Goal: Transaction & Acquisition: Purchase product/service

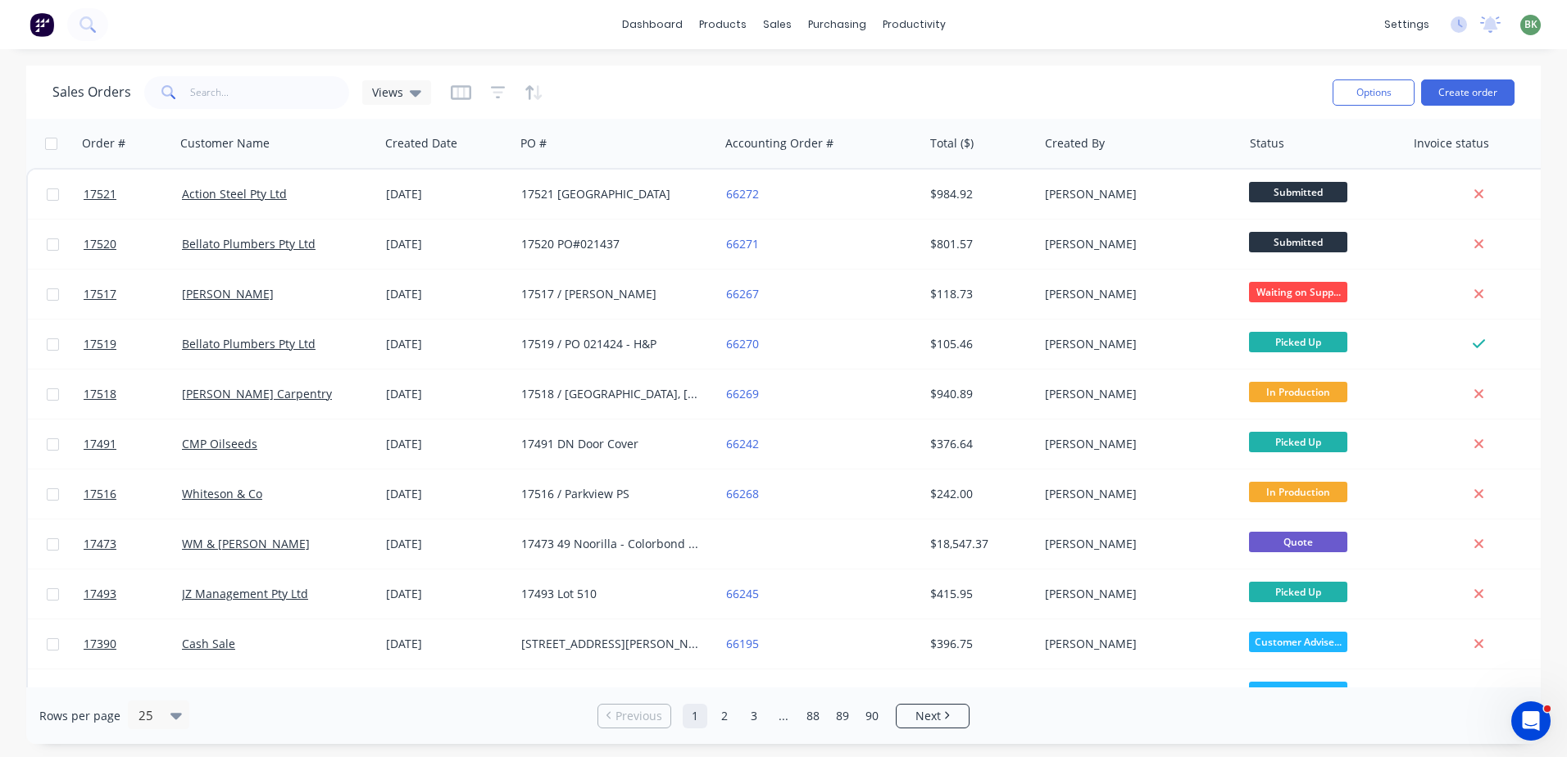
click at [151, 35] on div "dashboard products sales purchasing productivity dashboard products Product Cat…" at bounding box center [783, 24] width 1567 height 49
click at [247, 91] on input "text" at bounding box center [270, 92] width 160 height 33
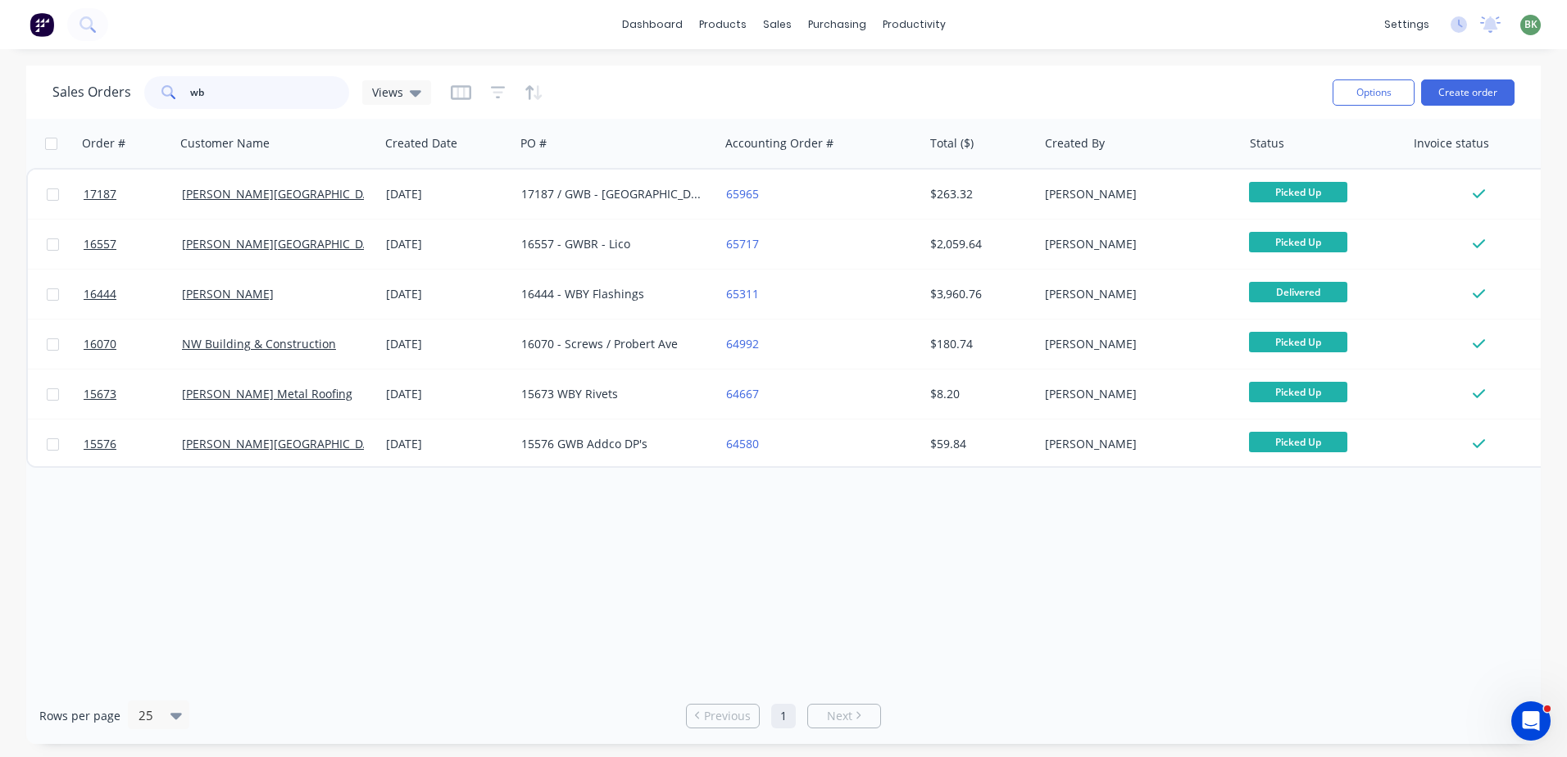
type input "w"
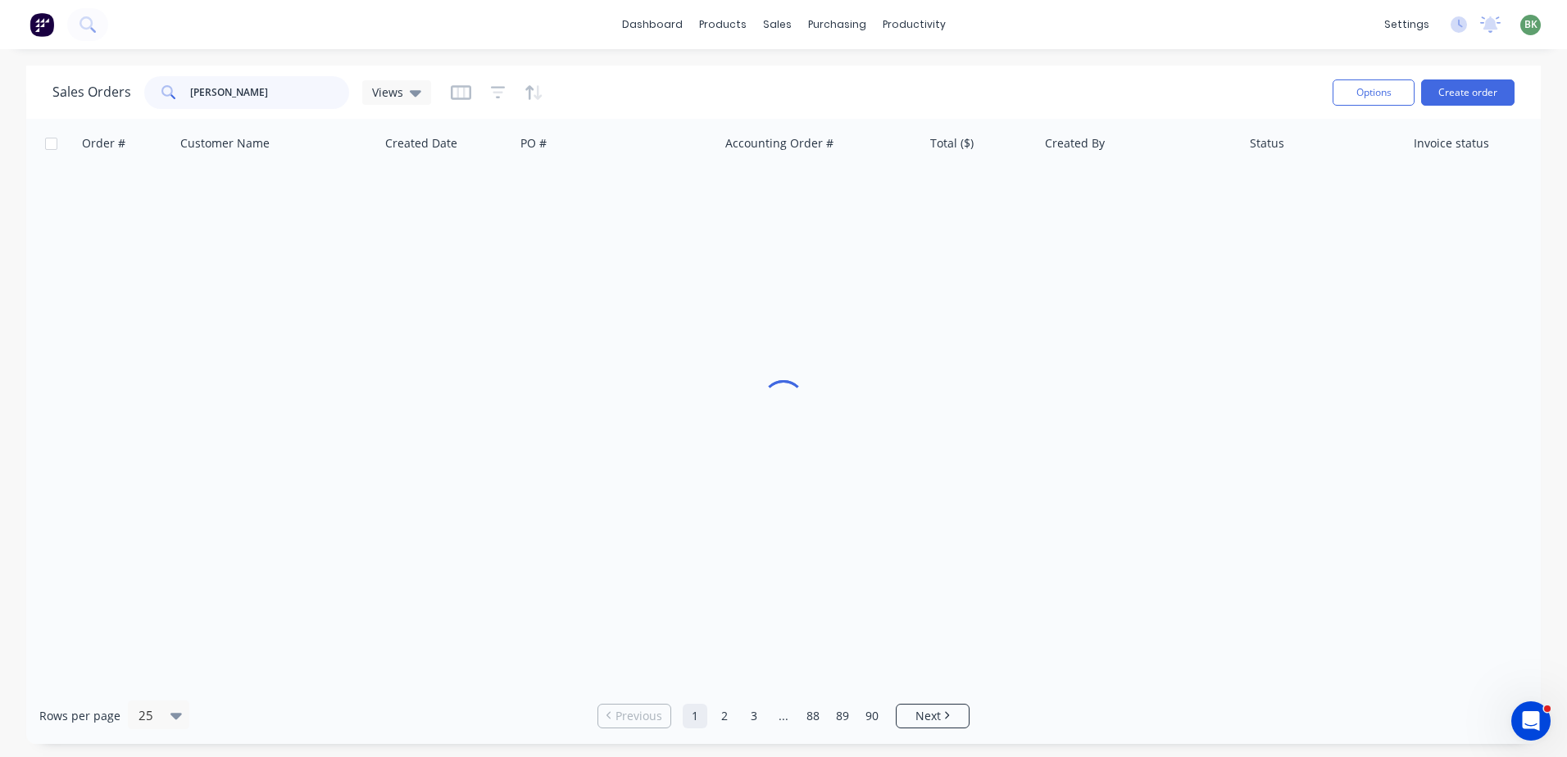
type input "johnst"
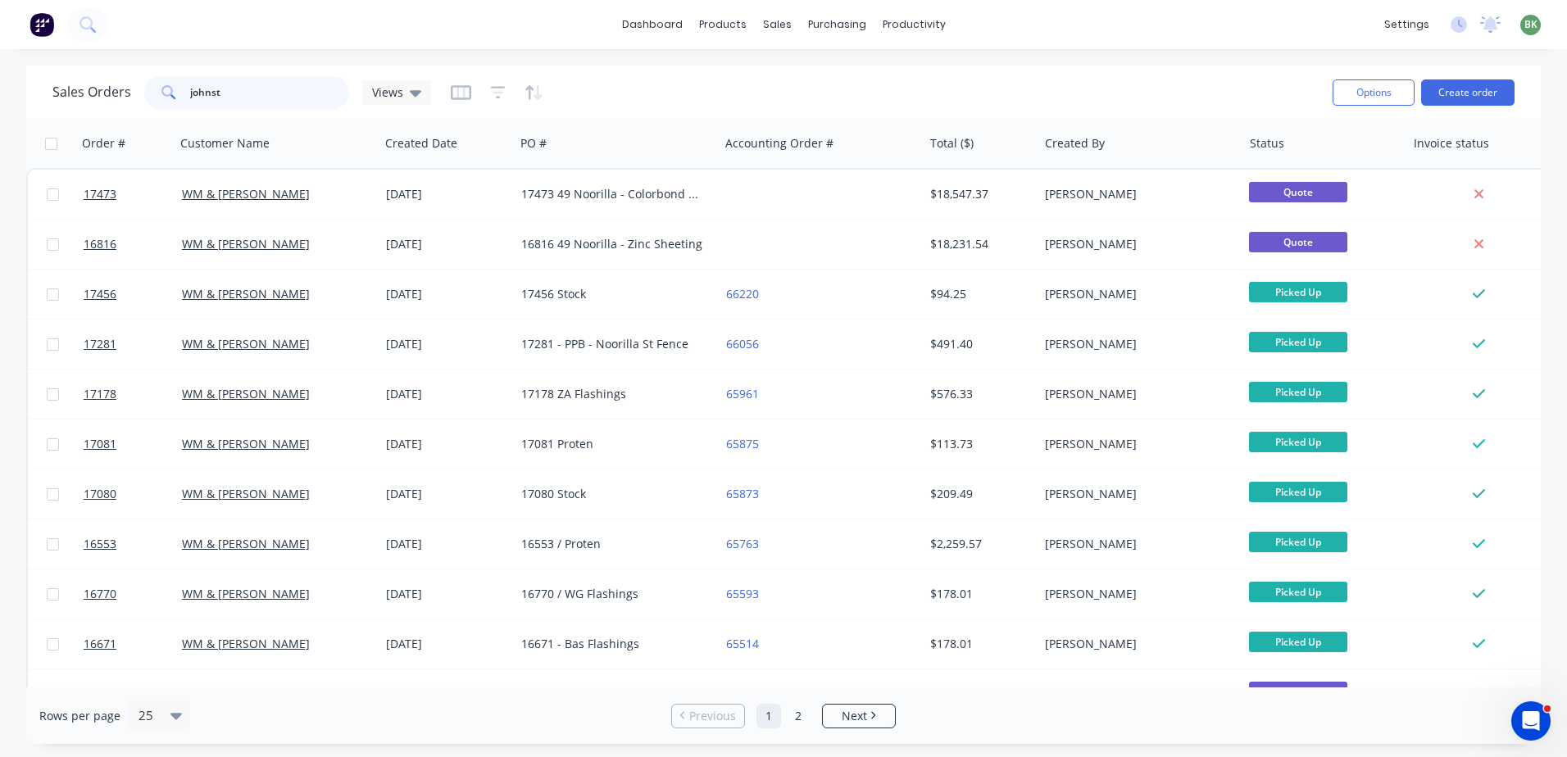
drag, startPoint x: 256, startPoint y: 102, endPoint x: 77, endPoint y: 100, distance: 178.7
click at [109, 102] on div "Sales Orders johnst Views" at bounding box center [241, 92] width 379 height 33
click at [692, 98] on div "Sales Orders Views" at bounding box center [685, 92] width 1267 height 40
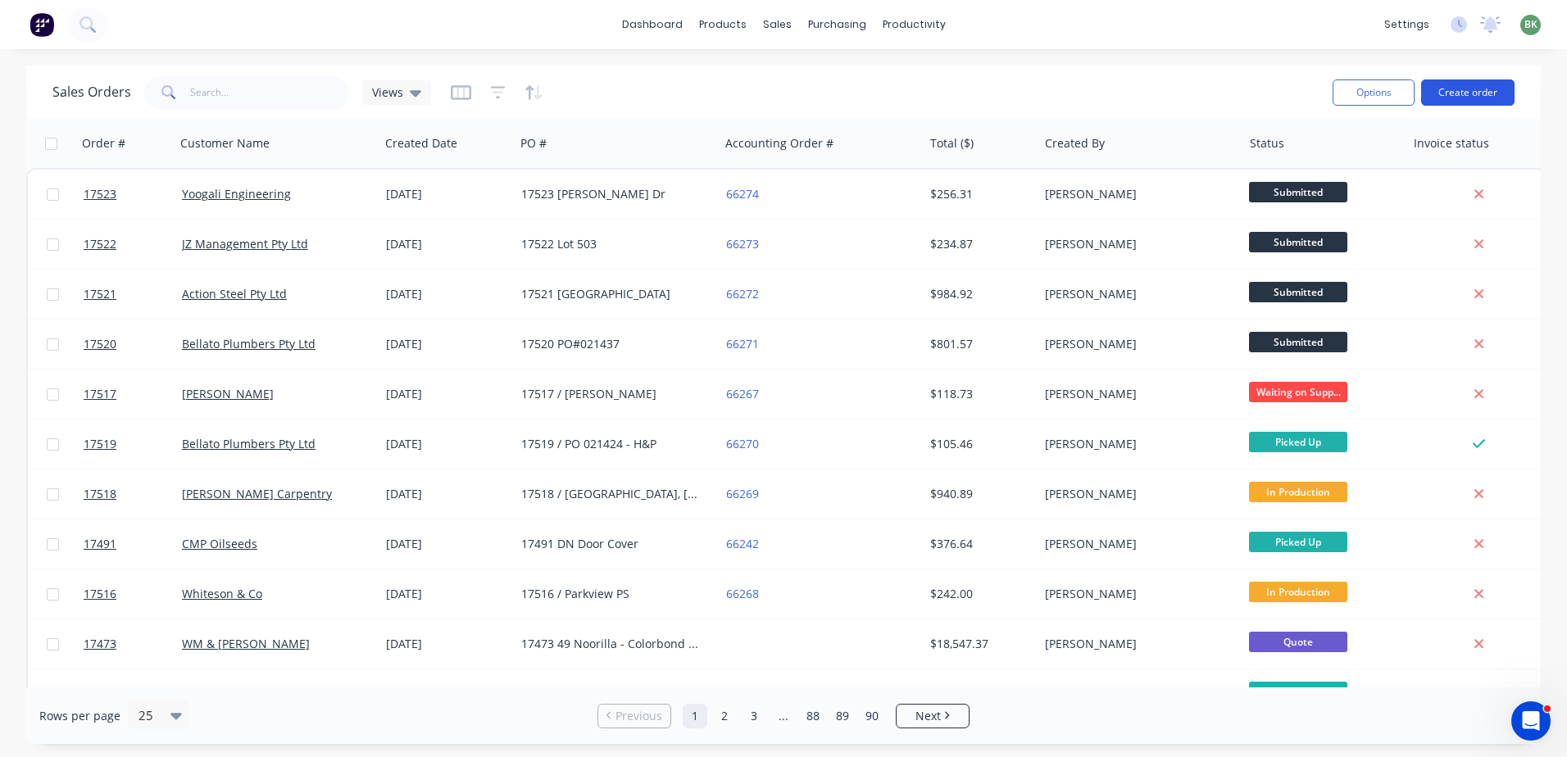
click at [1461, 84] on button "Create order" at bounding box center [1467, 93] width 93 height 26
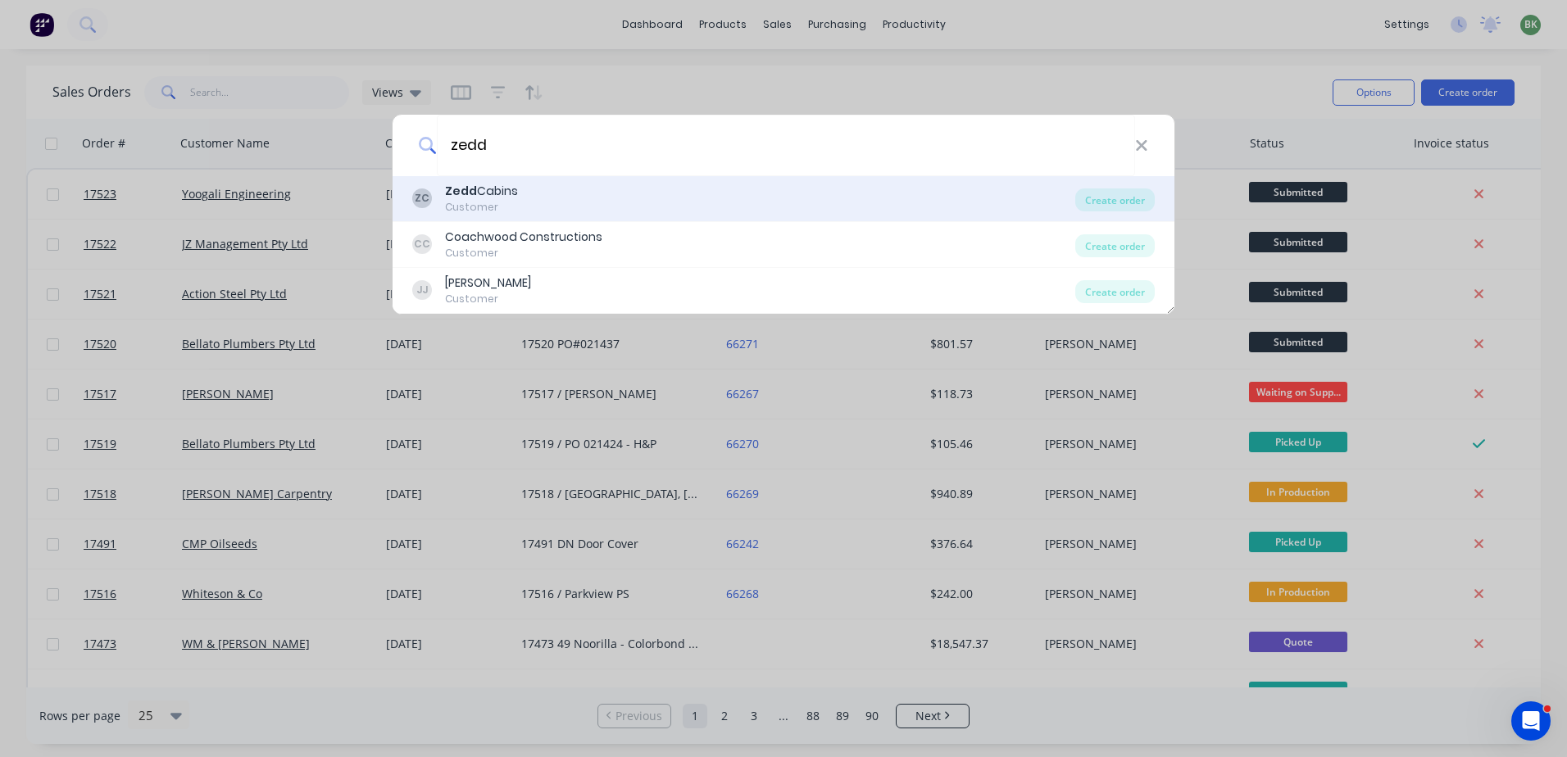
type input "zedd"
click at [520, 186] on div "ZC Zedd Cabins Customer" at bounding box center [743, 199] width 663 height 32
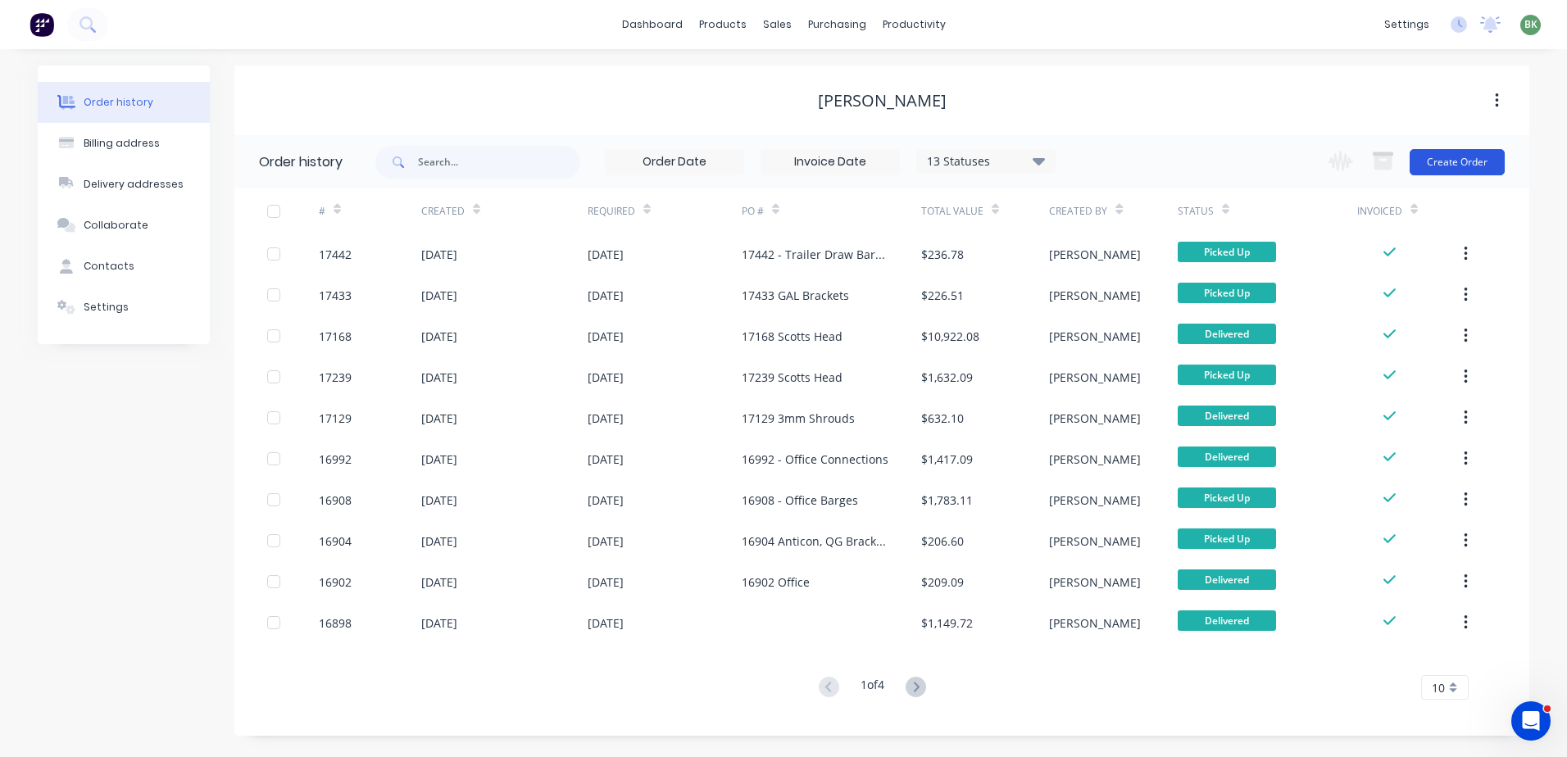
click at [1459, 167] on button "Create Order" at bounding box center [1457, 162] width 95 height 26
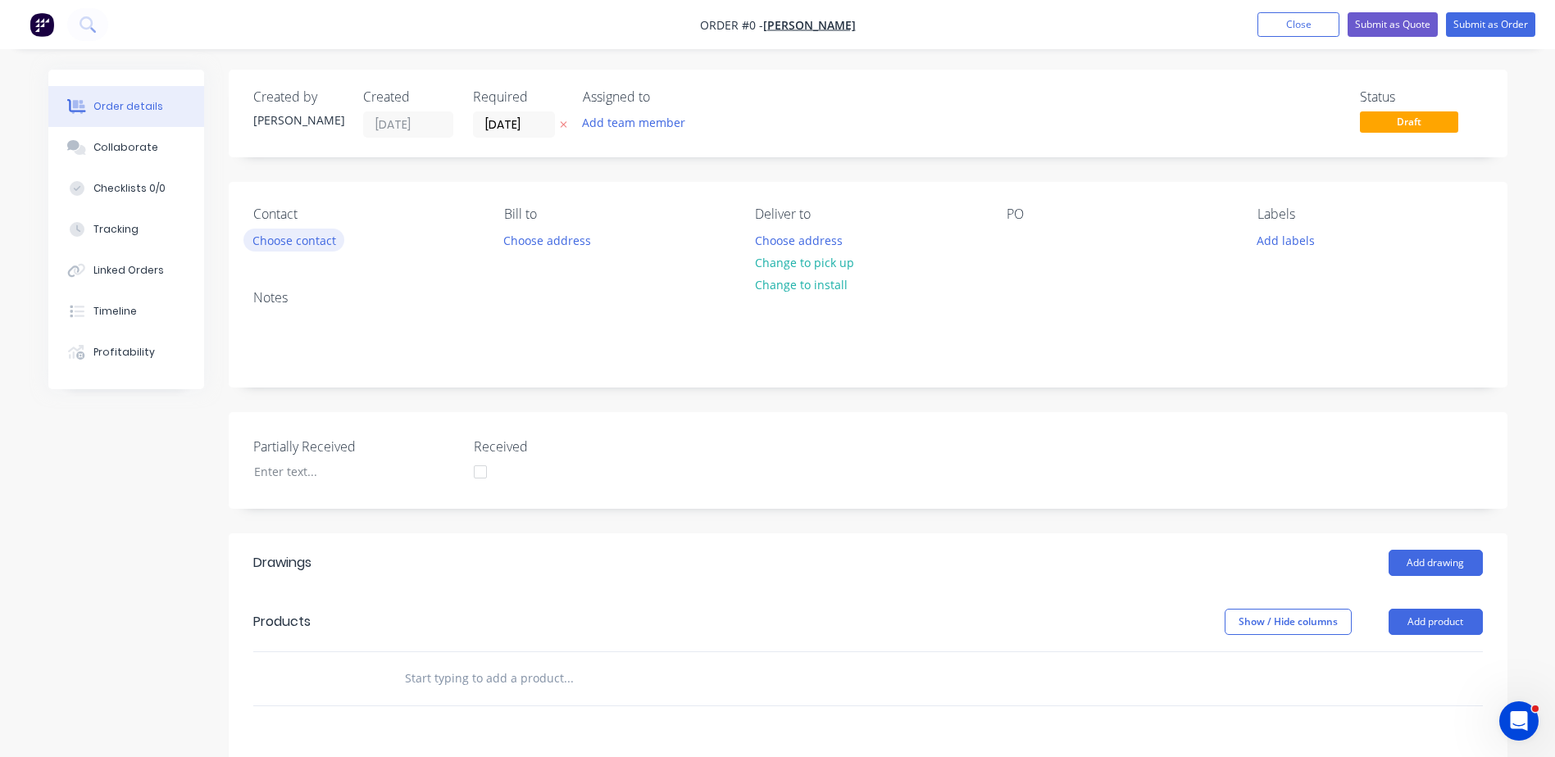
click at [273, 229] on button "Choose contact" at bounding box center [293, 240] width 101 height 22
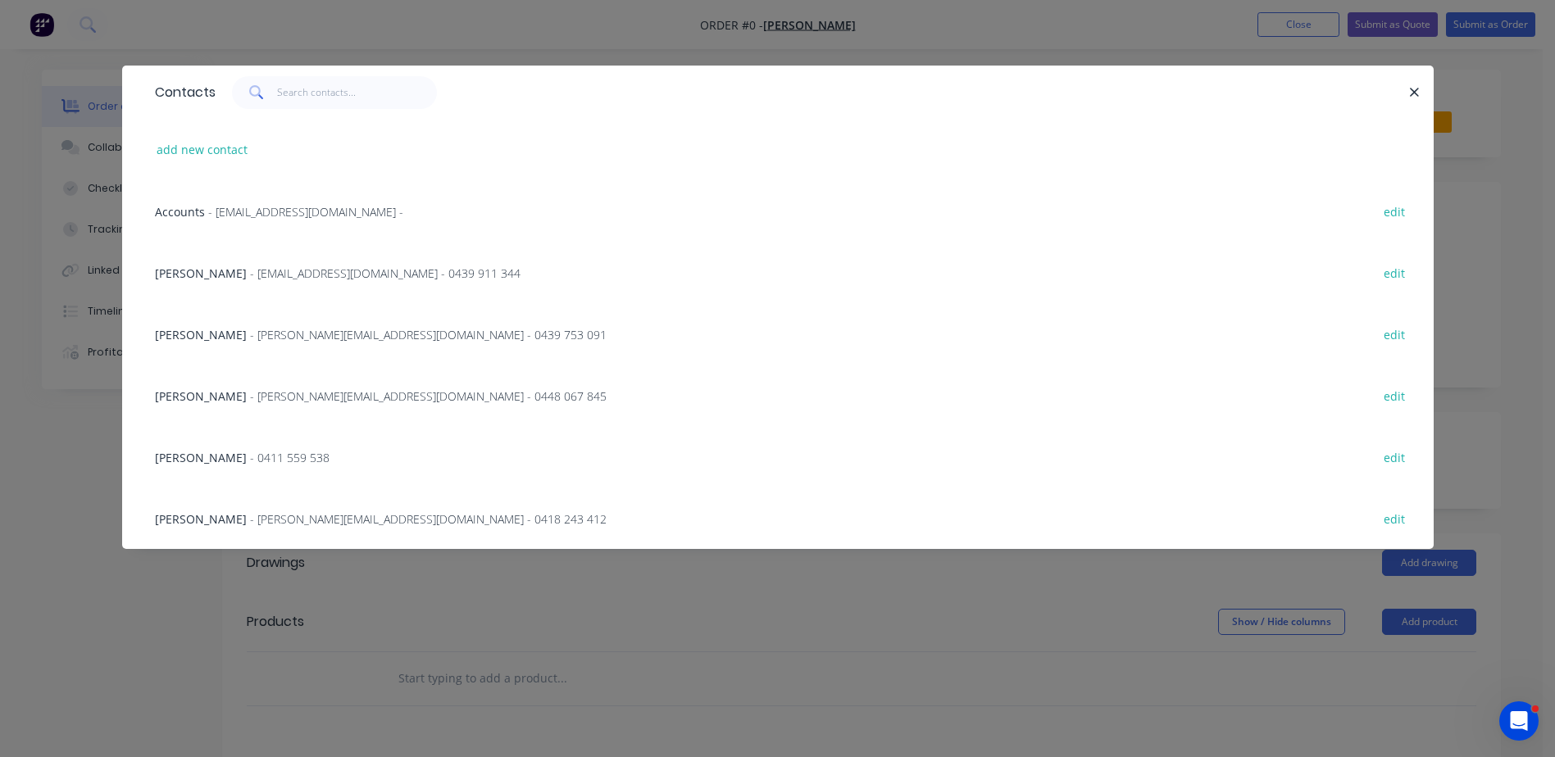
click at [302, 275] on span "- Lachlan@zedddevelopments.com.au - 0439 911 344" at bounding box center [385, 274] width 270 height 16
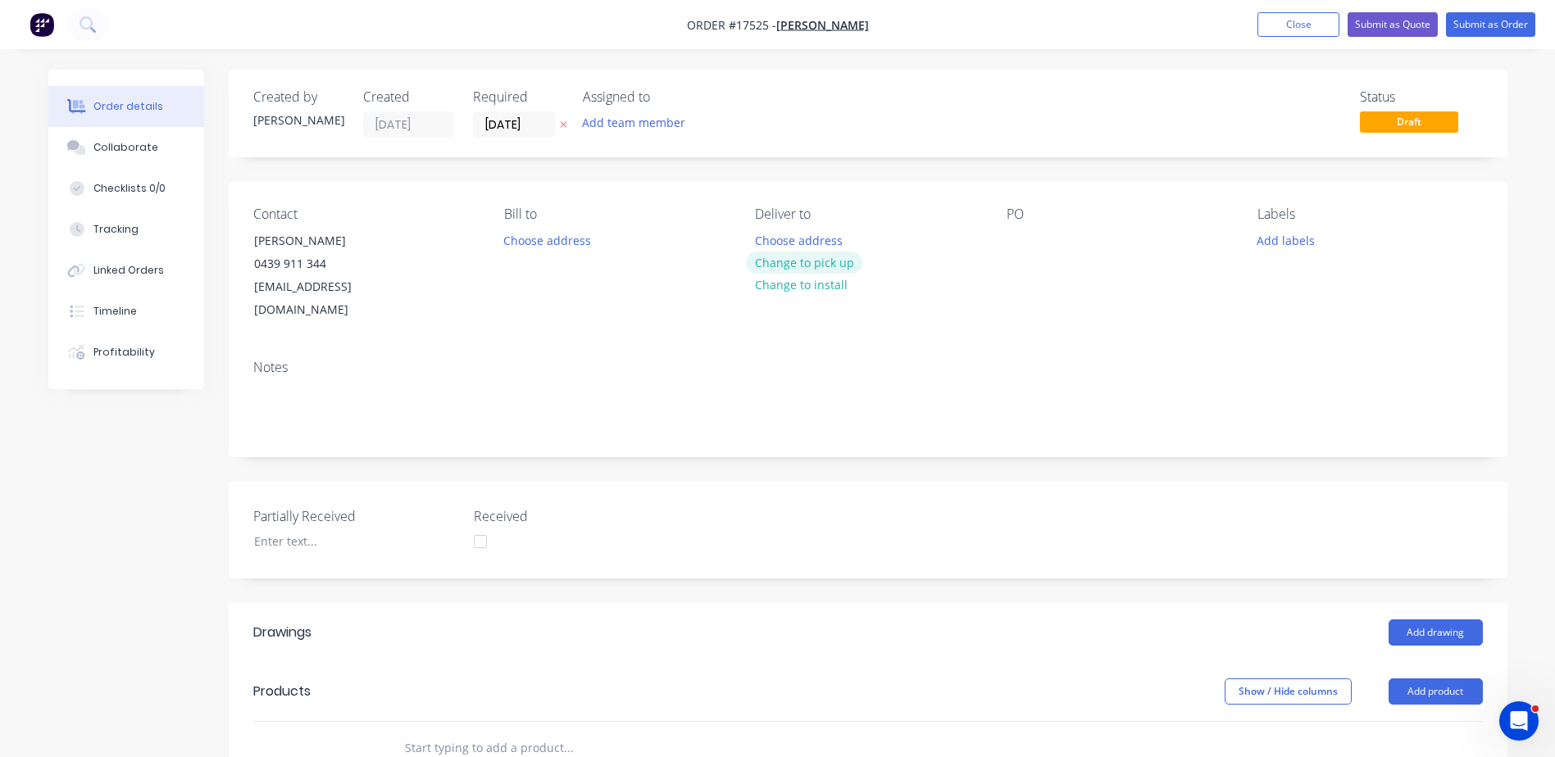
click at [812, 263] on button "Change to pick up" at bounding box center [804, 263] width 116 height 22
click at [1015, 243] on div at bounding box center [1019, 241] width 26 height 24
click at [1296, 27] on button "Close" at bounding box center [1298, 24] width 82 height 25
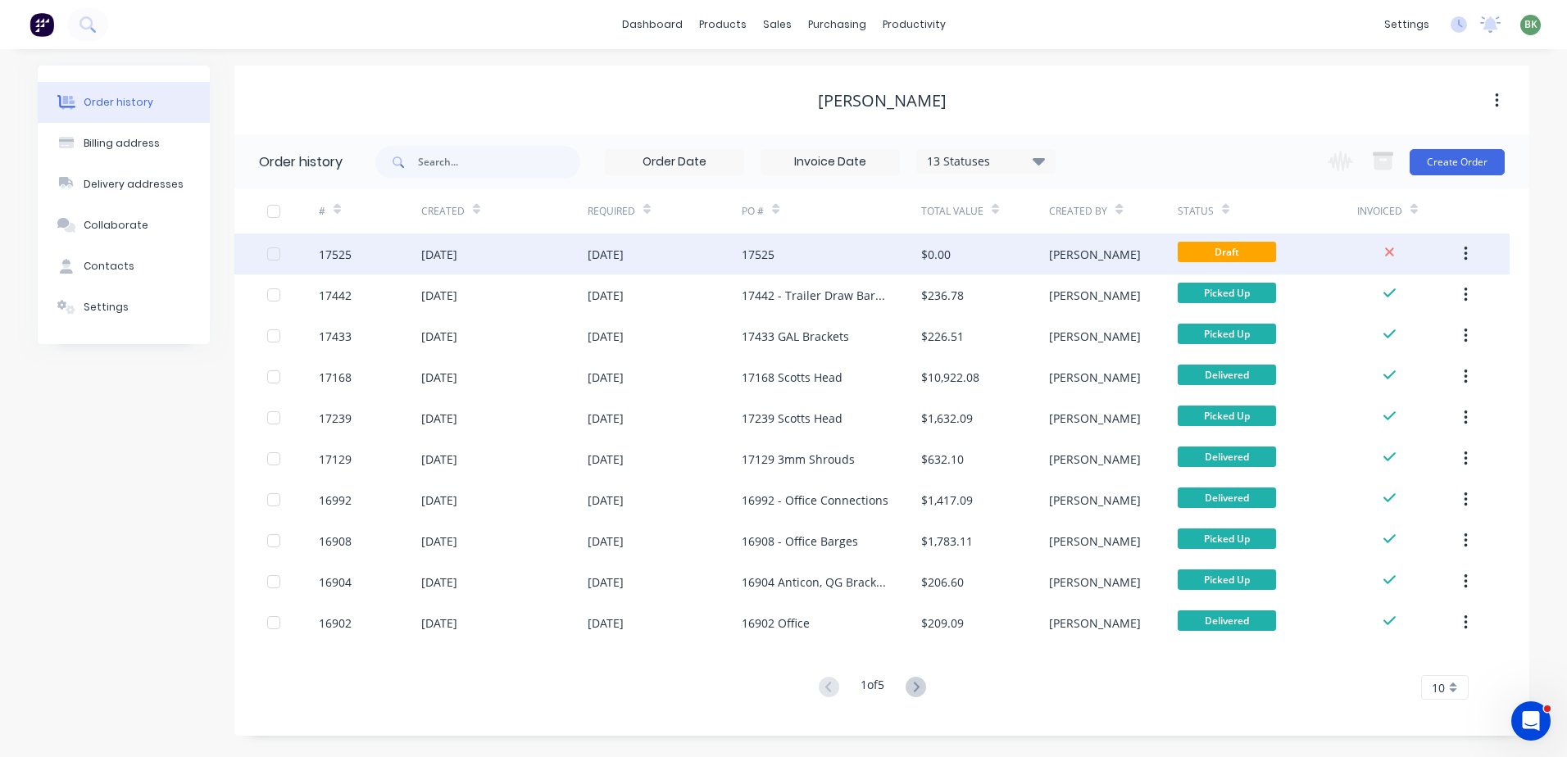
click at [1464, 252] on icon "button" at bounding box center [1466, 254] width 4 height 18
click at [1370, 300] on div "Archive" at bounding box center [1407, 297] width 126 height 24
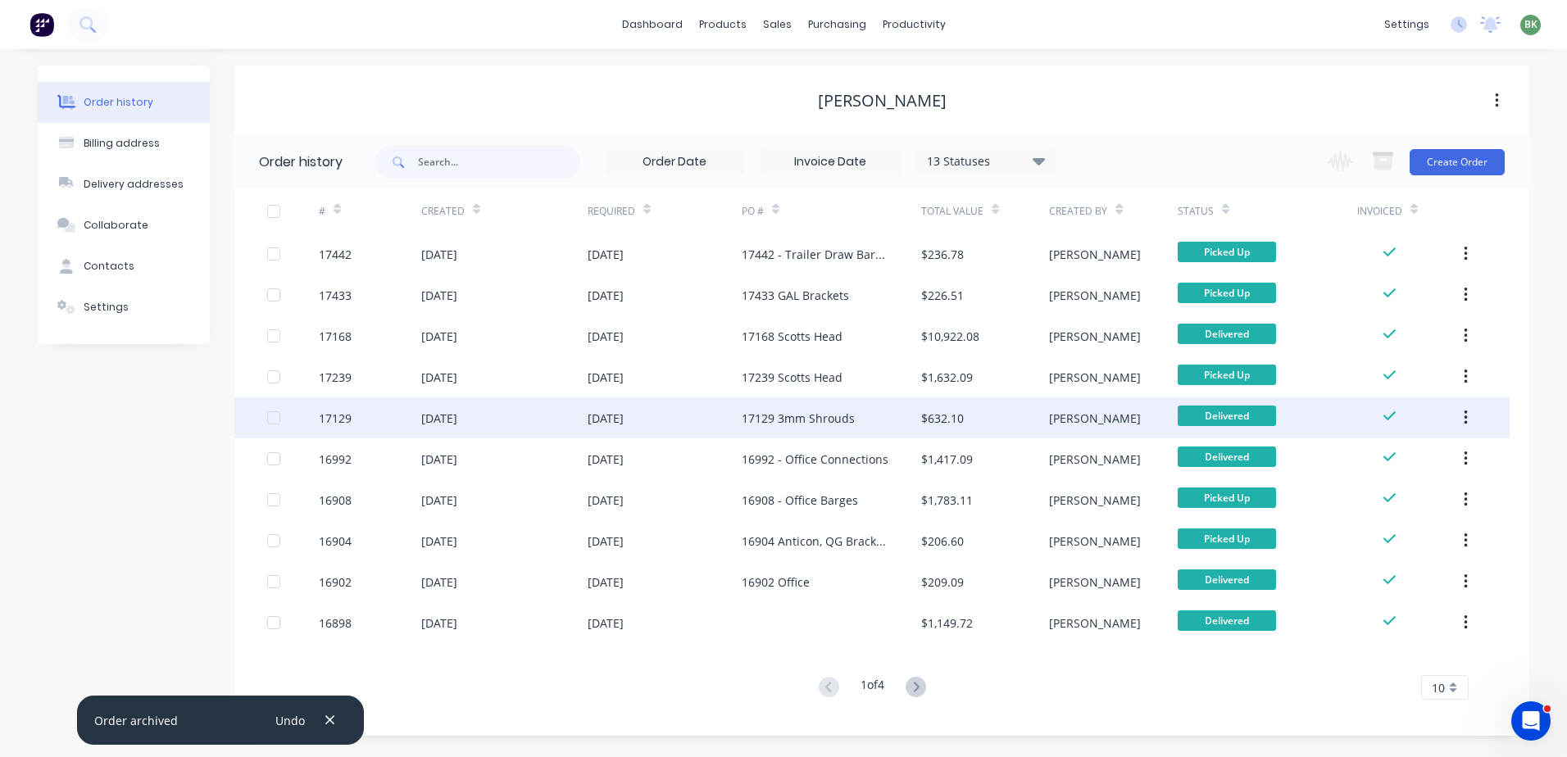
drag, startPoint x: 143, startPoint y: 383, endPoint x: 407, endPoint y: 412, distance: 265.6
click at [162, 388] on div "Order history Billing address Delivery addresses Collaborate Contacts Settings" at bounding box center [124, 401] width 172 height 670
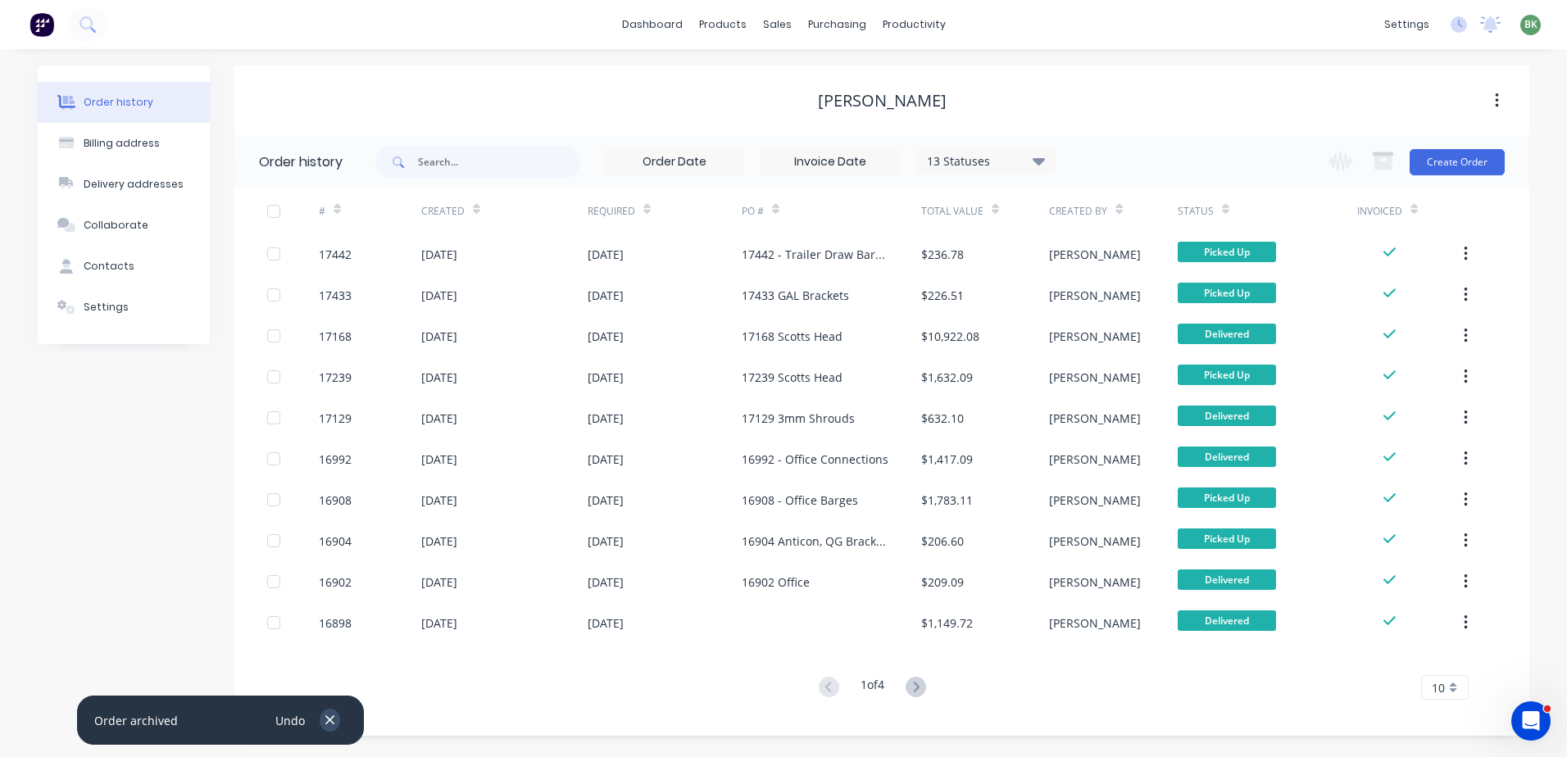
click at [326, 721] on icon "button" at bounding box center [330, 720] width 11 height 15
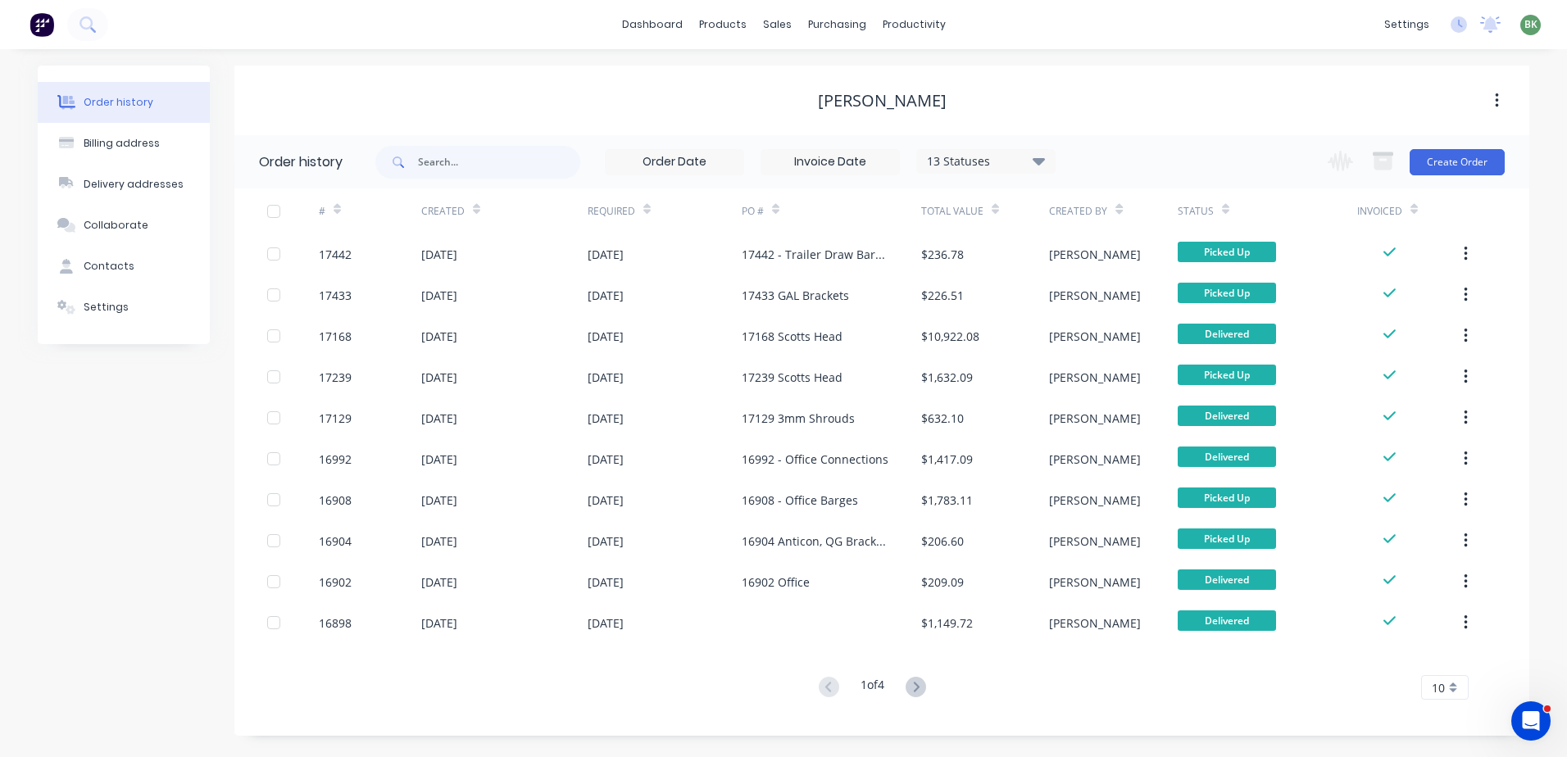
click at [1086, 77] on div "[PERSON_NAME]" at bounding box center [881, 101] width 1295 height 70
click at [1454, 694] on div "10" at bounding box center [1445, 687] width 48 height 25
click at [1449, 663] on div "35" at bounding box center [1445, 660] width 46 height 29
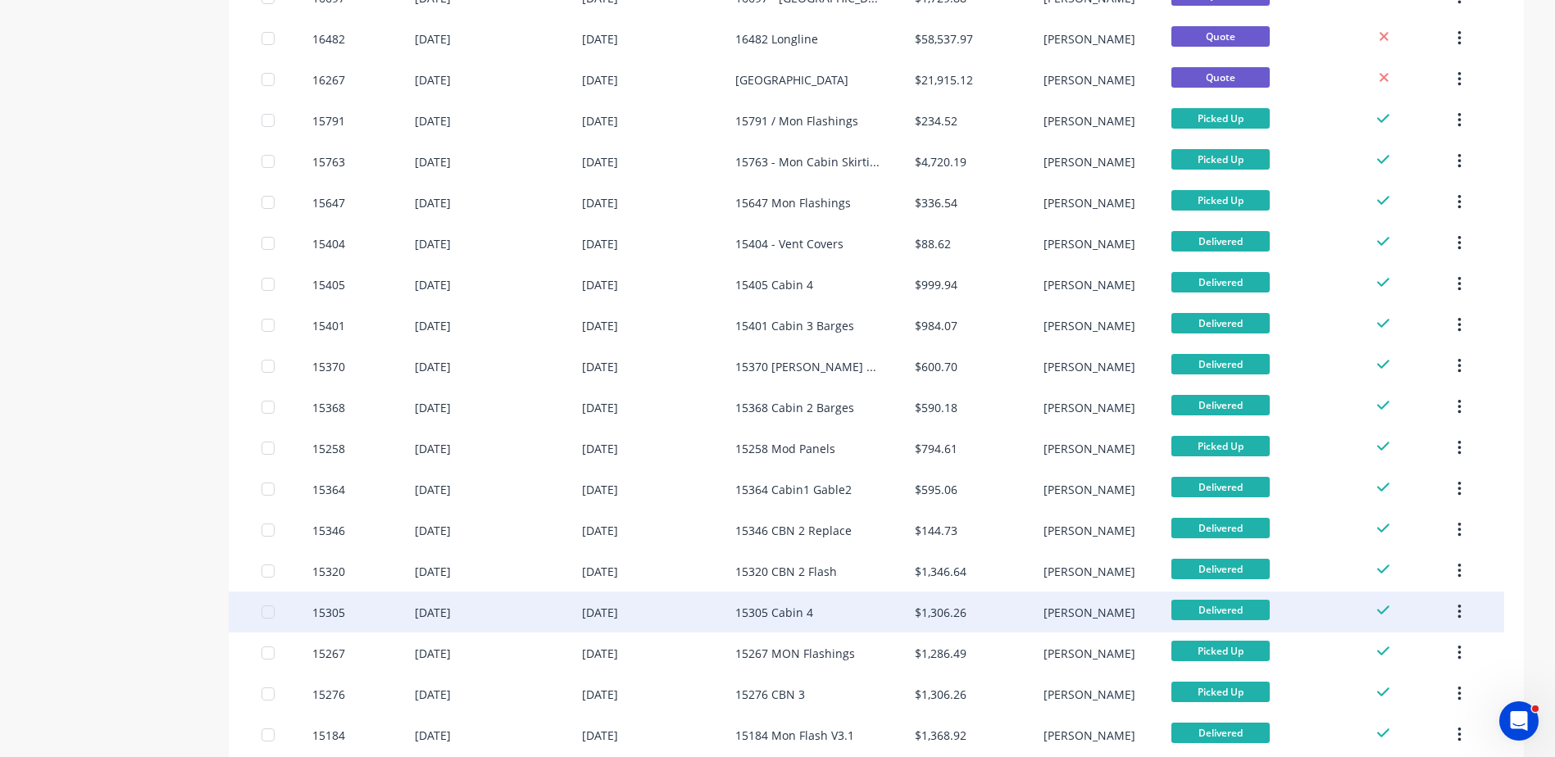
scroll to position [1020, 0]
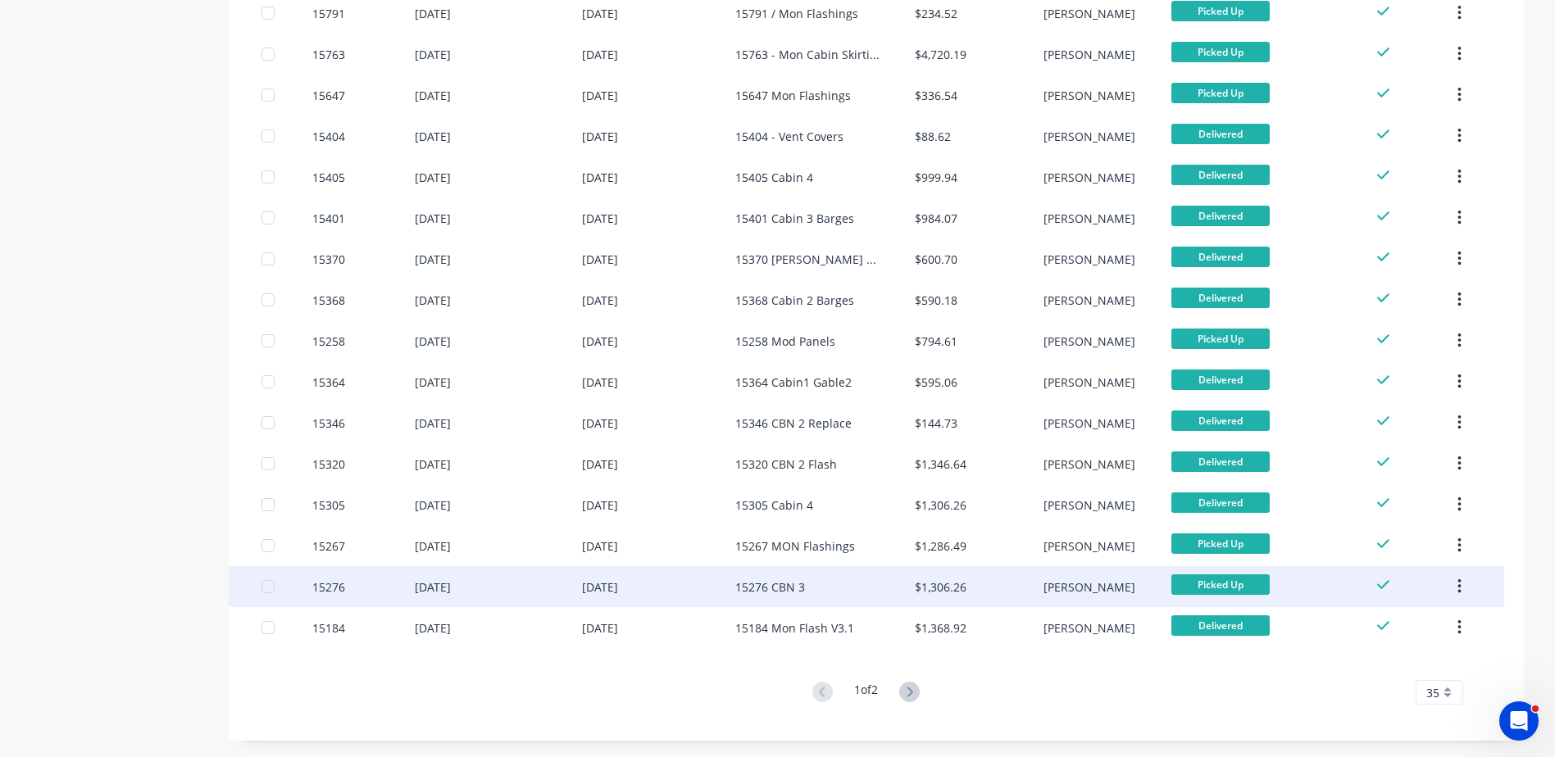
click at [326, 588] on div "15276" at bounding box center [328, 587] width 33 height 17
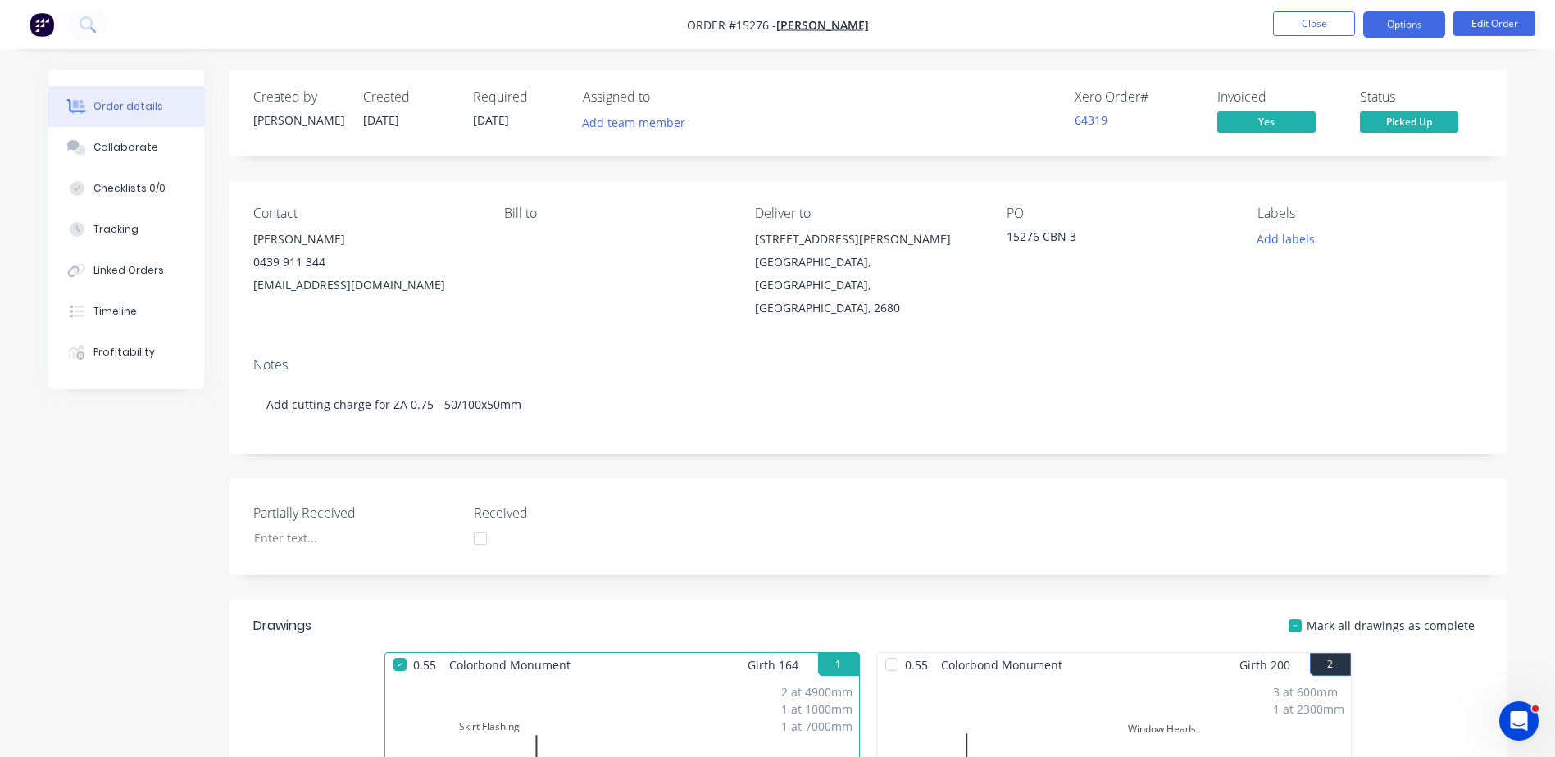
click at [1405, 30] on button "Options" at bounding box center [1404, 24] width 82 height 26
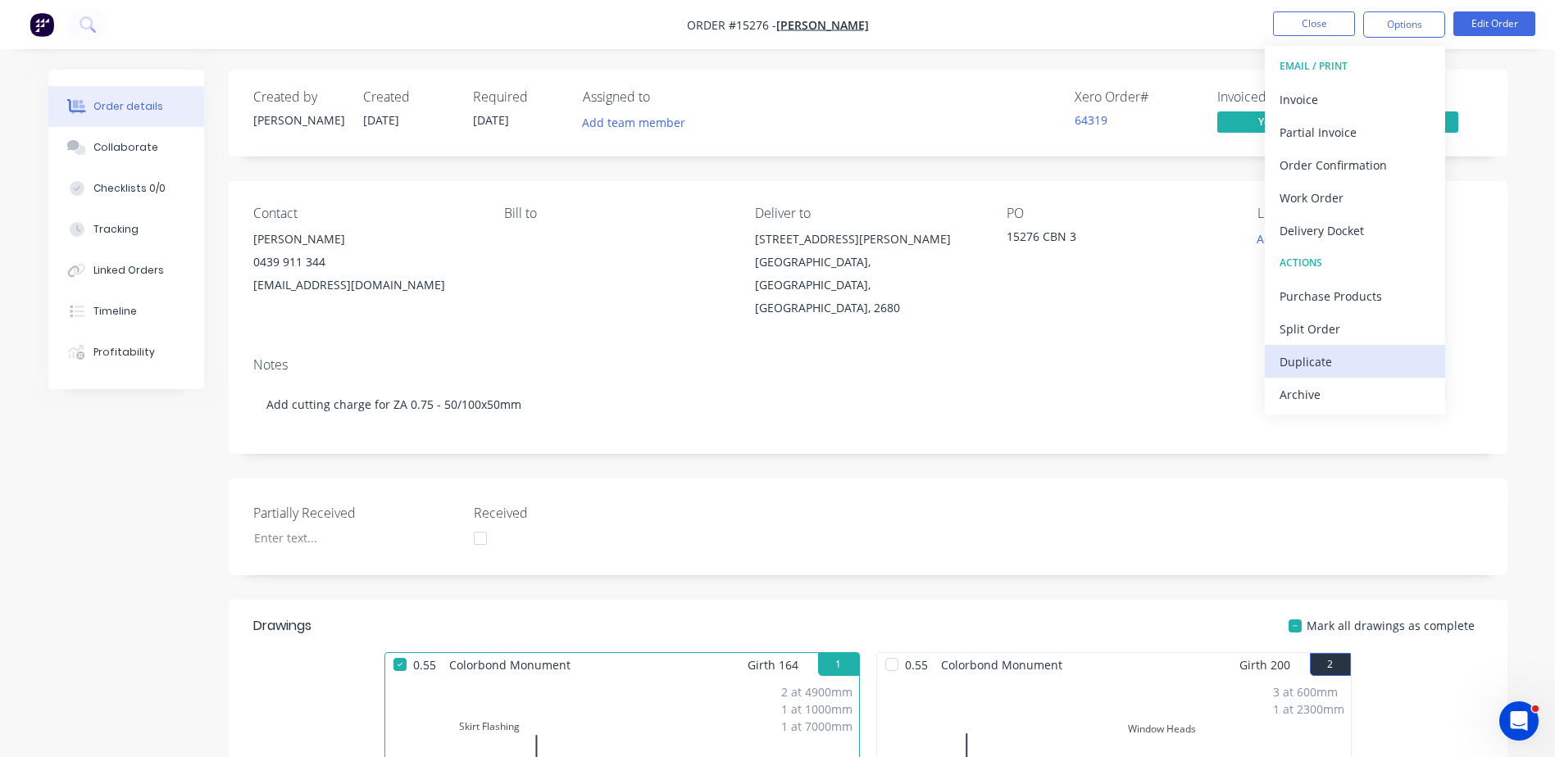
click at [1340, 369] on div "Duplicate" at bounding box center [1354, 362] width 151 height 24
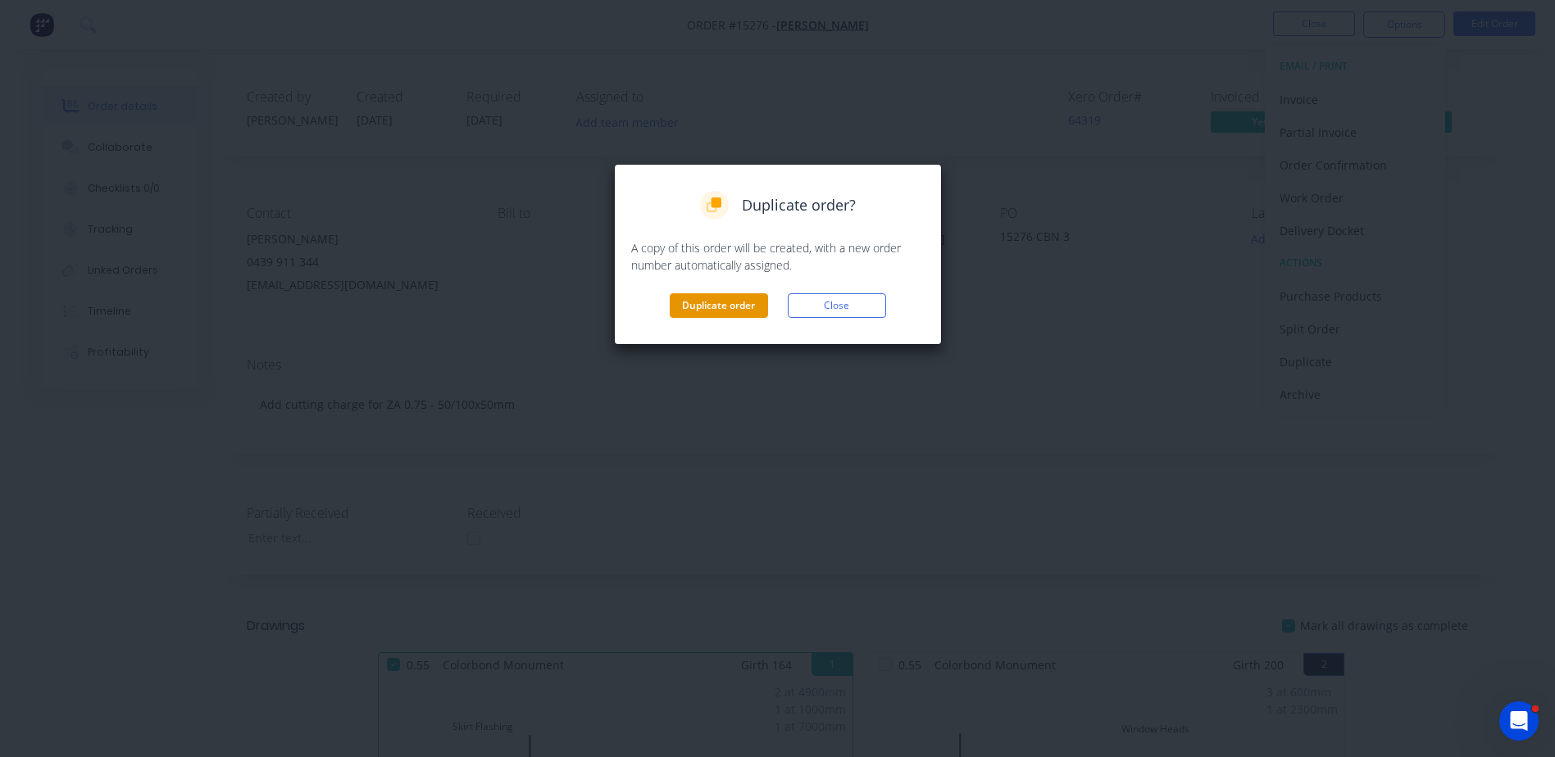
click at [729, 302] on button "Duplicate order" at bounding box center [719, 305] width 98 height 25
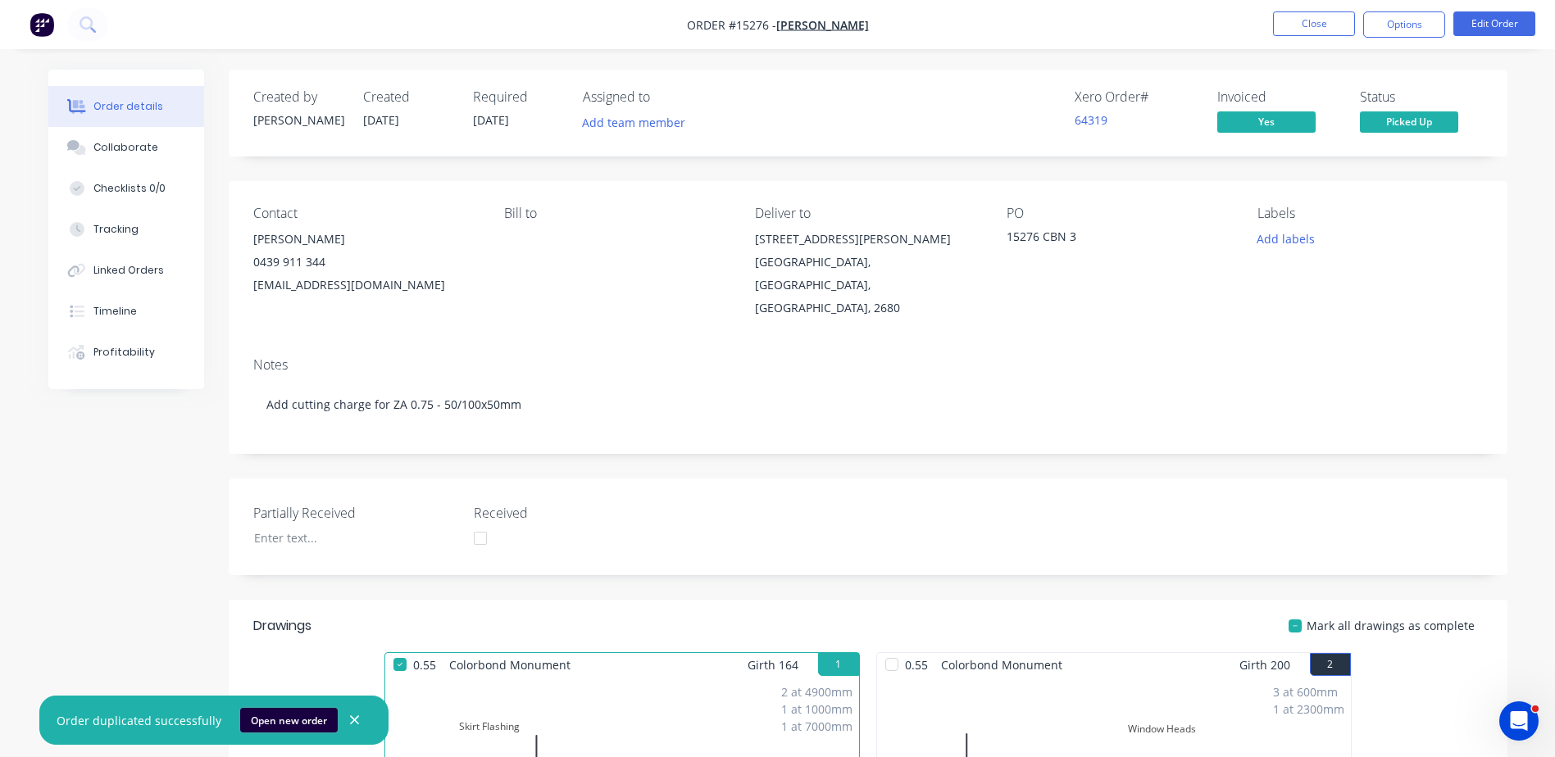
click at [294, 716] on button "Open new order" at bounding box center [289, 720] width 98 height 25
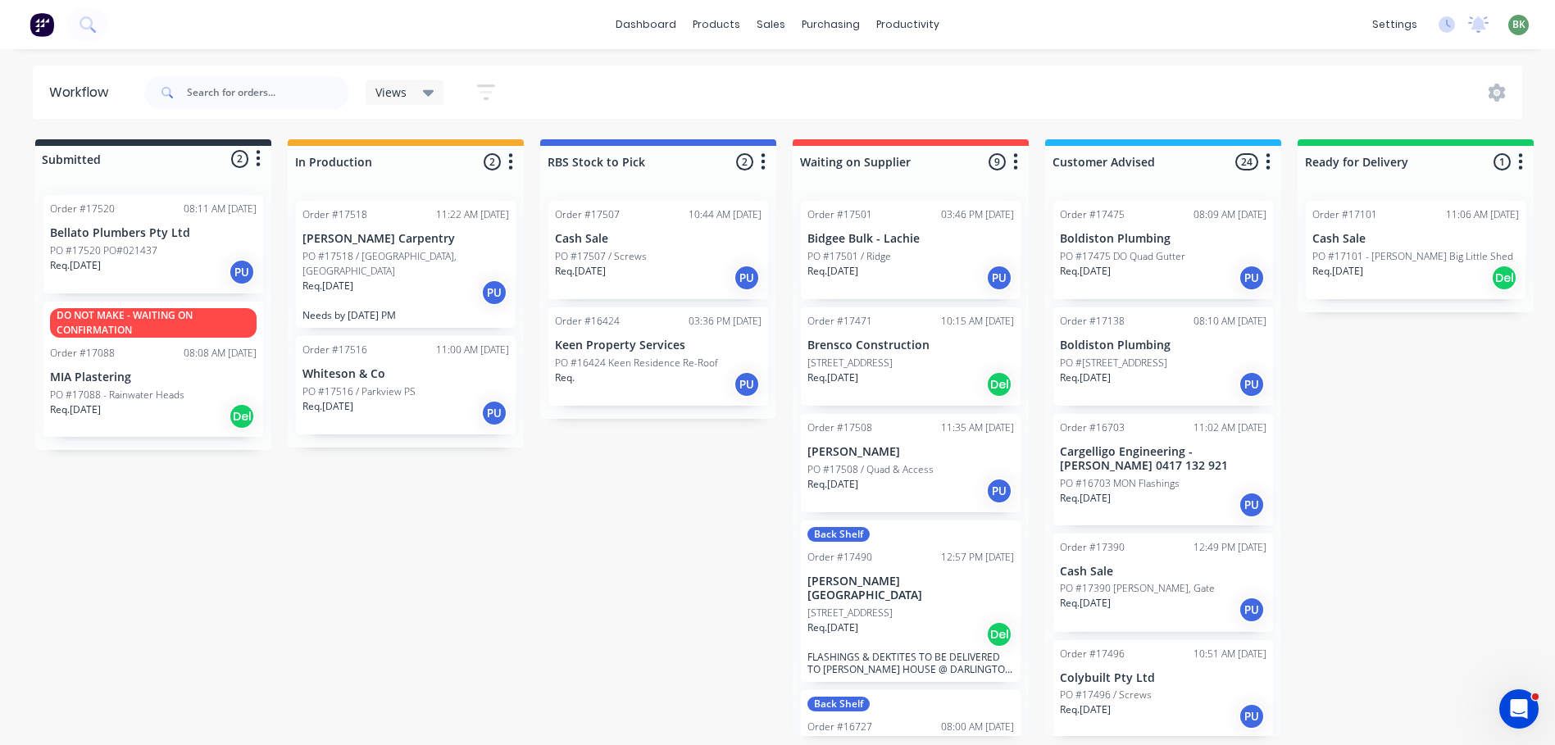
click at [58, 516] on div "Submitted 2 Status colour #273444 hex #273444 Save Cancel Summaries Total order…" at bounding box center [998, 437] width 2020 height 597
drag, startPoint x: 759, startPoint y: 26, endPoint x: 770, endPoint y: 26, distance: 10.7
click at [760, 26] on div "sales" at bounding box center [770, 24] width 45 height 25
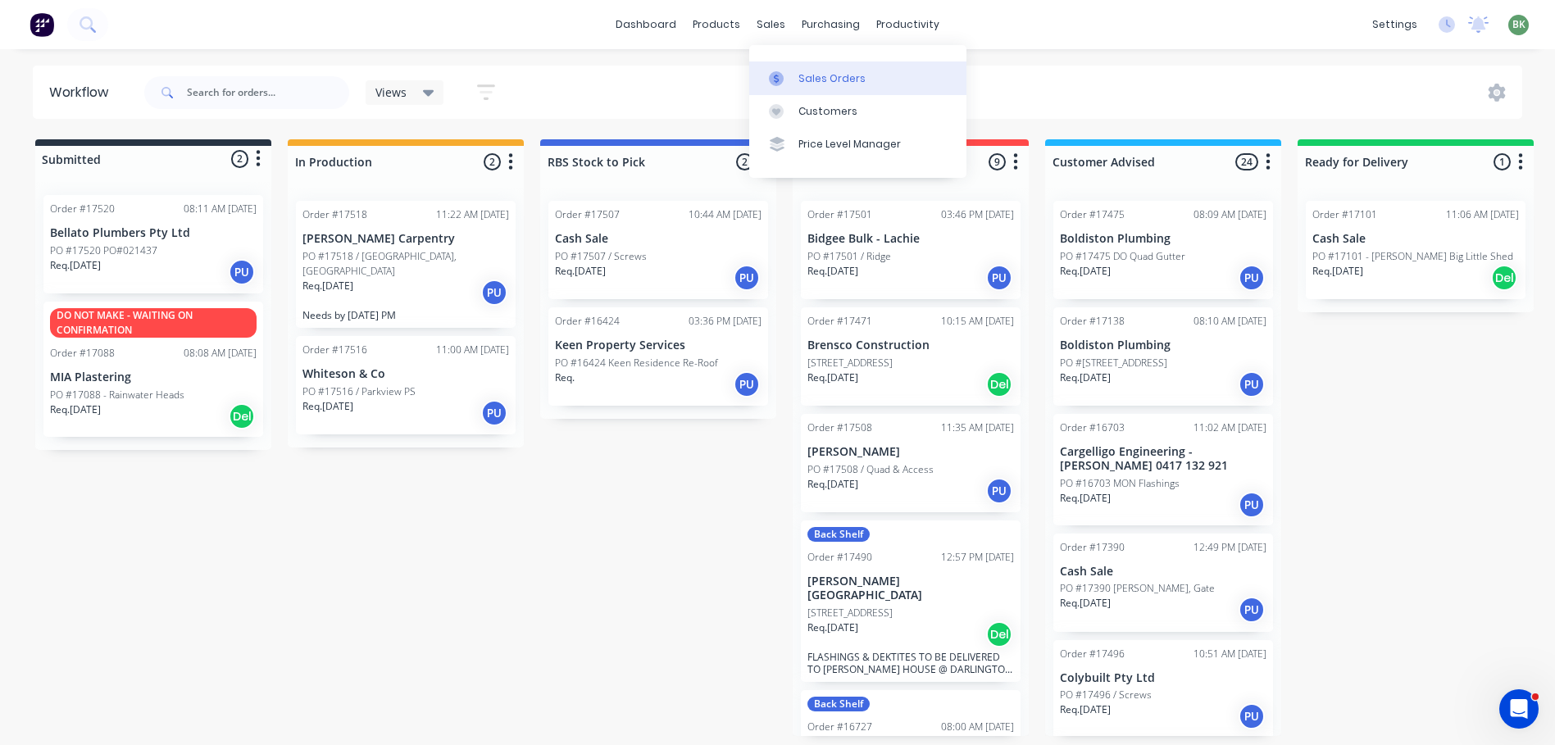
click at [823, 92] on link "Sales Orders" at bounding box center [857, 77] width 217 height 33
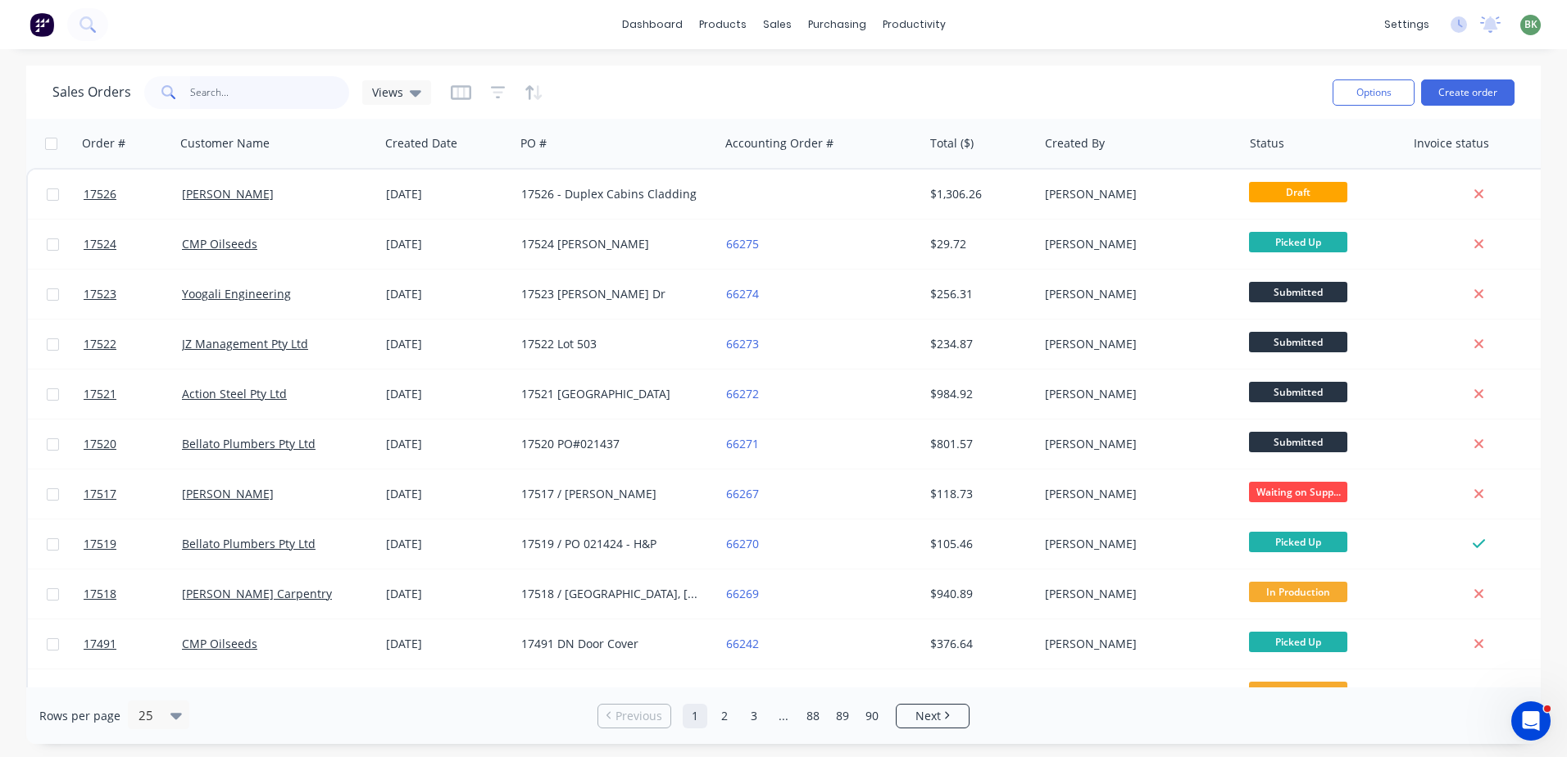
click at [246, 92] on input "text" at bounding box center [270, 92] width 160 height 33
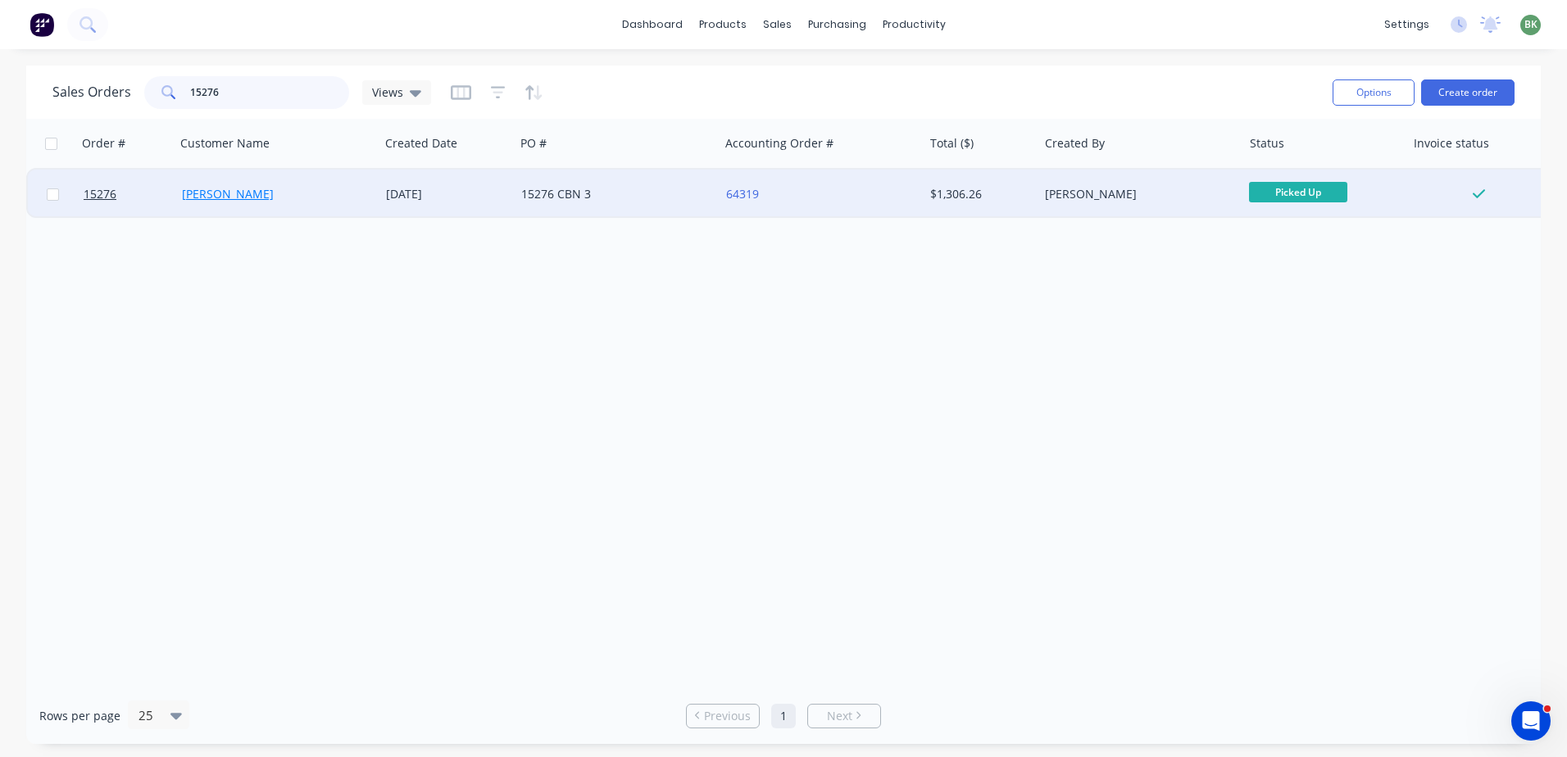
type input "15276"
click at [216, 198] on link "[PERSON_NAME]" at bounding box center [228, 194] width 92 height 16
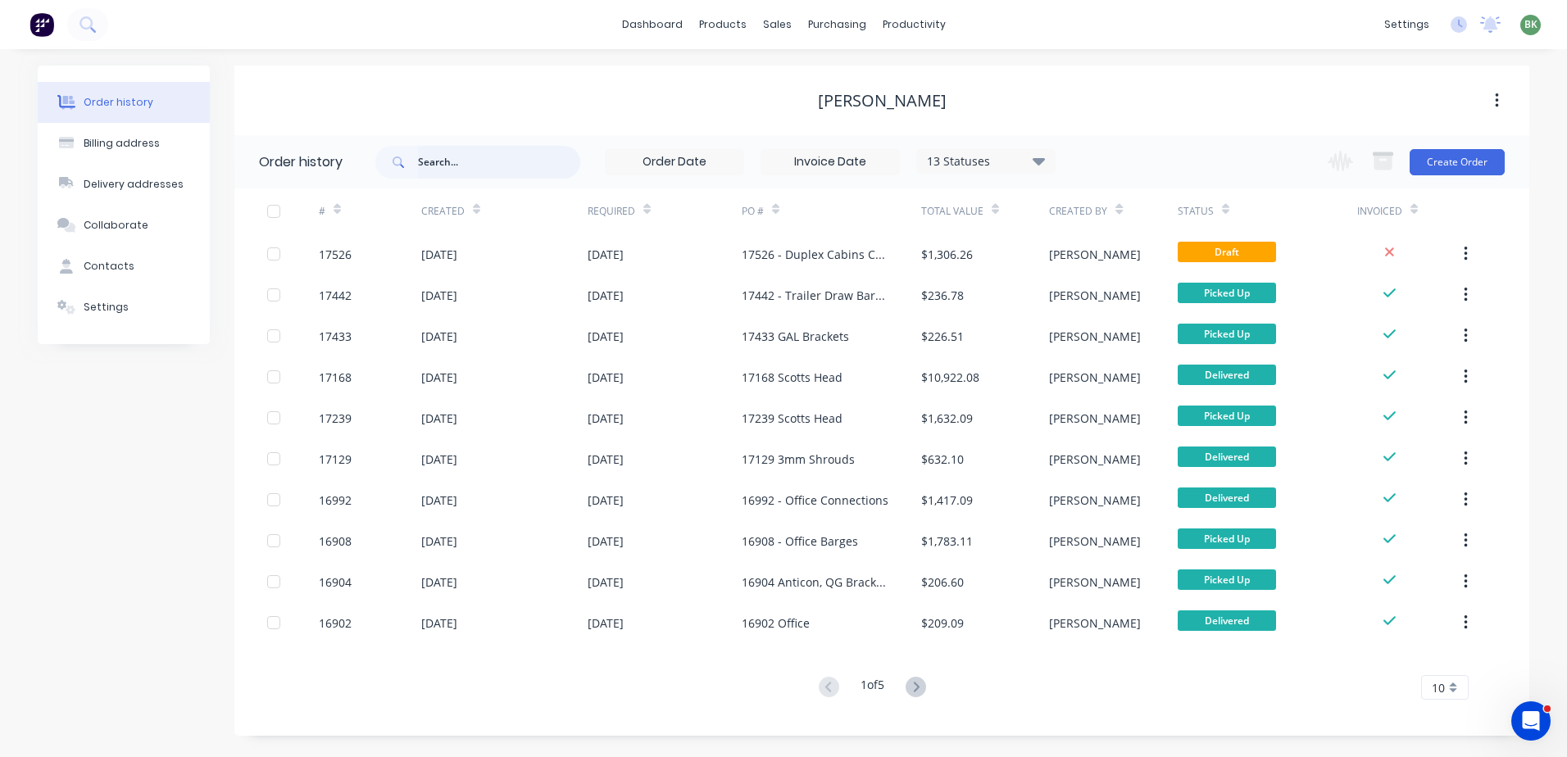
click at [470, 169] on input "text" at bounding box center [499, 162] width 162 height 33
click at [1450, 686] on div "10" at bounding box center [1445, 687] width 48 height 25
click at [1439, 661] on div "35" at bounding box center [1445, 660] width 46 height 29
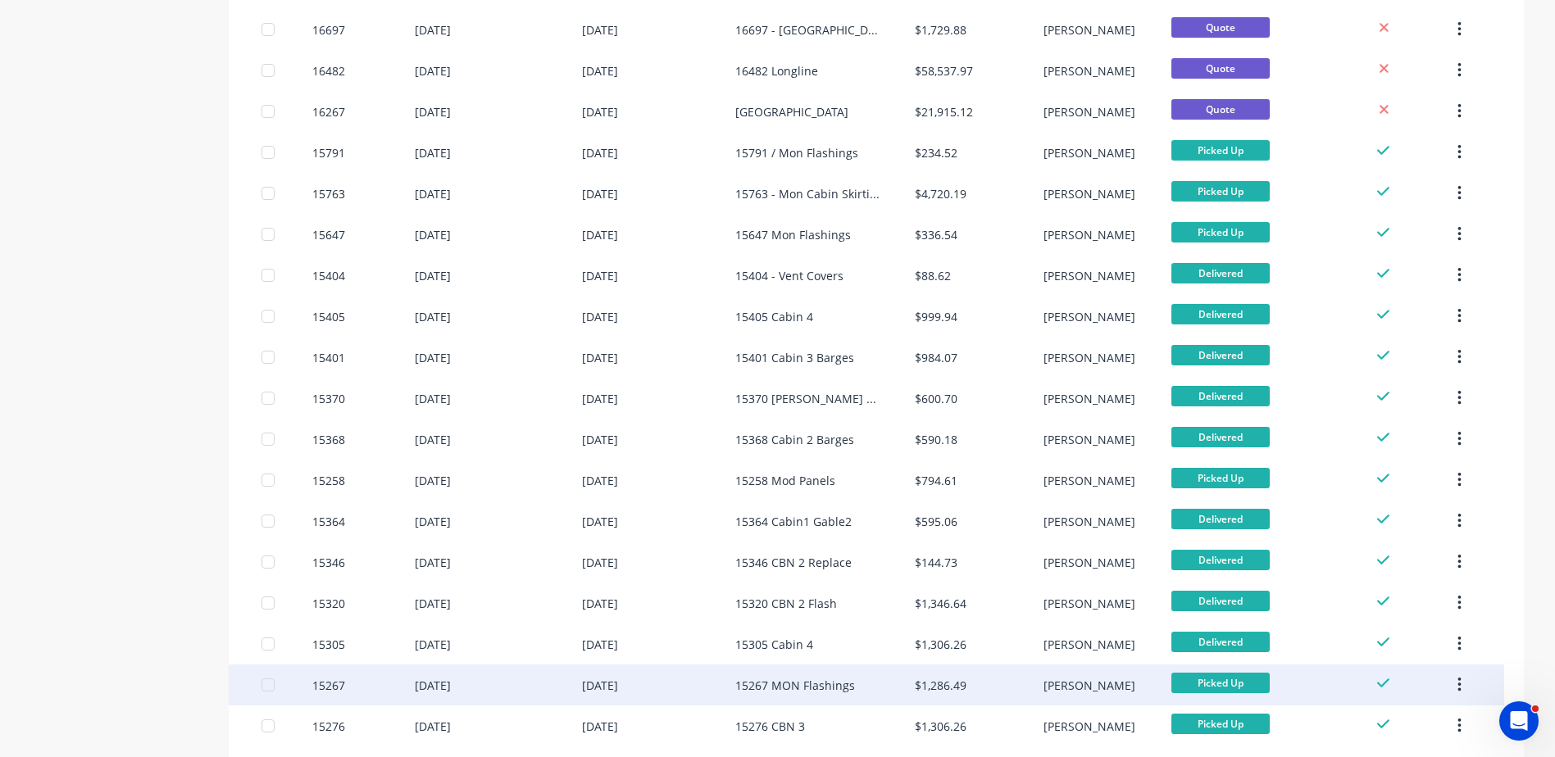
scroll to position [1020, 0]
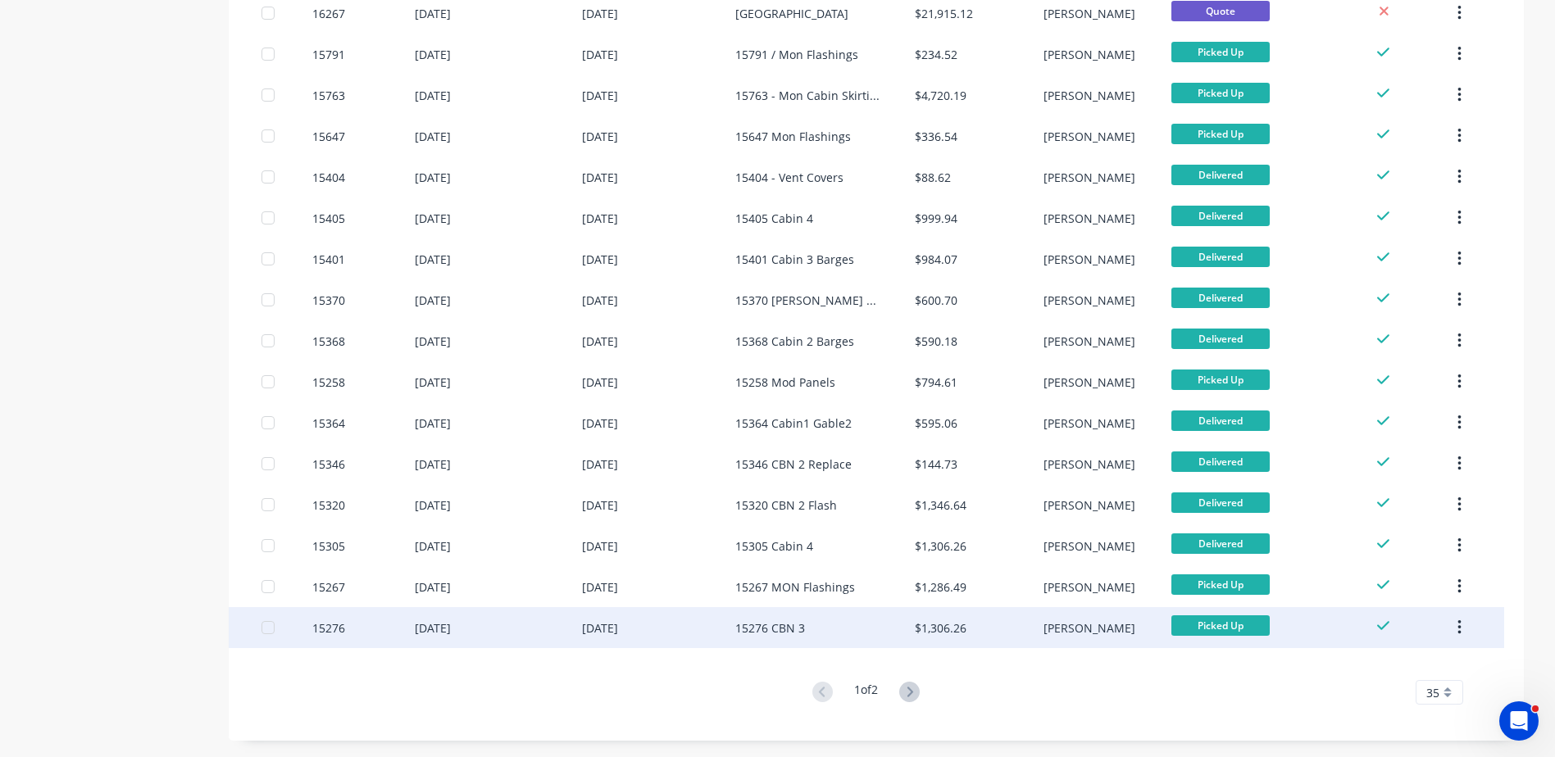
click at [345, 632] on div "15276" at bounding box center [328, 628] width 33 height 17
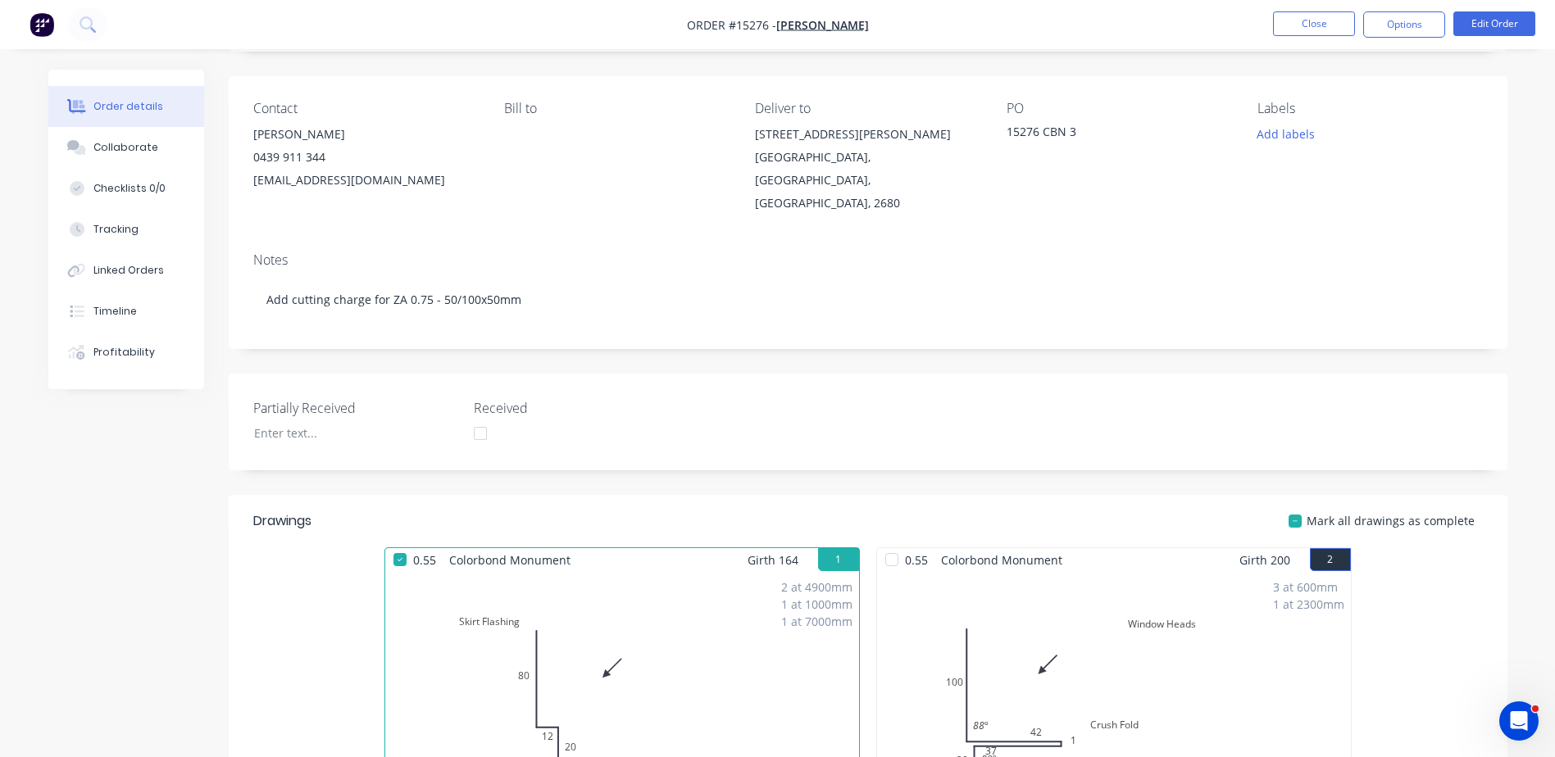
scroll to position [492, 0]
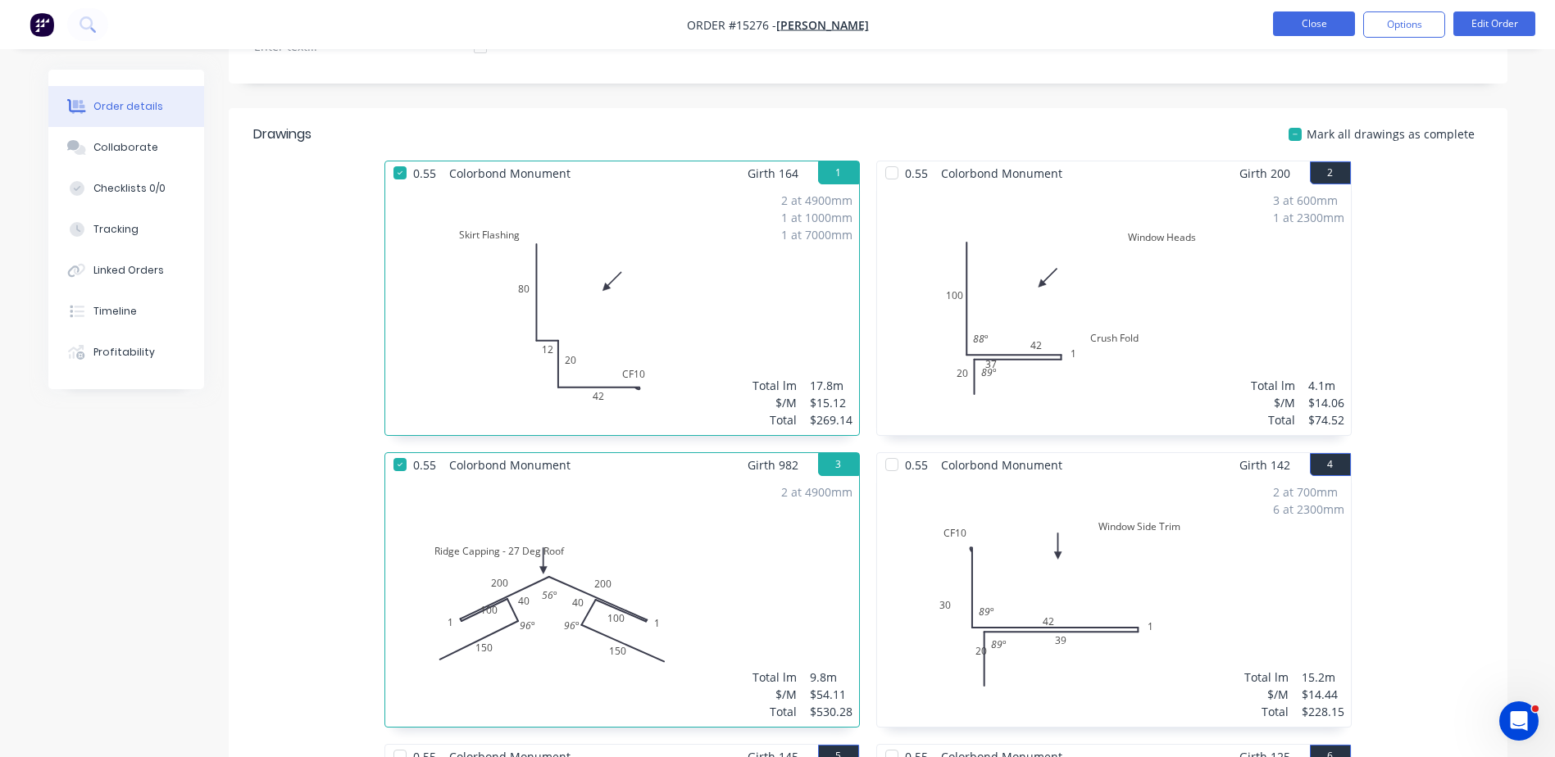
click at [1338, 29] on button "Close" at bounding box center [1314, 23] width 82 height 25
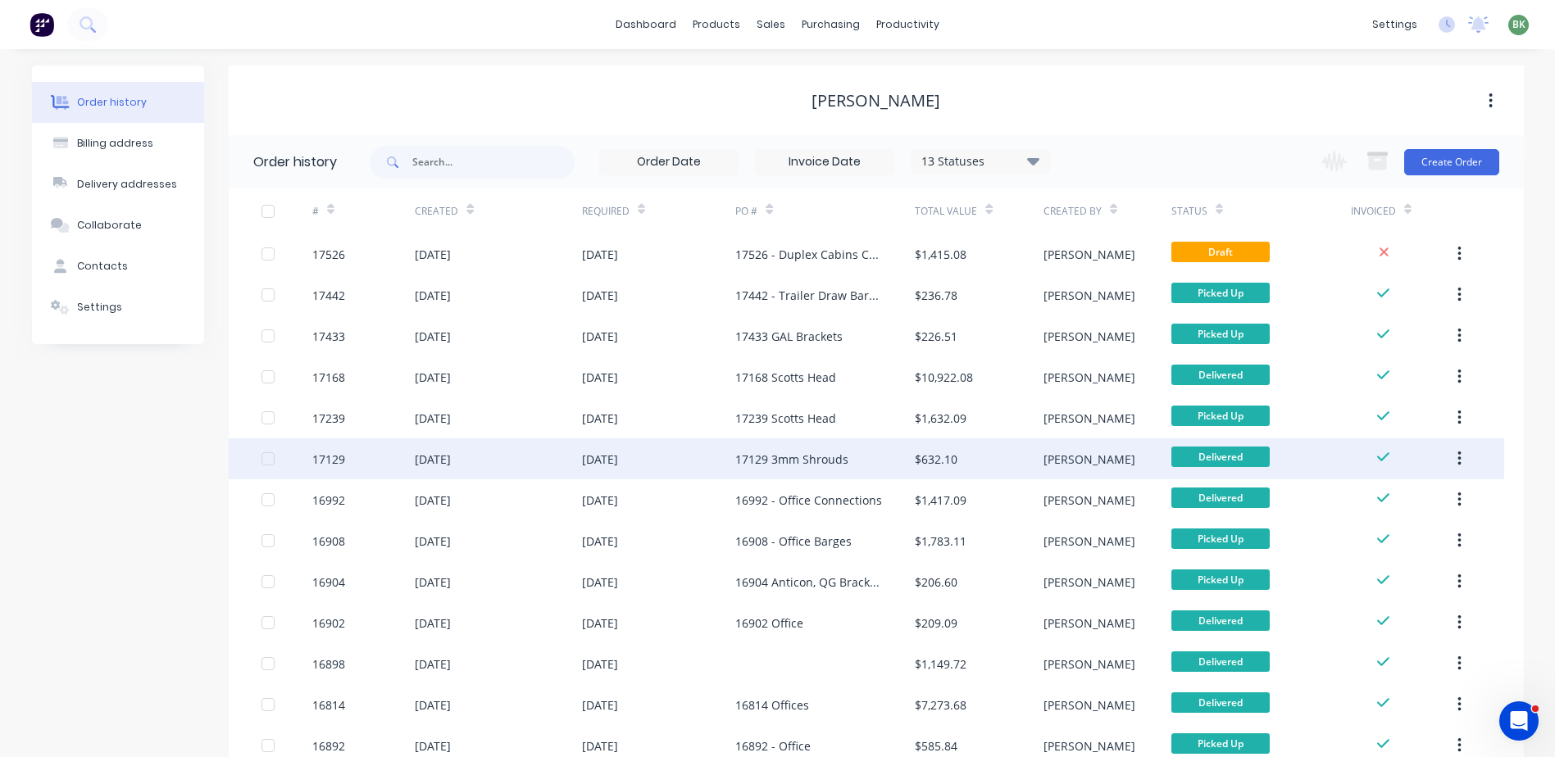
click at [781, 460] on div "17129 3mm Shrouds" at bounding box center [791, 459] width 113 height 17
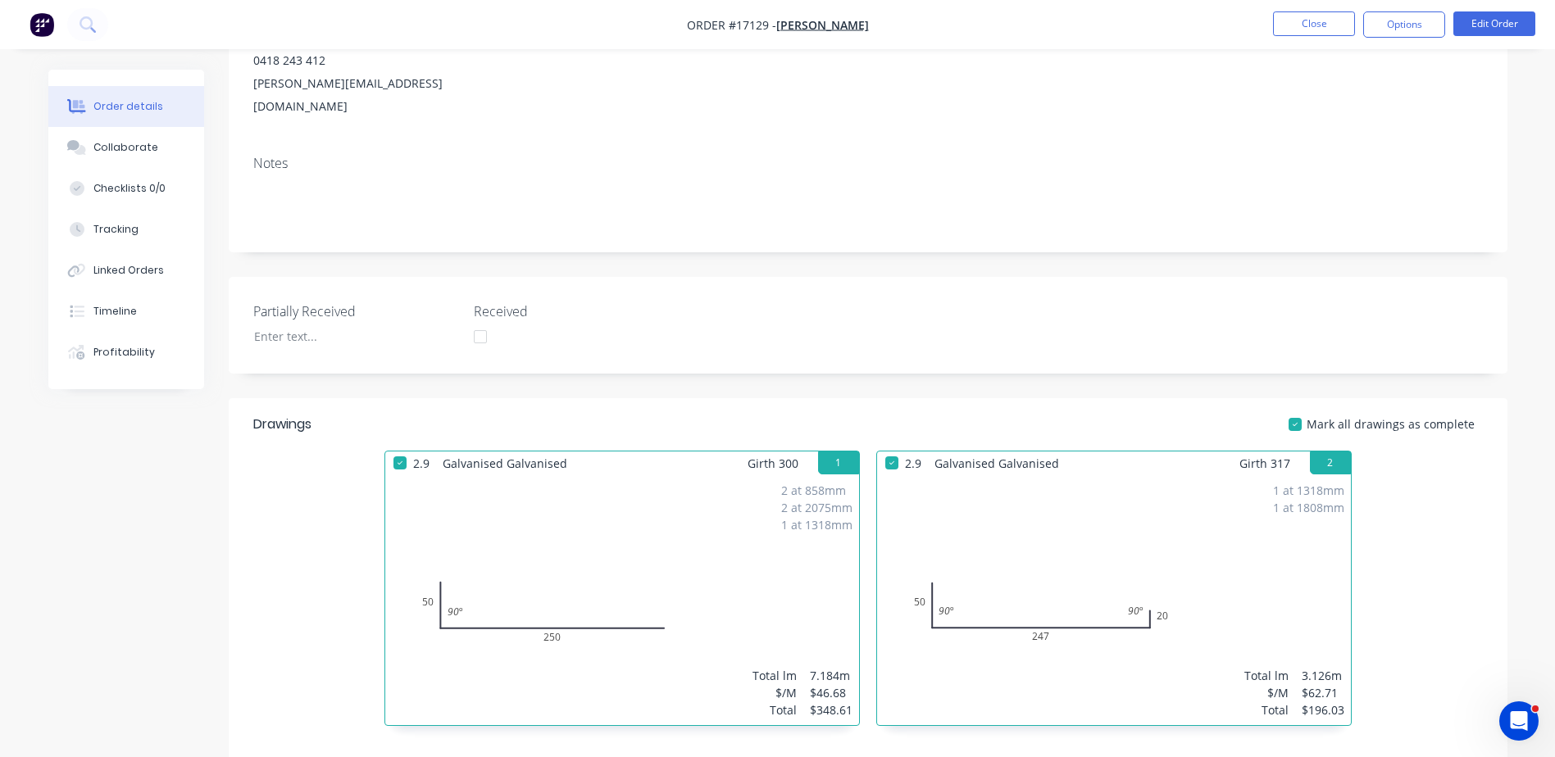
scroll to position [246, 0]
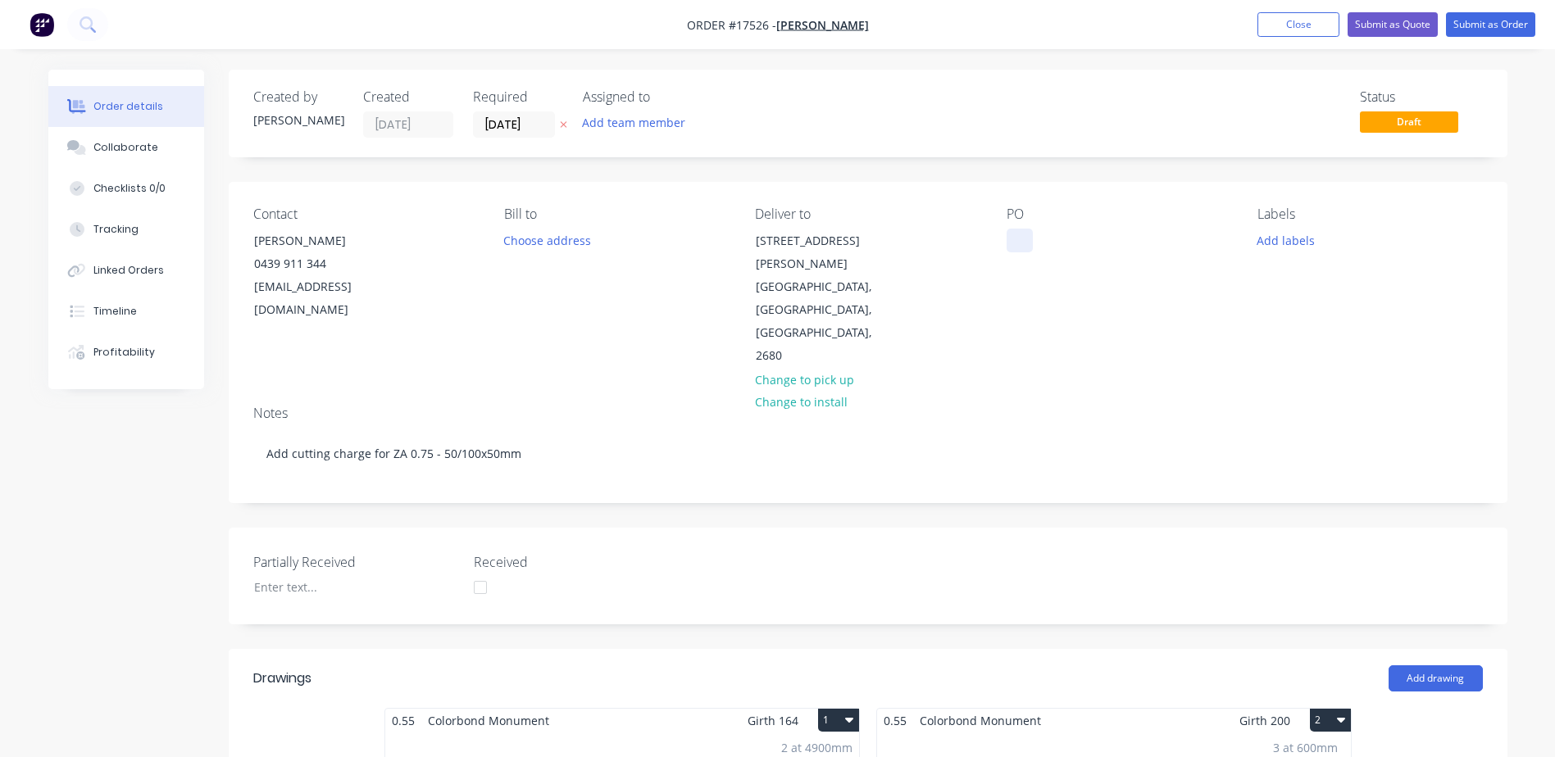
click at [1013, 236] on div at bounding box center [1019, 241] width 26 height 24
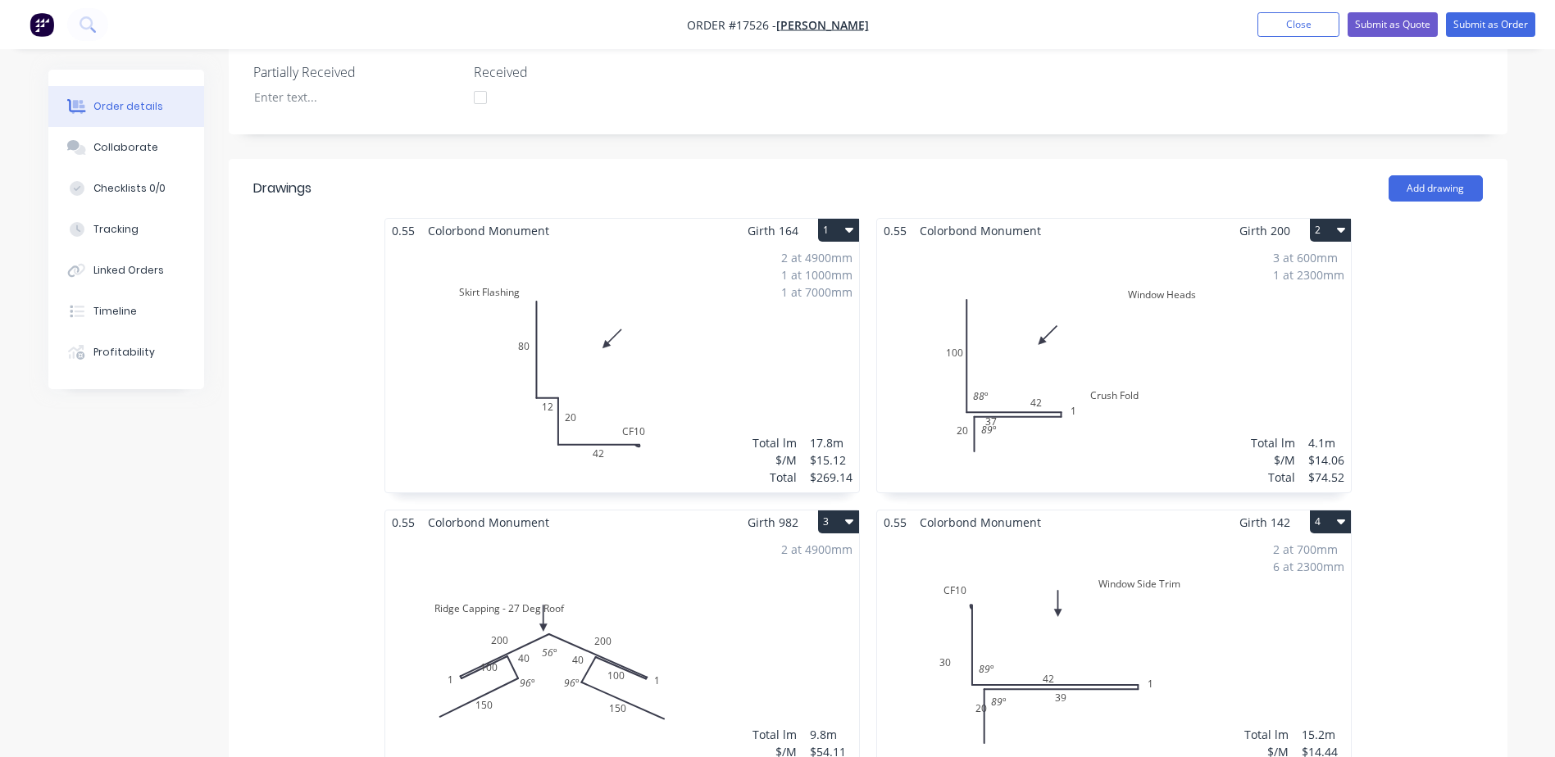
scroll to position [492, 0]
click at [687, 274] on div "2 at 4900mm 1 at 1000mm 1 at 7000mm Total lm $/M Total 17.8m $15.12 $269.14" at bounding box center [622, 366] width 474 height 250
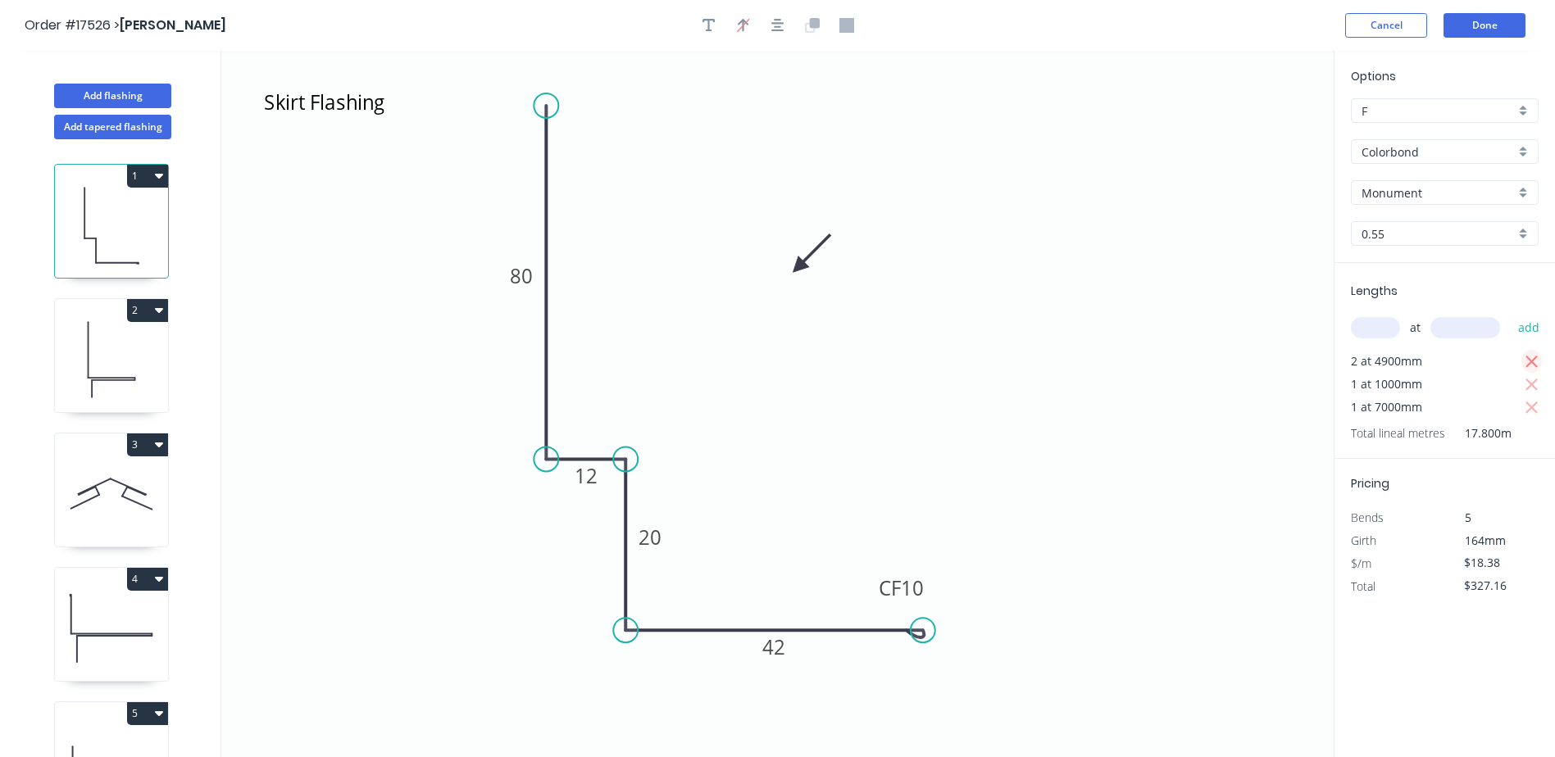
click at [1530, 359] on icon "button" at bounding box center [1531, 362] width 15 height 20
click at [1530, 360] on icon "button" at bounding box center [1531, 362] width 15 height 20
type input "$0.00"
click at [1372, 331] on input "text" at bounding box center [1375, 327] width 49 height 21
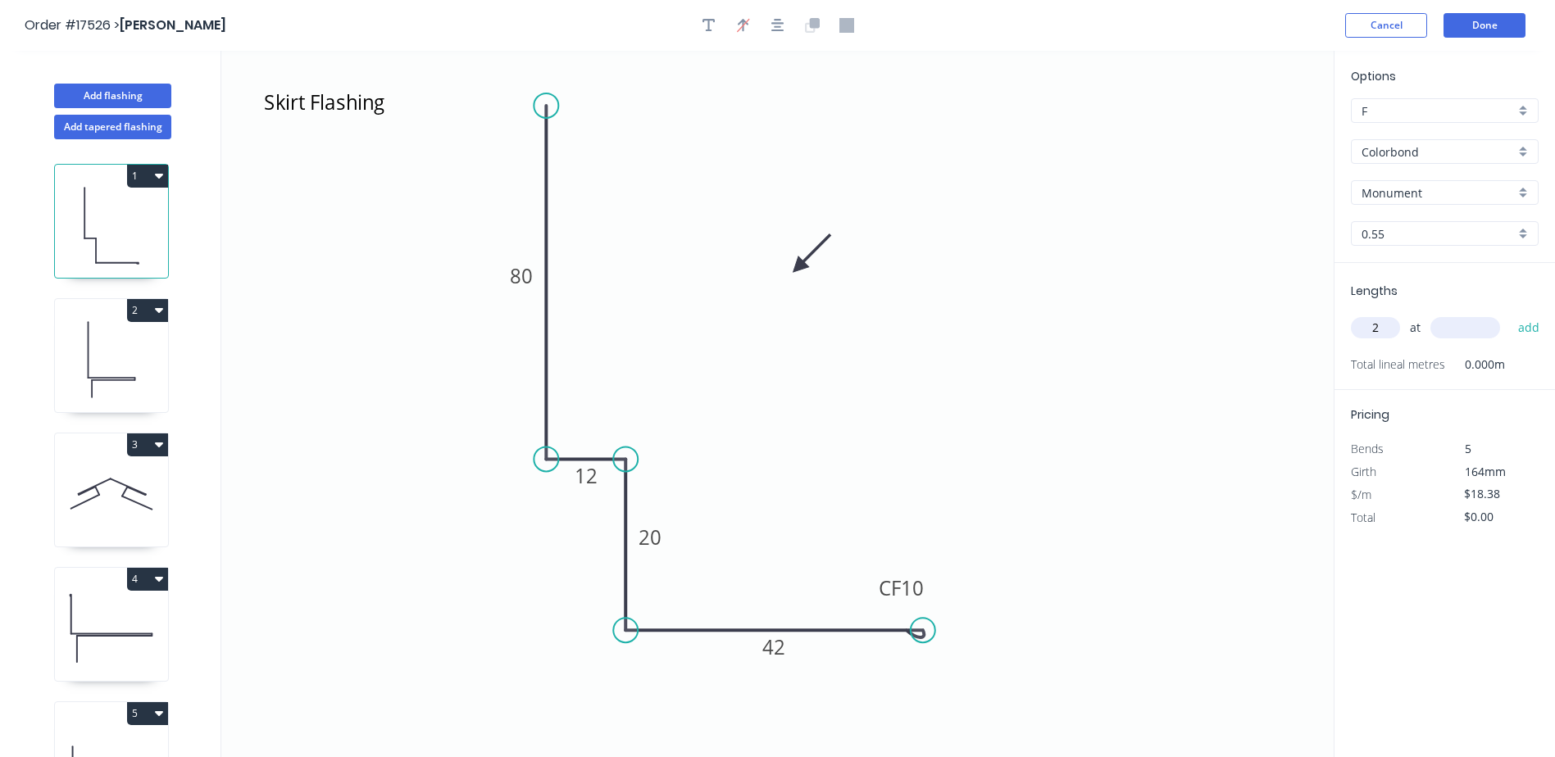
type input "2"
type input "4500"
click at [1510, 314] on button "add" at bounding box center [1529, 328] width 39 height 28
click at [157, 175] on icon "button" at bounding box center [159, 176] width 8 height 5
click at [52, 218] on div "Duplicate" at bounding box center [90, 217] width 126 height 24
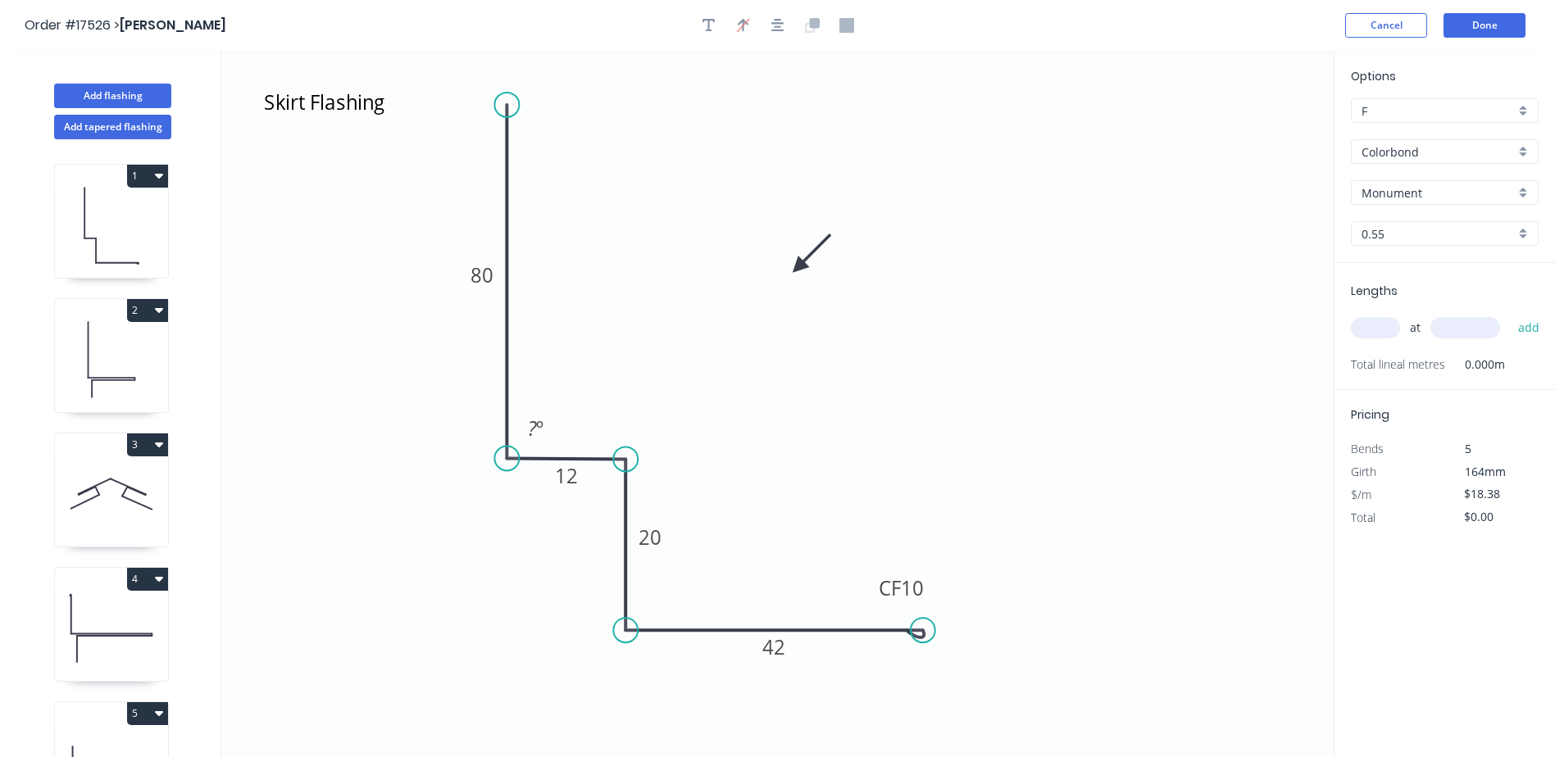
drag, startPoint x: 545, startPoint y: 298, endPoint x: 505, endPoint y: 297, distance: 40.2
click at [505, 297] on icon "Skirt Flashing 80 12 20 CF 10 42 ? º" at bounding box center [777, 404] width 1112 height 706
click at [134, 240] on icon at bounding box center [111, 225] width 113 height 105
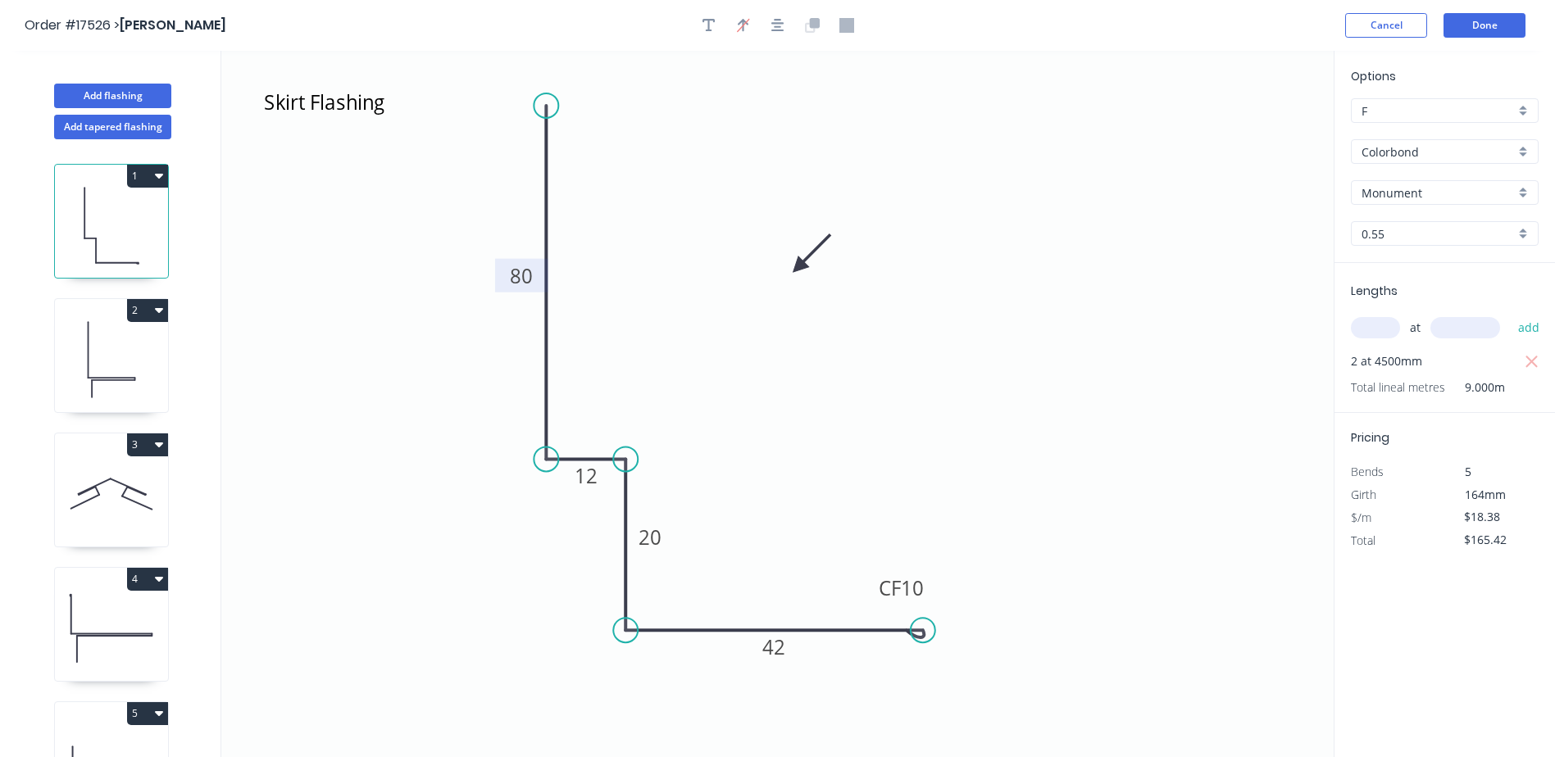
click at [519, 281] on tspan "80" at bounding box center [521, 275] width 23 height 27
click at [648, 310] on icon "Skirt Flashing 100 12 20 CF 10 42" at bounding box center [777, 404] width 1112 height 706
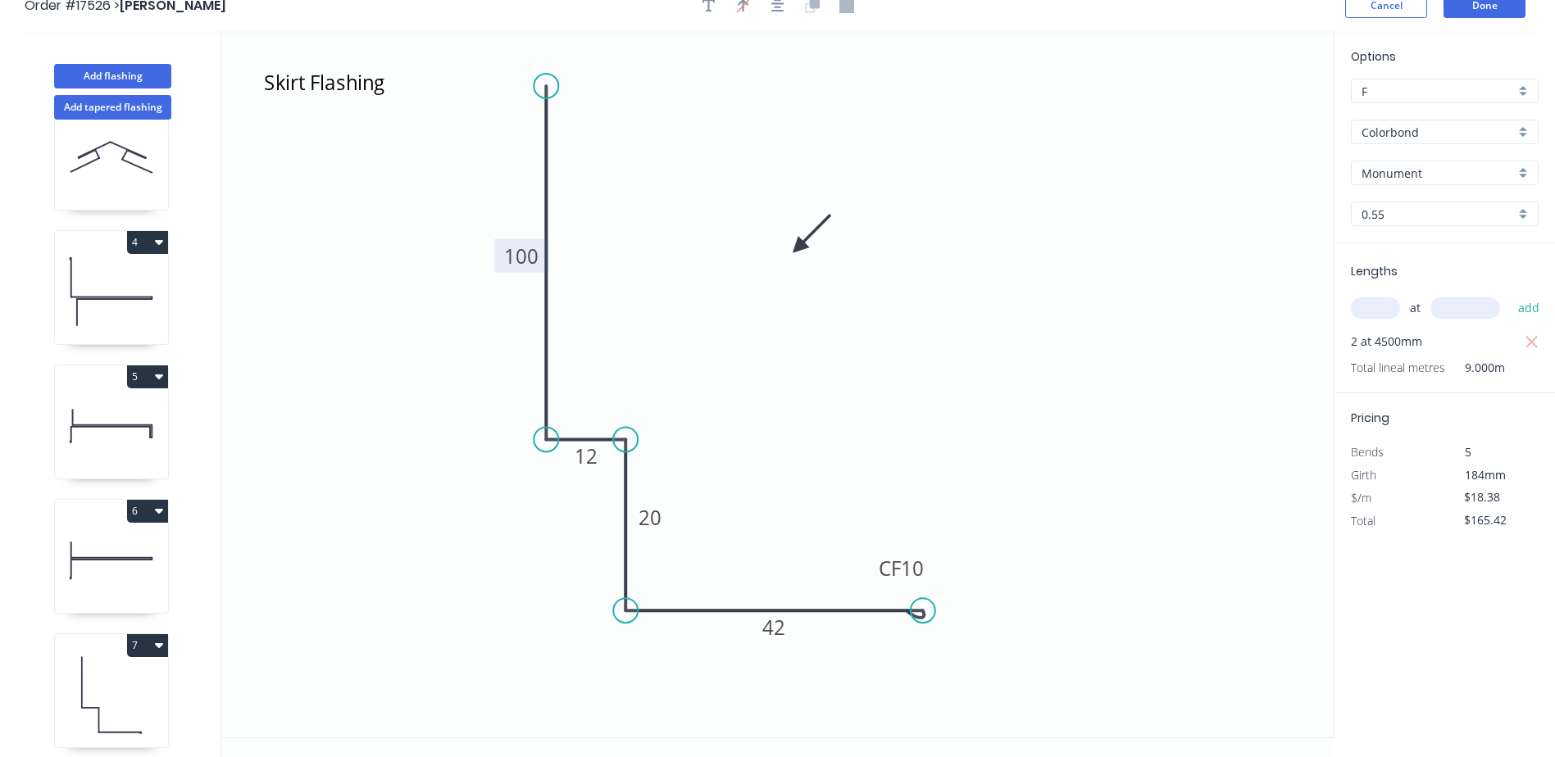
scroll to position [30, 0]
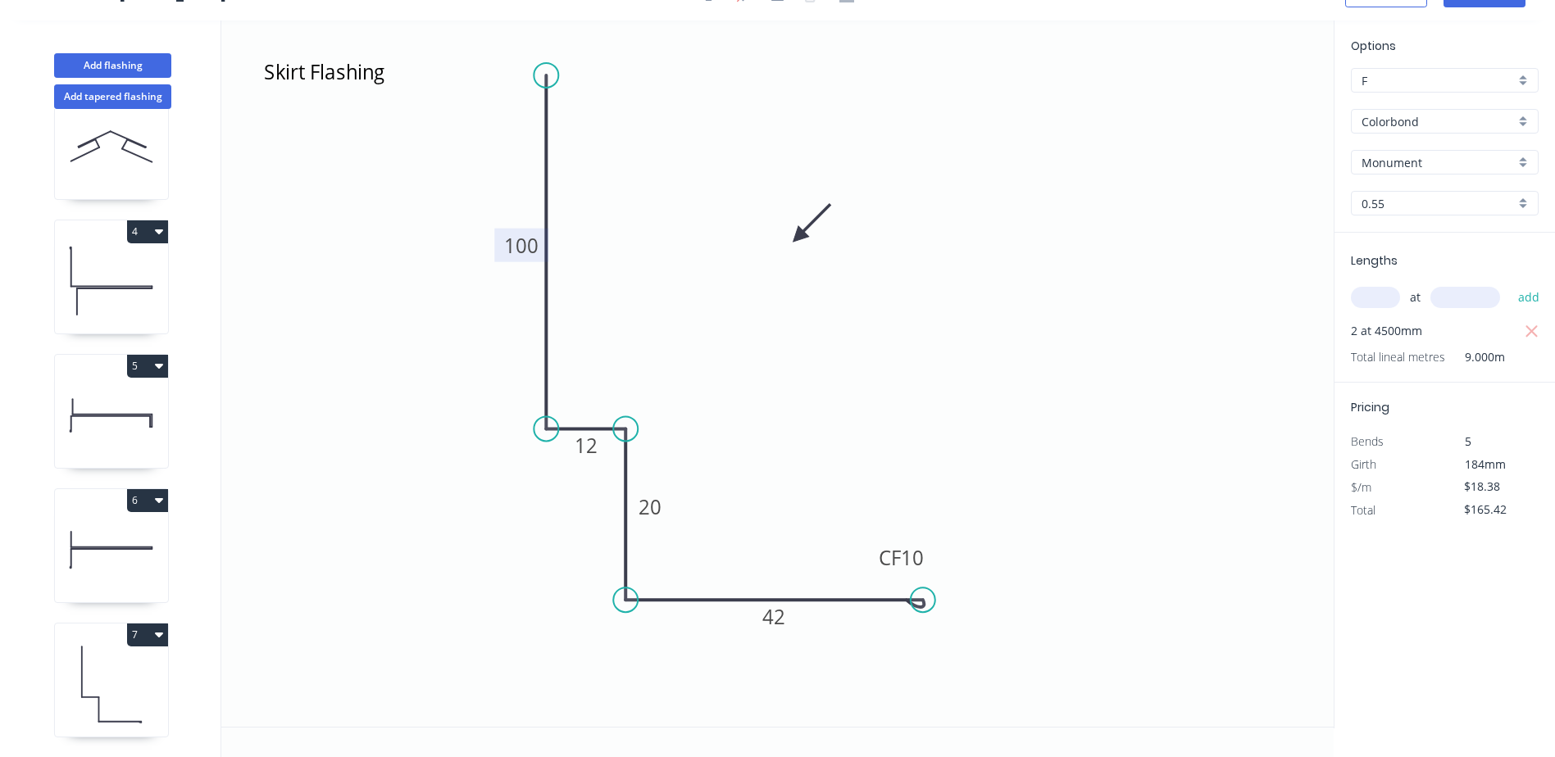
click at [106, 684] on icon at bounding box center [111, 684] width 113 height 105
type input "$0.00"
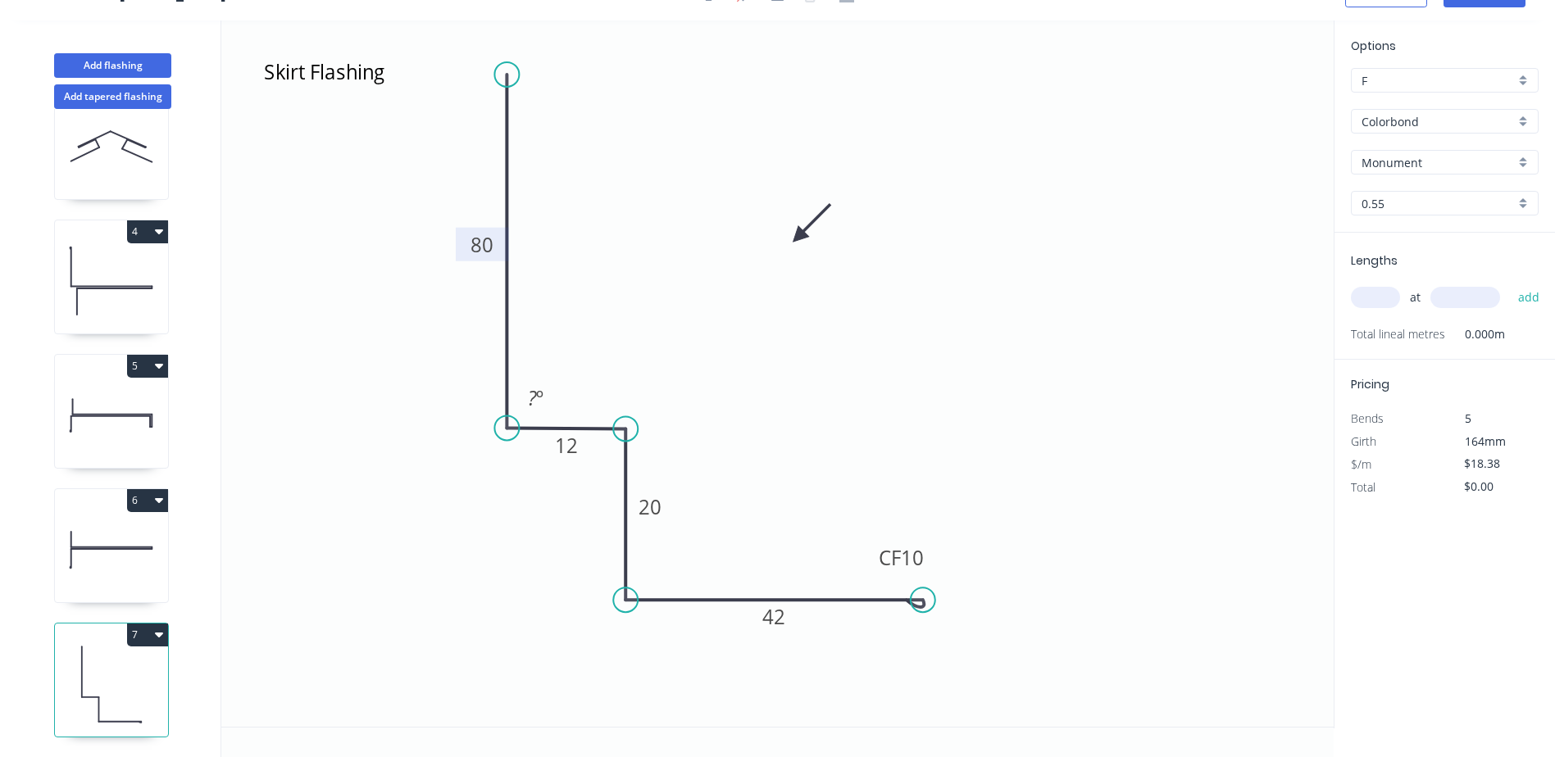
click at [484, 243] on tspan "80" at bounding box center [481, 244] width 23 height 27
click at [506, 356] on icon "Skirt Flashing 100 12 20 CF 10 42 ? º" at bounding box center [777, 373] width 1112 height 706
click at [507, 357] on icon at bounding box center [507, 251] width 0 height 353
click at [508, 350] on icon "Skirt Flashing 100 12 20 CF 10 42 ? º" at bounding box center [777, 373] width 1112 height 706
click at [503, 342] on icon "Skirt Flashing 100 12 20 CF 10 42 ? º" at bounding box center [777, 373] width 1112 height 706
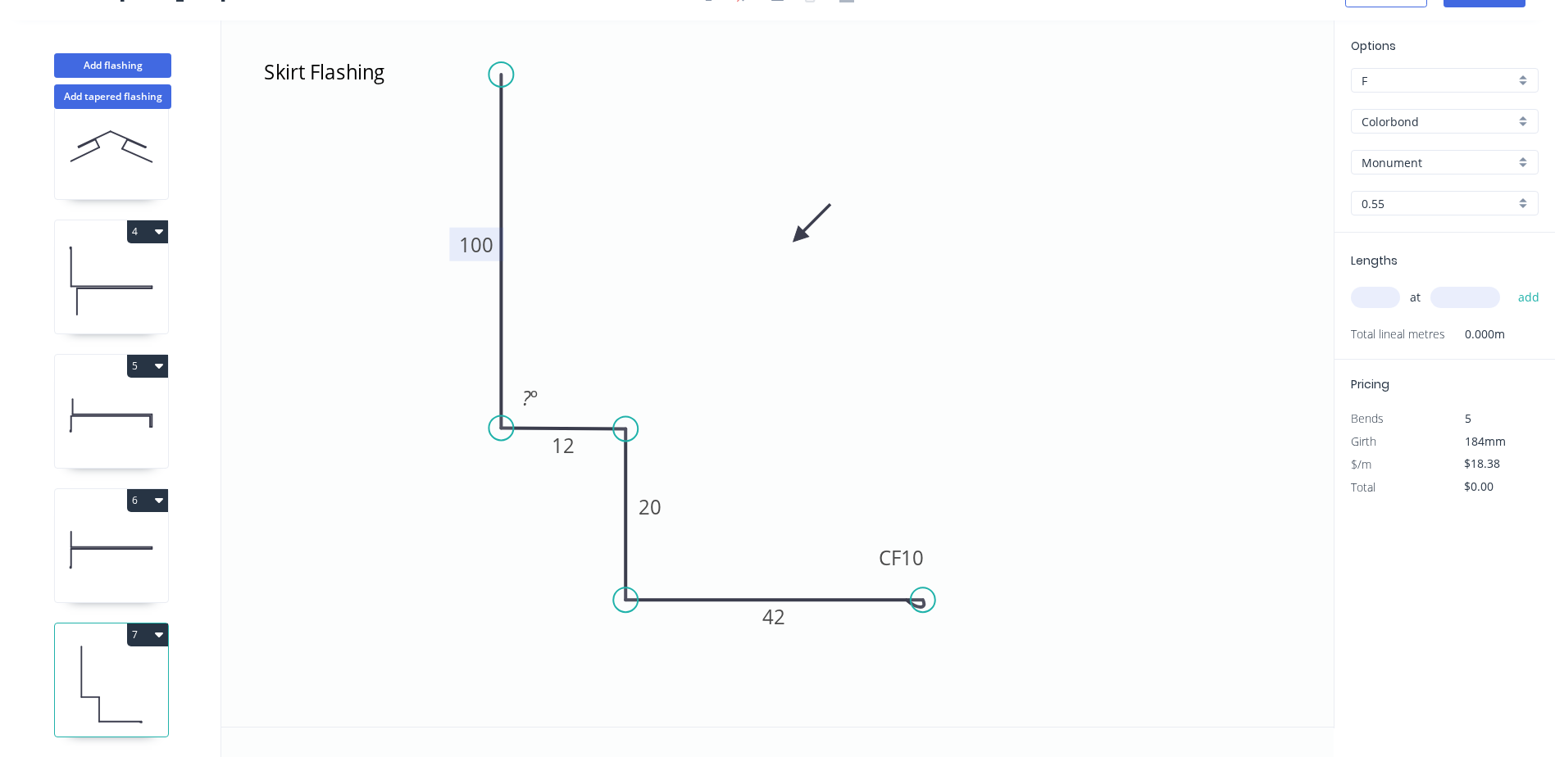
click at [501, 342] on icon at bounding box center [501, 251] width 0 height 353
click at [544, 393] on rect at bounding box center [530, 399] width 33 height 23
click at [592, 452] on div "Hide angle" at bounding box center [625, 448] width 165 height 34
click at [579, 452] on rect at bounding box center [563, 446] width 33 height 23
click at [657, 448] on icon "Skirt Flashing 100 15 20 CF 10 42" at bounding box center [777, 373] width 1112 height 706
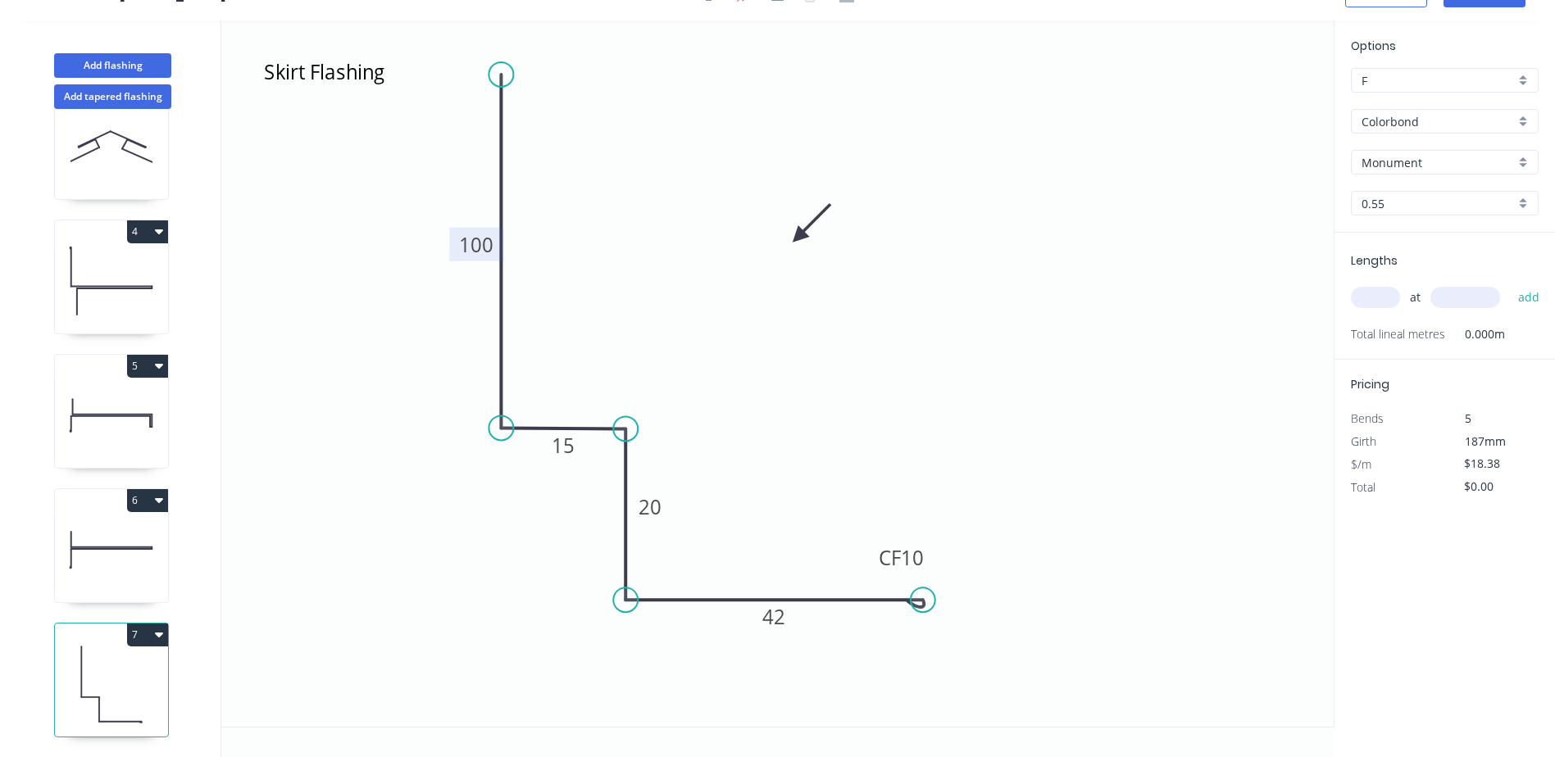
click at [1380, 297] on input "text" at bounding box center [1375, 297] width 49 height 21
type input "2"
type input "4500"
click at [1510, 284] on button "add" at bounding box center [1529, 298] width 39 height 28
click at [163, 624] on button "7" at bounding box center [147, 635] width 41 height 23
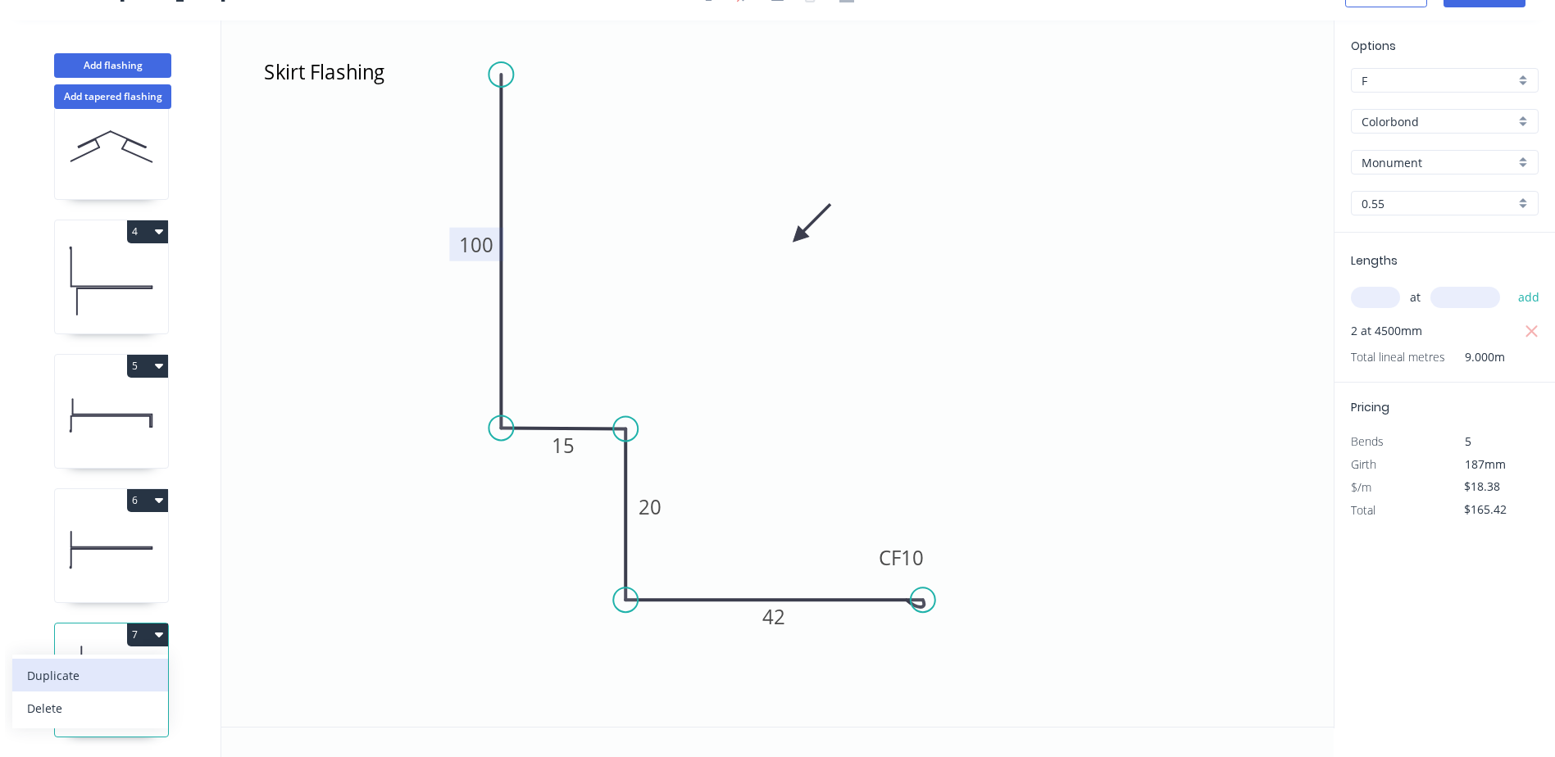
click at [73, 664] on div "Duplicate" at bounding box center [90, 676] width 126 height 24
type input "$0.00"
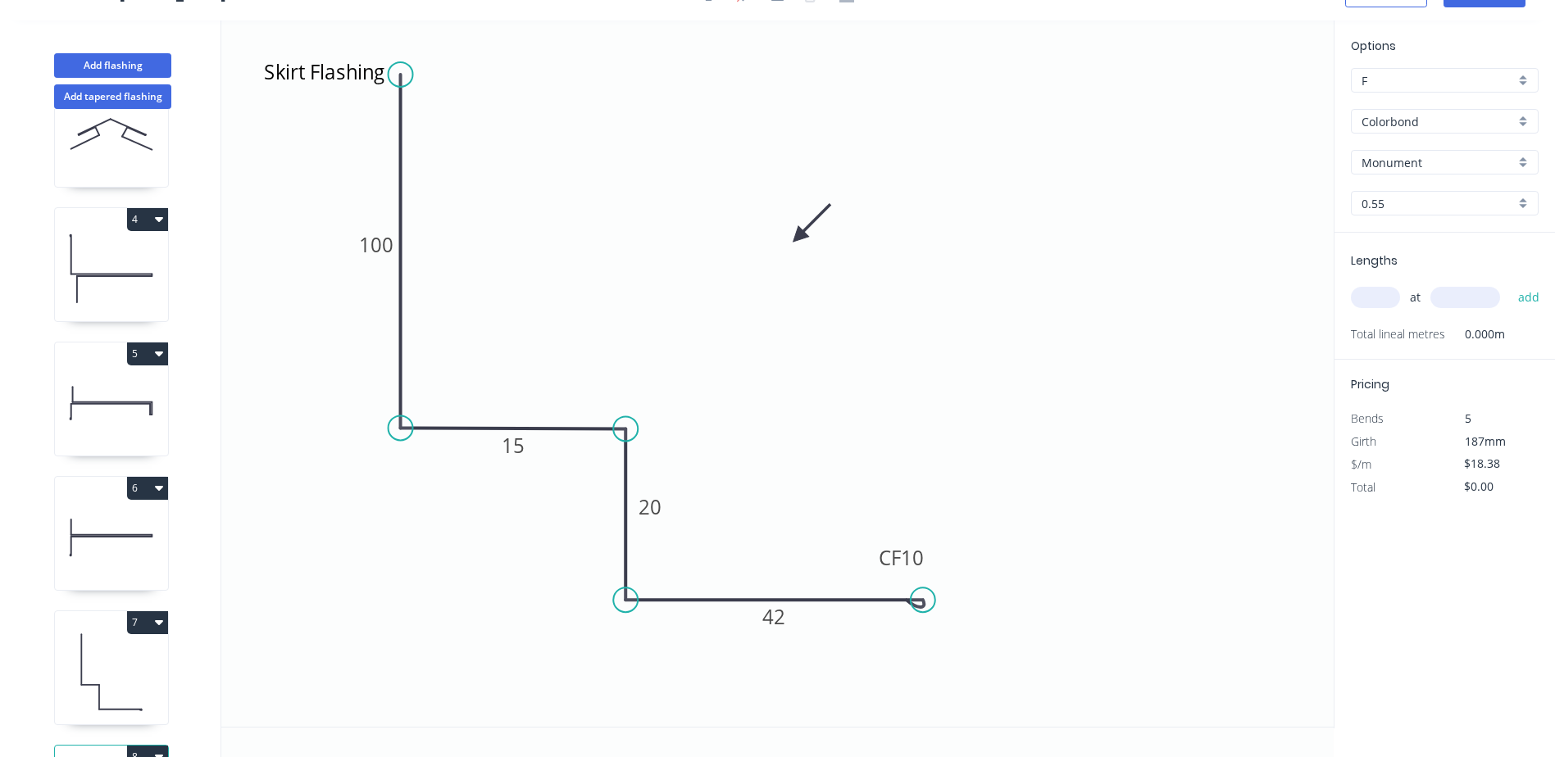
drag, startPoint x: 502, startPoint y: 268, endPoint x: 395, endPoint y: 268, distance: 107.4
click at [395, 268] on icon "Skirt Flashing 100 15 20 CF 10 42" at bounding box center [777, 373] width 1112 height 706
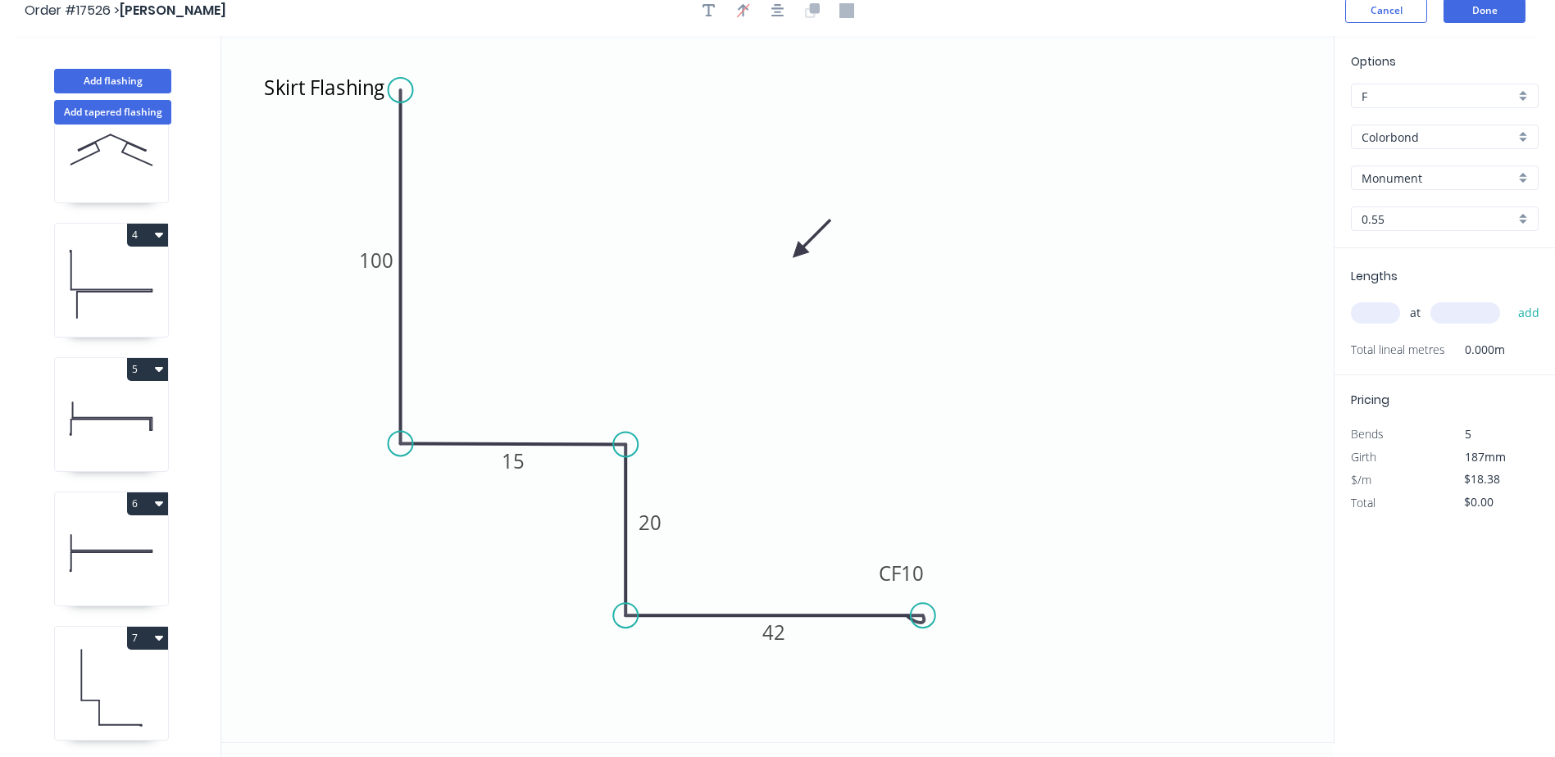
scroll to position [0, 0]
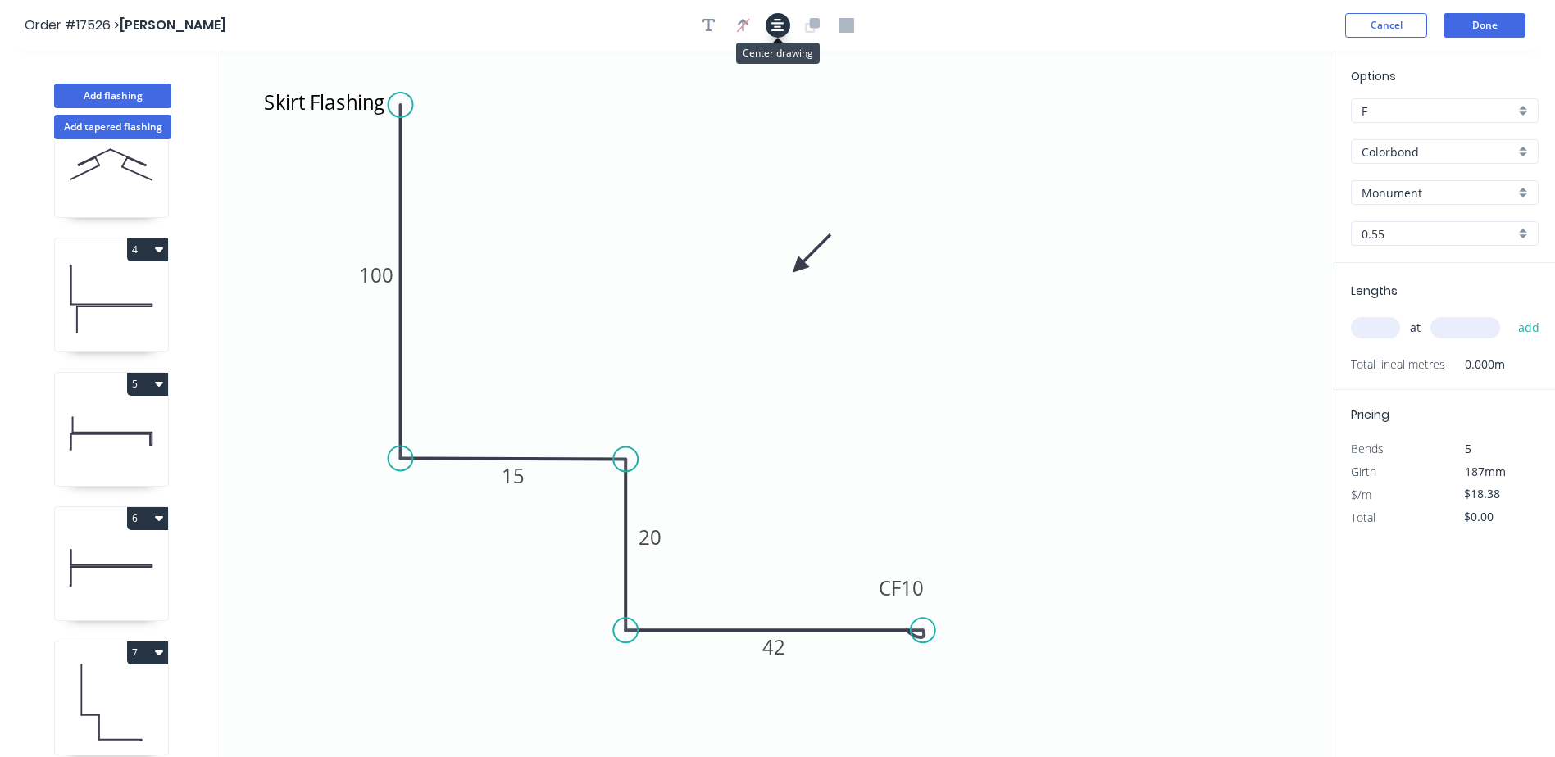
click at [782, 25] on icon "button" at bounding box center [777, 25] width 13 height 15
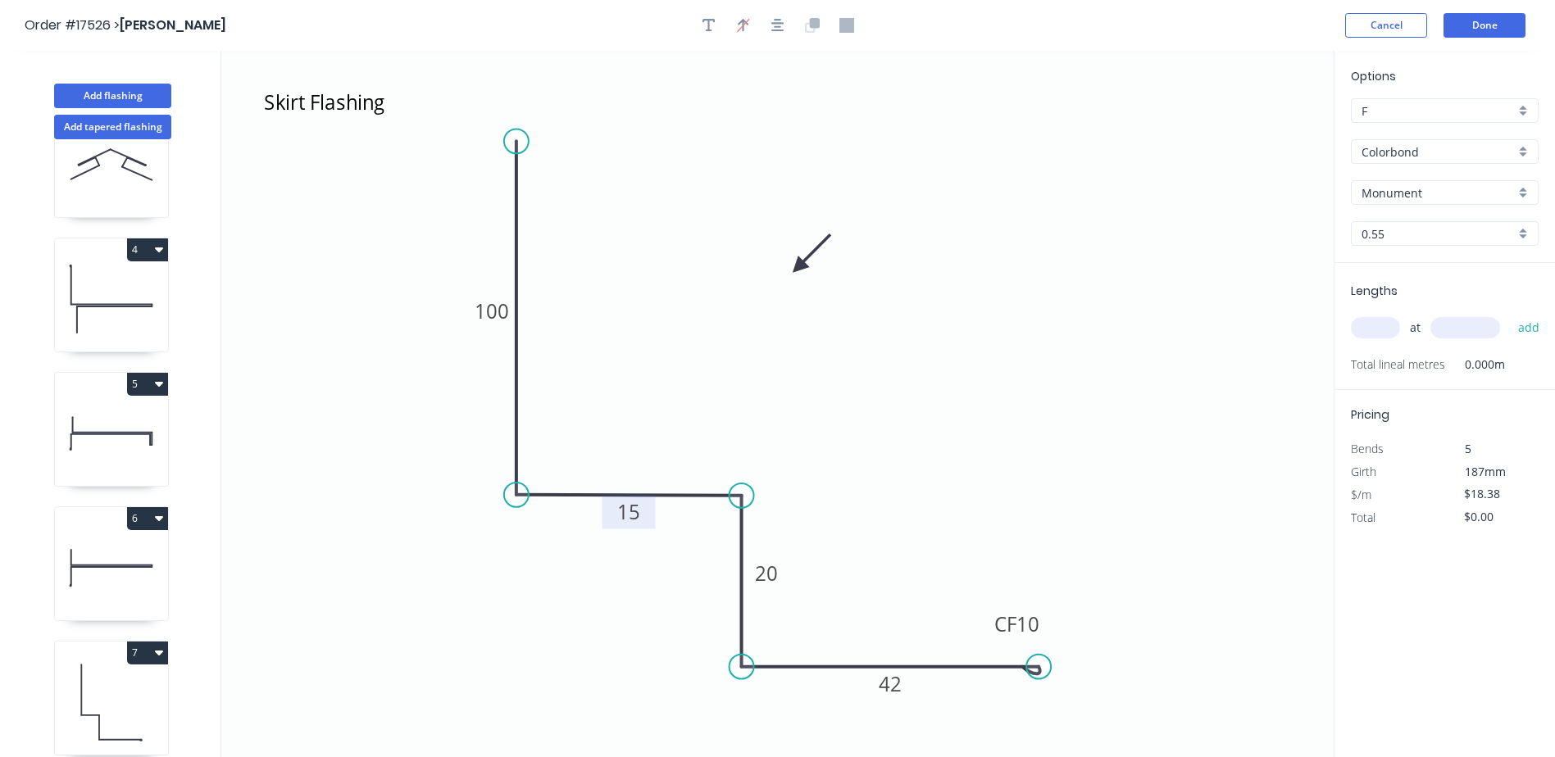
click at [640, 510] on rect at bounding box center [628, 513] width 33 height 23
click at [1385, 330] on input "text" at bounding box center [1375, 327] width 49 height 21
type input "$19.78"
type input "1"
type input "4800"
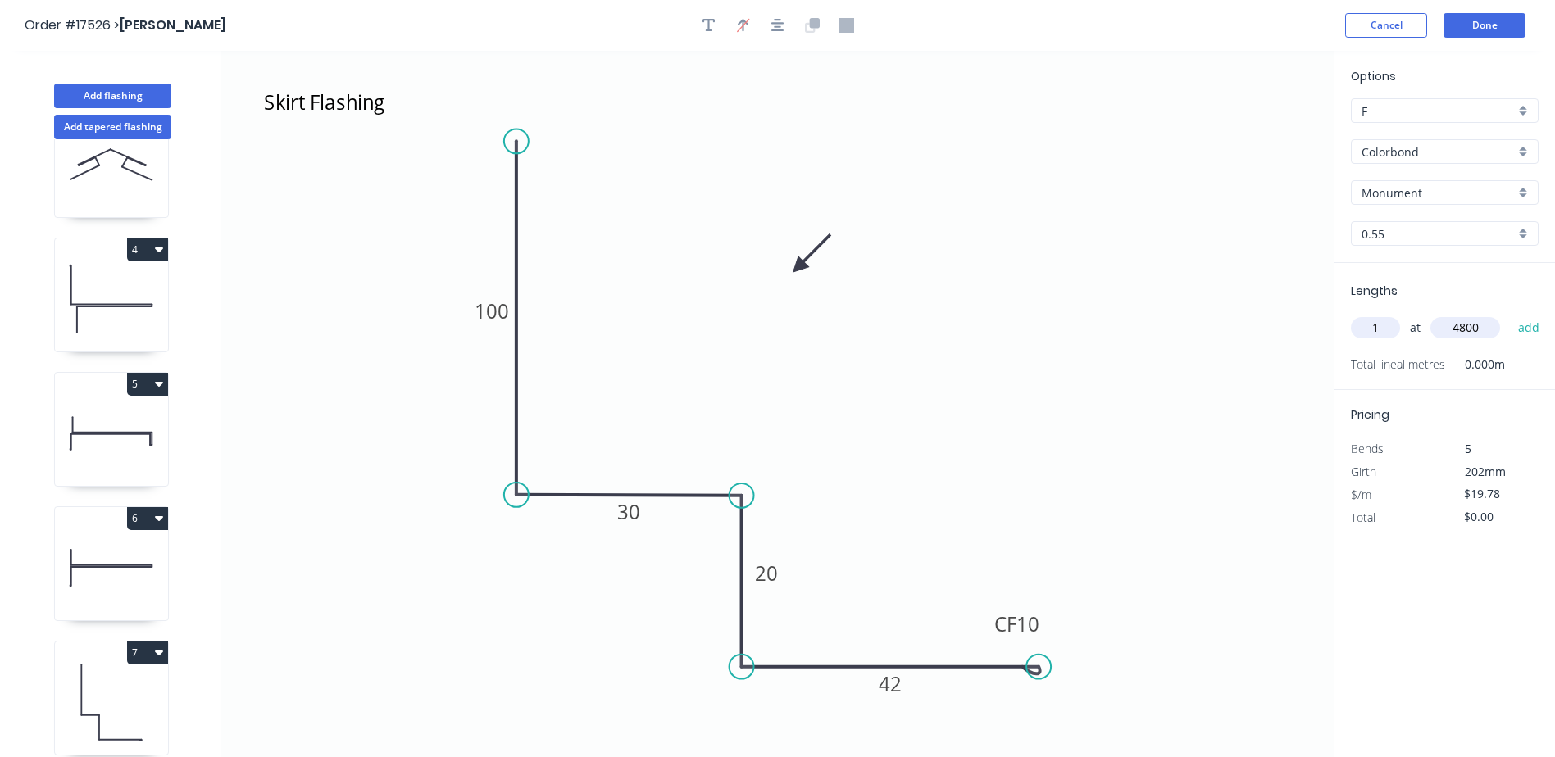
click at [1510, 314] on button "add" at bounding box center [1529, 328] width 39 height 28
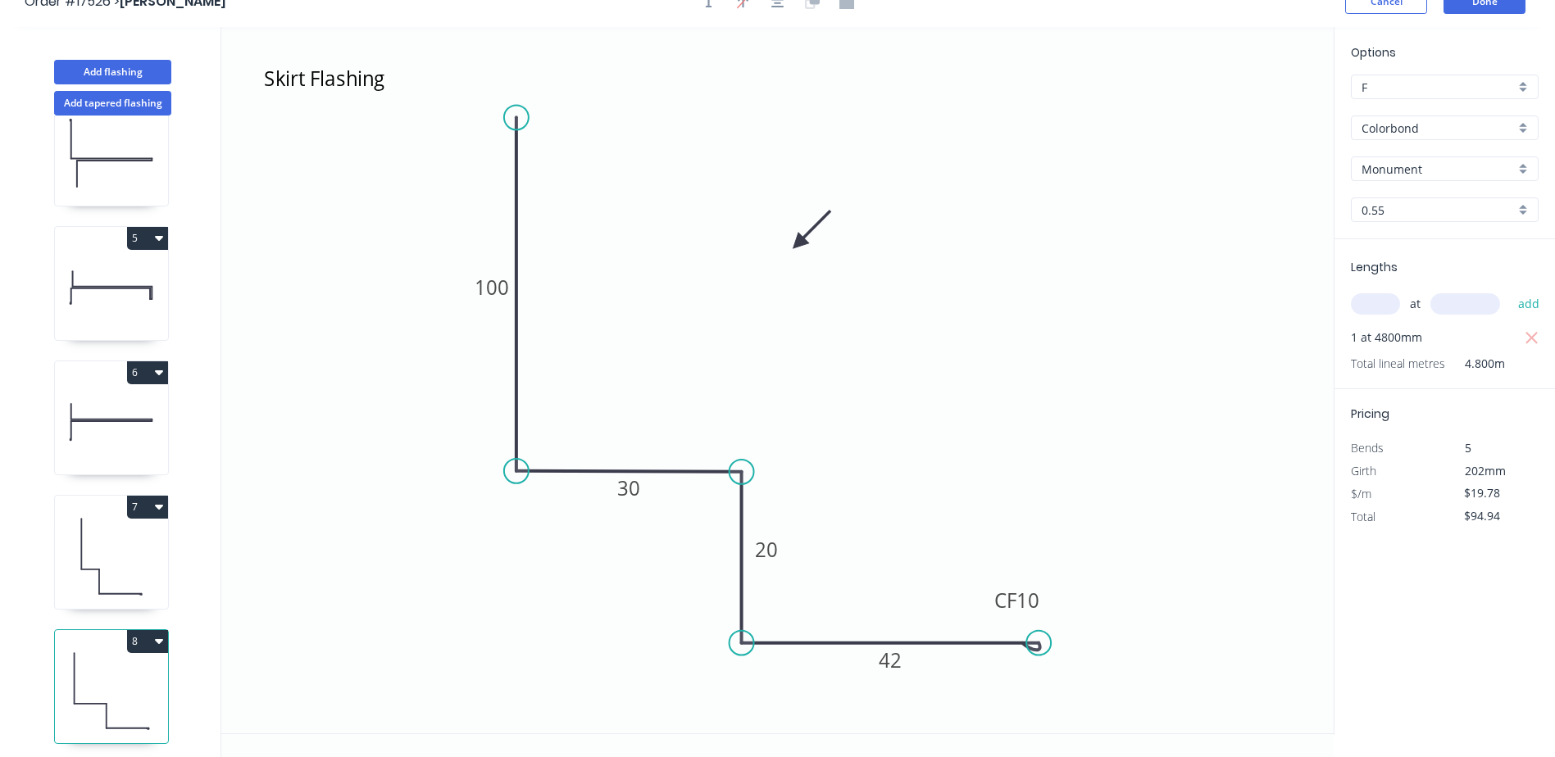
scroll to position [30, 0]
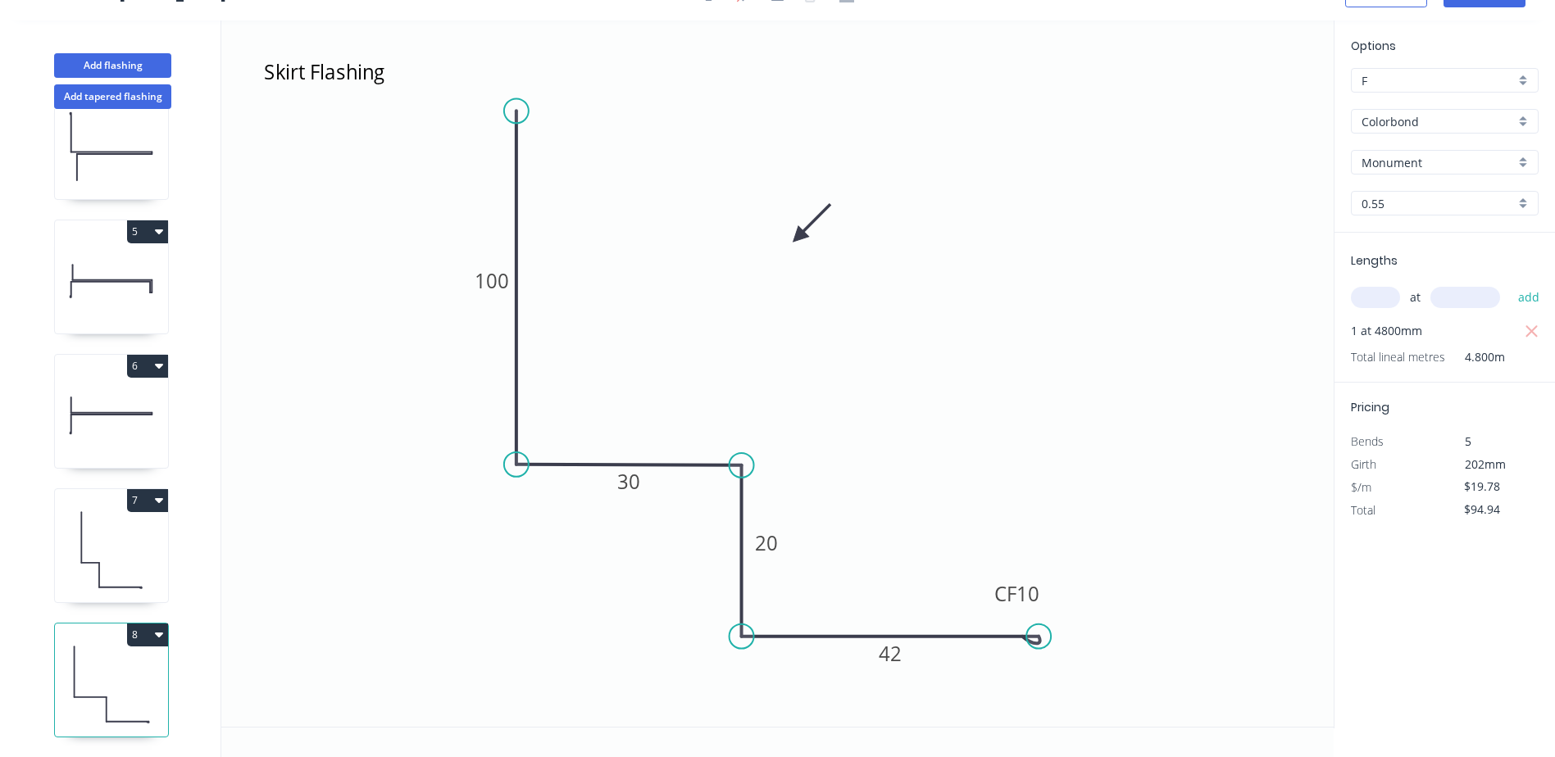
click at [159, 628] on icon "button" at bounding box center [159, 634] width 8 height 13
click at [95, 664] on div "Duplicate" at bounding box center [90, 676] width 126 height 24
type input "$0.00"
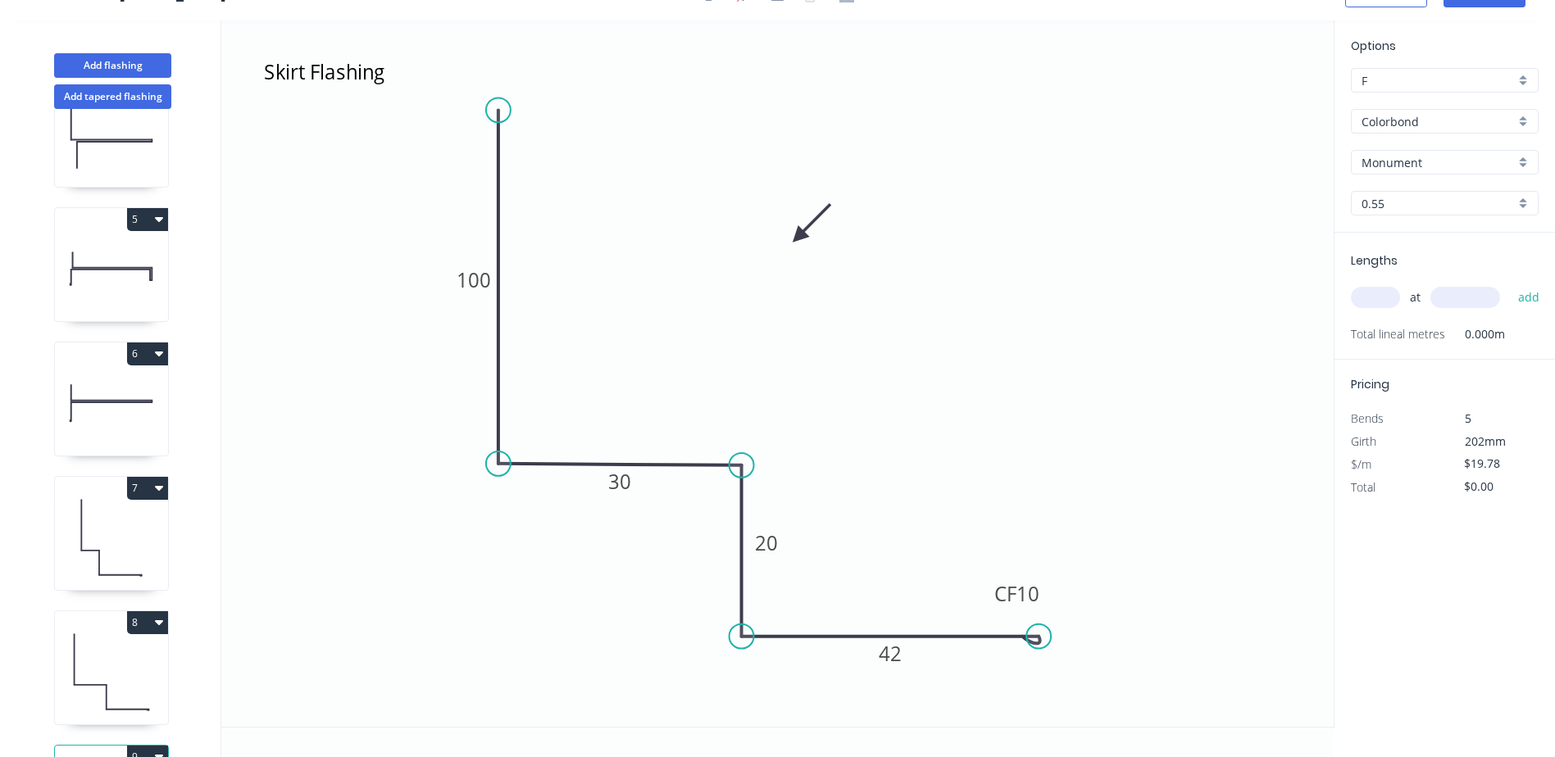
drag, startPoint x: 516, startPoint y: 301, endPoint x: 497, endPoint y: 300, distance: 18.9
click at [498, 300] on icon at bounding box center [498, 286] width 0 height 353
click at [606, 480] on rect at bounding box center [619, 482] width 33 height 23
click at [634, 487] on rect at bounding box center [619, 482] width 33 height 23
drag, startPoint x: 636, startPoint y: 485, endPoint x: 651, endPoint y: 501, distance: 21.5
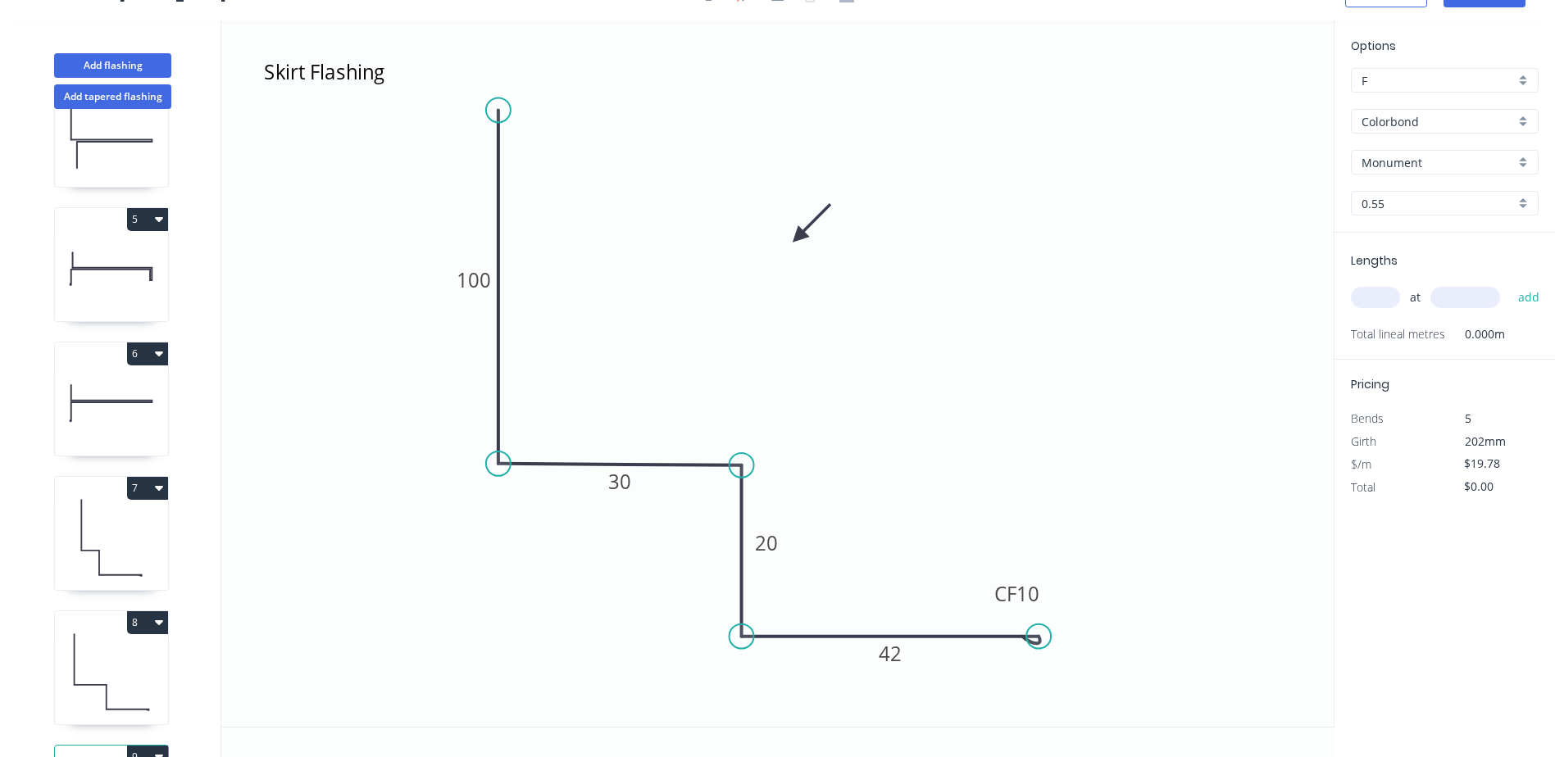
click at [593, 489] on g "30" at bounding box center [619, 482] width 53 height 34
drag, startPoint x: 529, startPoint y: 490, endPoint x: 622, endPoint y: 498, distance: 92.9
click at [622, 498] on g "30" at bounding box center [616, 492] width 53 height 34
click at [624, 497] on tspan "30" at bounding box center [616, 491] width 23 height 27
click at [666, 347] on icon "Skirt Flashing 100 35 20 CF 10 42" at bounding box center [777, 373] width 1112 height 706
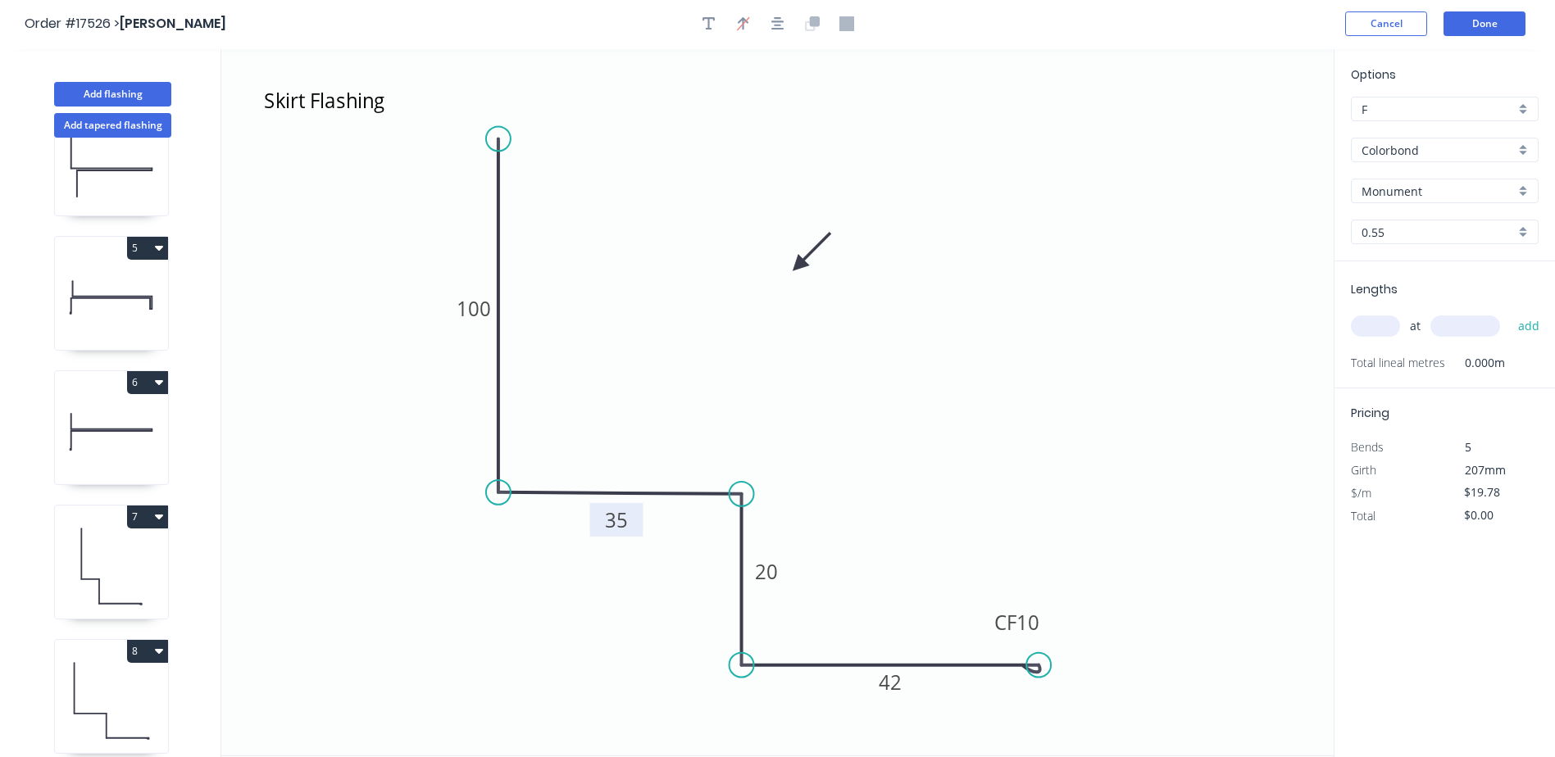
scroll to position [0, 0]
click at [777, 26] on icon "button" at bounding box center [777, 25] width 13 height 13
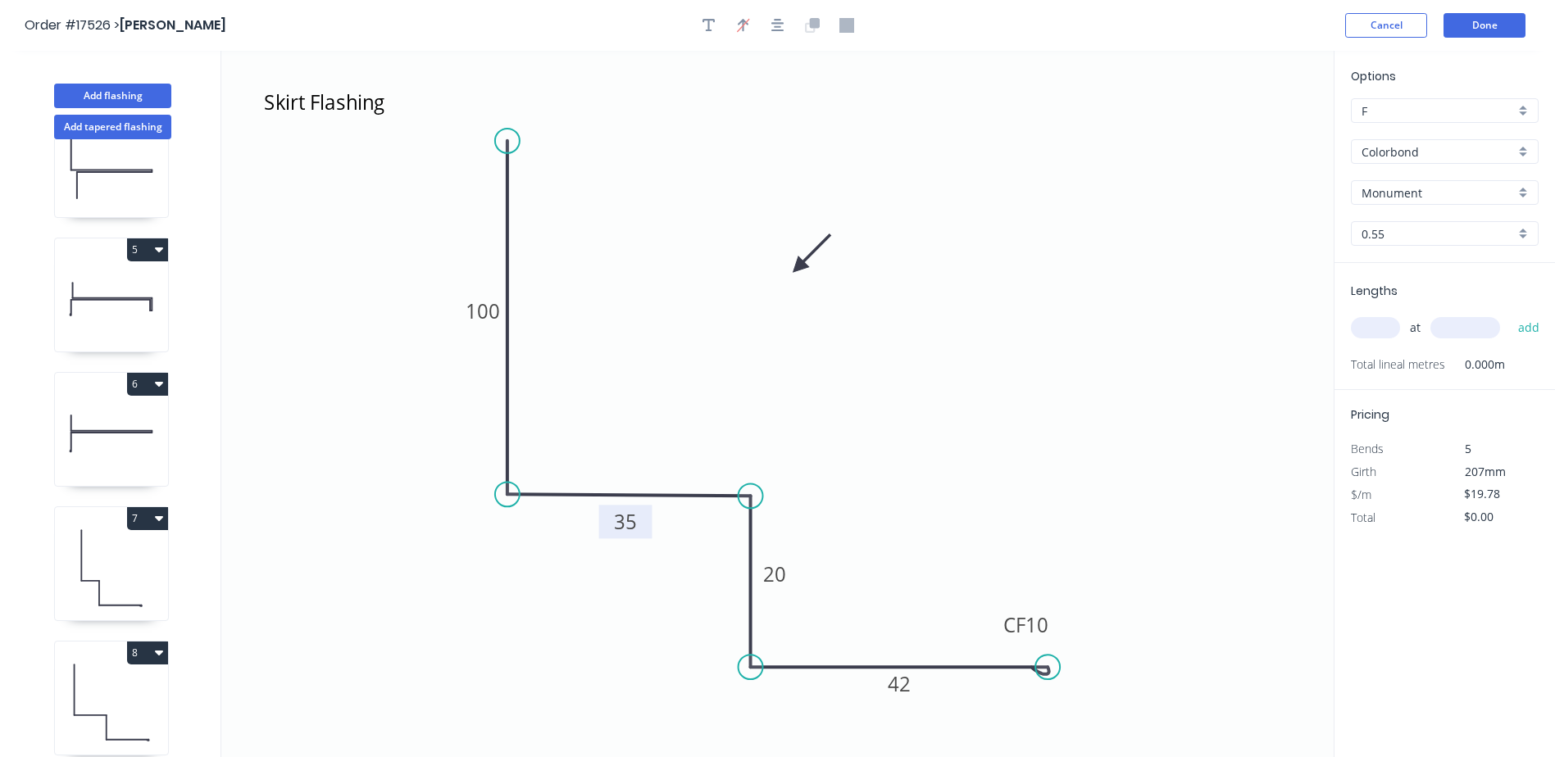
click at [1385, 328] on input "text" at bounding box center [1375, 327] width 49 height 21
type input "1"
type input "4800"
click at [1510, 314] on button "add" at bounding box center [1529, 328] width 39 height 28
type input "$94.94"
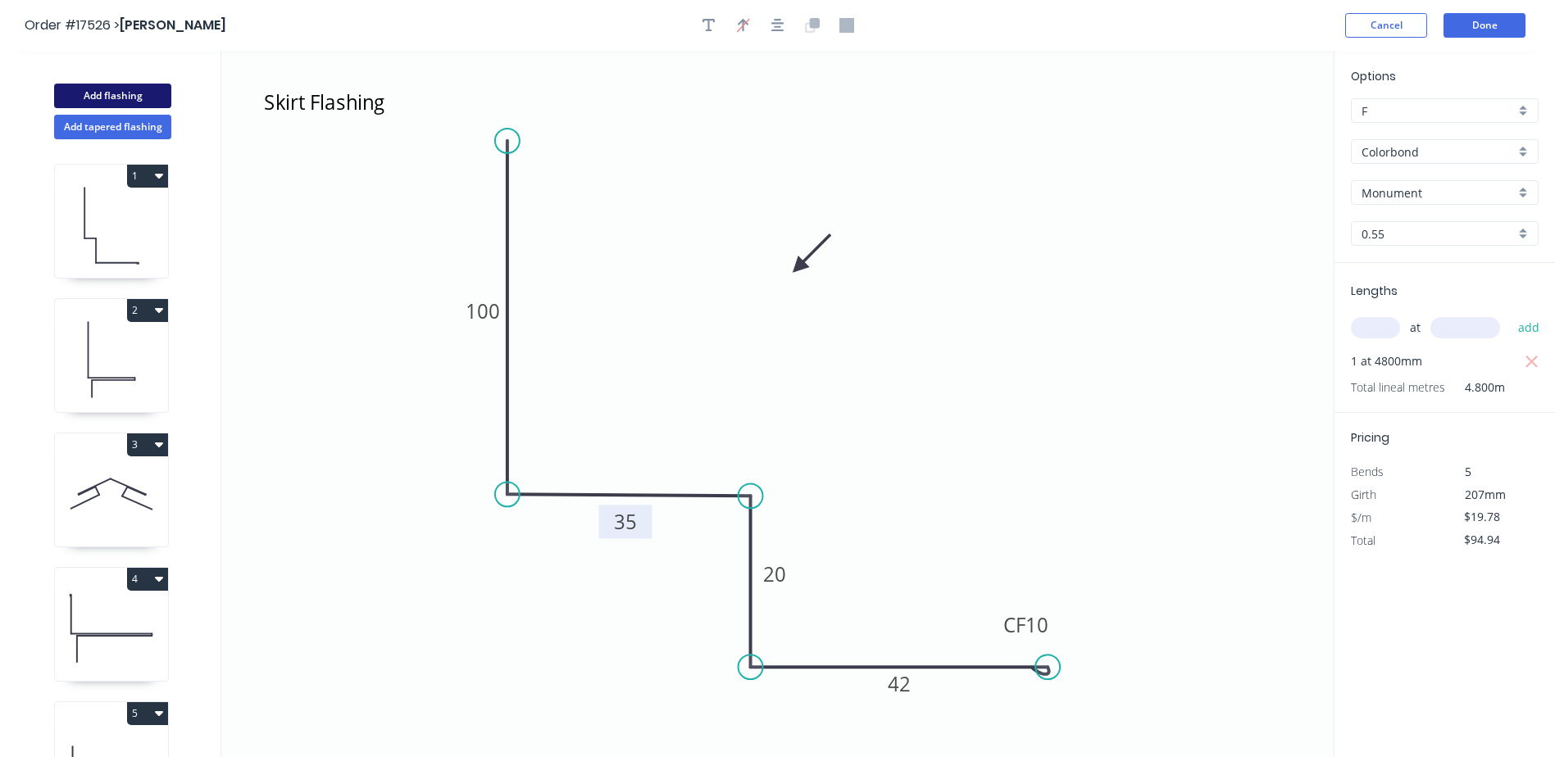
click at [116, 90] on button "Add flashing" at bounding box center [112, 96] width 117 height 25
type input "E"
type input "$0.00"
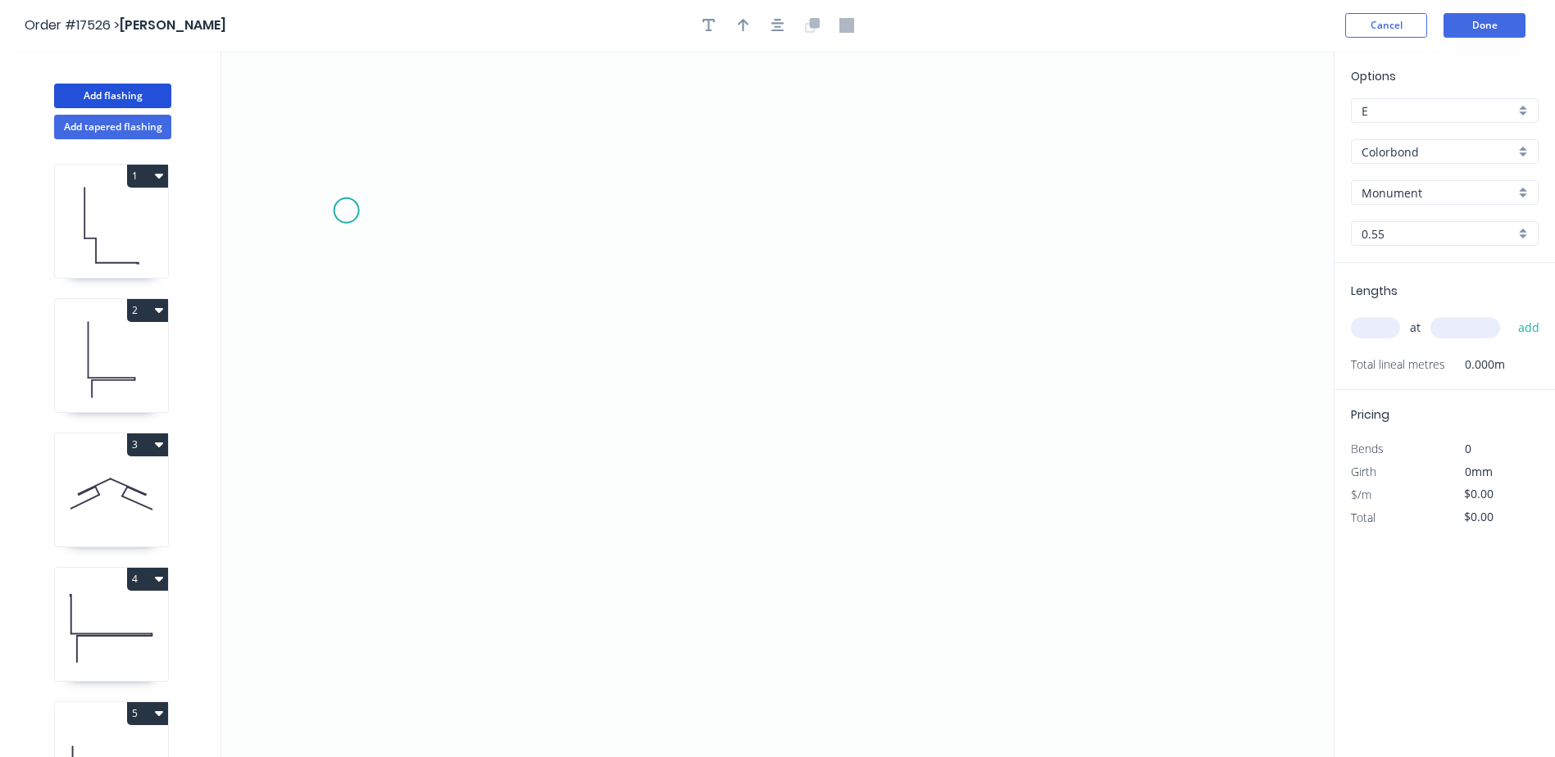
click at [346, 211] on icon "0" at bounding box center [777, 404] width 1112 height 706
click at [352, 489] on icon "0" at bounding box center [777, 404] width 1112 height 706
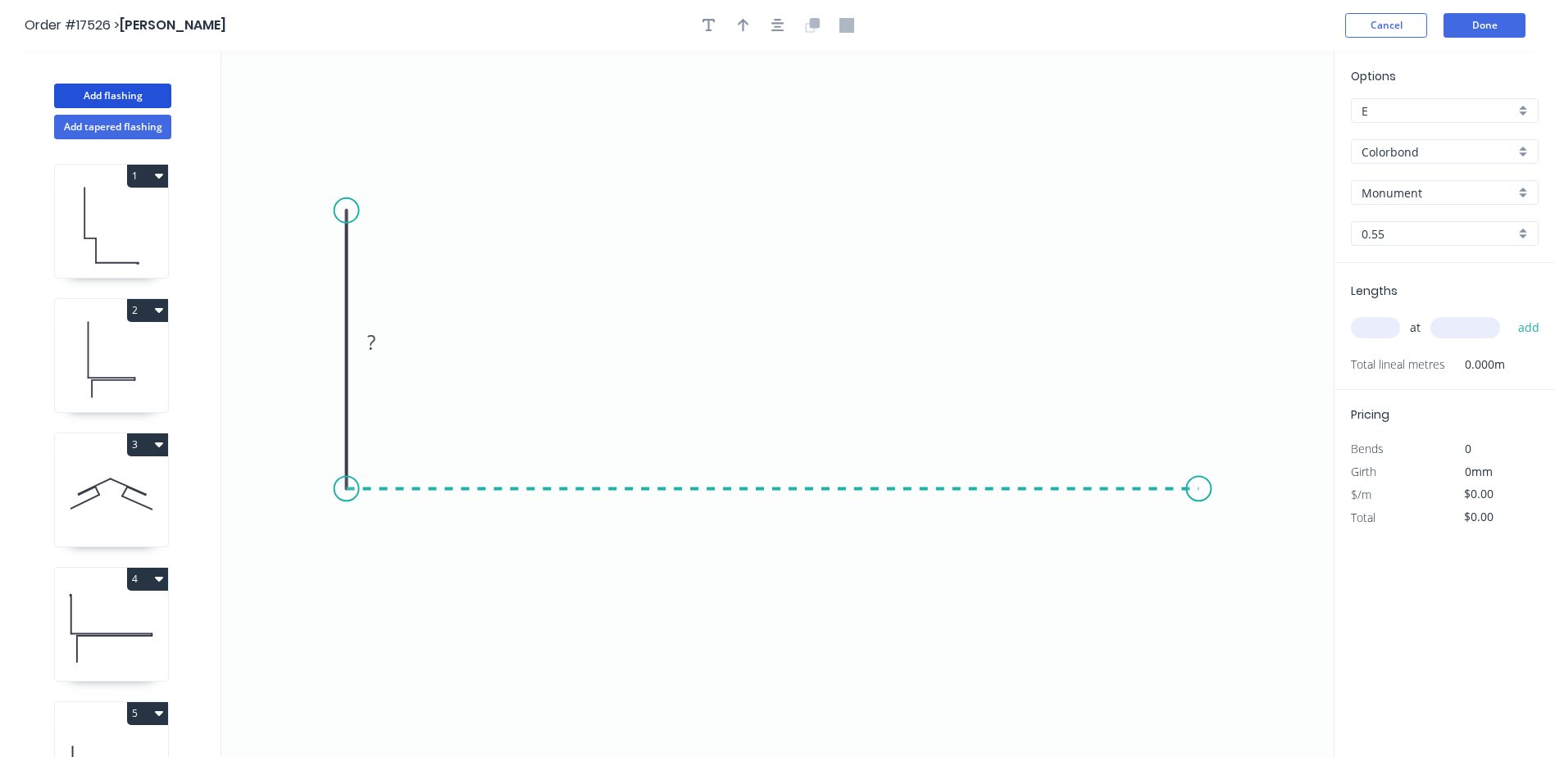
click at [1199, 478] on icon "0 ?" at bounding box center [777, 404] width 1112 height 706
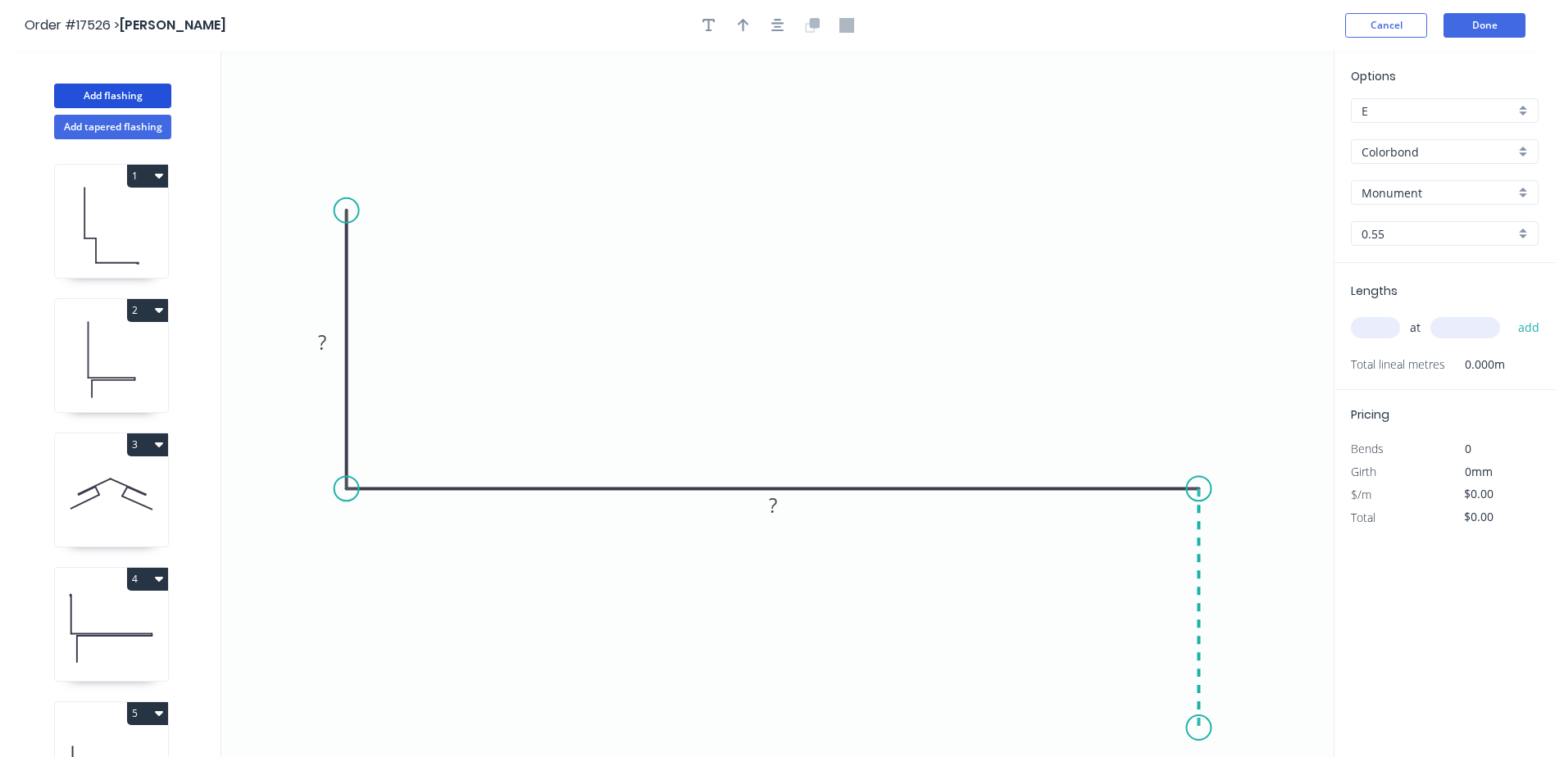
click at [1199, 729] on icon "0 ? ?" at bounding box center [777, 404] width 1112 height 706
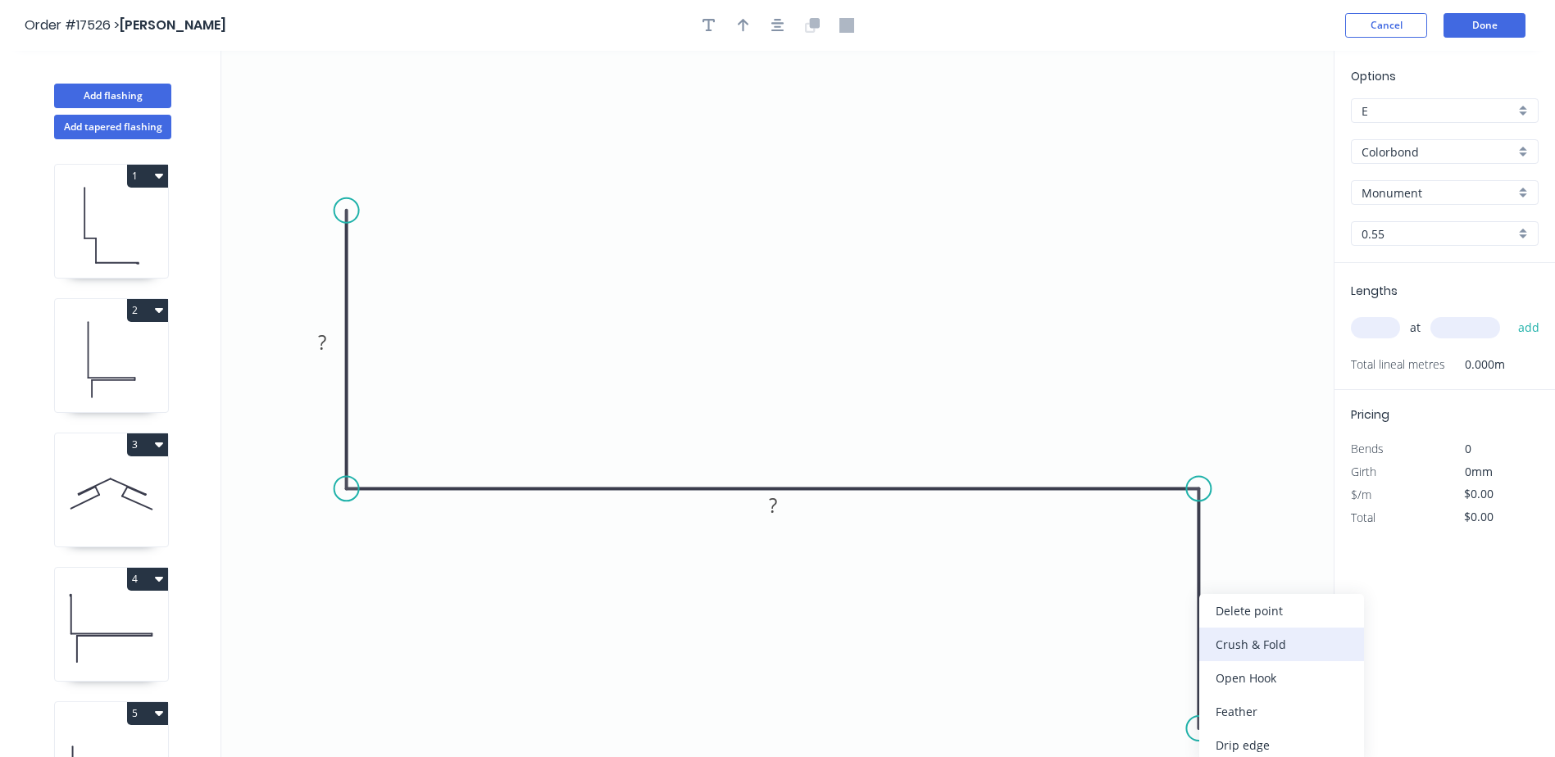
click at [1225, 647] on div "Crush & Fold" at bounding box center [1281, 645] width 165 height 34
click at [1247, 709] on div "Flip bend" at bounding box center [1280, 712] width 165 height 34
click at [776, 29] on icon "button" at bounding box center [777, 25] width 13 height 15
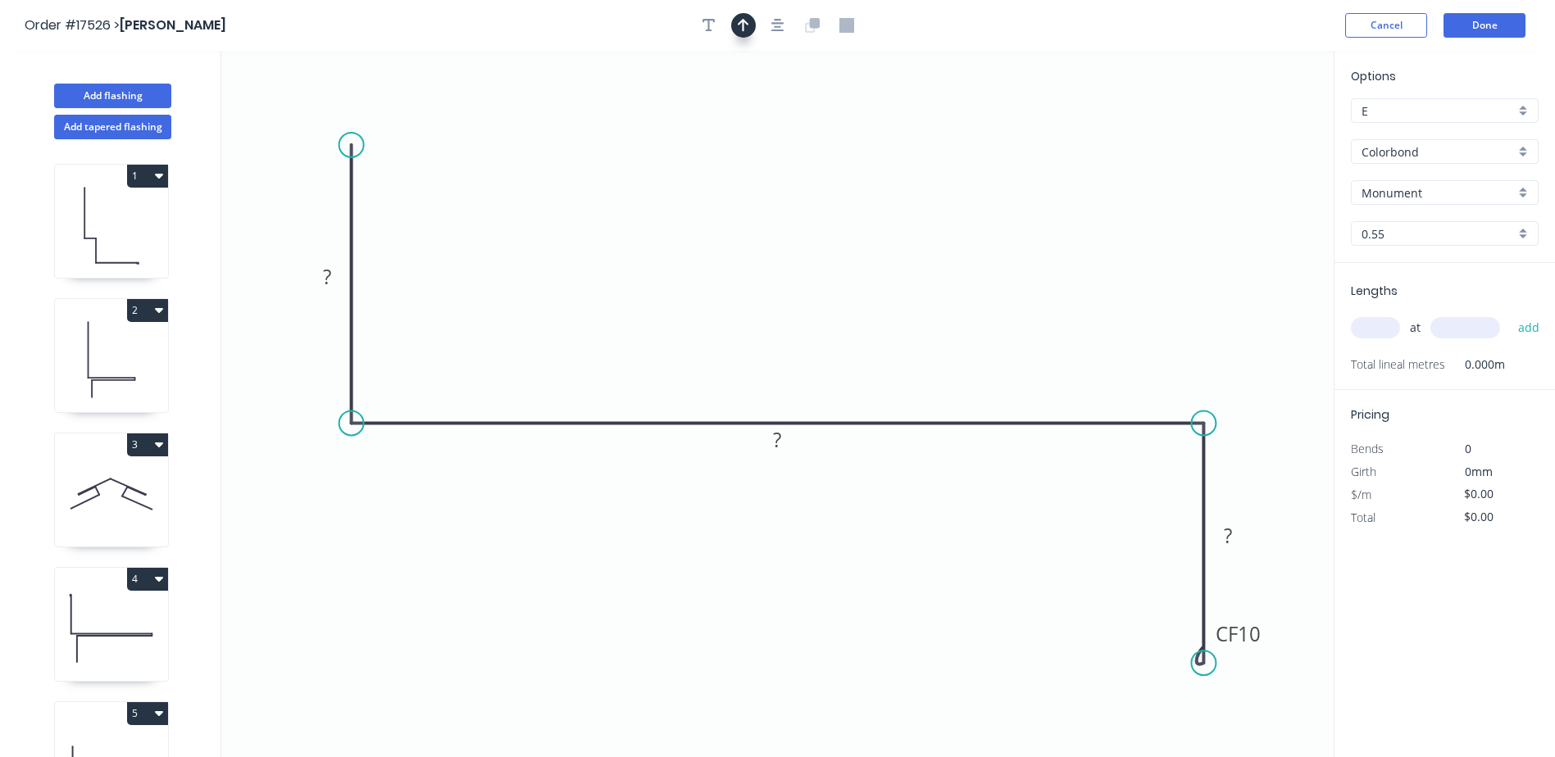
click at [746, 25] on icon "button" at bounding box center [743, 25] width 11 height 15
drag, startPoint x: 1252, startPoint y: 130, endPoint x: 1134, endPoint y: 226, distance: 152.7
click at [1134, 226] on icon at bounding box center [1132, 205] width 15 height 52
click at [711, 26] on icon "button" at bounding box center [708, 25] width 13 height 15
drag, startPoint x: 371, startPoint y: 103, endPoint x: 612, endPoint y: 98, distance: 241.0
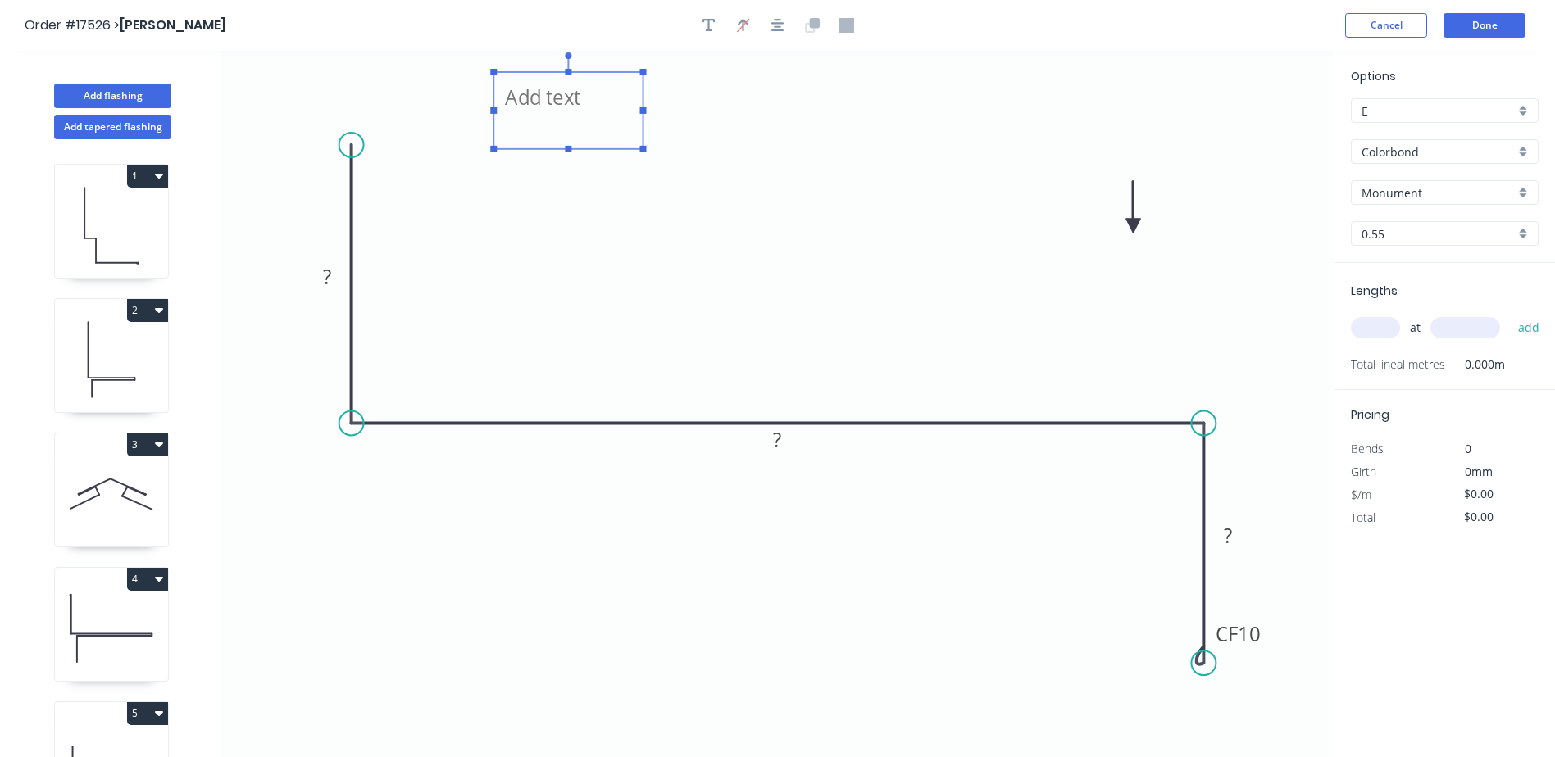
click at [612, 98] on textarea at bounding box center [568, 110] width 133 height 61
drag, startPoint x: 749, startPoint y: 116, endPoint x: 856, endPoint y: 100, distance: 108.5
click at [856, 100] on icon "? ? CF 10 ?" at bounding box center [777, 404] width 1112 height 706
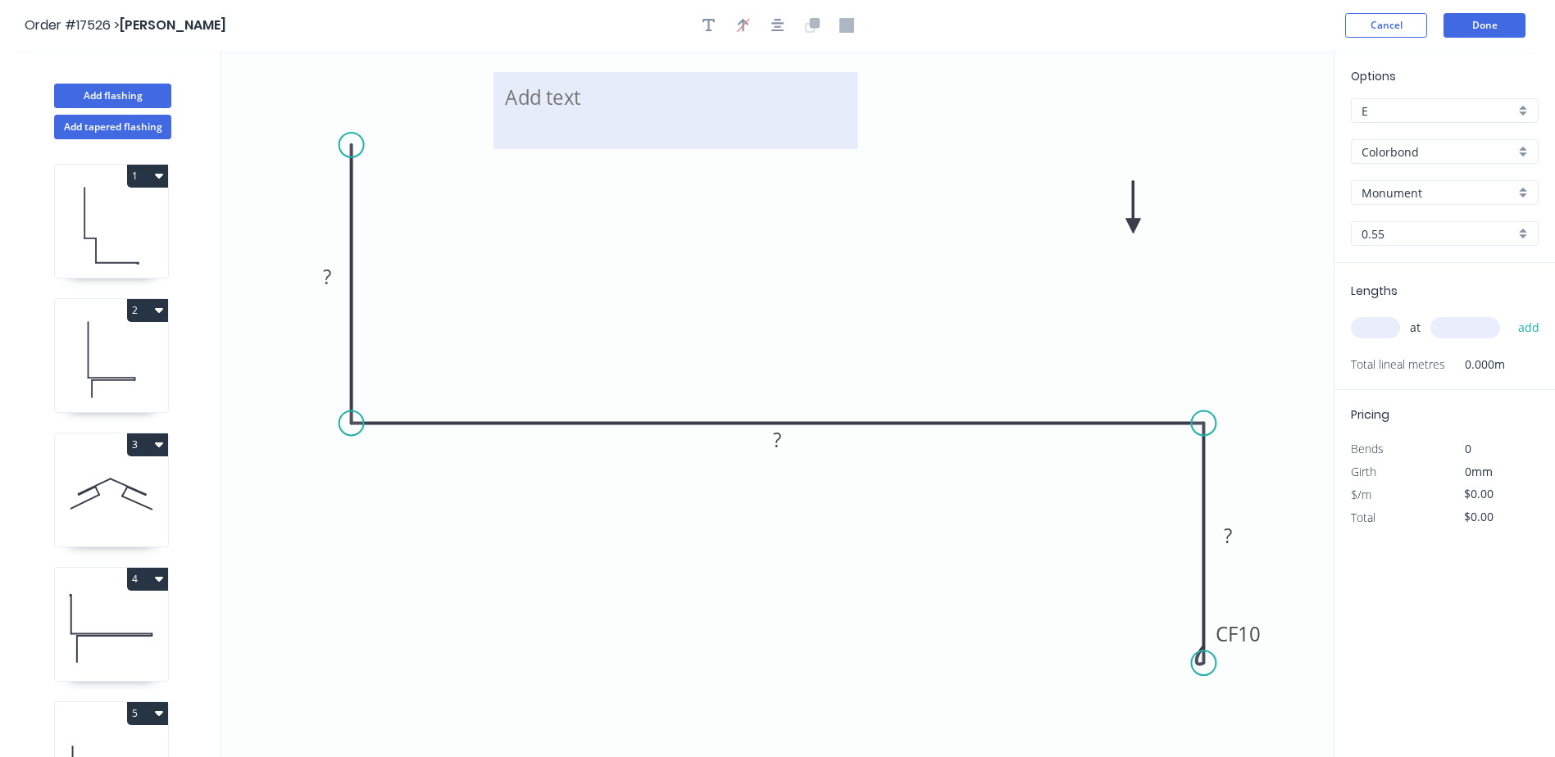
click at [540, 100] on textarea at bounding box center [676, 110] width 348 height 61
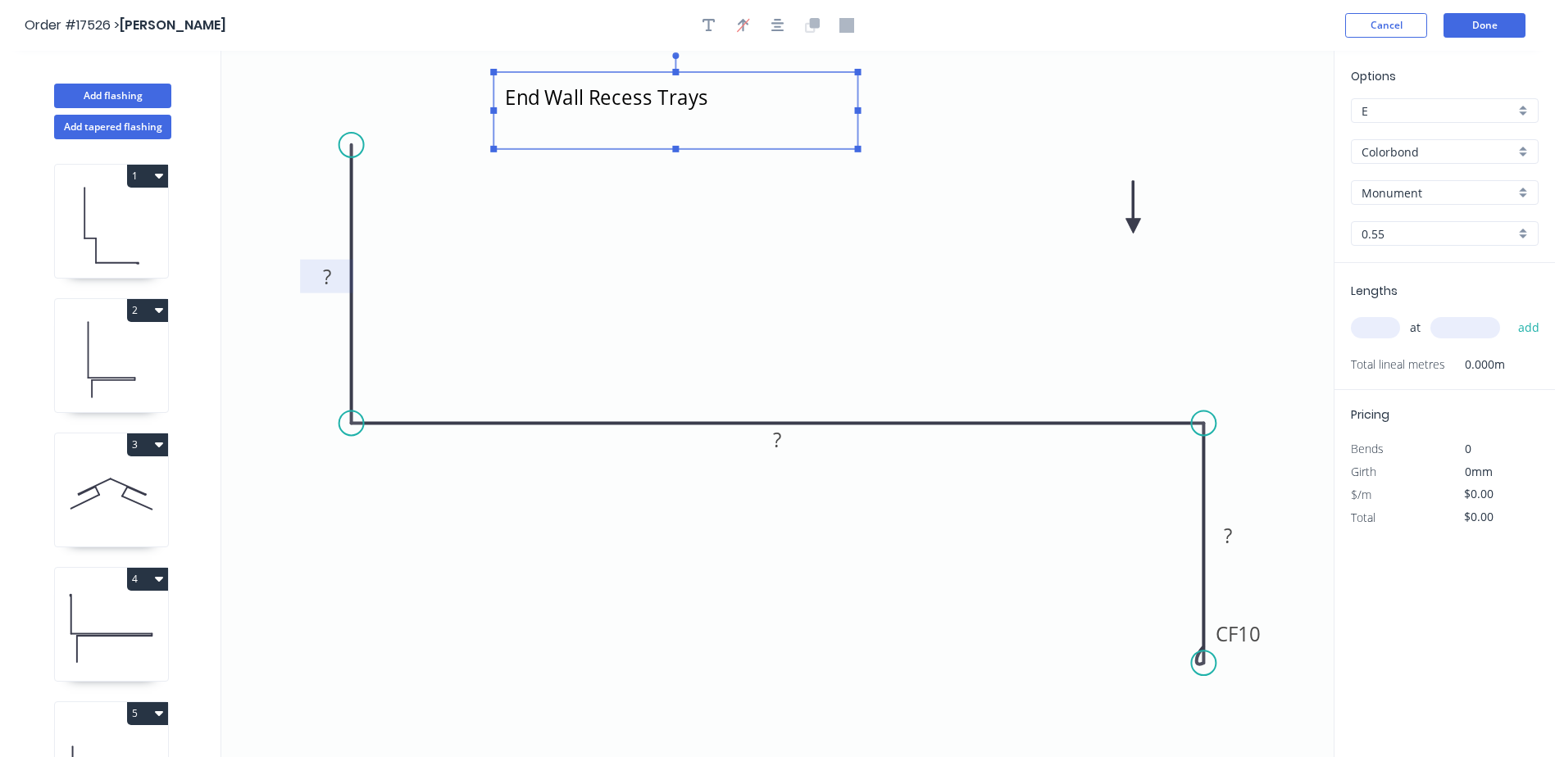
type textarea "End Wall Recess Trays"
click at [323, 273] on tspan "?" at bounding box center [327, 276] width 8 height 27
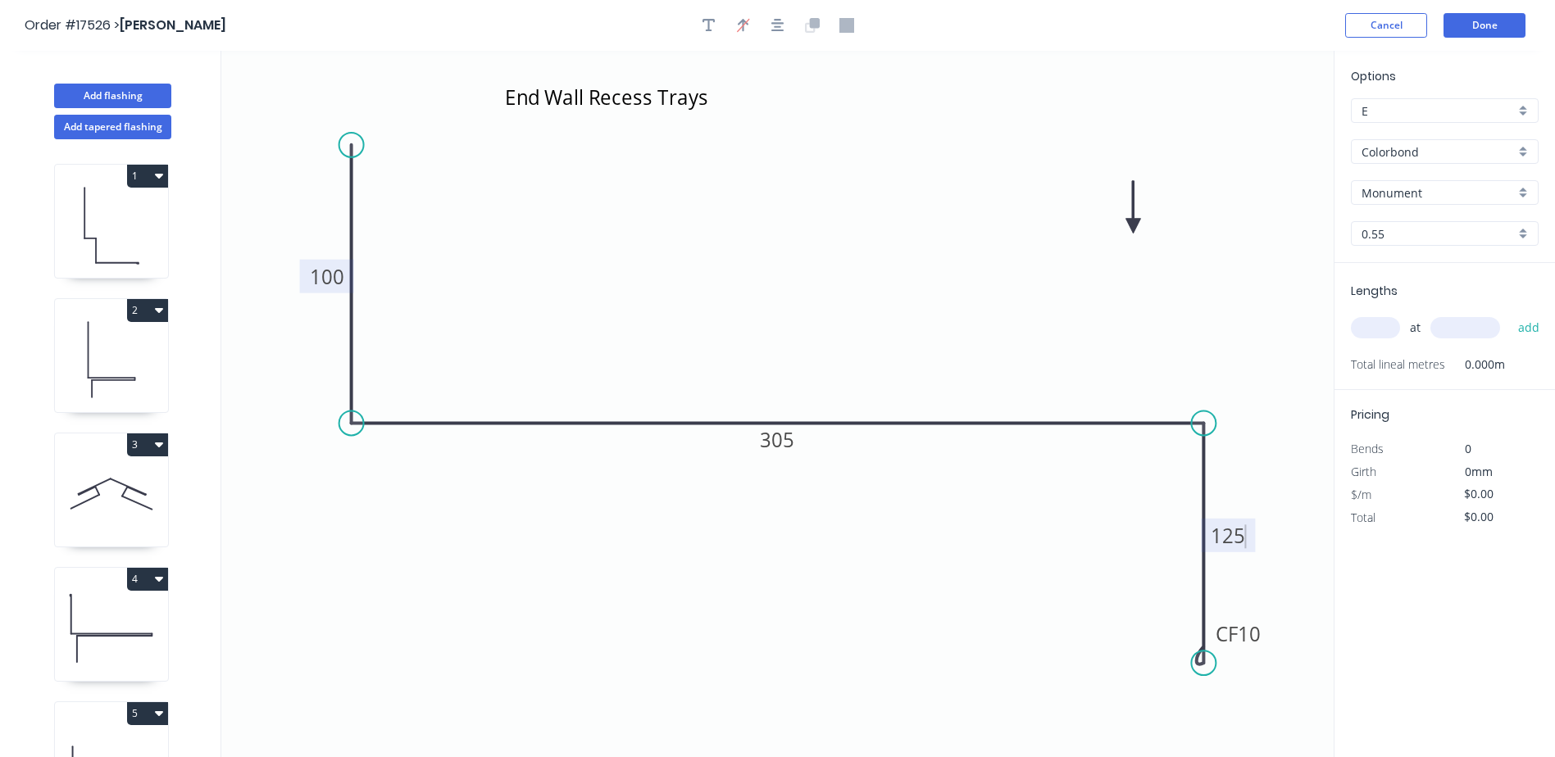
type input "$32.56"
click at [1361, 326] on input "text" at bounding box center [1375, 327] width 49 height 21
type input "2"
type input "4400"
click at [1510, 314] on button "add" at bounding box center [1529, 328] width 39 height 28
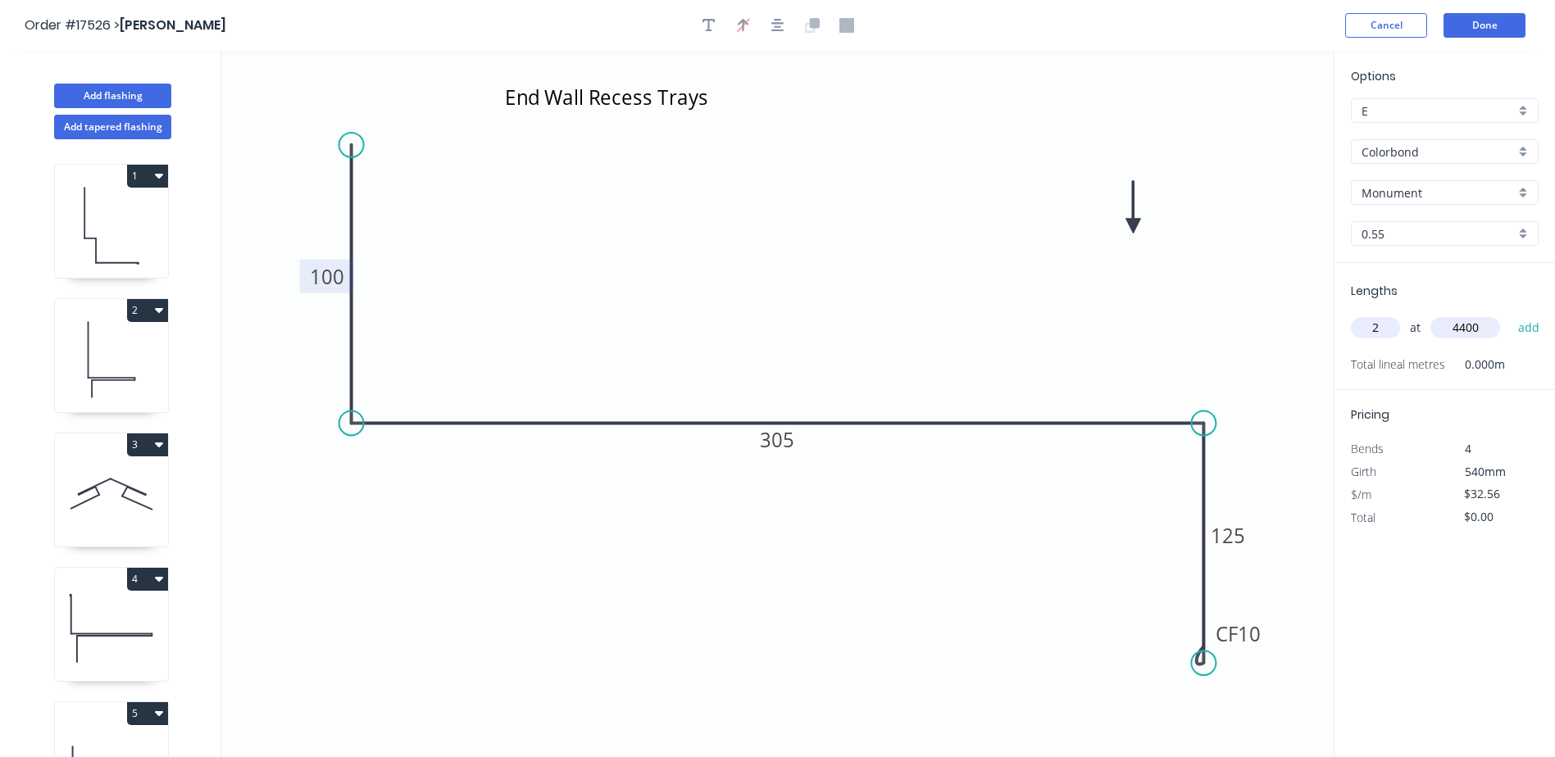
type input "$286.53"
click at [120, 208] on icon at bounding box center [111, 225] width 113 height 105
type input "F"
type input "$18.38"
type input "$165.42"
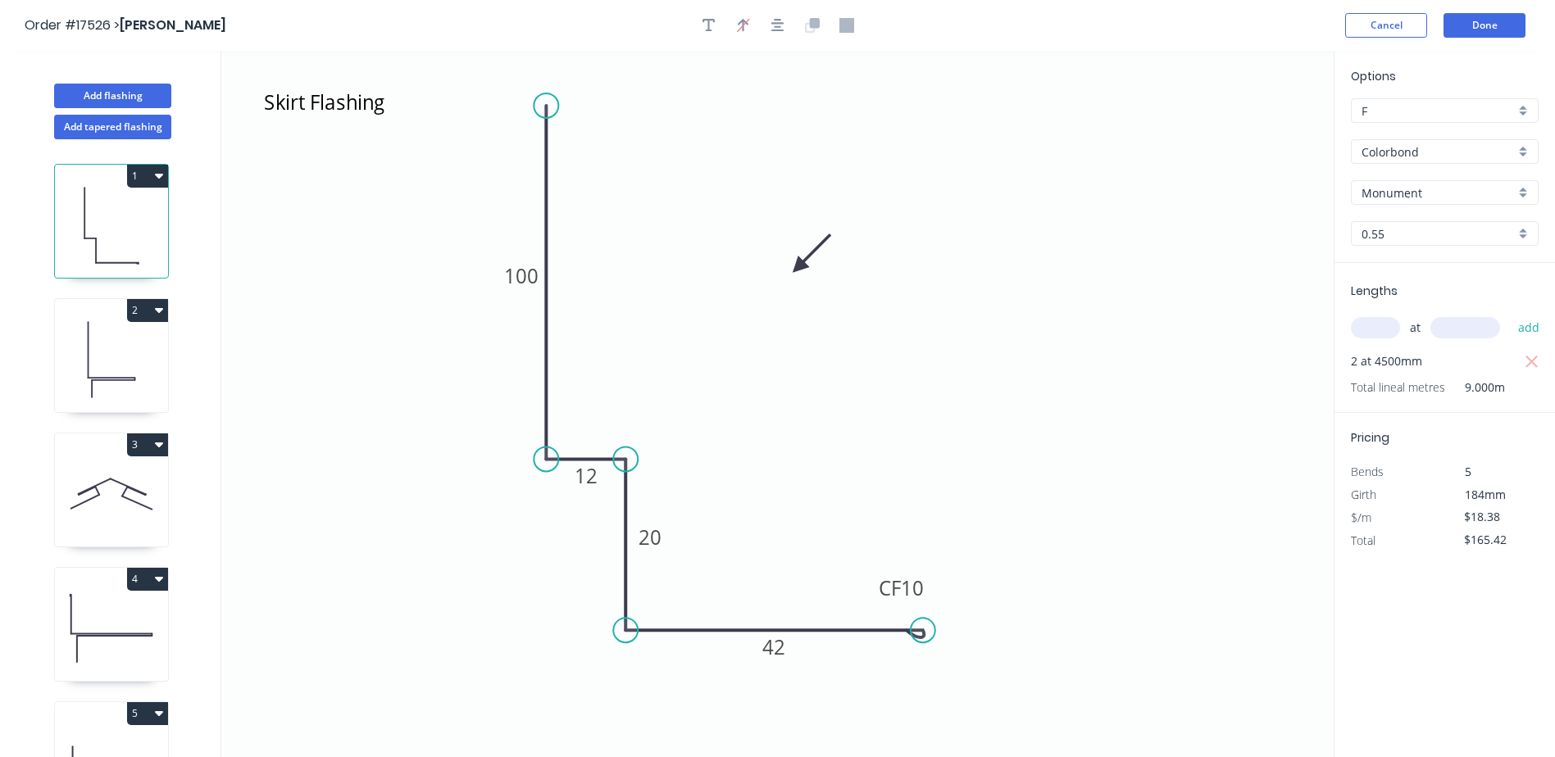
click at [112, 368] on icon at bounding box center [111, 359] width 113 height 105
type input "$14.06"
type input "$74.52"
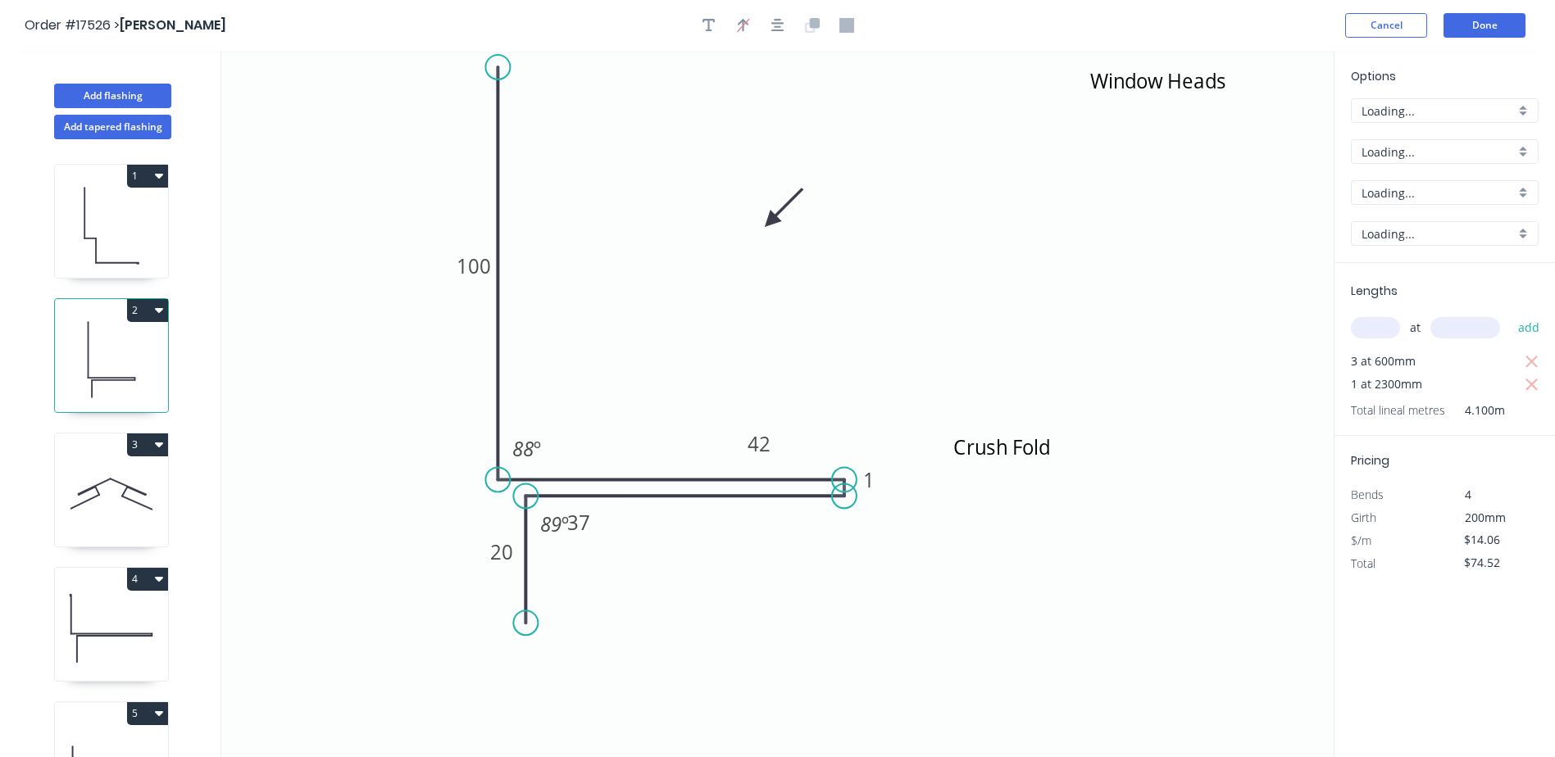
type input "$16.50"
type input "$87.45"
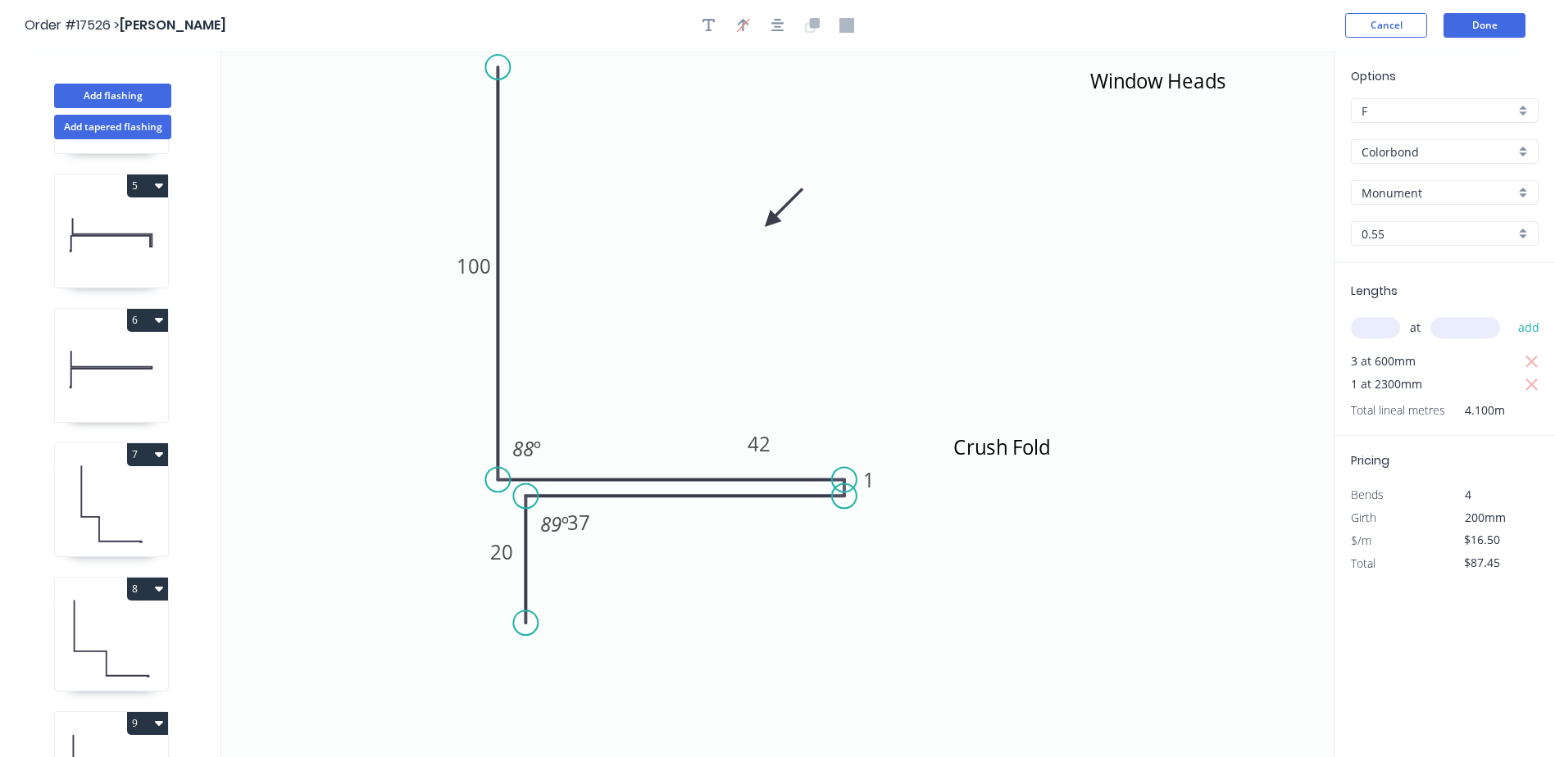
scroll to position [574, 0]
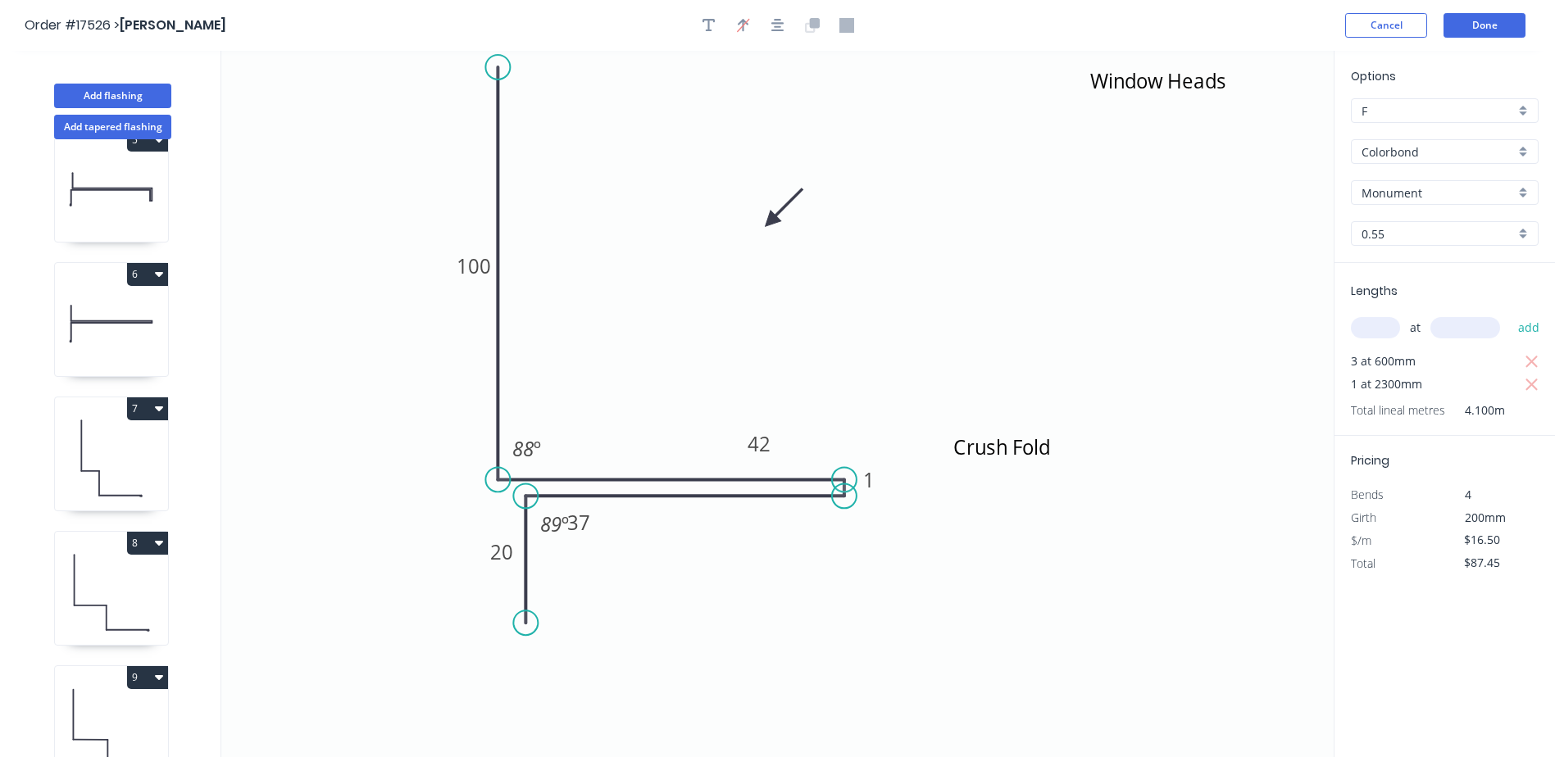
click at [125, 449] on icon at bounding box center [111, 458] width 113 height 105
type input "$18.38"
type input "$165.42"
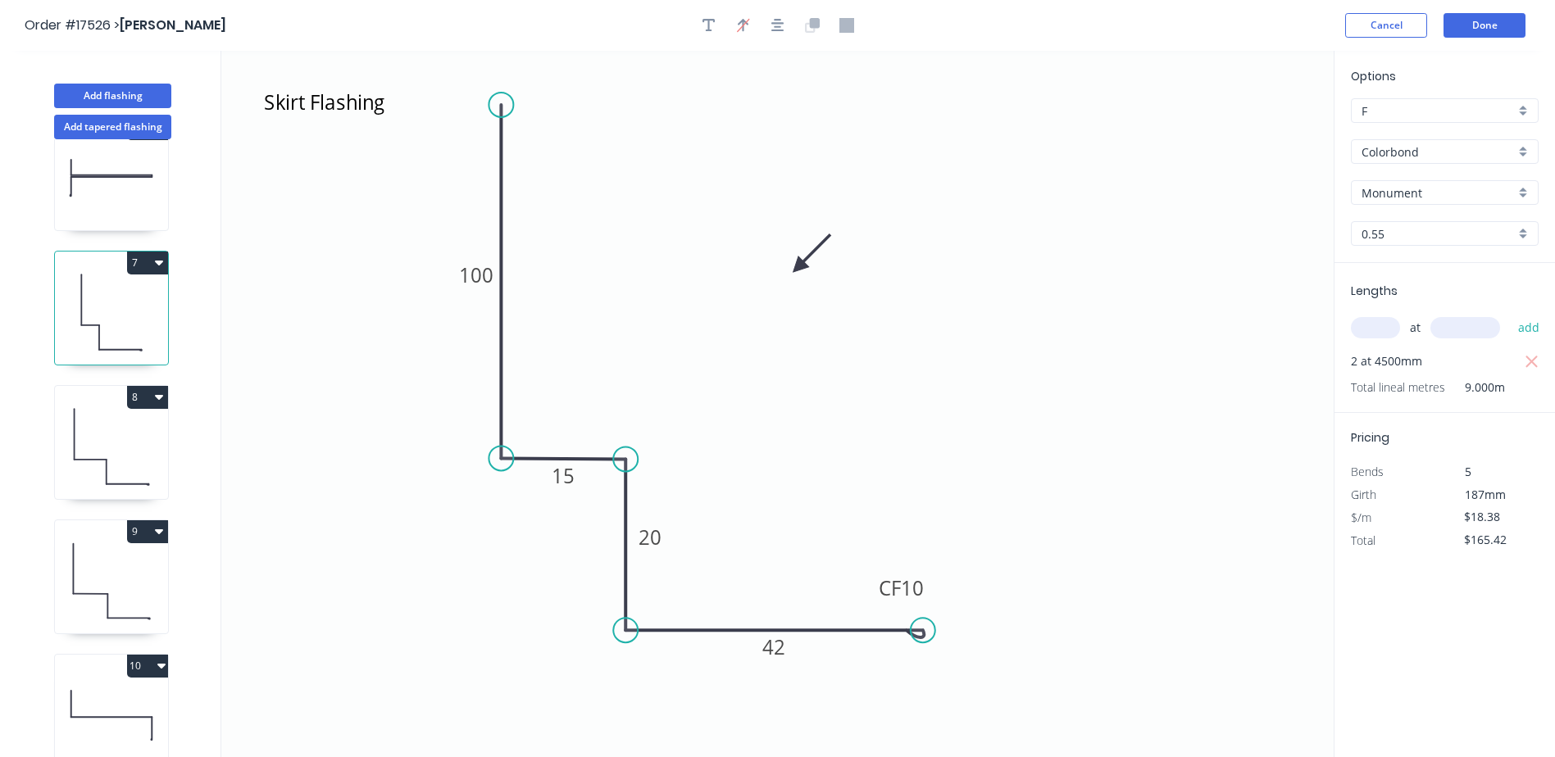
scroll to position [733, 0]
click at [111, 431] on icon at bounding box center [111, 445] width 113 height 105
type input "$19.78"
type input "$94.94"
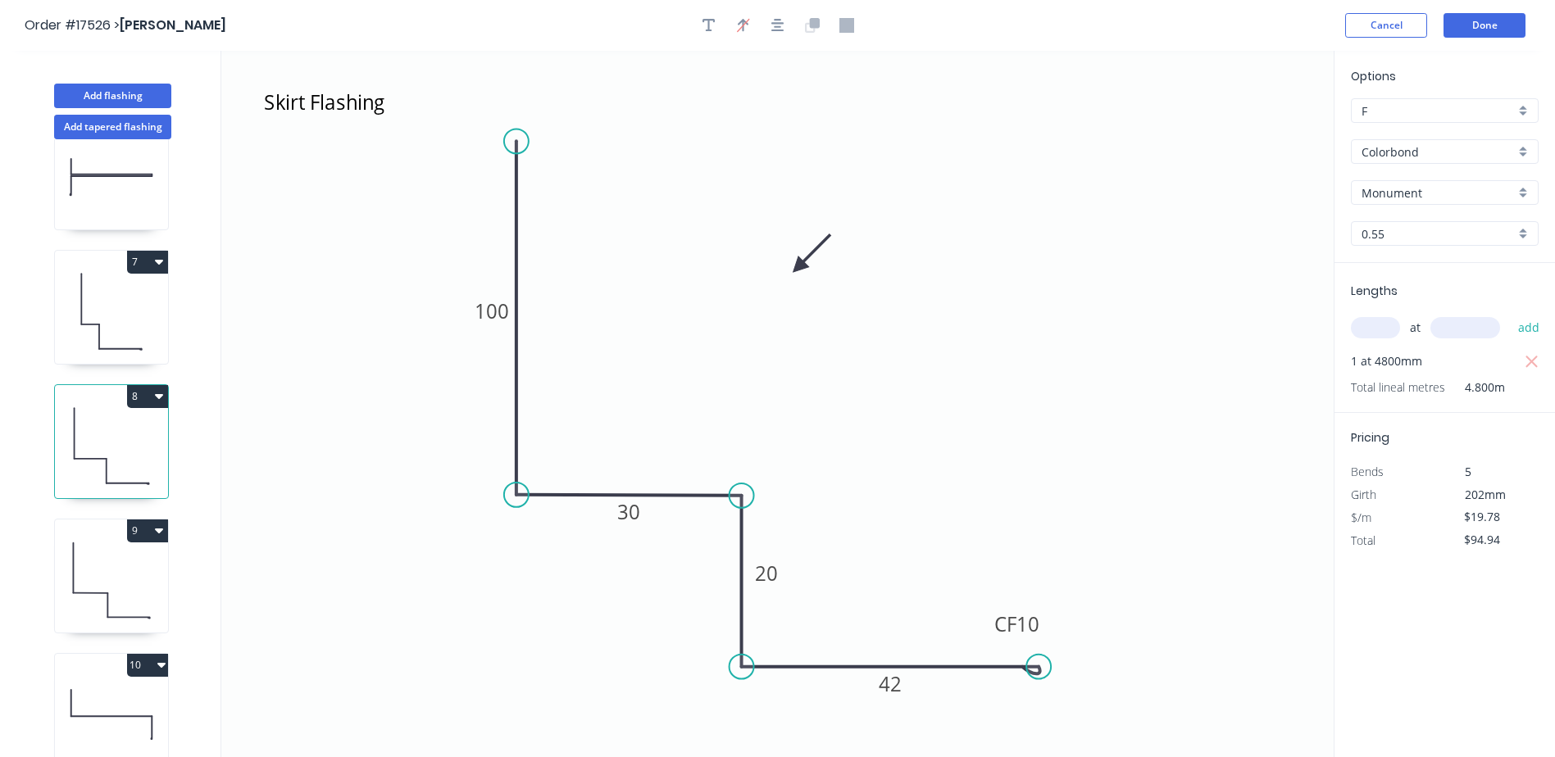
click at [129, 603] on icon at bounding box center [111, 580] width 113 height 105
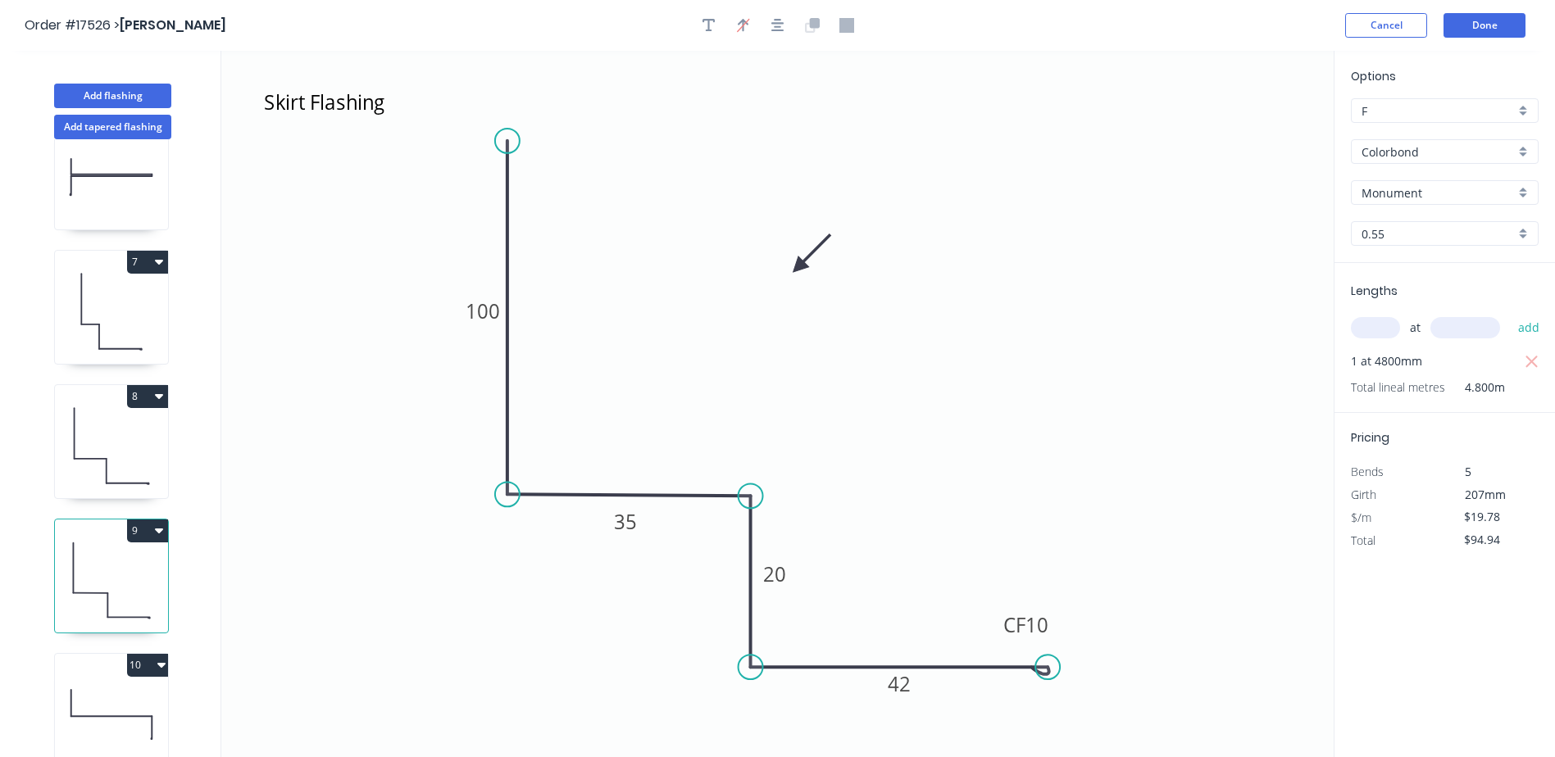
click at [125, 703] on icon at bounding box center [111, 714] width 113 height 105
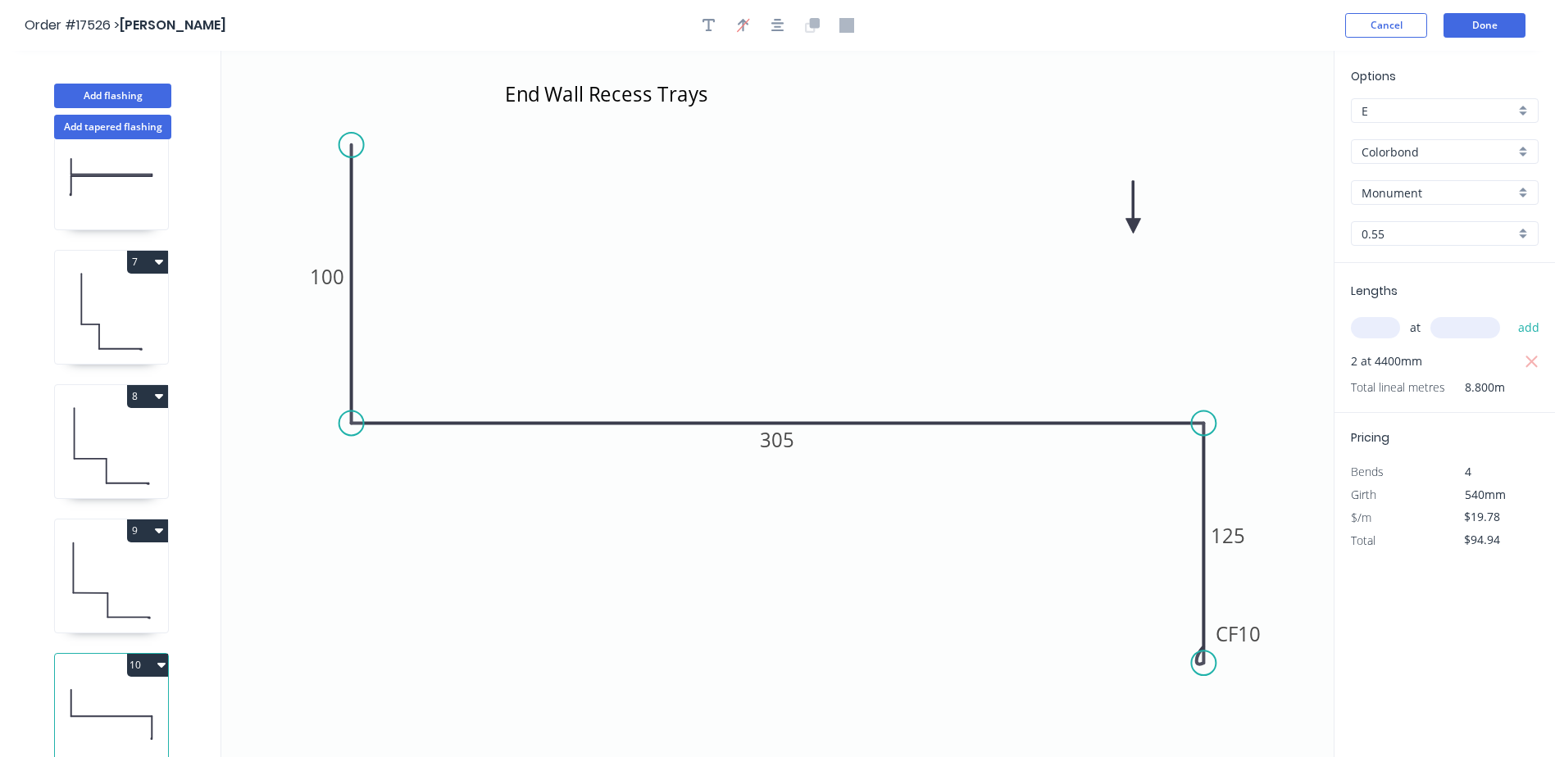
type input "$32.56"
type input "$286.53"
type input "E"
click at [1522, 113] on div "E" at bounding box center [1445, 110] width 188 height 25
click at [1391, 284] on div "F" at bounding box center [1445, 285] width 186 height 29
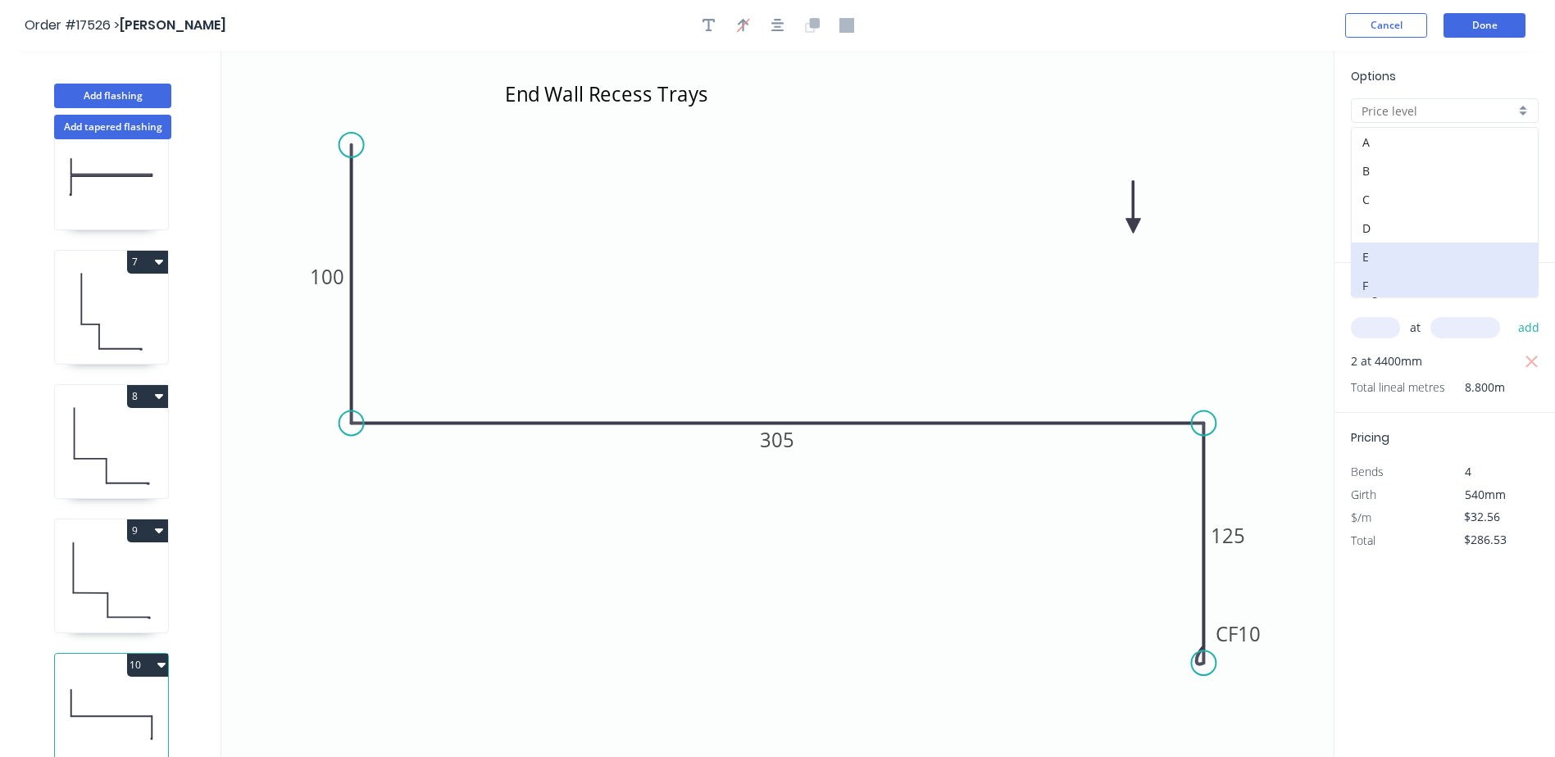
type input "F"
type input "$30.56"
type input "$268.93"
click at [1278, 221] on icon "End Wall Recess Trays 100 305 CF 10 125" at bounding box center [777, 404] width 1112 height 706
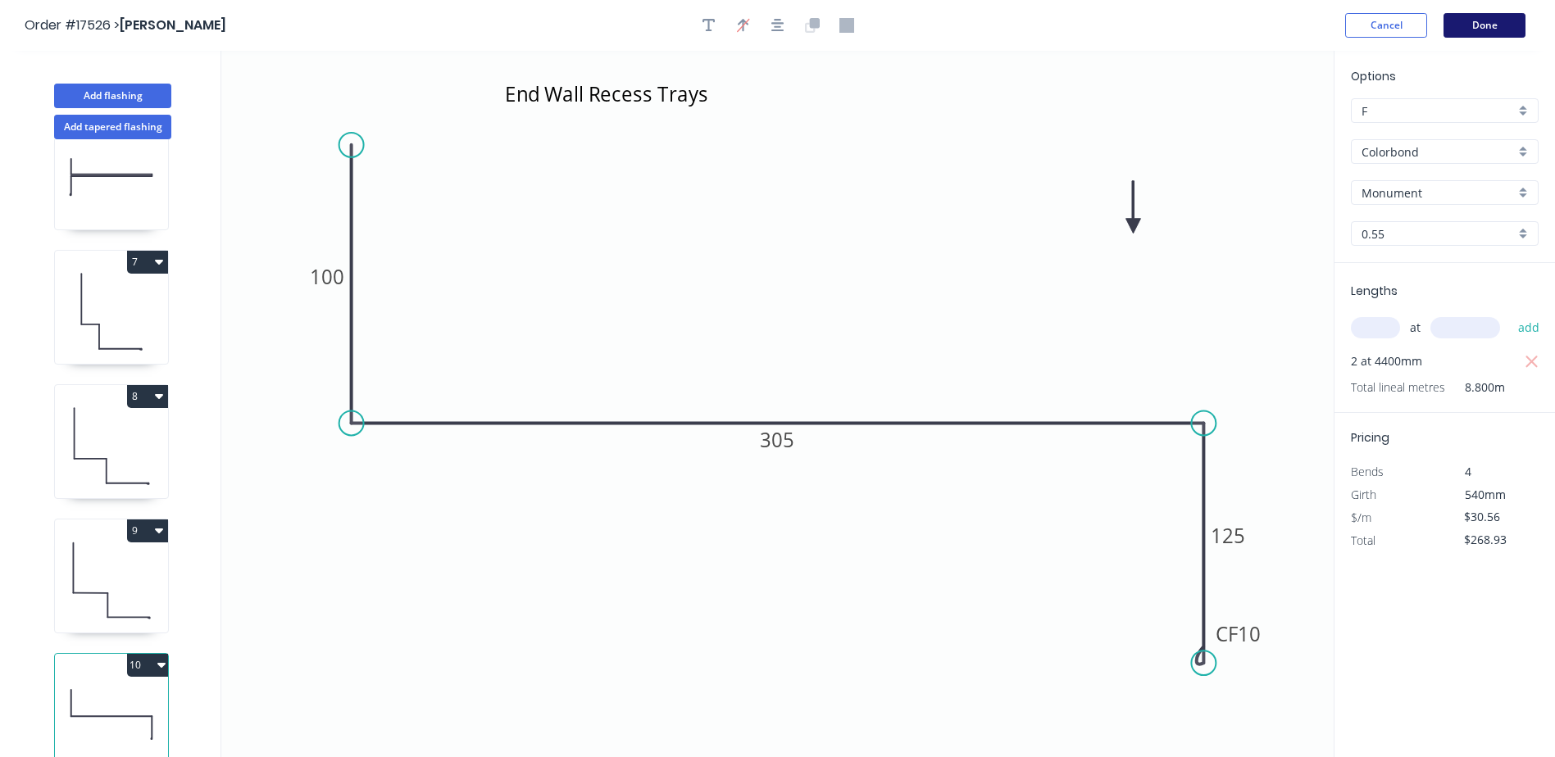
click at [1470, 24] on button "Done" at bounding box center [1484, 25] width 82 height 25
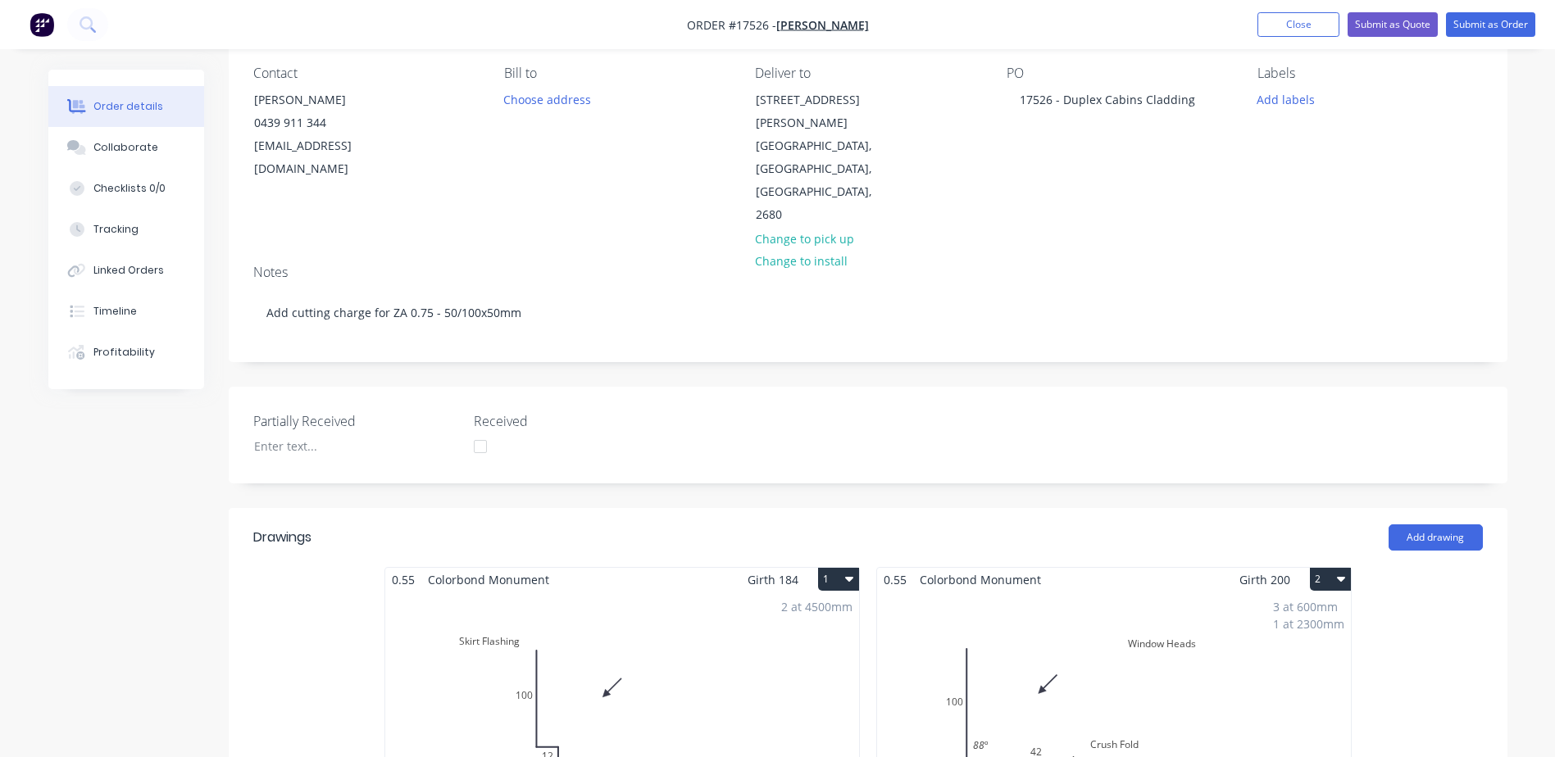
scroll to position [492, 0]
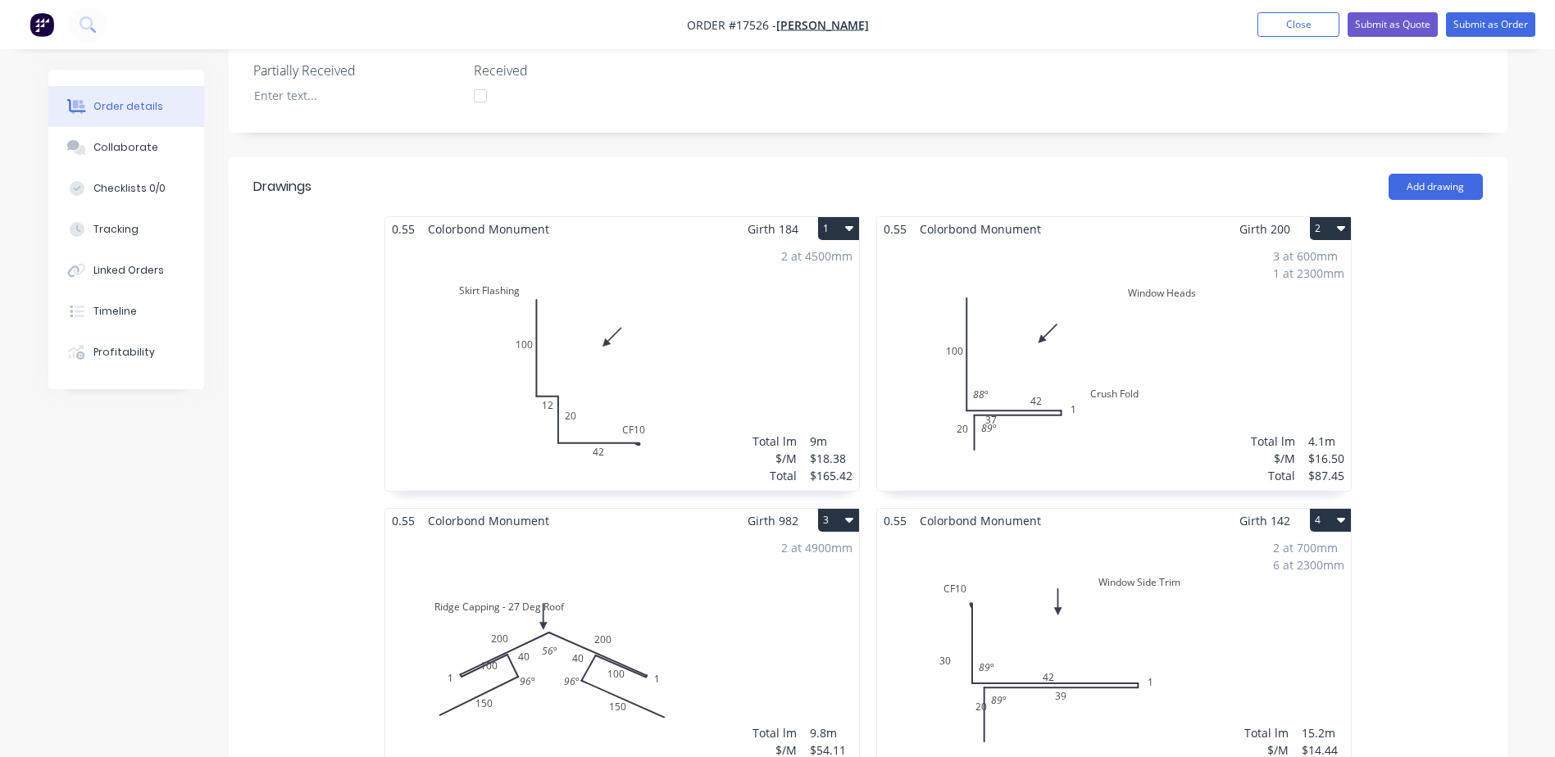
click at [557, 588] on div "2 at 4900mm Total lm $/M Total 9.8m $54.11 $530.28" at bounding box center [622, 658] width 474 height 250
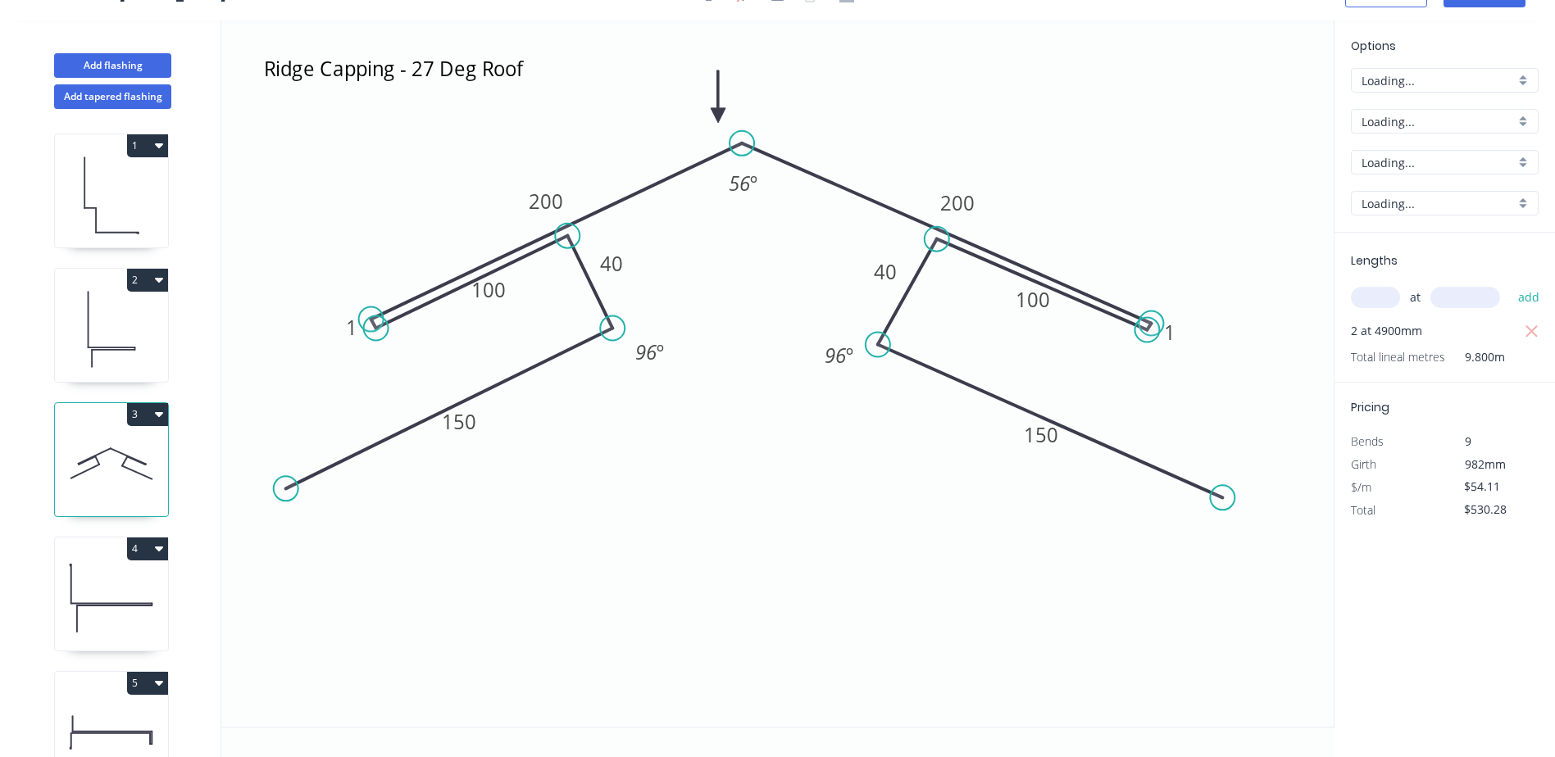
scroll to position [30, 0]
type input "$54.00"
type input "$529.20"
click at [1390, 298] on input "text" at bounding box center [1375, 297] width 49 height 21
type input "2"
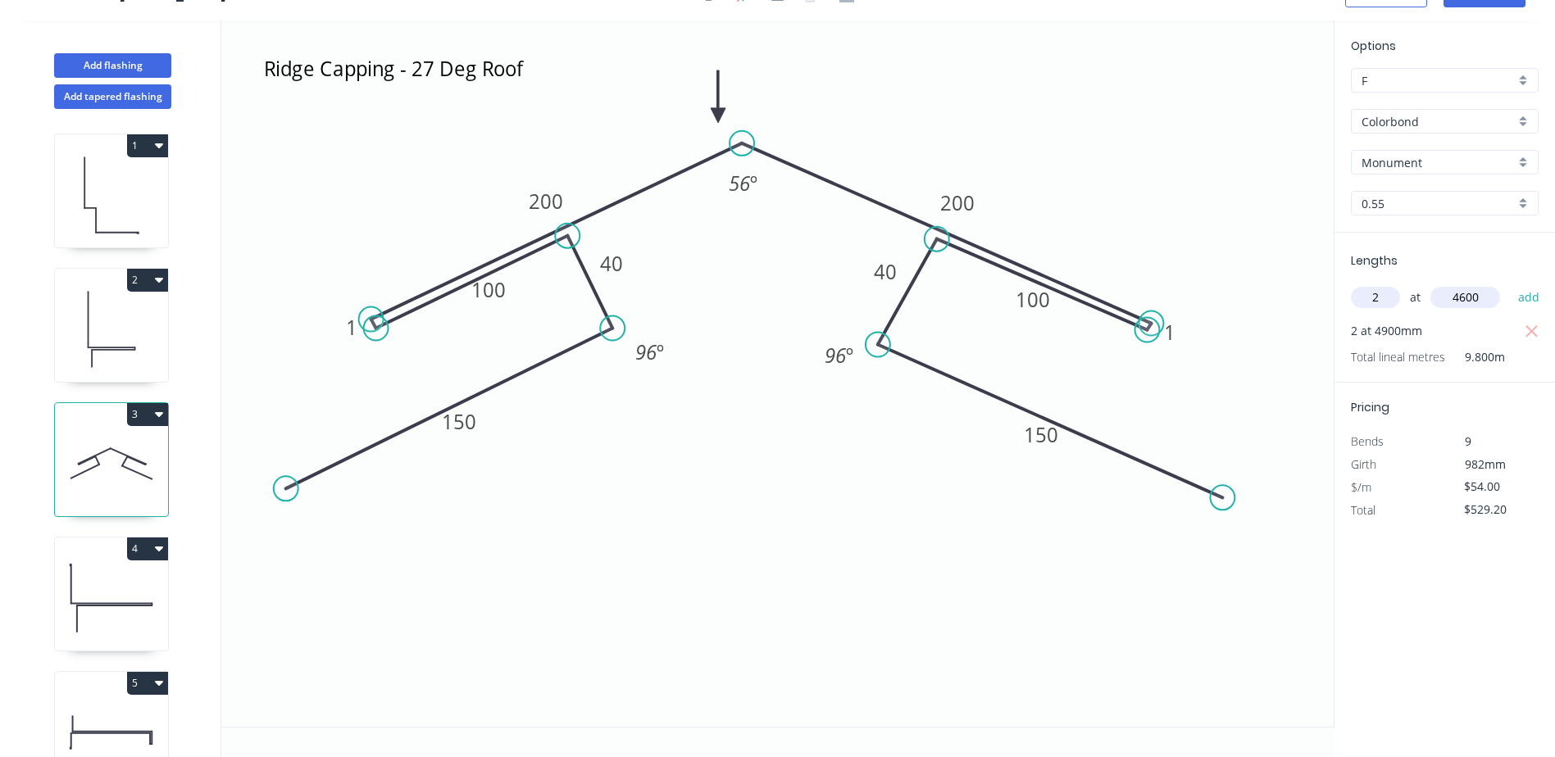
type input "4600"
click at [1510, 284] on button "add" at bounding box center [1529, 298] width 39 height 28
click at [1531, 325] on icon "button" at bounding box center [1531, 332] width 15 height 20
type input "$496.80"
drag, startPoint x: 136, startPoint y: 284, endPoint x: 135, endPoint y: 312, distance: 28.7
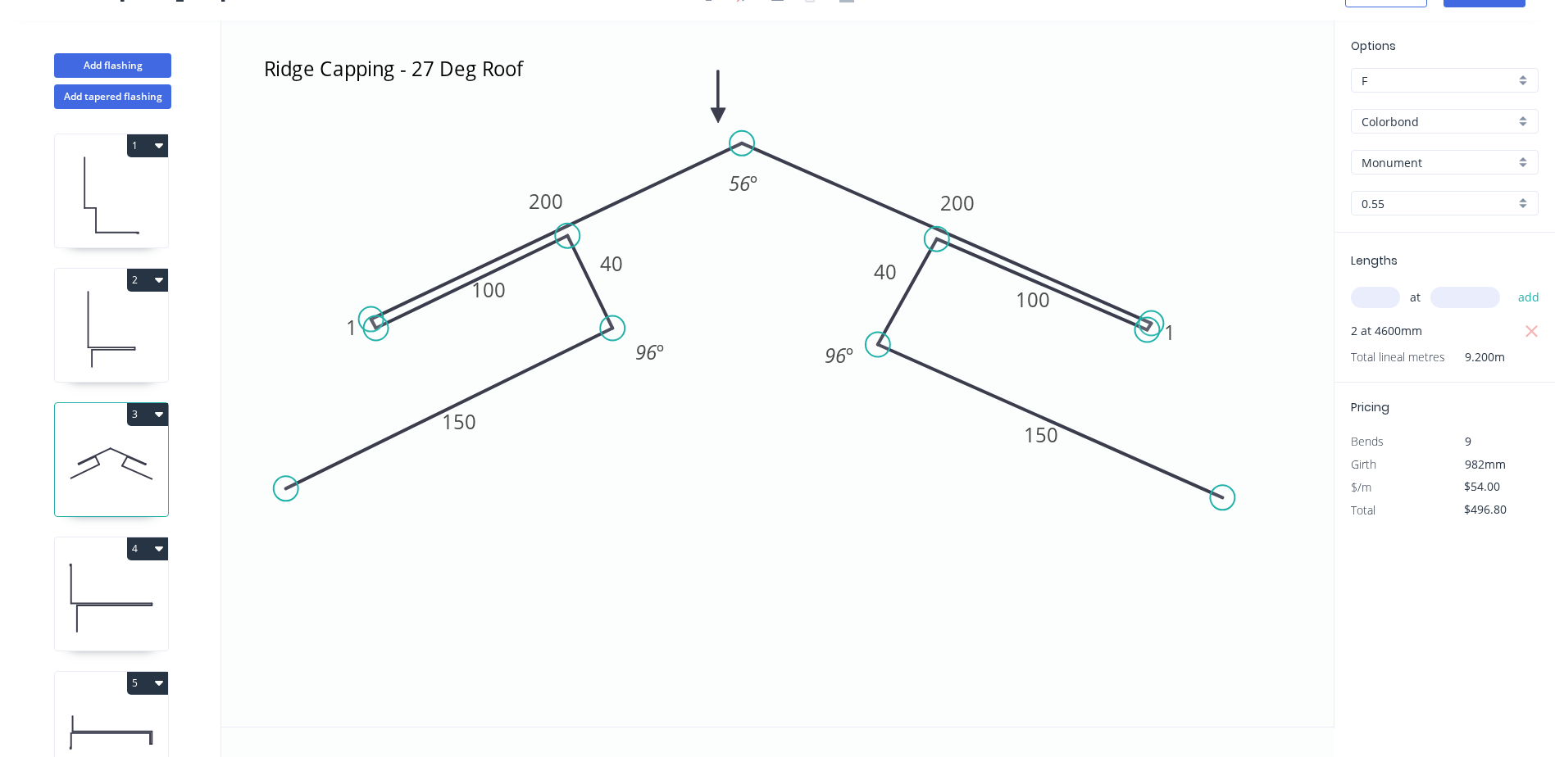
click at [135, 312] on div "2" at bounding box center [111, 325] width 115 height 115
type input "$16.50"
type input "$87.45"
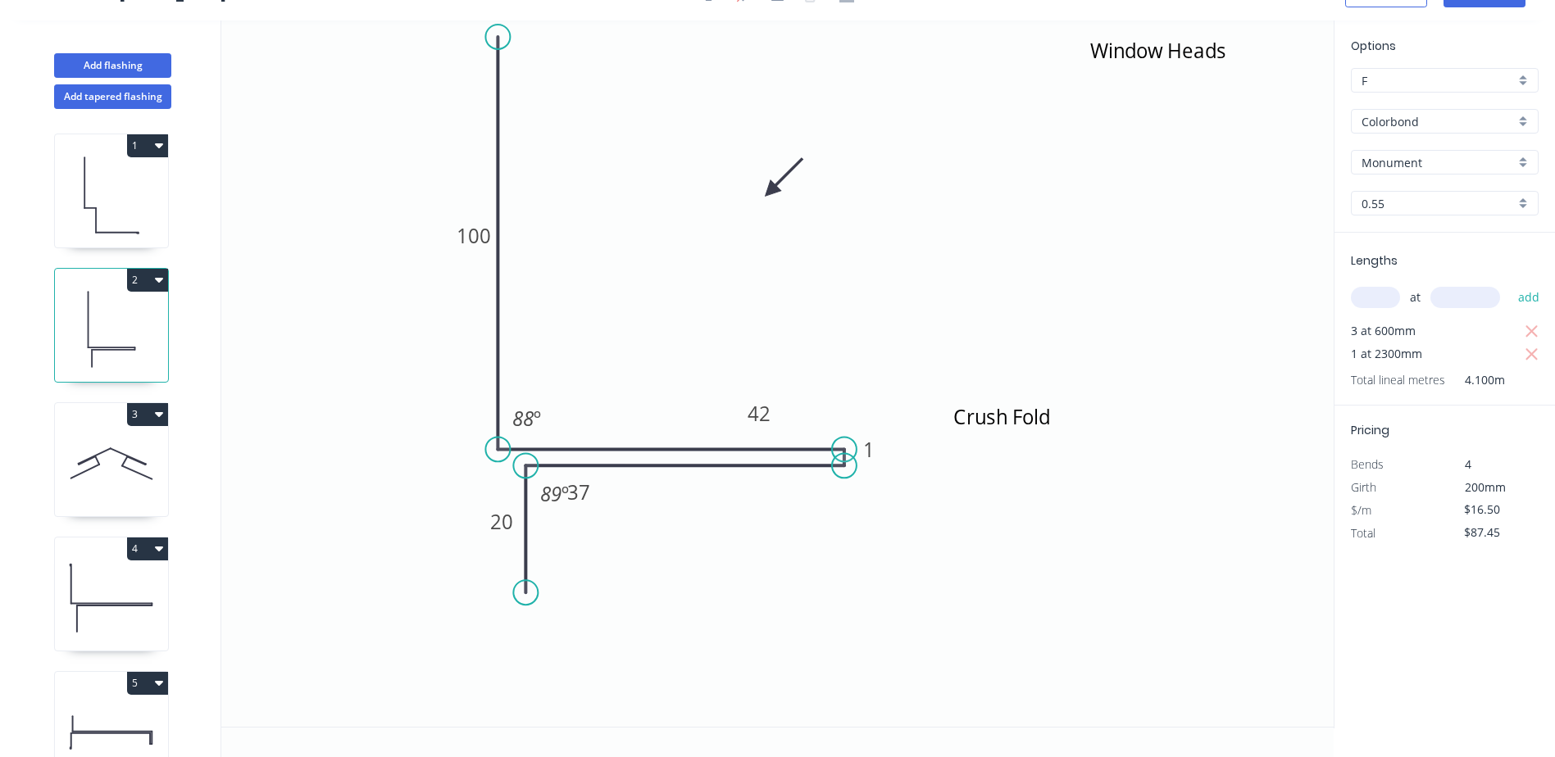
scroll to position [0, 0]
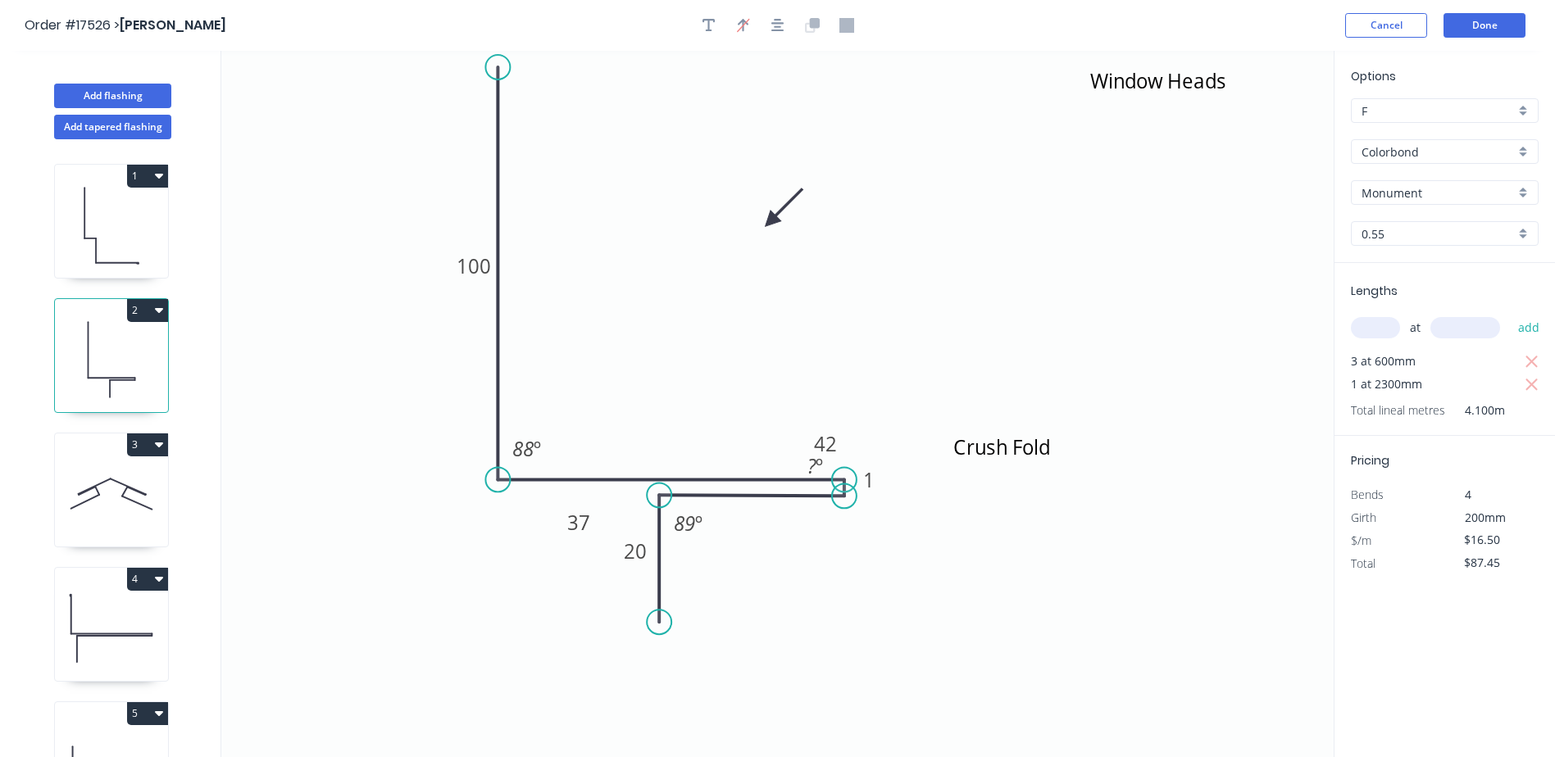
drag, startPoint x: 525, startPoint y: 526, endPoint x: 660, endPoint y: 525, distance: 134.4
click at [659, 525] on icon at bounding box center [659, 558] width 0 height 127
click at [161, 308] on icon "button" at bounding box center [159, 309] width 8 height 13
click at [50, 388] on div "Delete" at bounding box center [90, 384] width 126 height 24
type input "$54.00"
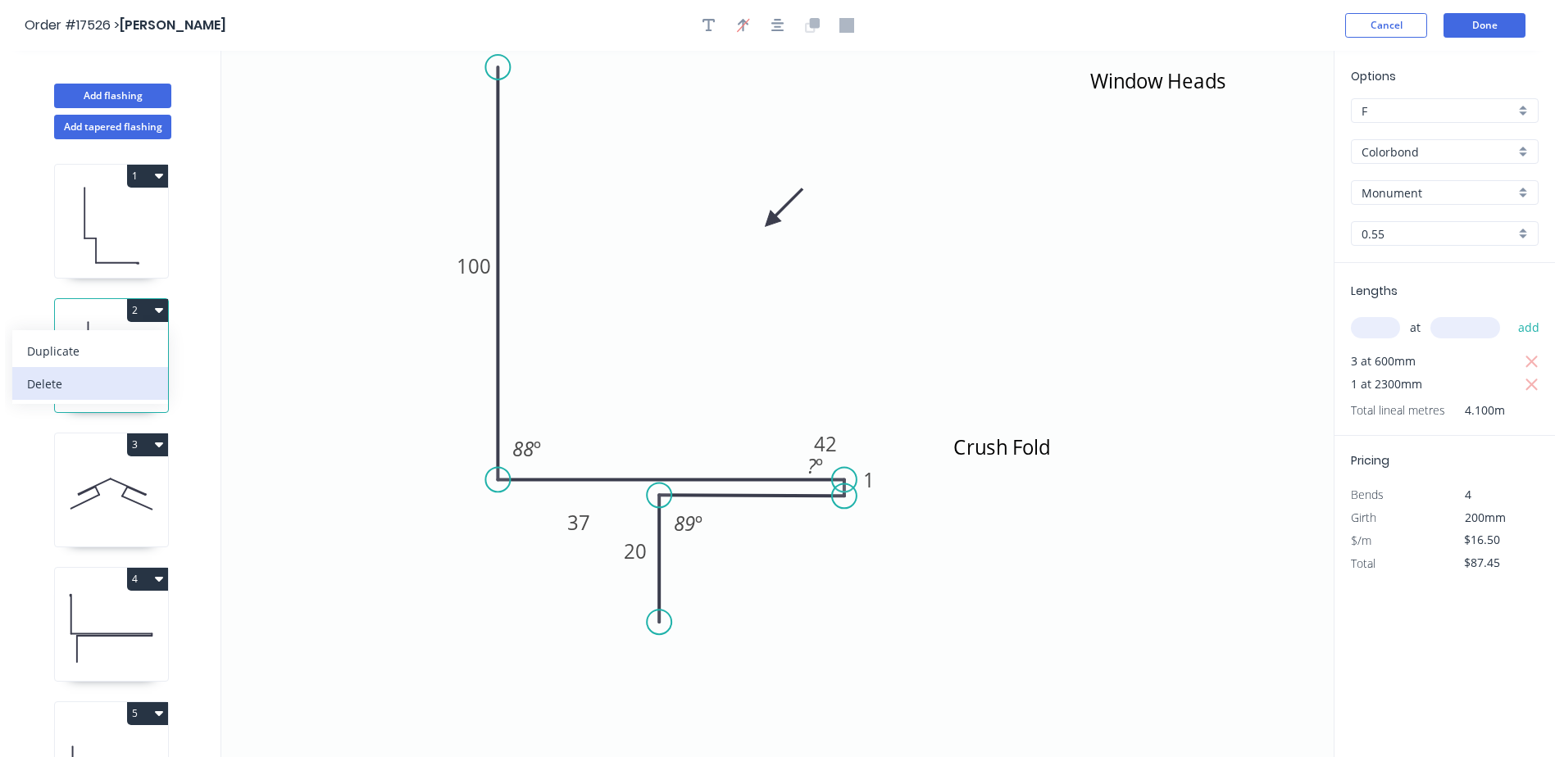
type input "$496.80"
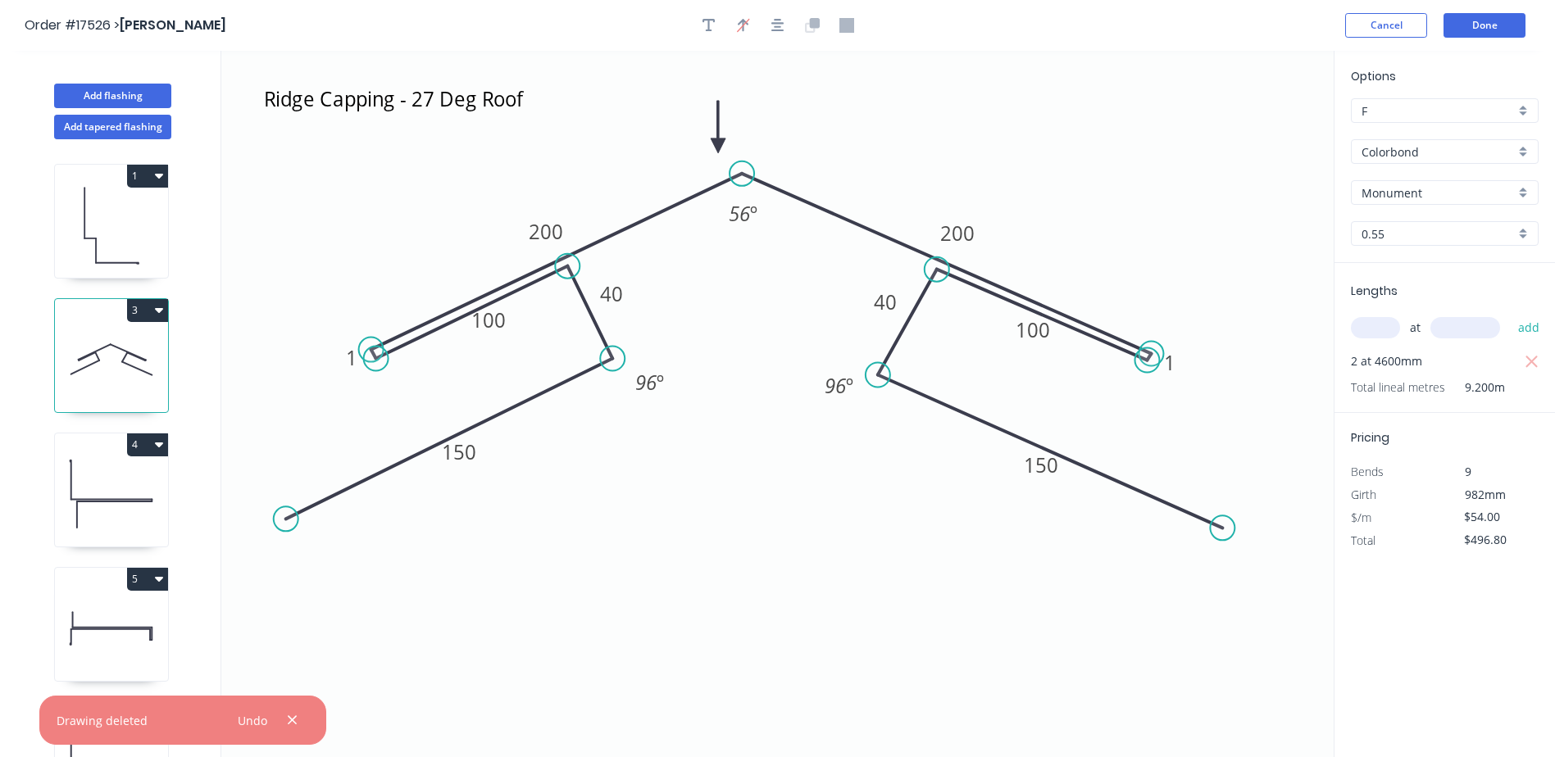
click at [161, 447] on icon "button" at bounding box center [159, 444] width 8 height 13
click at [62, 514] on div "Delete" at bounding box center [90, 519] width 126 height 24
type input "$0.00"
type input "$22.26"
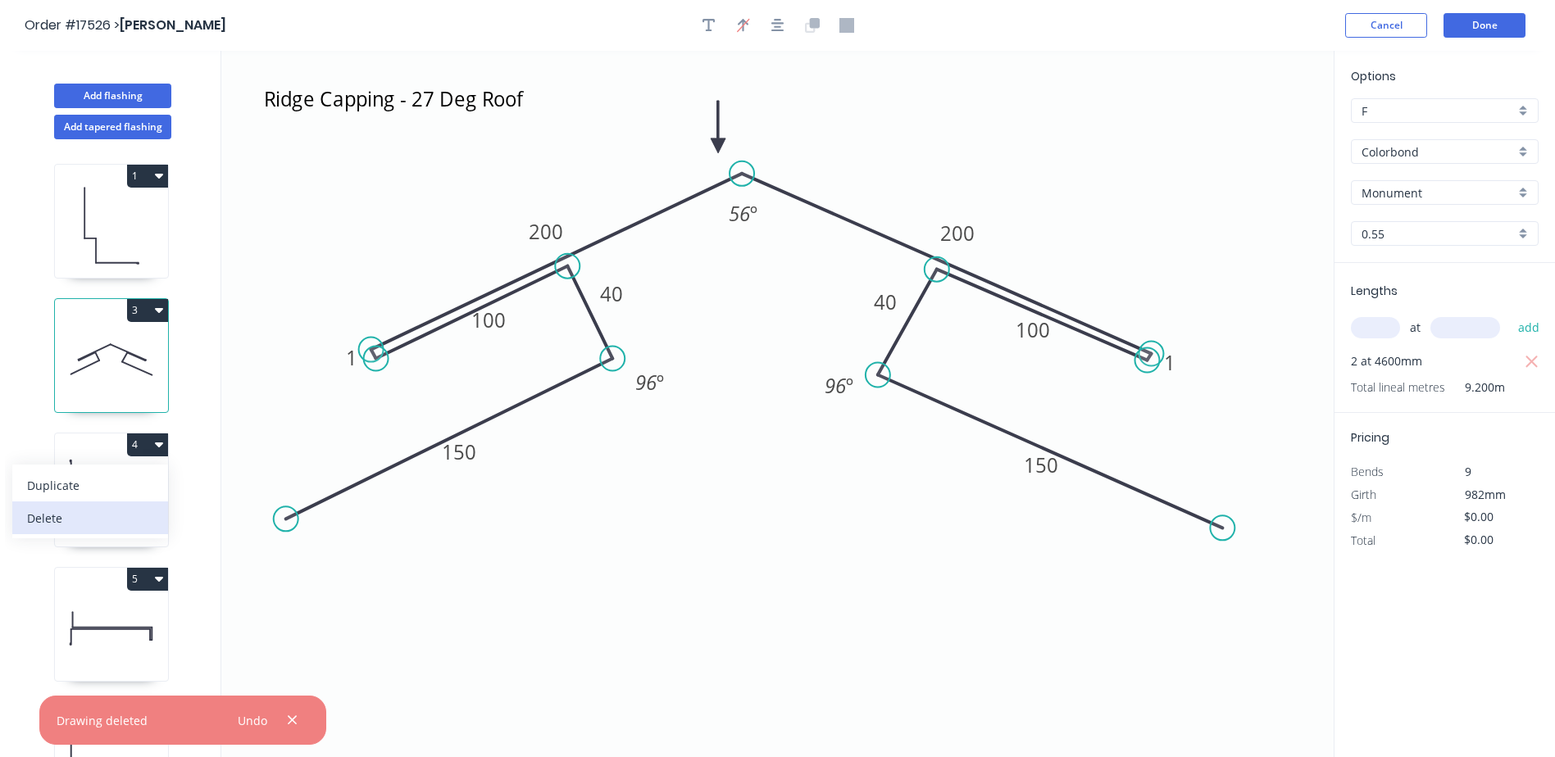
type input "$53.42"
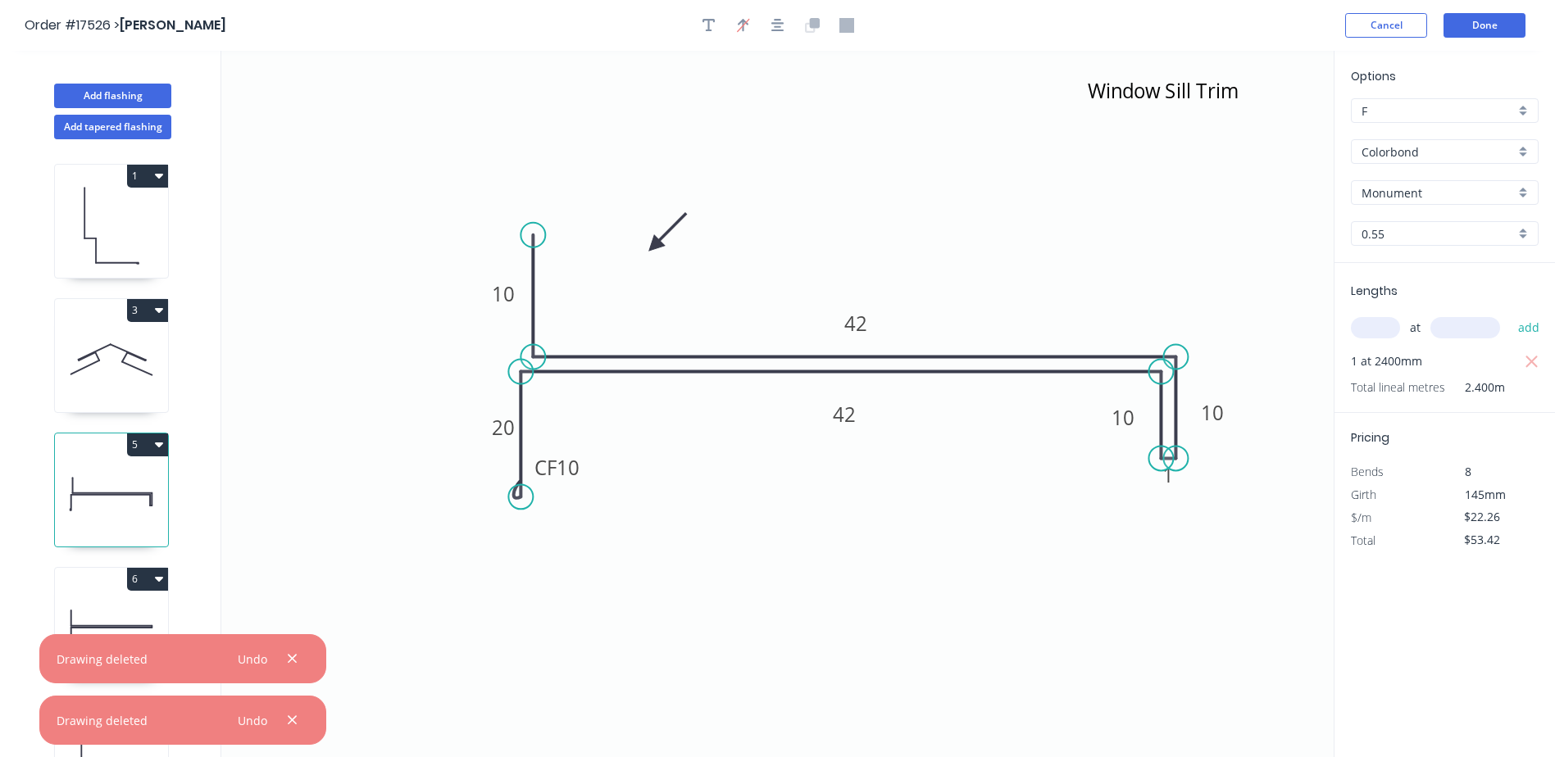
click at [161, 447] on icon "button" at bounding box center [159, 444] width 8 height 13
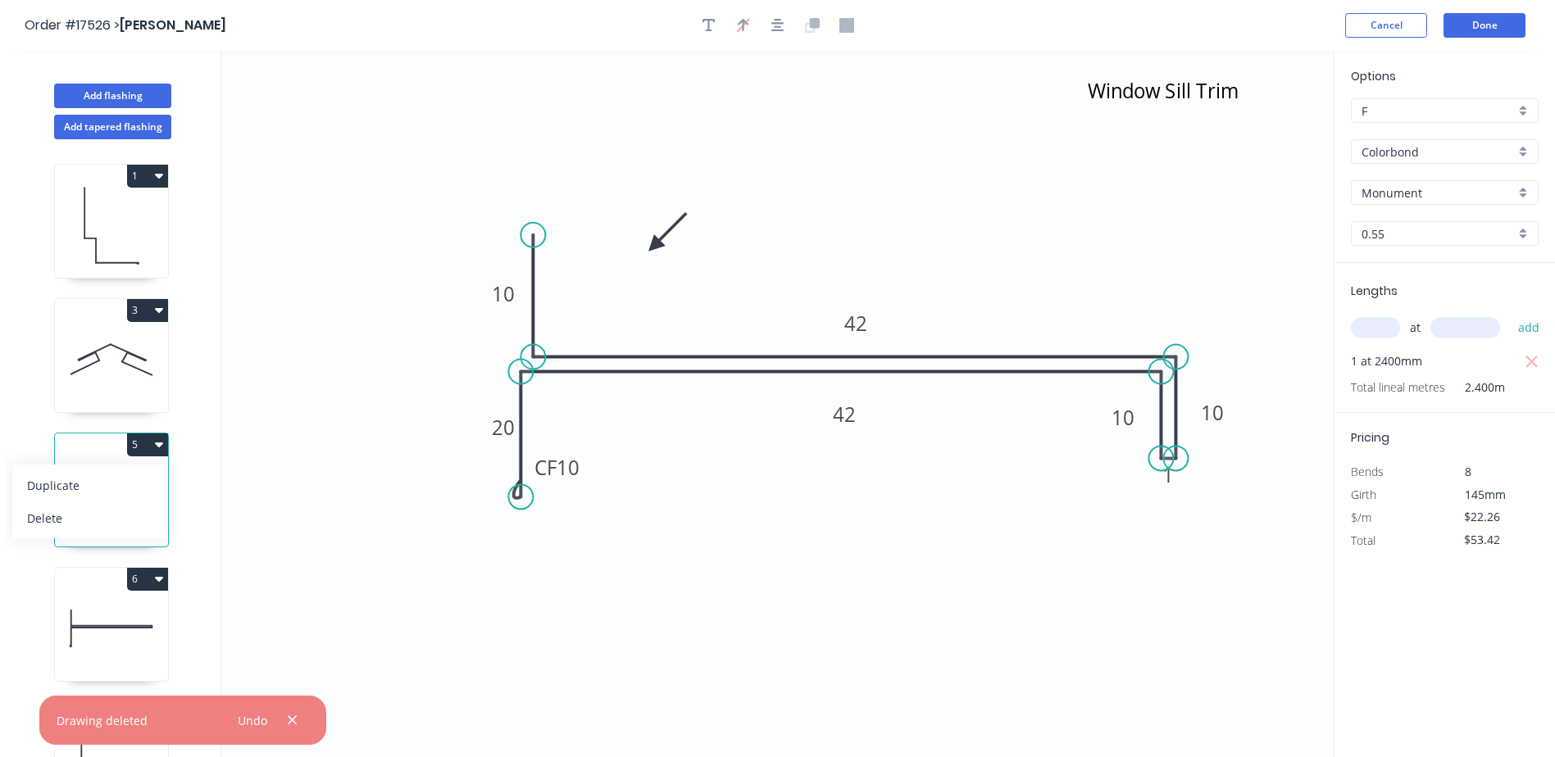
click at [70, 520] on div "Delete" at bounding box center [90, 519] width 126 height 24
type input "$0.00"
type input "$18.50"
type input "$55.50"
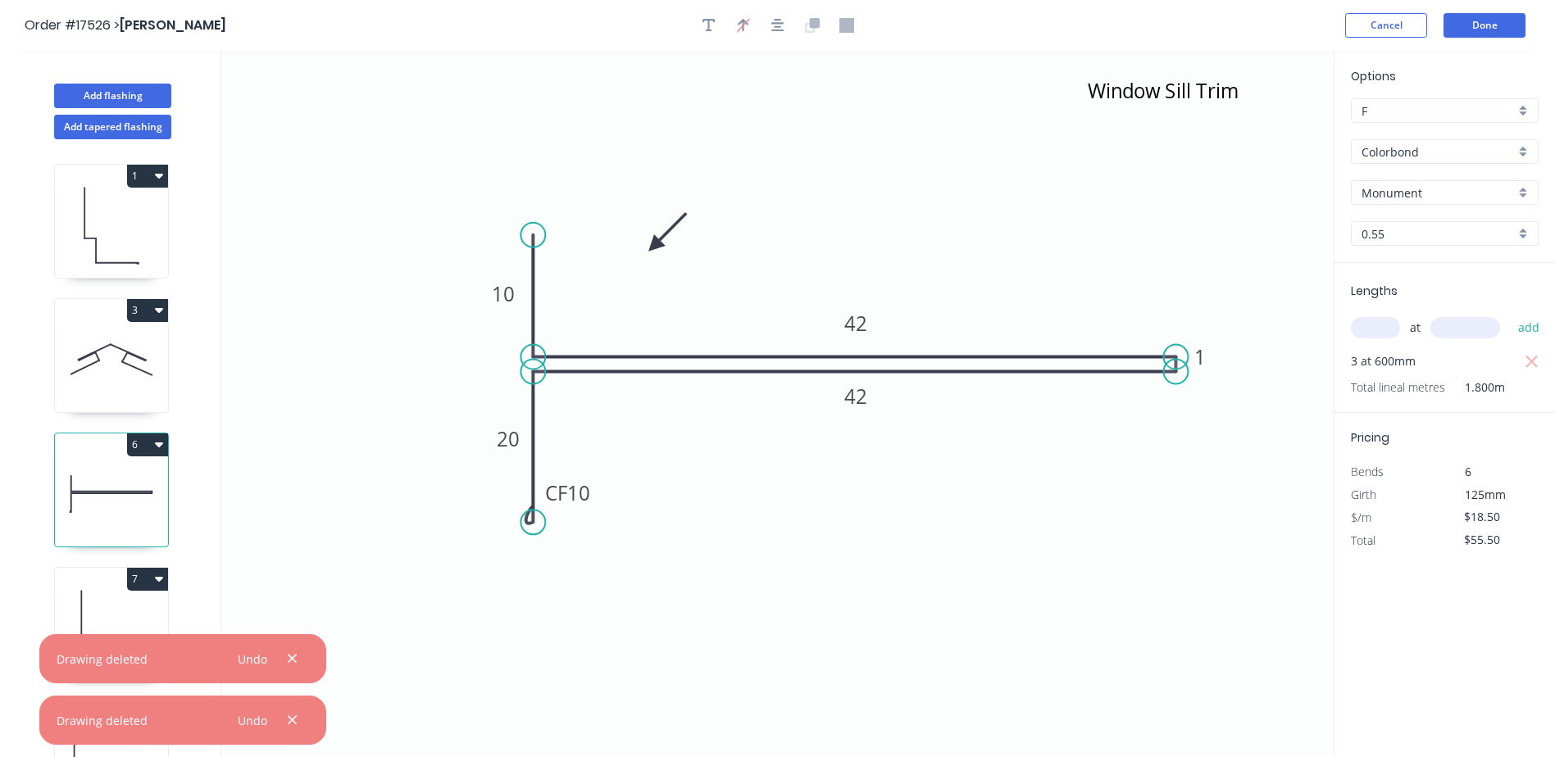
click at [162, 450] on icon "button" at bounding box center [159, 444] width 8 height 13
click at [83, 520] on div "Delete" at bounding box center [90, 519] width 126 height 24
type input "$18.38"
type input "$165.42"
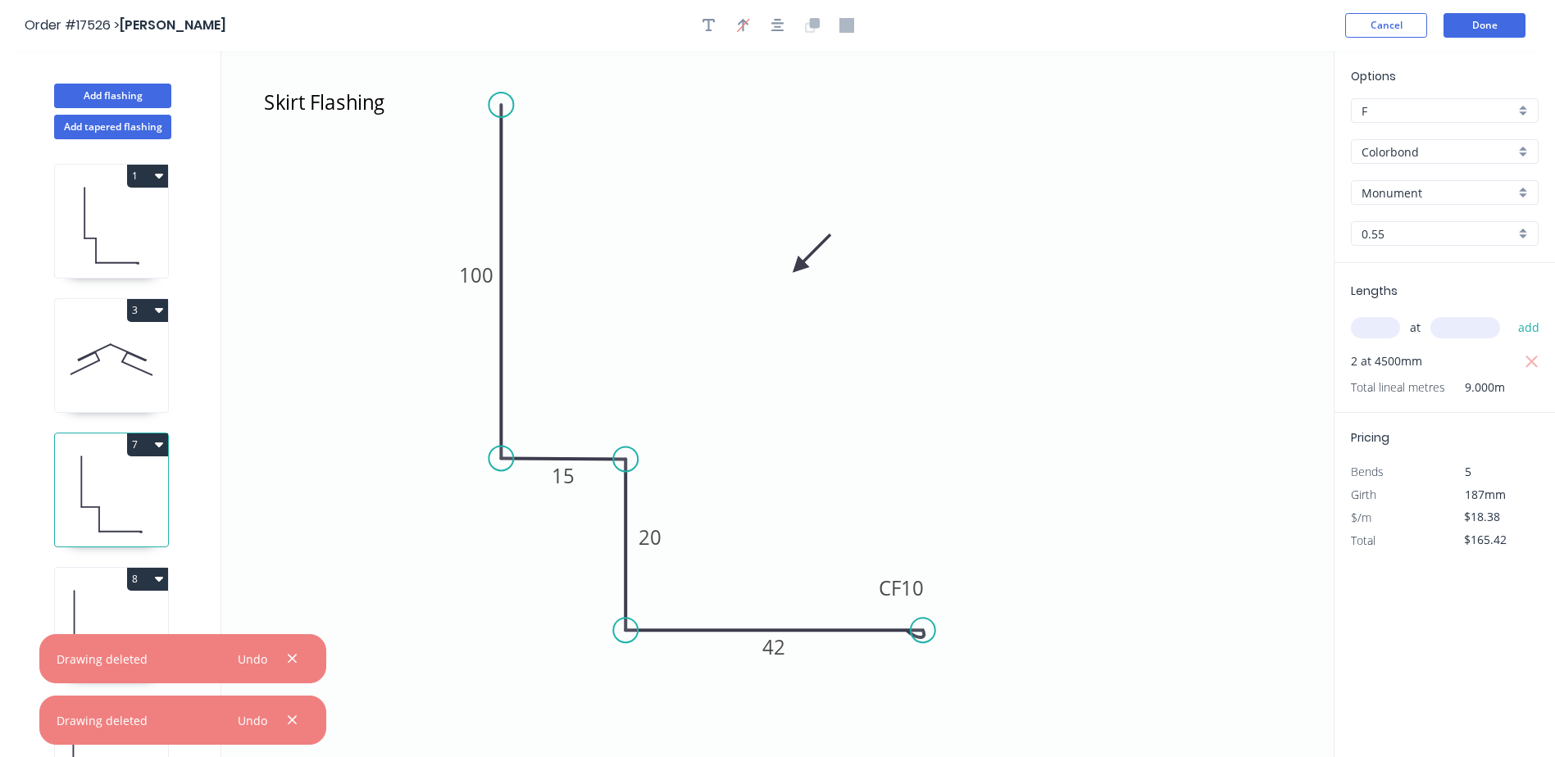
click at [157, 311] on icon "button" at bounding box center [159, 310] width 8 height 5
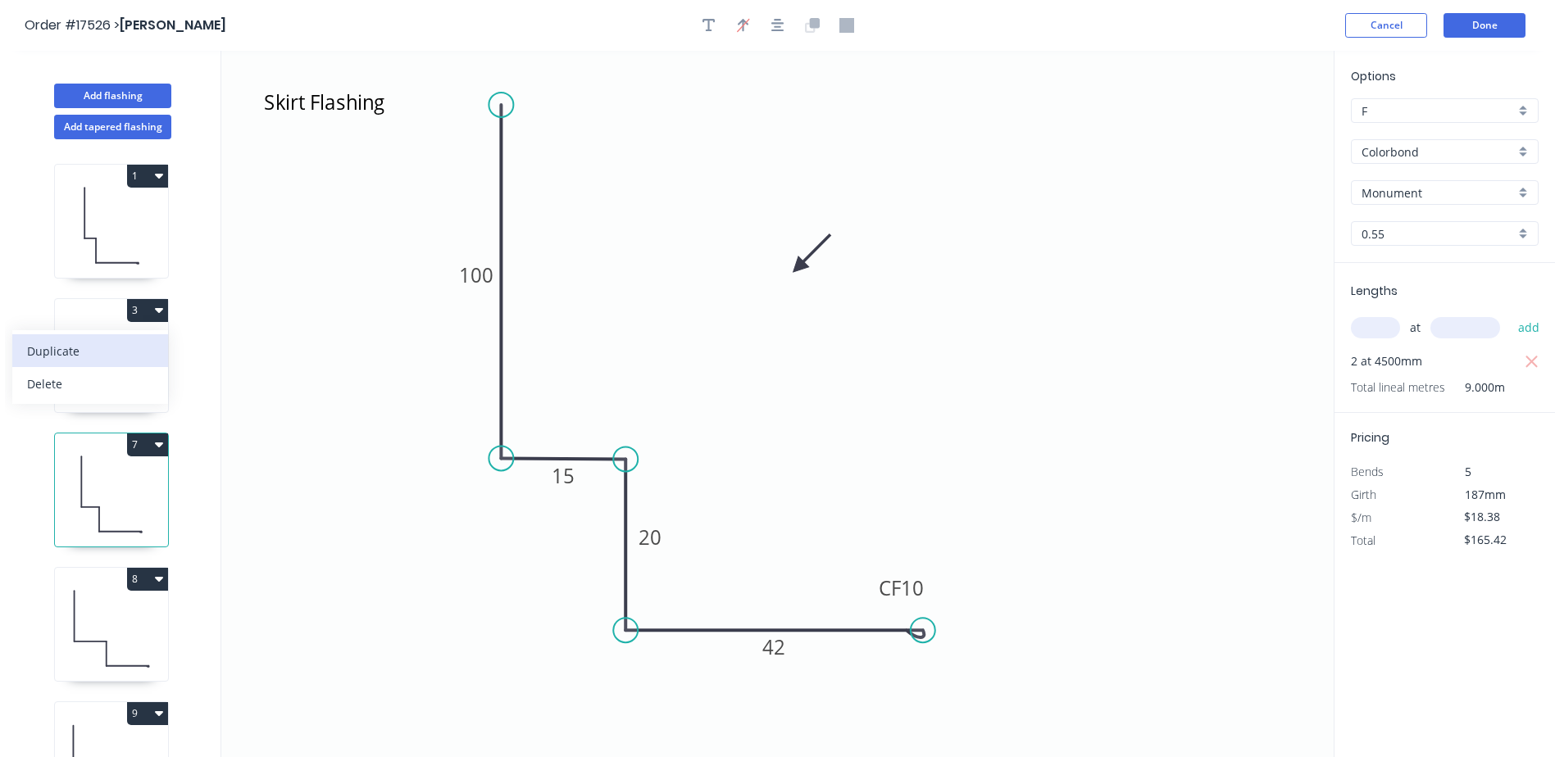
click at [70, 349] on div "Duplicate" at bounding box center [90, 351] width 126 height 24
type input "$54.00"
type input "$0.00"
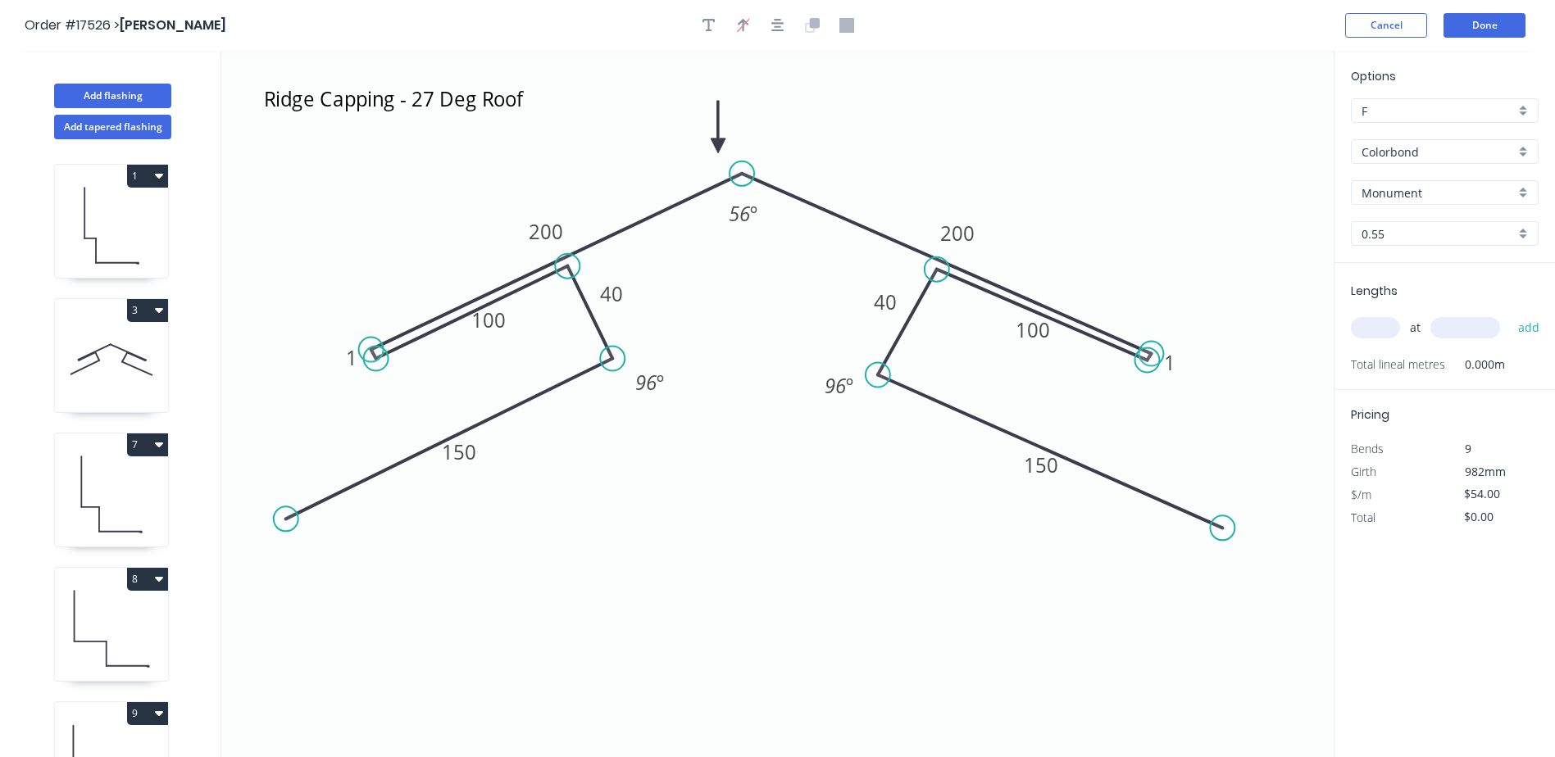
click at [1383, 330] on input "text" at bounding box center [1375, 327] width 49 height 21
type input "2"
type input "4600"
click at [1510, 314] on button "add" at bounding box center [1529, 328] width 39 height 28
click at [160, 311] on icon "button" at bounding box center [159, 310] width 8 height 5
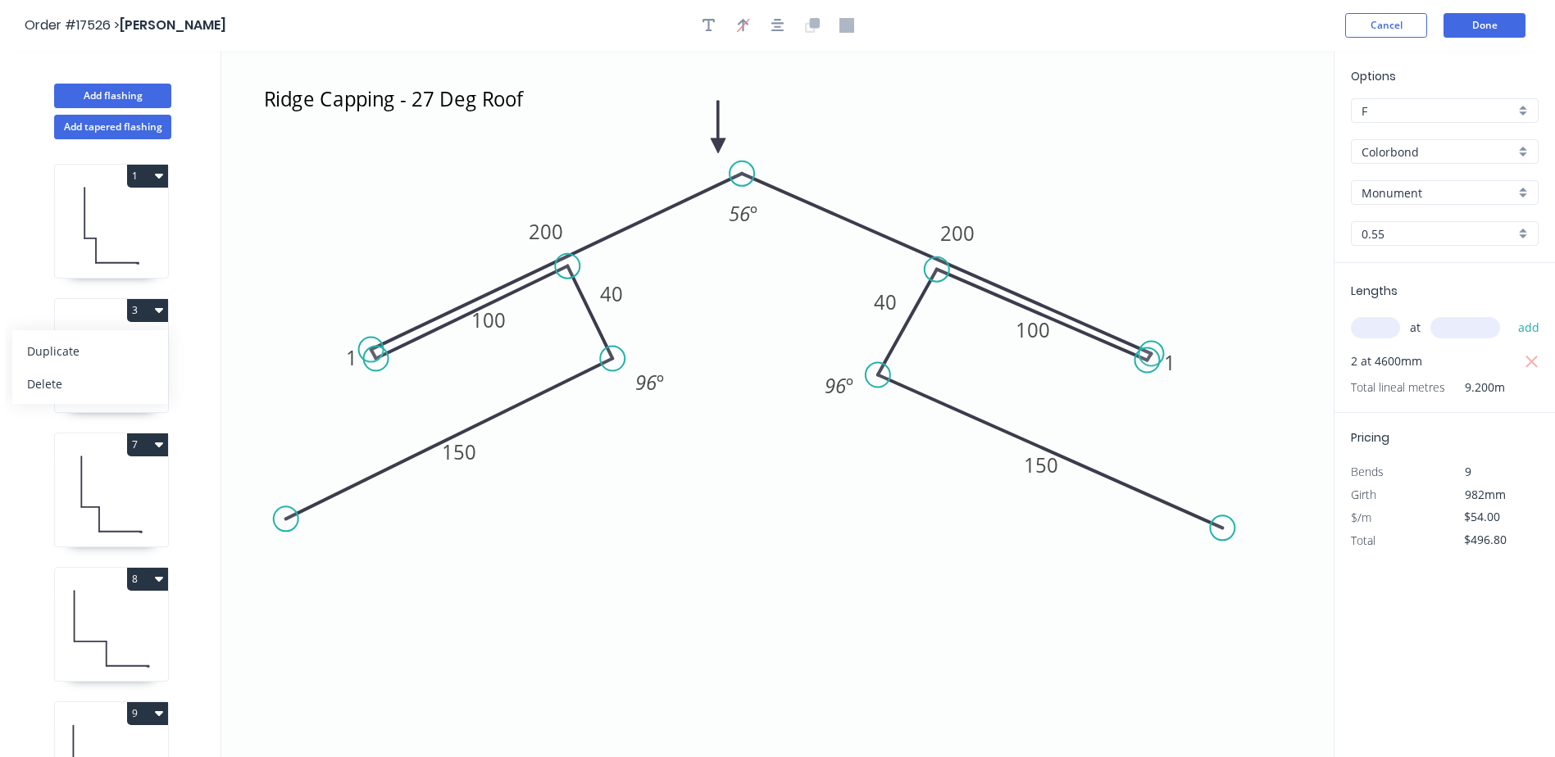
click at [71, 354] on div "Duplicate" at bounding box center [90, 351] width 126 height 24
type input "$0.00"
click at [163, 306] on button "3" at bounding box center [147, 310] width 41 height 23
click at [78, 388] on div "Delete" at bounding box center [90, 384] width 126 height 24
type input "$18.38"
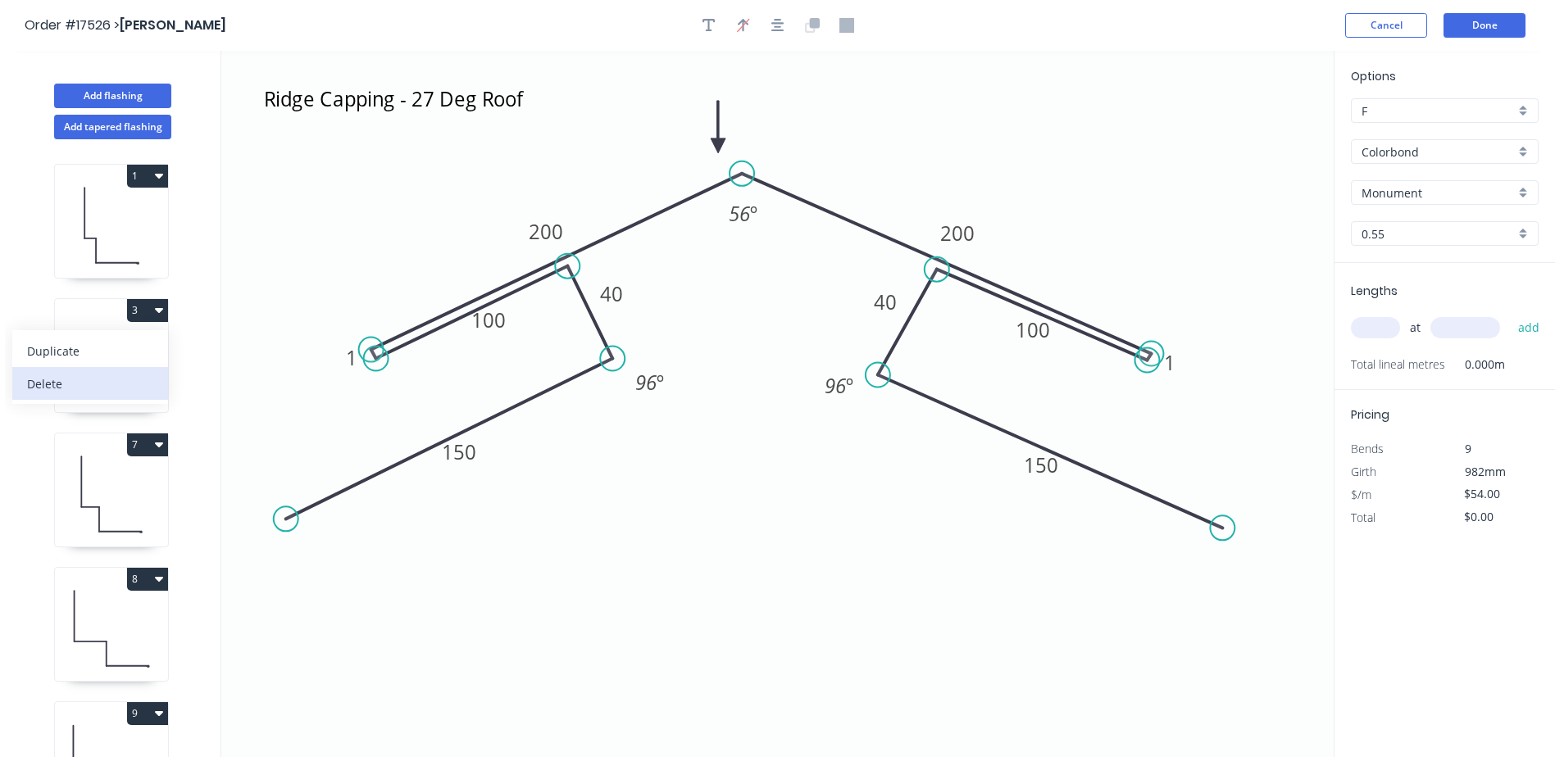
type input "$165.42"
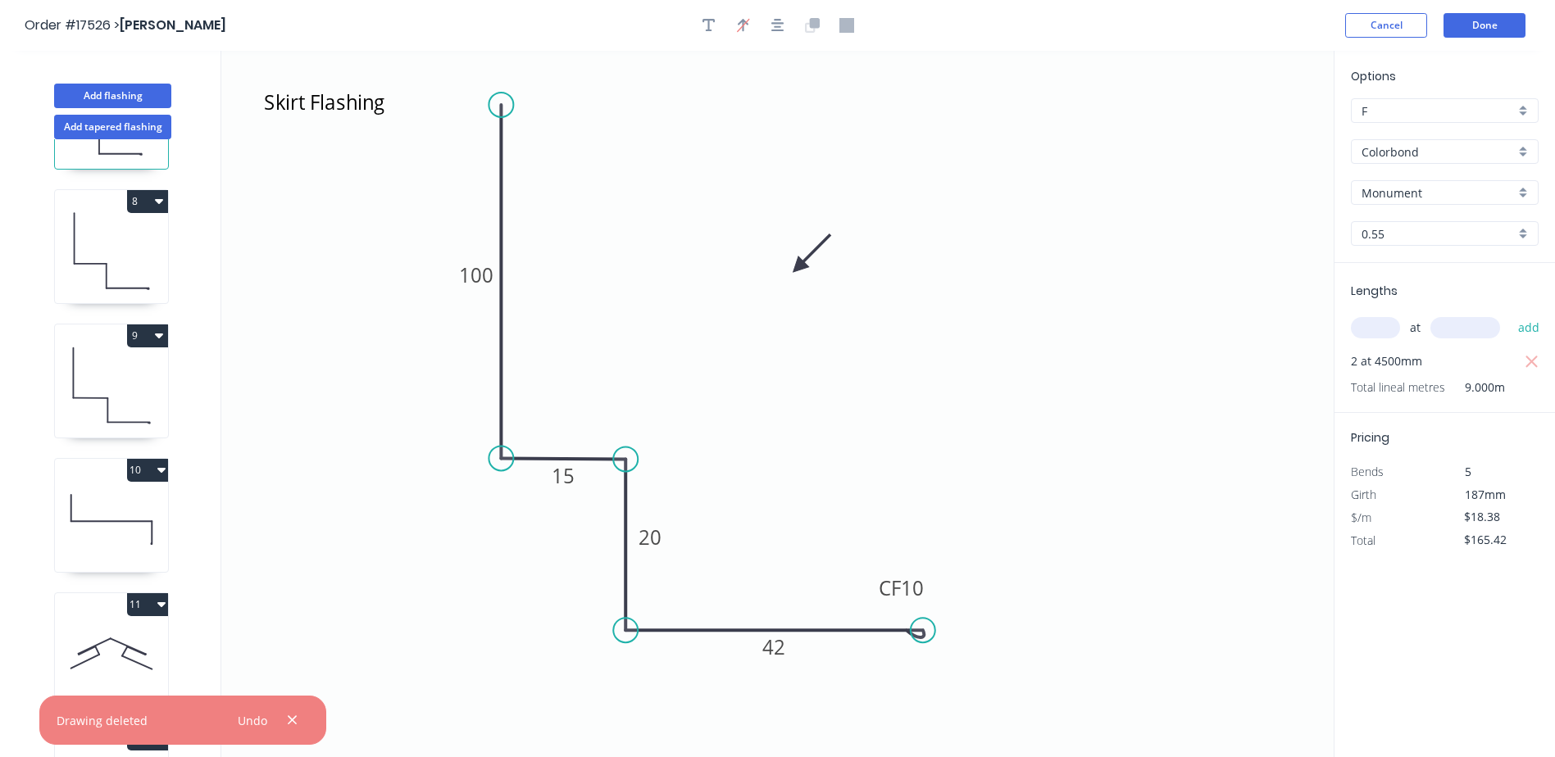
scroll to position [329, 0]
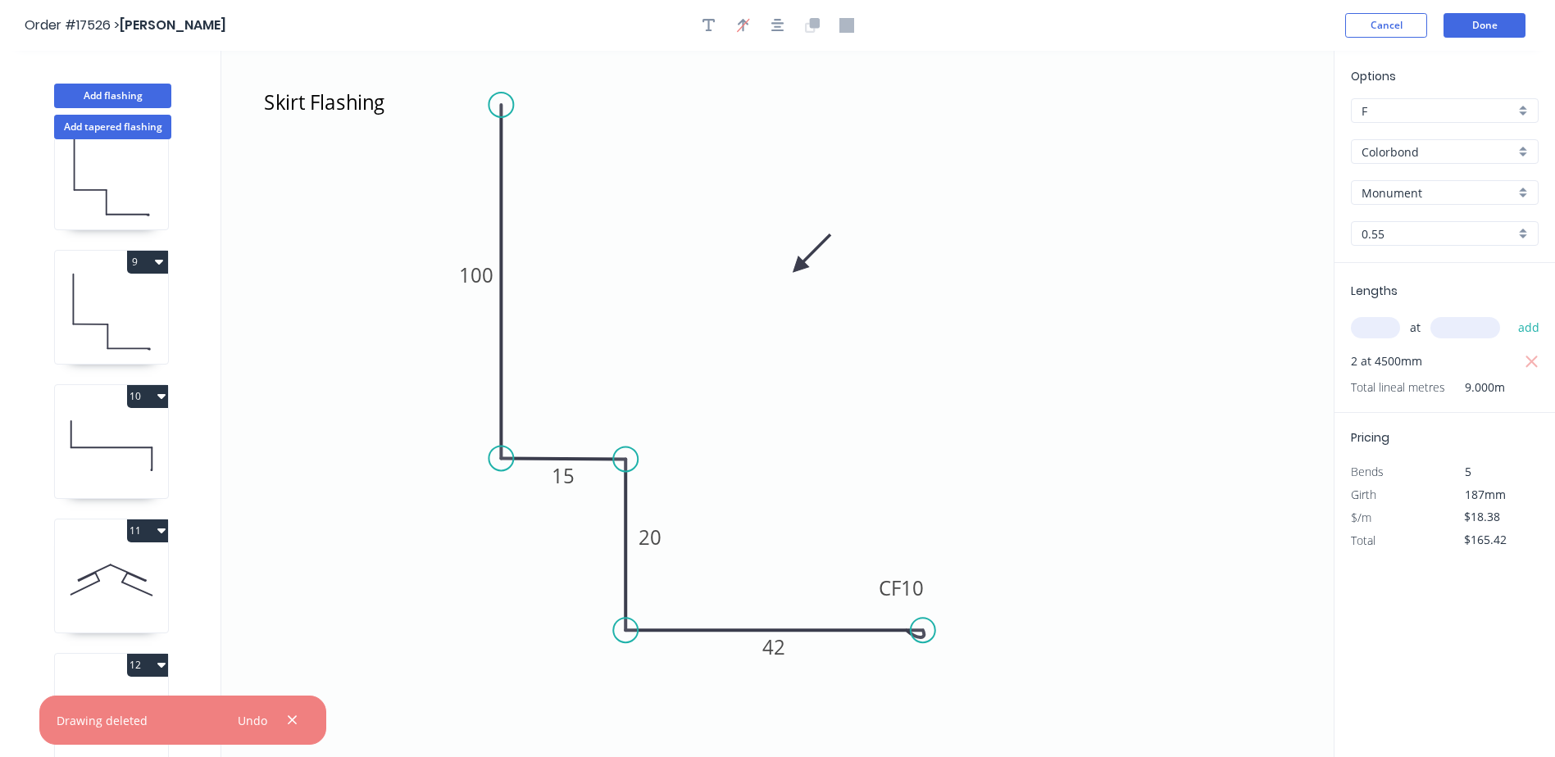
click at [167, 654] on button "12" at bounding box center [147, 665] width 41 height 23
click at [29, 727] on div "Delete" at bounding box center [90, 739] width 126 height 24
type input "$54.00"
type input "$496.80"
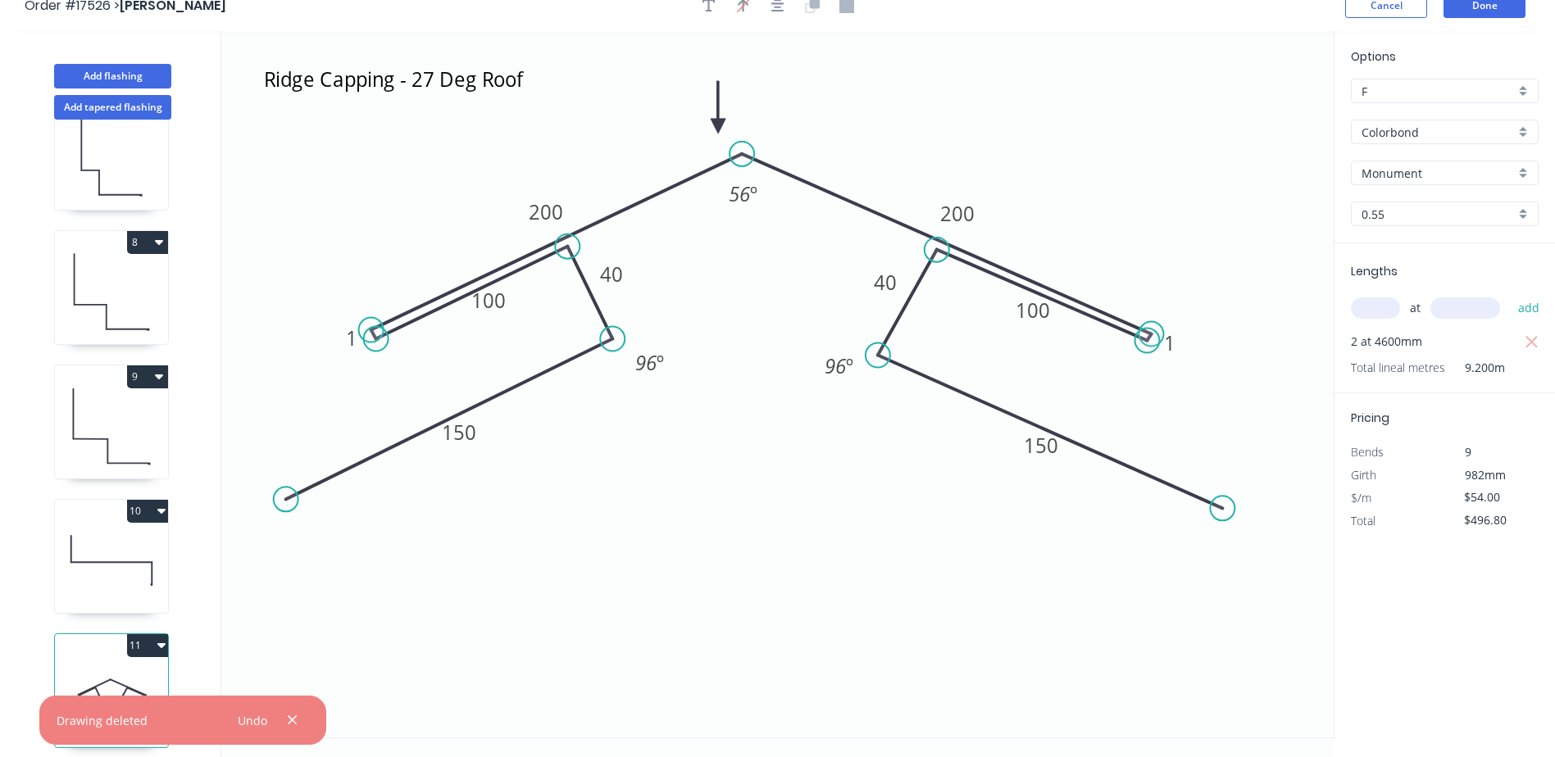
scroll to position [30, 0]
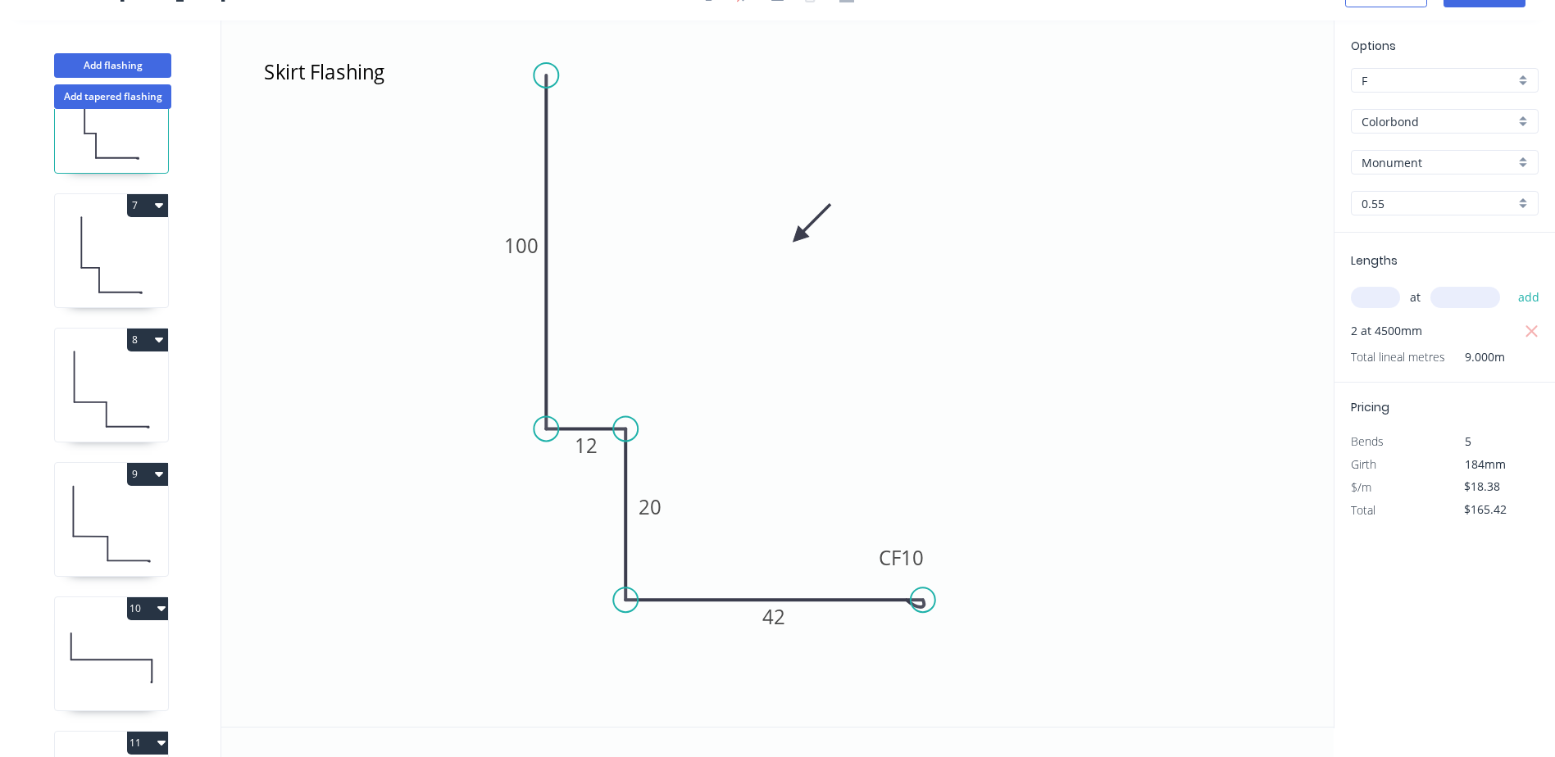
scroll to position [195, 0]
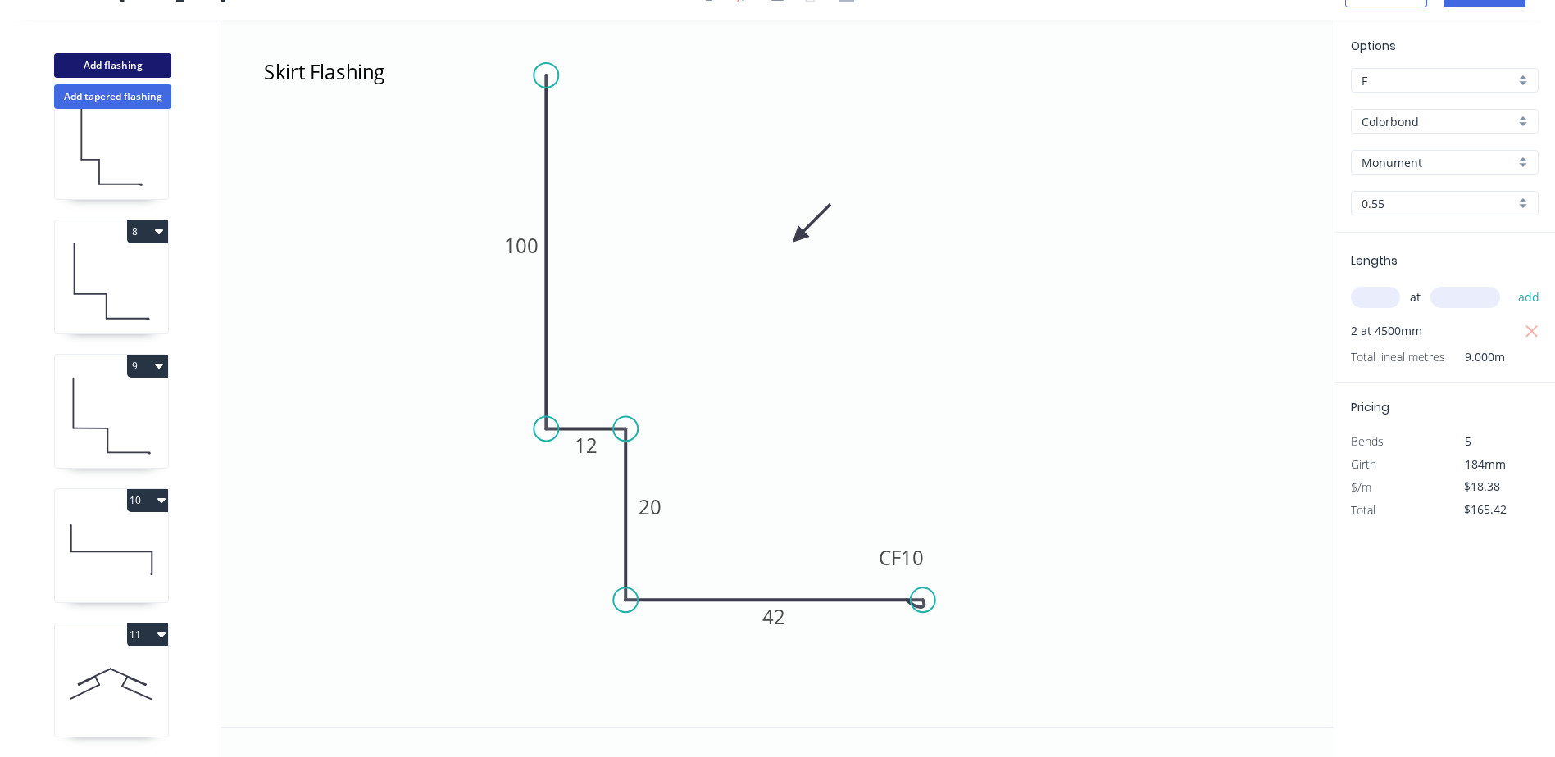
click at [120, 61] on button "Add flashing" at bounding box center [112, 65] width 117 height 25
type input "E"
type input "$0.00"
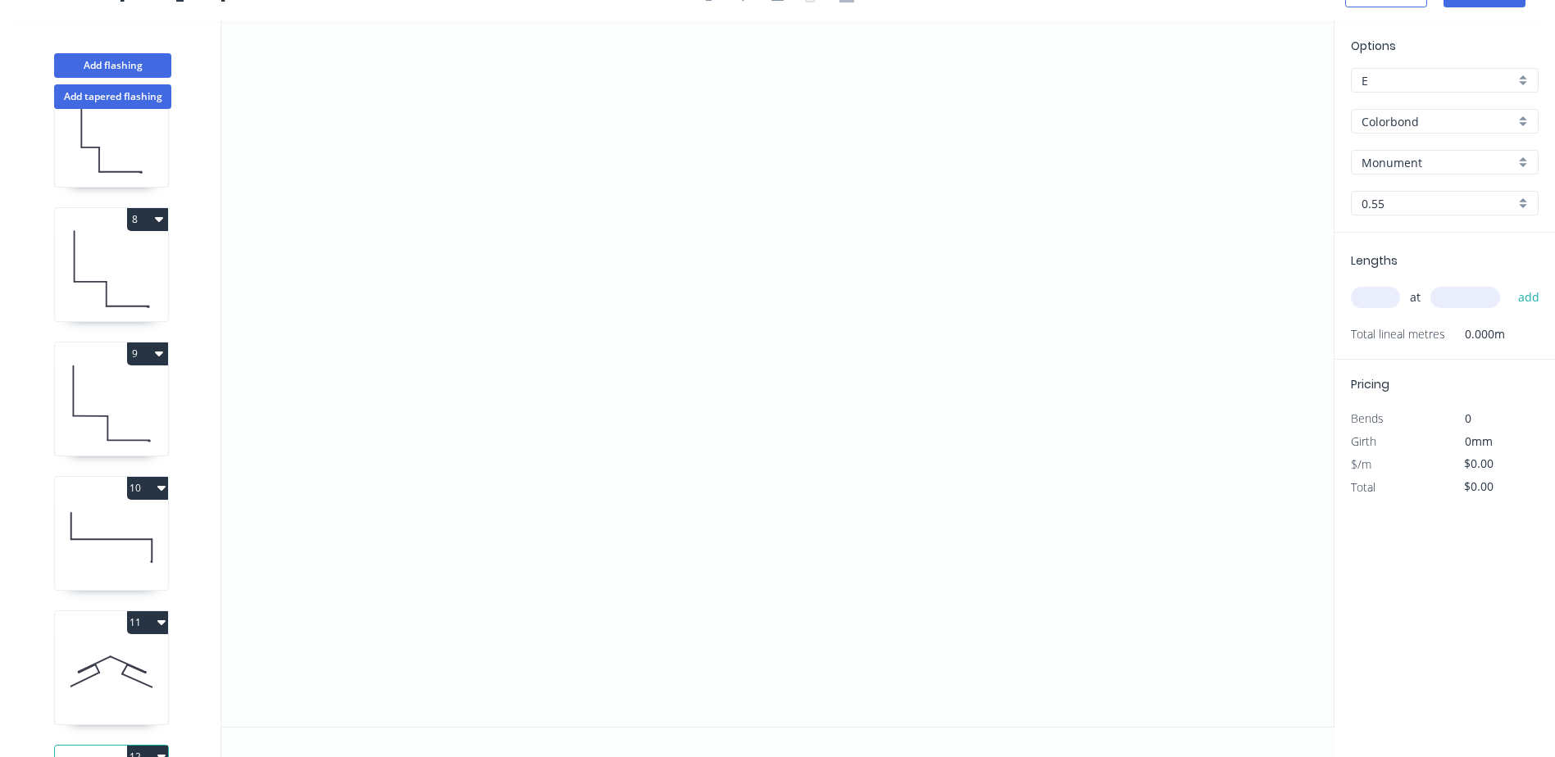
click at [1520, 85] on div "E" at bounding box center [1445, 80] width 188 height 25
click at [1429, 253] on div "F" at bounding box center [1445, 255] width 186 height 29
type input "F"
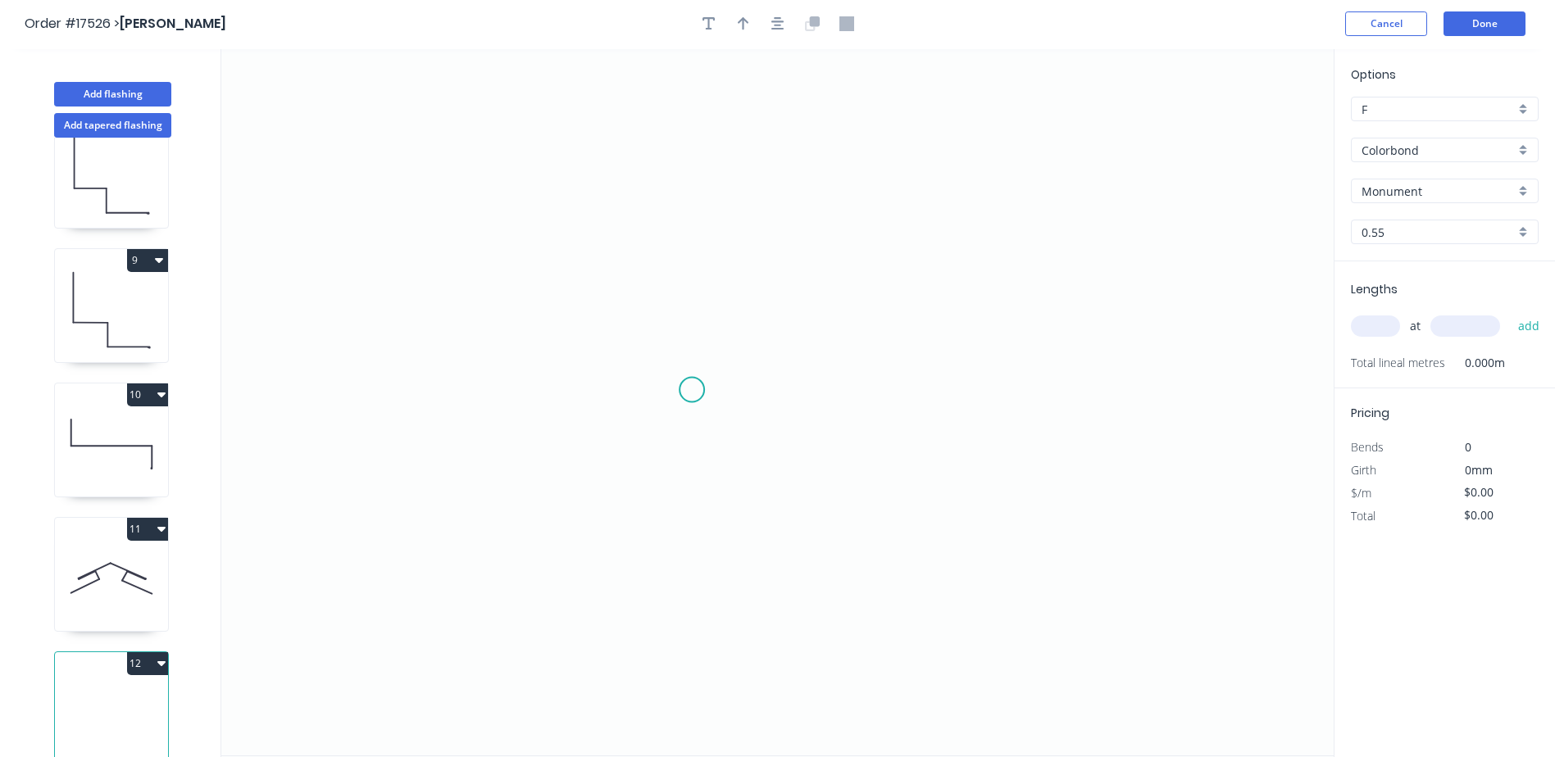
scroll to position [0, 0]
click at [711, 30] on icon "button" at bounding box center [708, 25] width 13 height 15
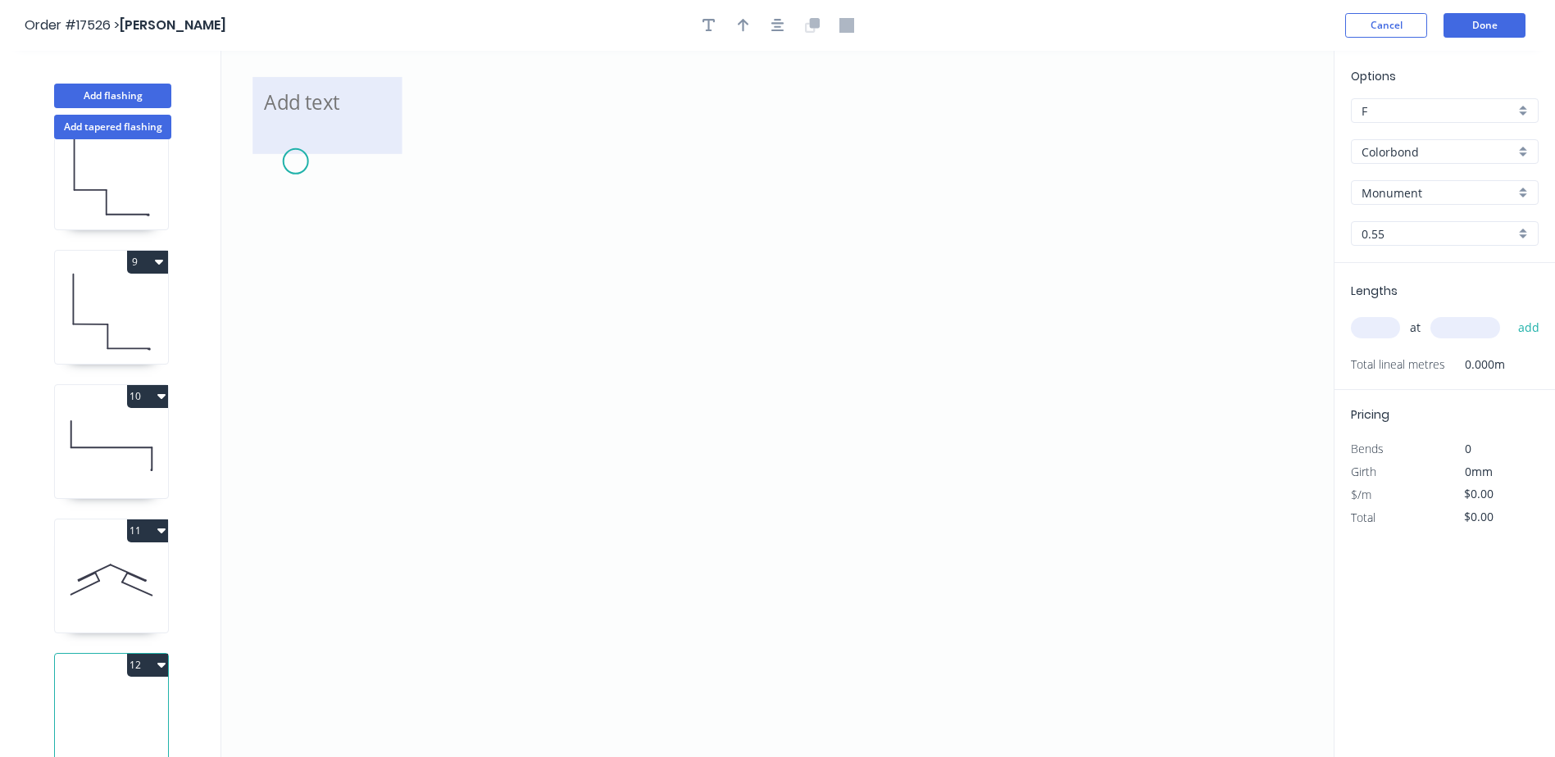
click at [304, 124] on textarea at bounding box center [327, 115] width 133 height 61
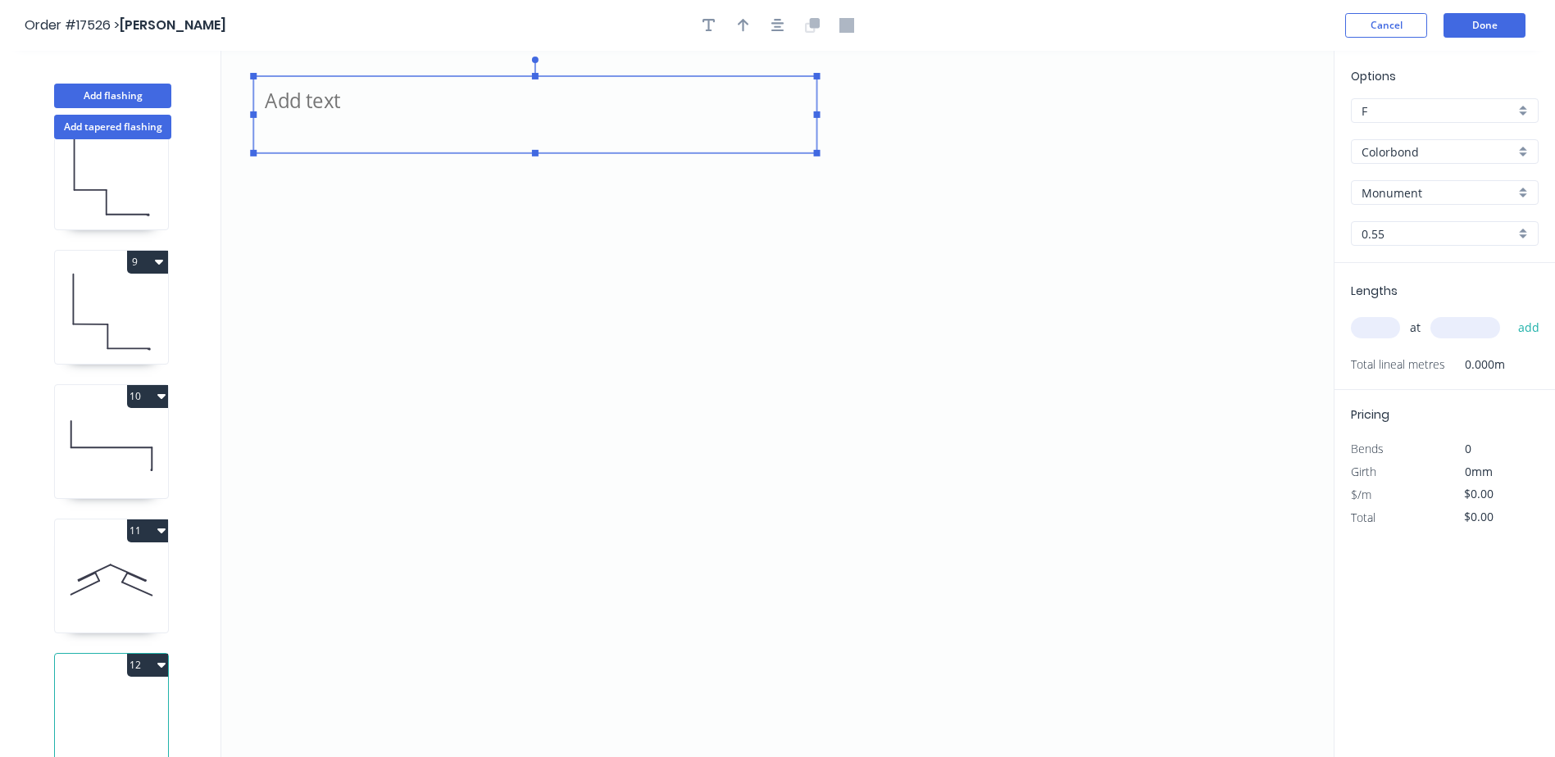
drag, startPoint x: 403, startPoint y: 115, endPoint x: 817, endPoint y: 93, distance: 414.5
click at [817, 93] on g at bounding box center [535, 107] width 570 height 100
type textarea "Window & Door Shroud Components"
click at [1522, 151] on div "Colorbond" at bounding box center [1445, 151] width 188 height 25
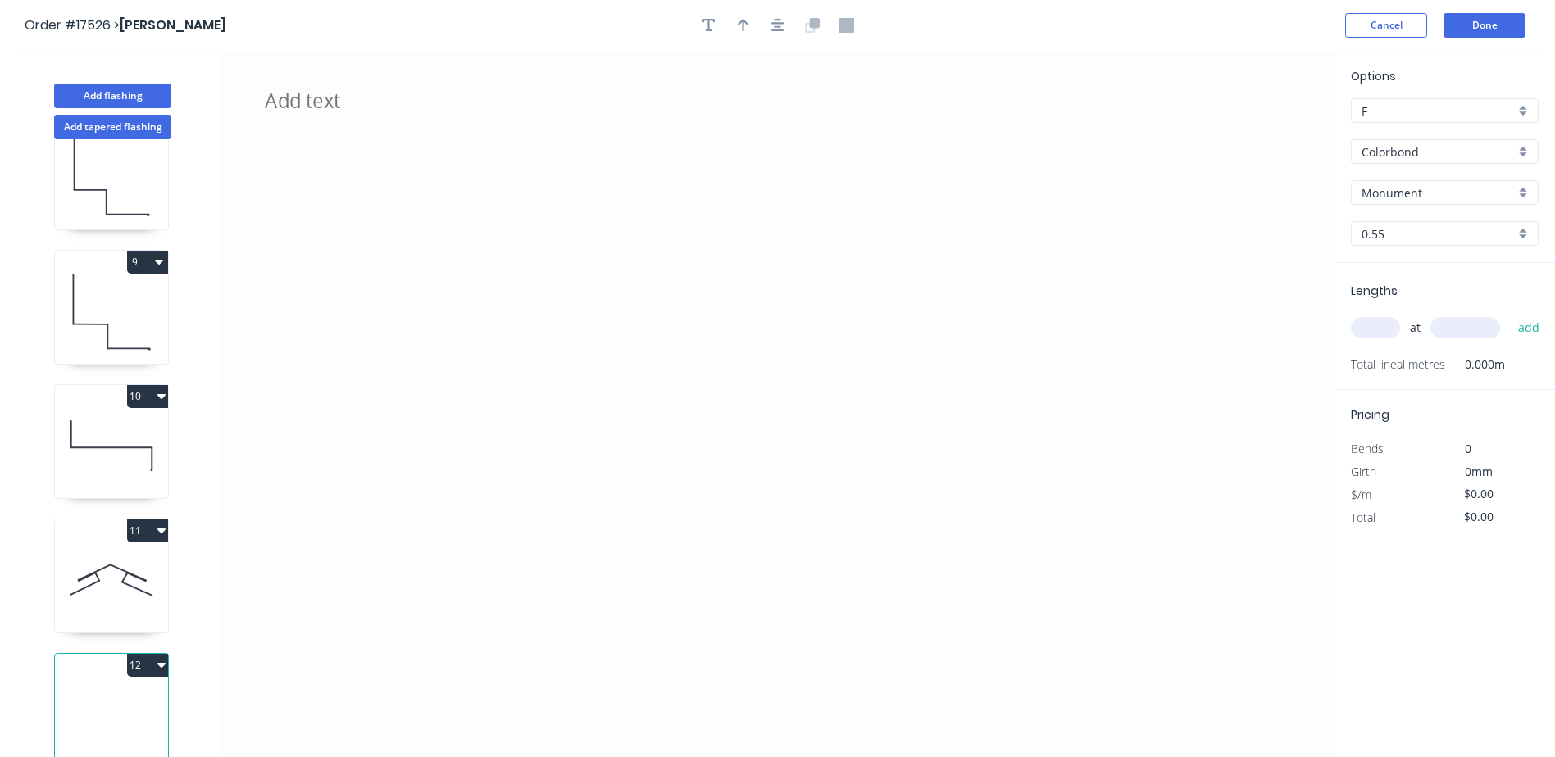
click at [1521, 156] on div "Colorbond" at bounding box center [1445, 151] width 188 height 25
click at [1406, 249] on div "Galvanised" at bounding box center [1445, 240] width 186 height 29
type input "Galvanised"
click at [1523, 198] on div "Galvanised" at bounding box center [1445, 192] width 188 height 25
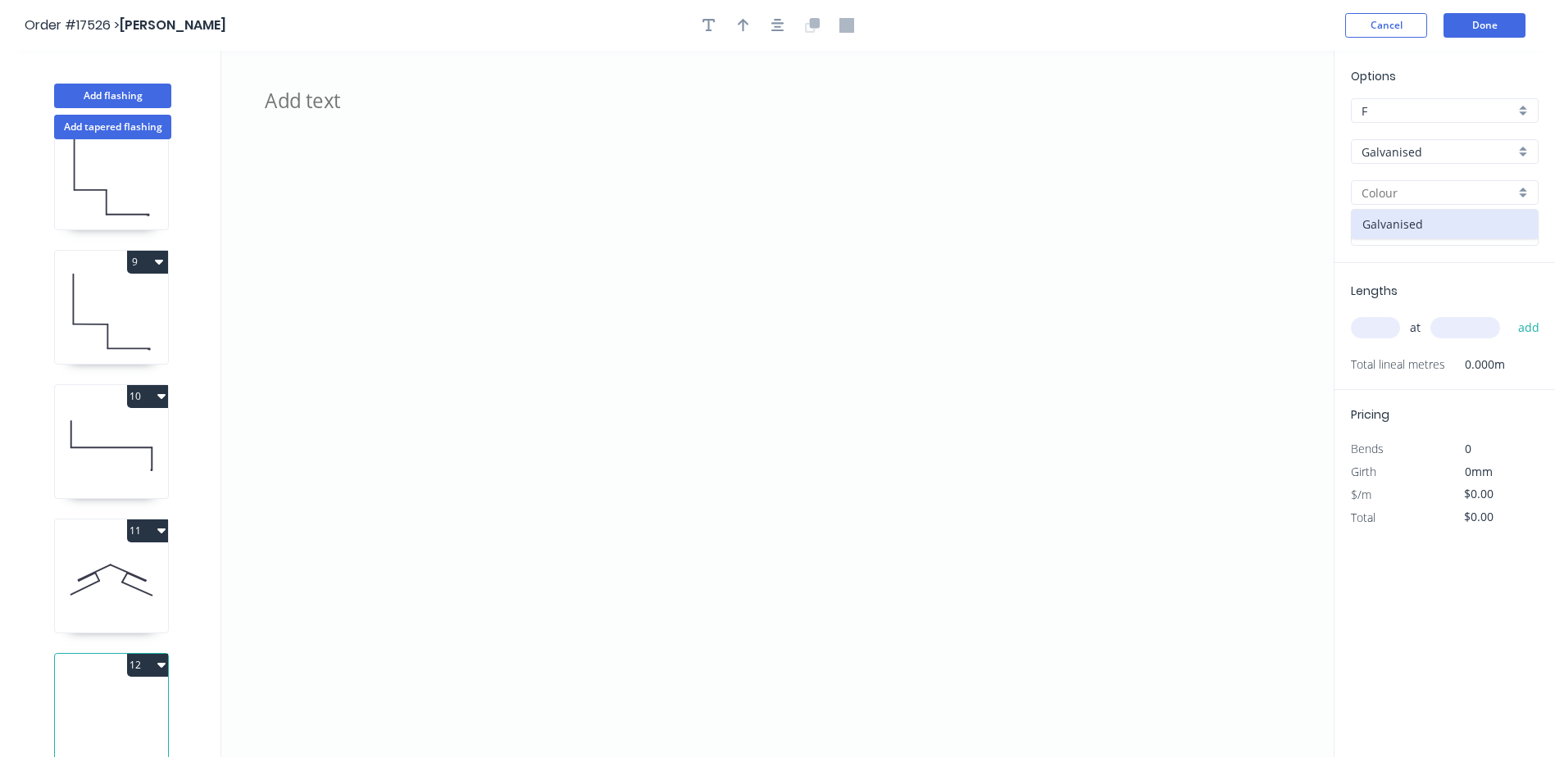
click at [1523, 192] on div at bounding box center [1445, 192] width 188 height 25
click at [1520, 234] on div "0.55" at bounding box center [1445, 233] width 188 height 25
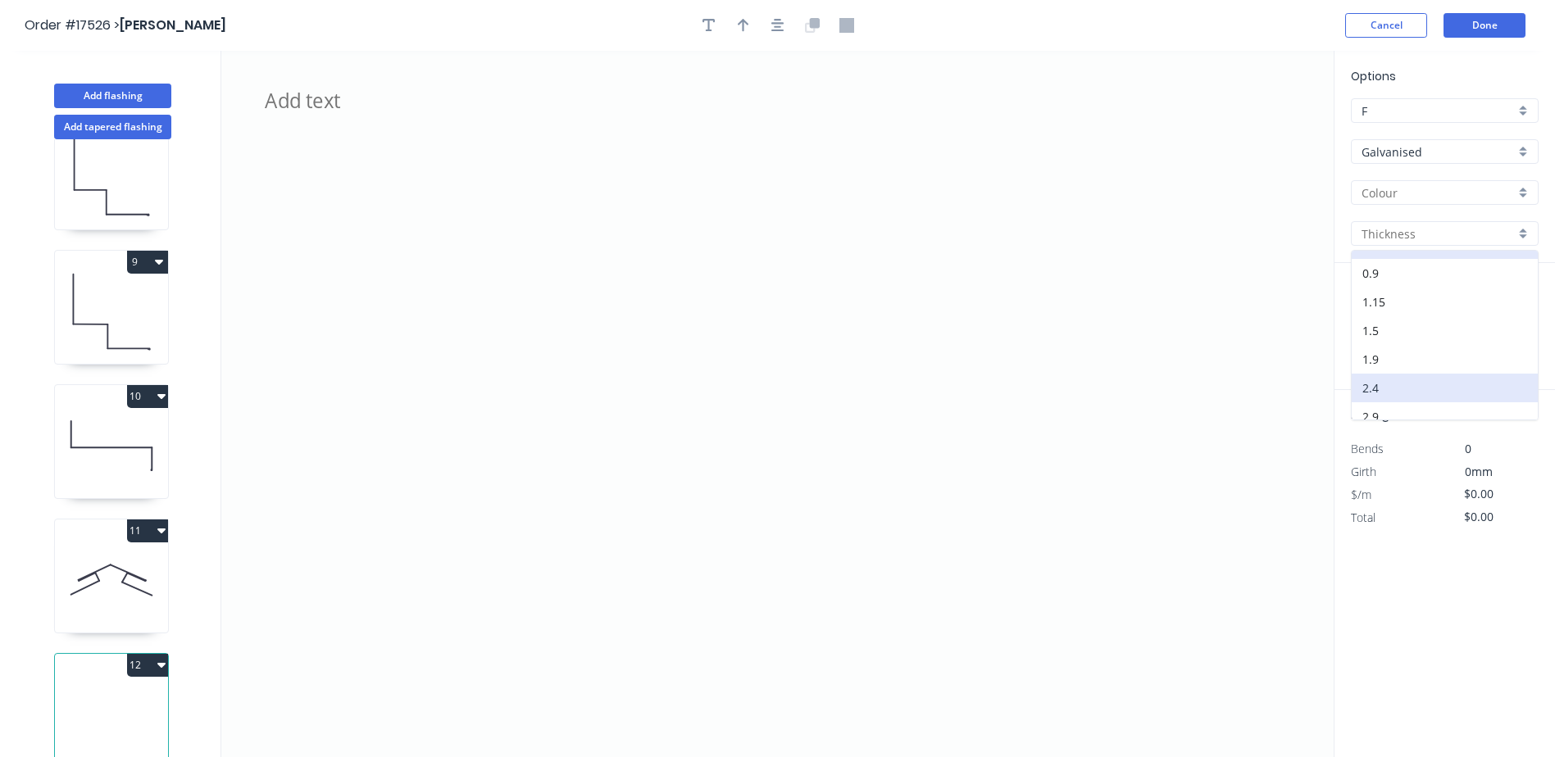
scroll to position [32, 0]
click at [1409, 380] on div "2.4" at bounding box center [1445, 376] width 186 height 29
type input "2.4"
click at [1524, 238] on div "2.4" at bounding box center [1445, 233] width 188 height 25
click at [1396, 399] on div "2.9" at bounding box center [1445, 405] width 186 height 29
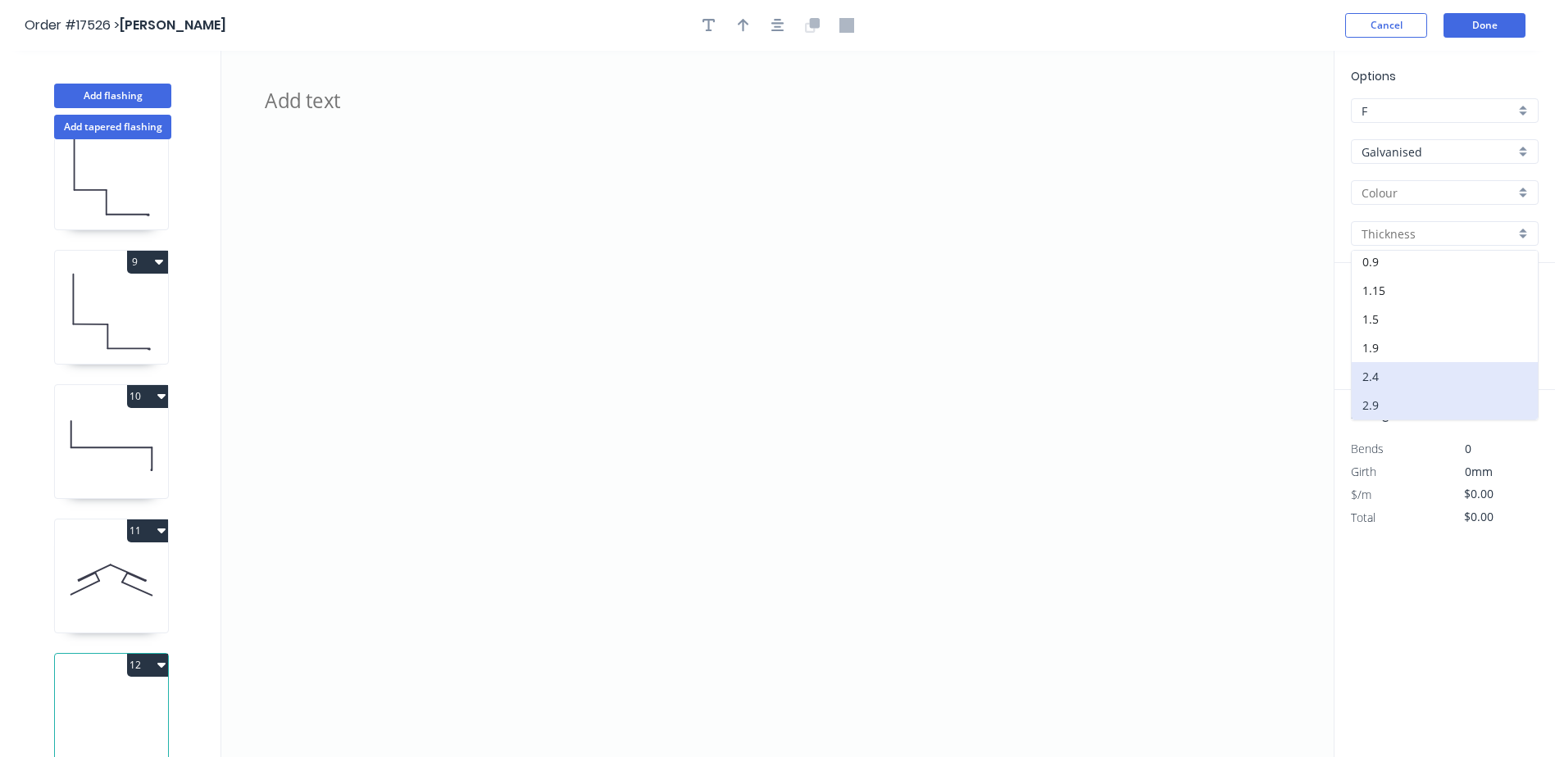
type input "2.9"
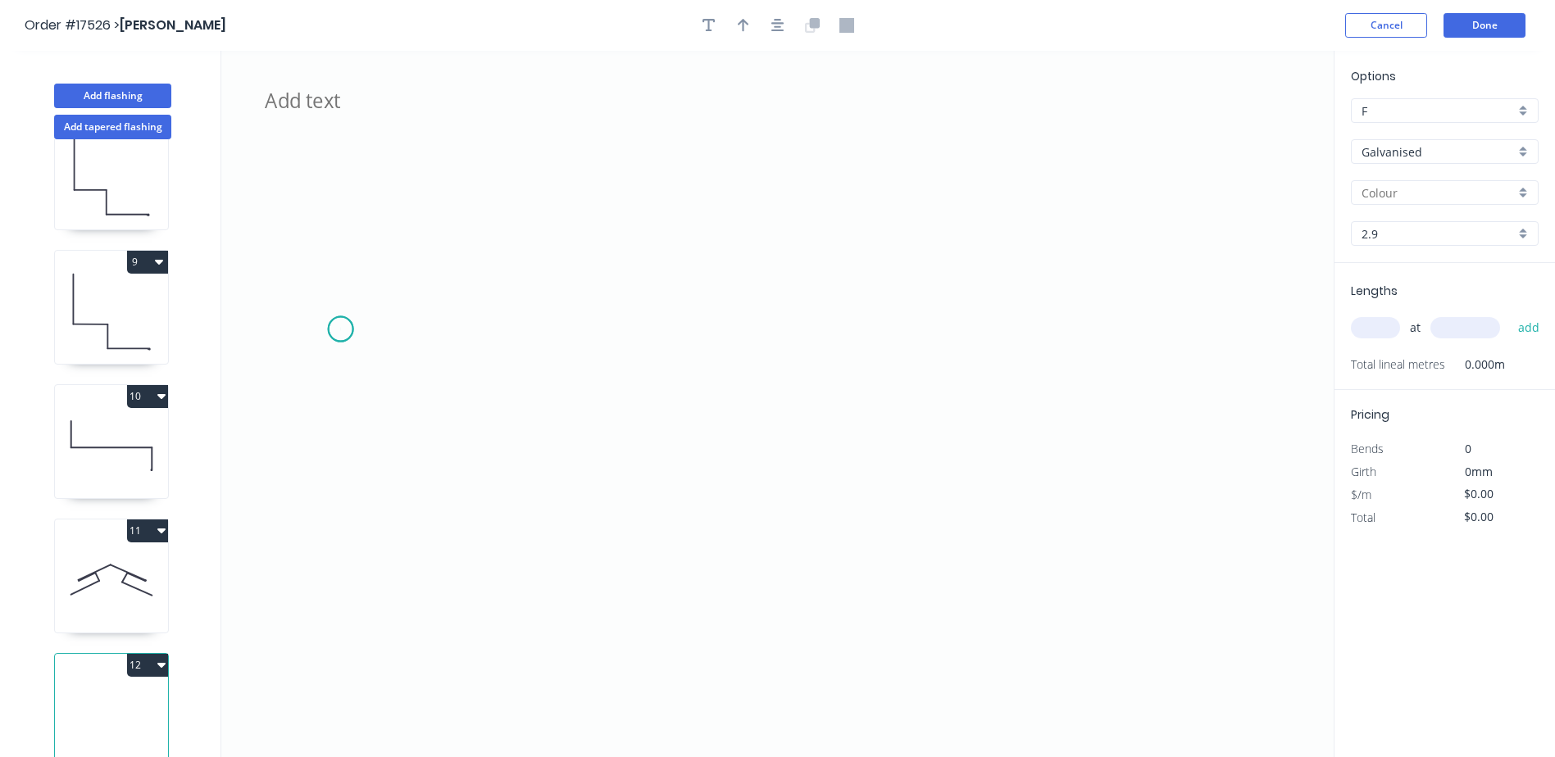
click at [340, 329] on icon "Window & Door Shroud Components" at bounding box center [777, 404] width 1112 height 706
click at [344, 498] on icon "Window & Door Shroud Components" at bounding box center [777, 404] width 1112 height 706
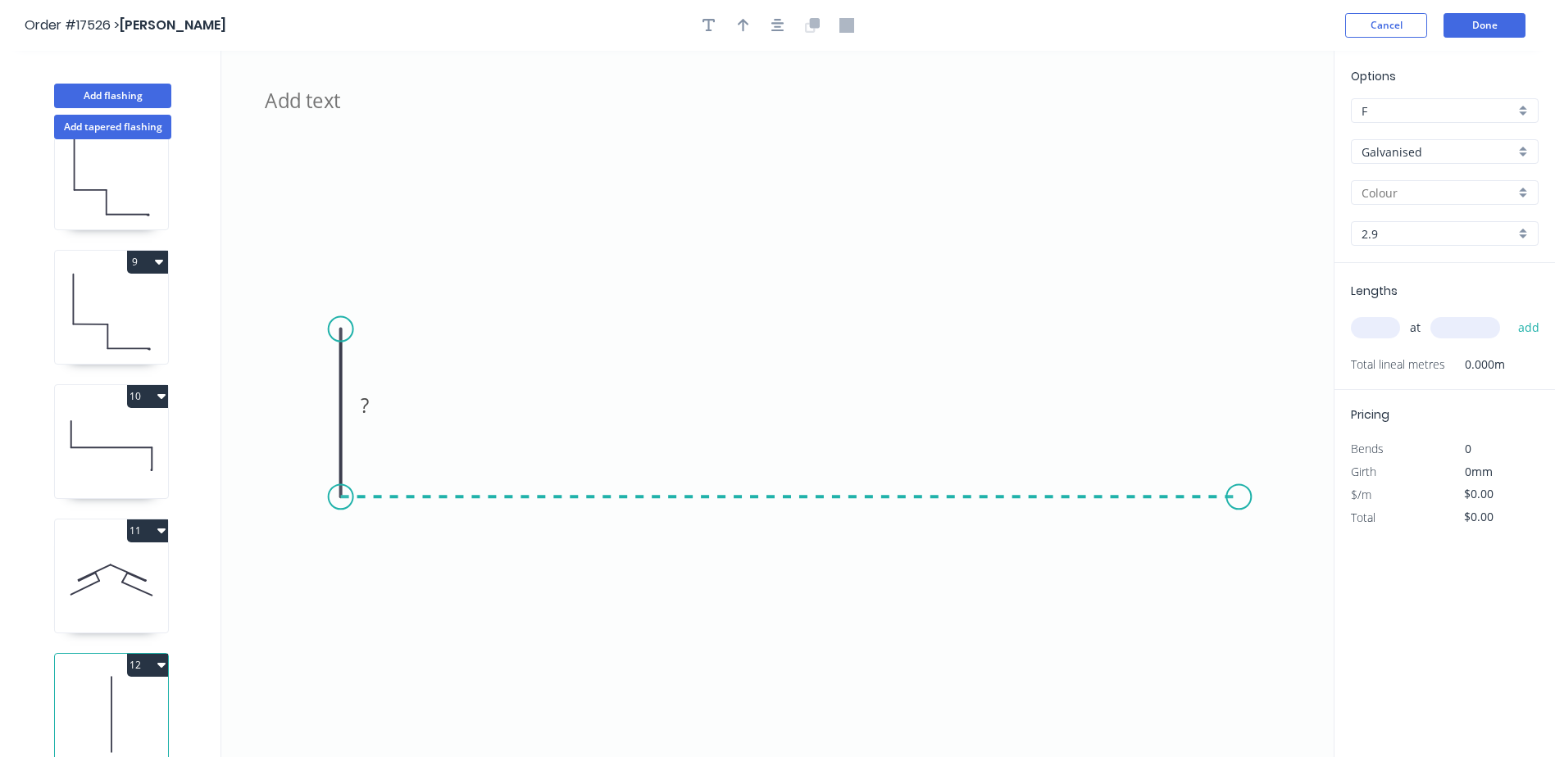
click at [1239, 499] on icon "Window & Door Shroud Components ?" at bounding box center [777, 404] width 1112 height 706
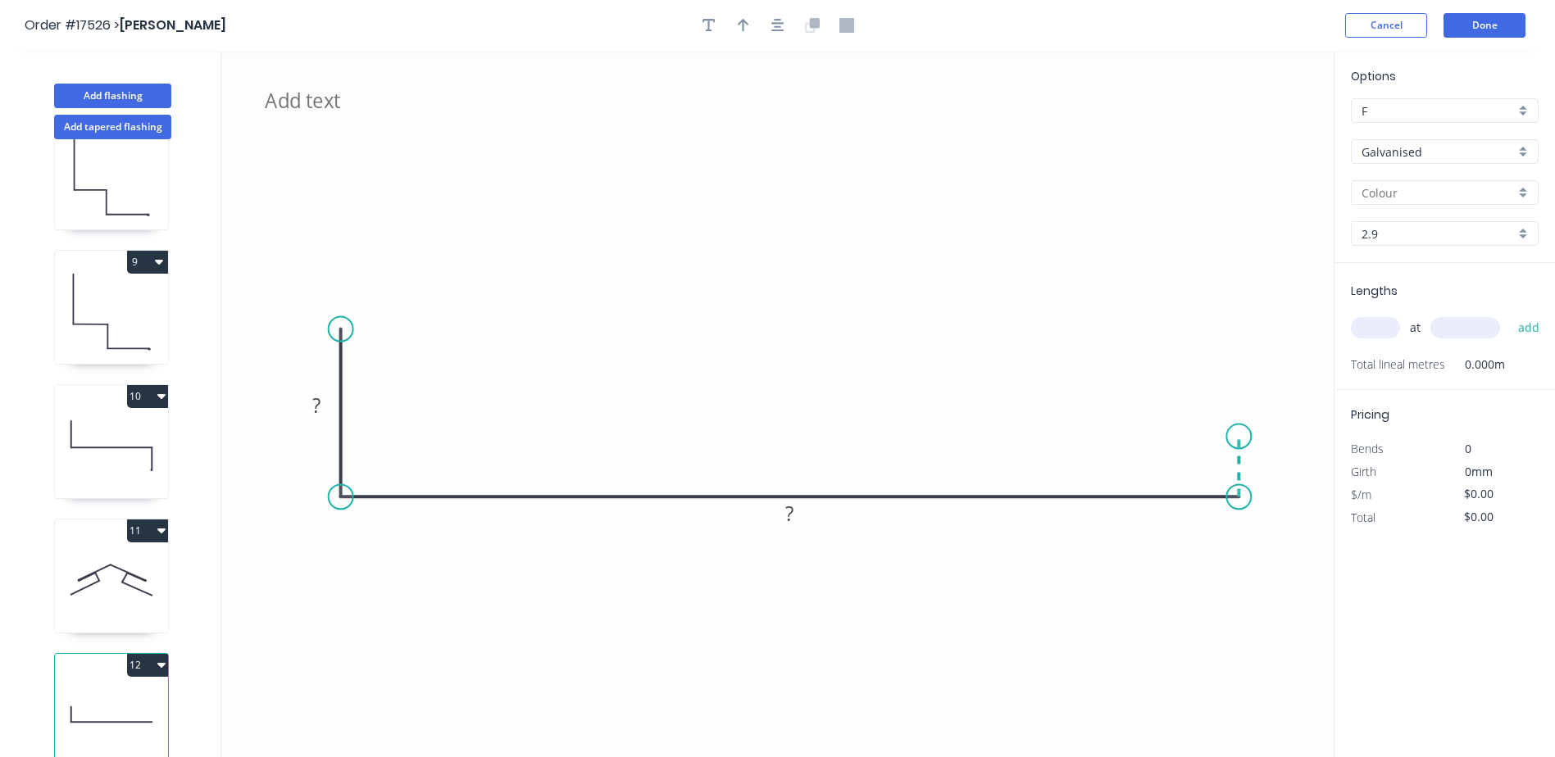
click at [1236, 437] on icon "Window & Door Shroud Components ? ?" at bounding box center [777, 404] width 1112 height 706
click at [1236, 437] on circle at bounding box center [1238, 436] width 25 height 25
drag, startPoint x: 320, startPoint y: 409, endPoint x: 330, endPoint y: 409, distance: 10.7
click at [320, 409] on g "?" at bounding box center [316, 405] width 33 height 27
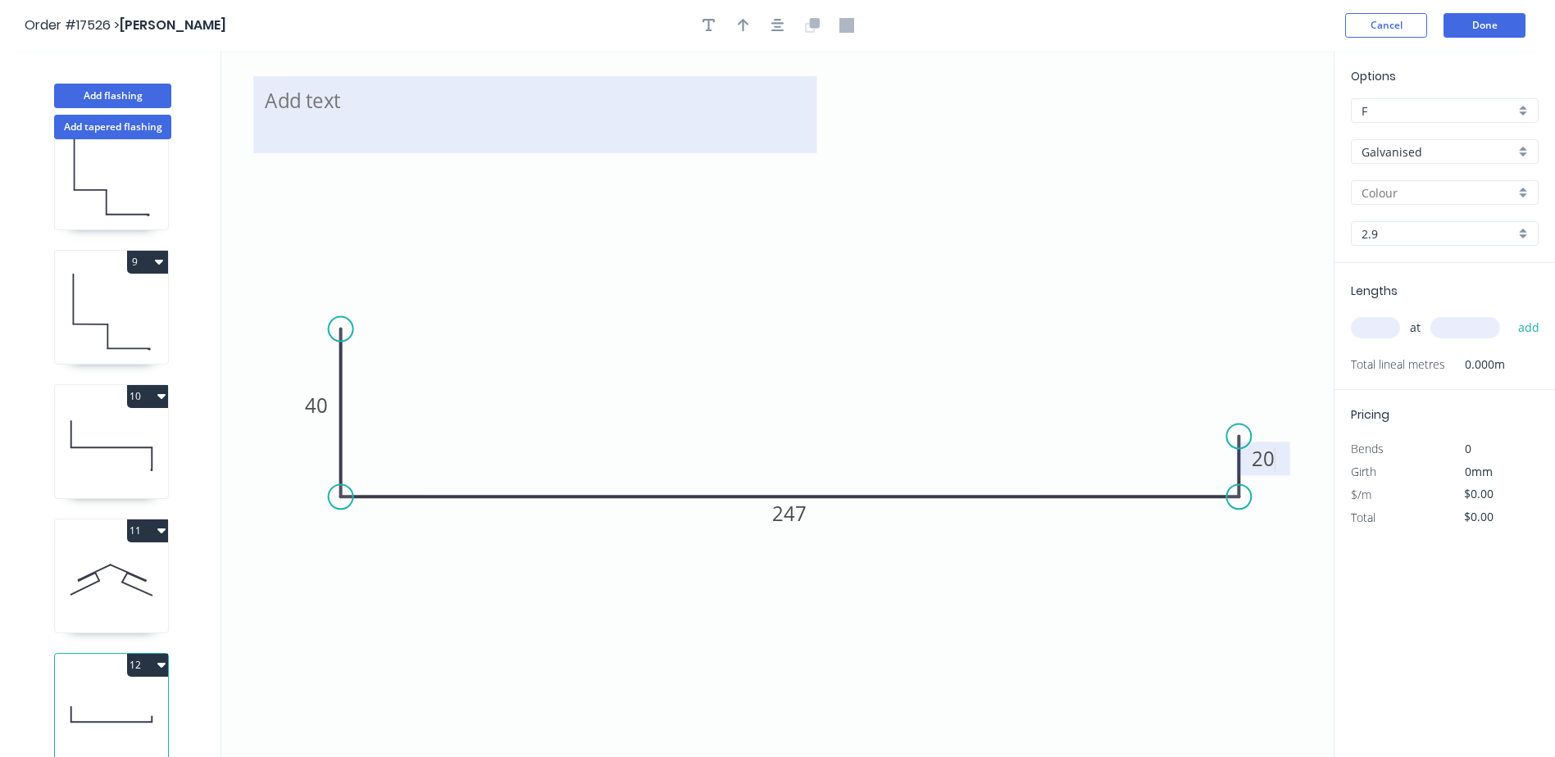
click at [508, 147] on rect at bounding box center [534, 114] width 563 height 77
type input "$58.79"
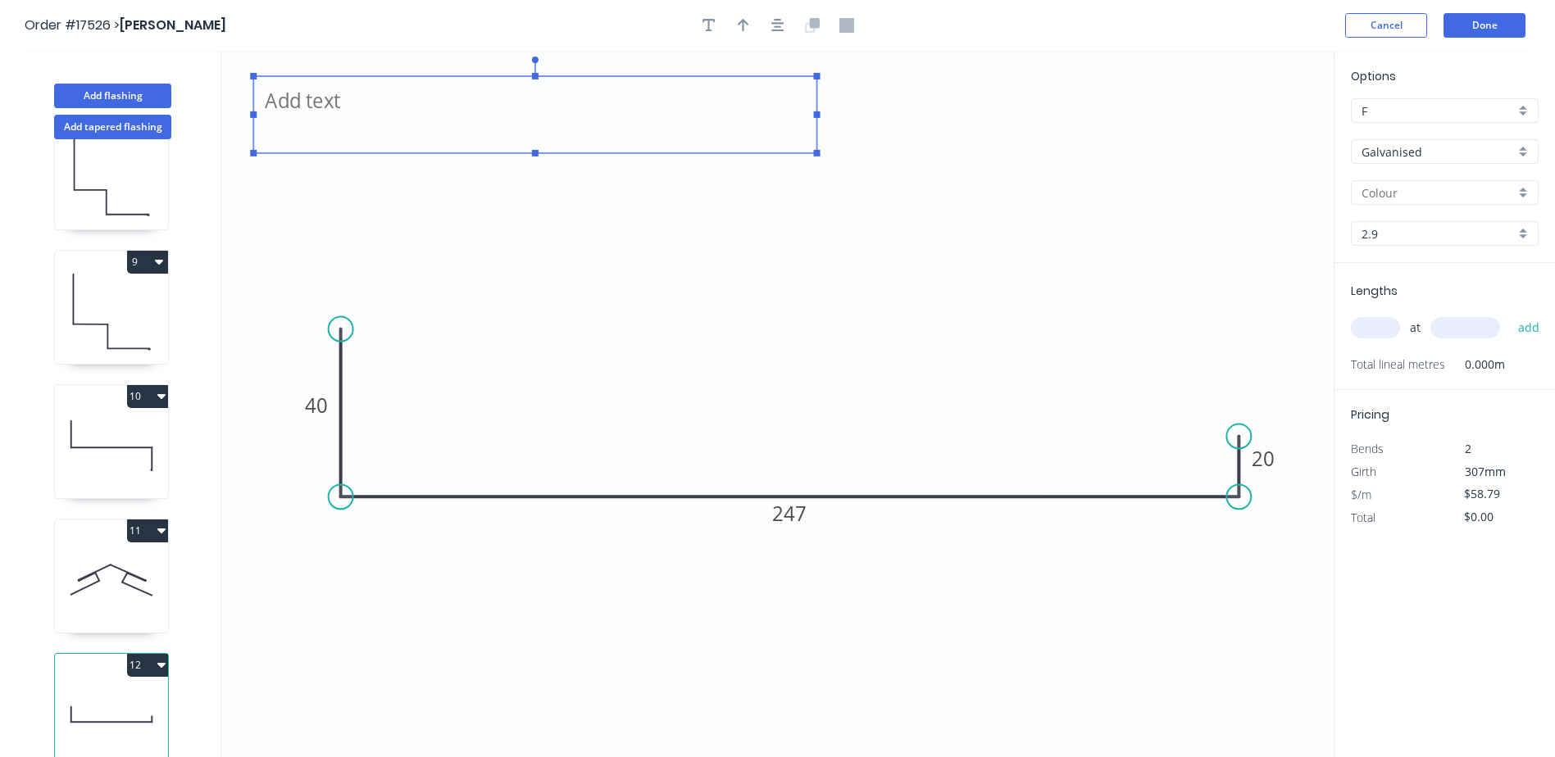
click at [638, 130] on textarea "Window & Door Shroud Components" at bounding box center [534, 114] width 547 height 61
click at [640, 117] on textarea "Window & Door Shroud Components" at bounding box center [534, 114] width 547 height 61
click at [815, 227] on icon "Window & Door Shroud Components - Heads 40 247 20" at bounding box center [777, 404] width 1112 height 706
type textarea "Window & Door Shroud Components - Heads"
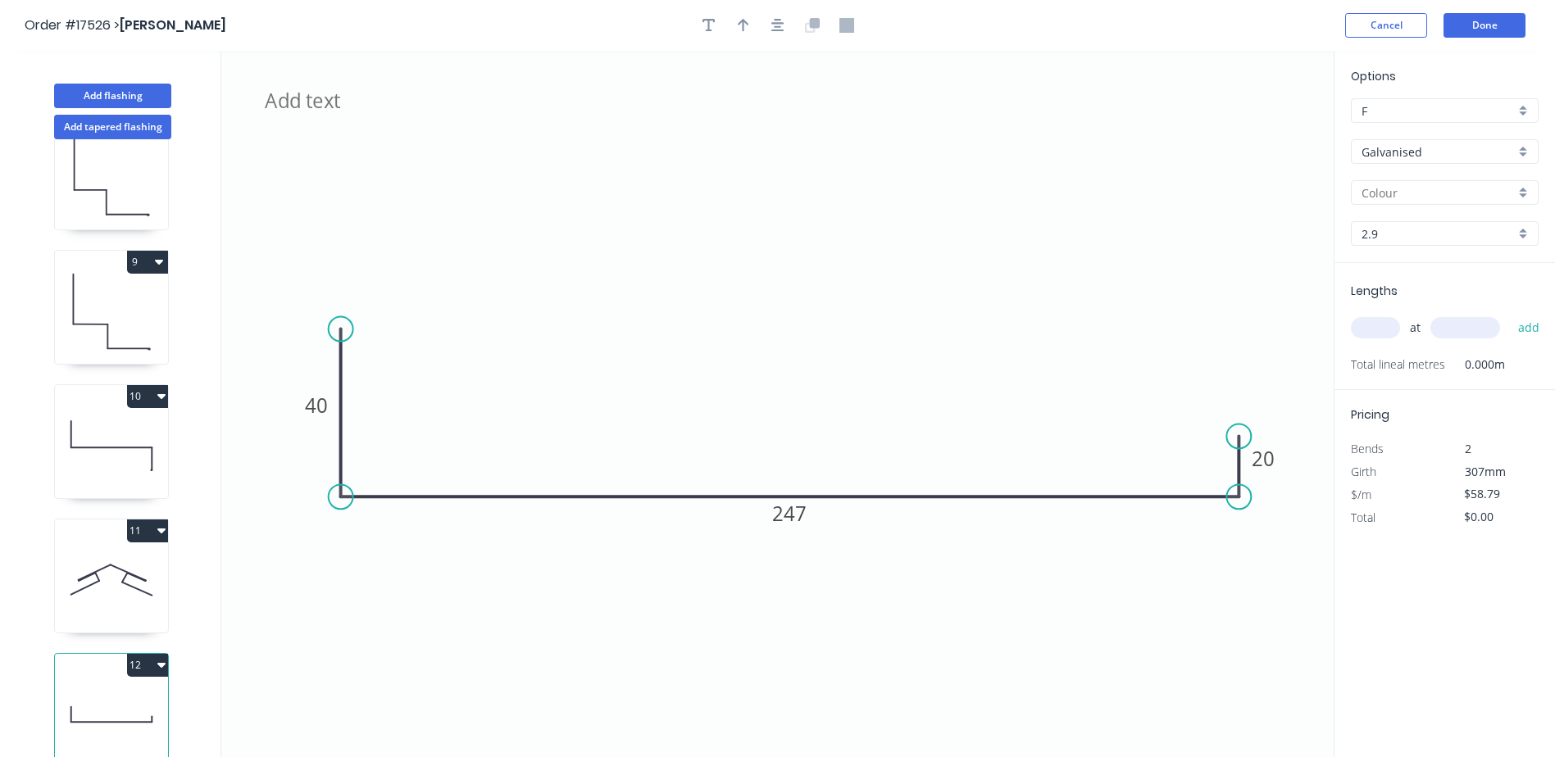
click at [1379, 330] on input "text" at bounding box center [1375, 327] width 49 height 21
type input "2"
type input "1880"
click at [1510, 314] on button "add" at bounding box center [1529, 328] width 39 height 28
type input "$221.05"
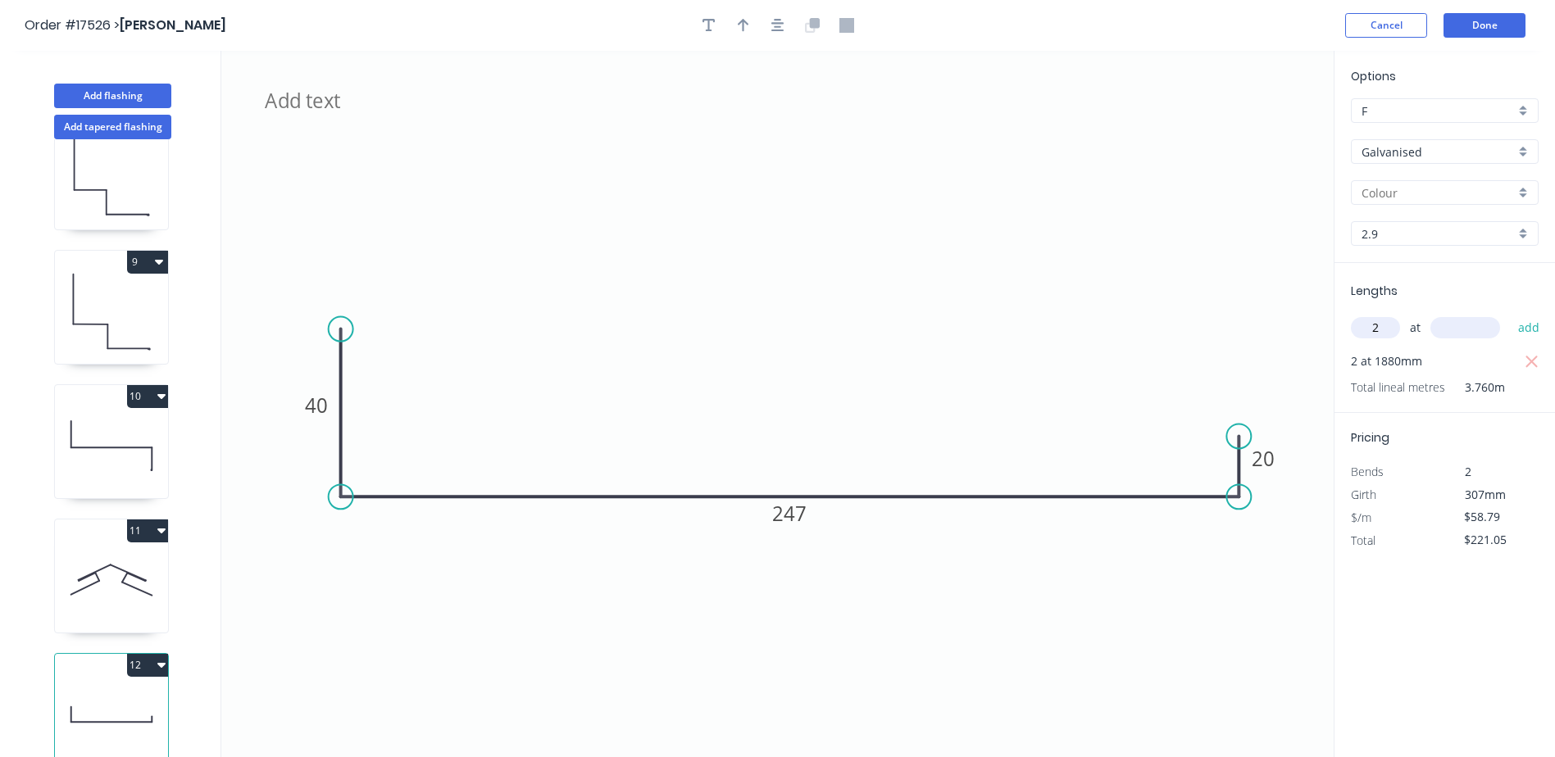
type input "2"
type input "1900"
click at [1510, 314] on button "add" at bounding box center [1529, 328] width 39 height 28
drag, startPoint x: 335, startPoint y: 323, endPoint x: 338, endPoint y: 298, distance: 24.7
click at [338, 298] on circle at bounding box center [341, 298] width 25 height 25
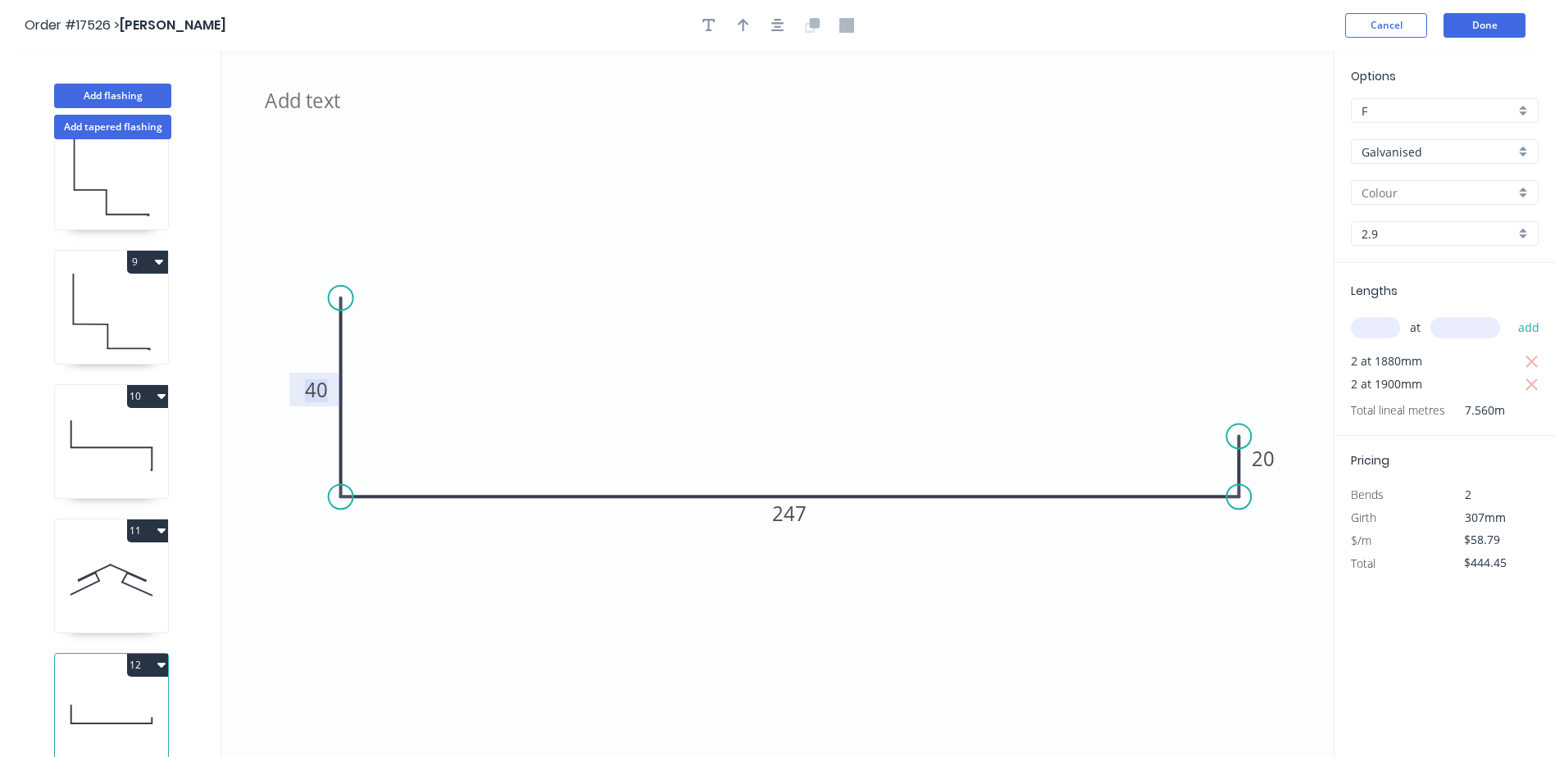
click at [308, 380] on tspan "40" at bounding box center [316, 389] width 23 height 27
click at [319, 388] on tspan "40" at bounding box center [316, 389] width 23 height 27
click at [327, 391] on tspan "40" at bounding box center [316, 389] width 23 height 27
drag, startPoint x: 327, startPoint y: 391, endPoint x: 267, endPoint y: 392, distance: 59.8
click at [277, 391] on icon "Window & Door Shroud Components - Heads 40 247 20" at bounding box center [777, 404] width 1112 height 706
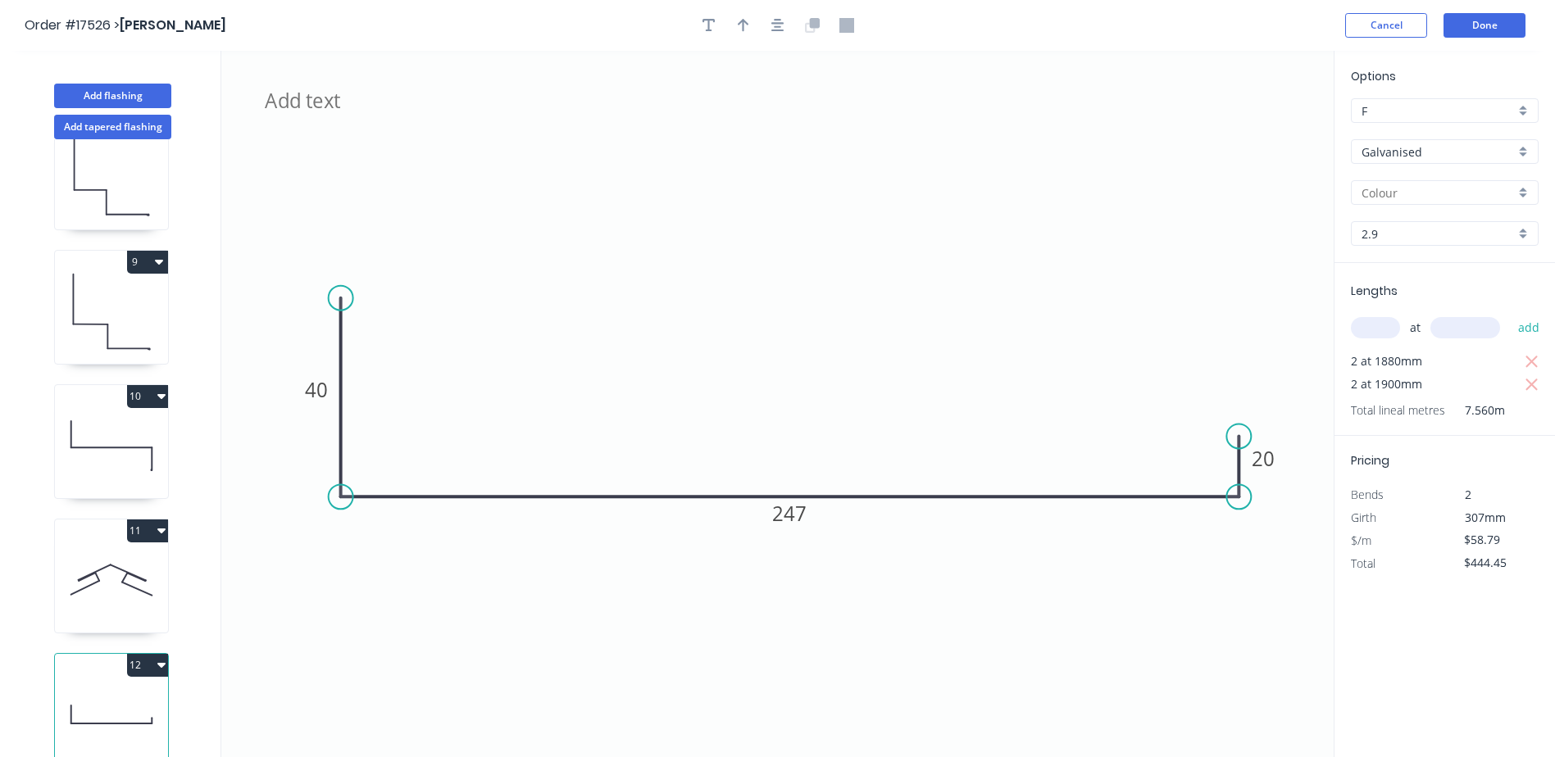
click at [296, 492] on icon "Window & Door Shroud Components - Heads 40 247 20" at bounding box center [777, 404] width 1112 height 706
click at [320, 385] on tspan "40" at bounding box center [316, 389] width 23 height 27
click at [358, 381] on icon "Window & Door Shroud Components - Heads 50 247 20" at bounding box center [777, 404] width 1112 height 706
drag, startPoint x: 342, startPoint y: 298, endPoint x: 341, endPoint y: 280, distance: 18.0
click at [341, 280] on circle at bounding box center [341, 280] width 25 height 25
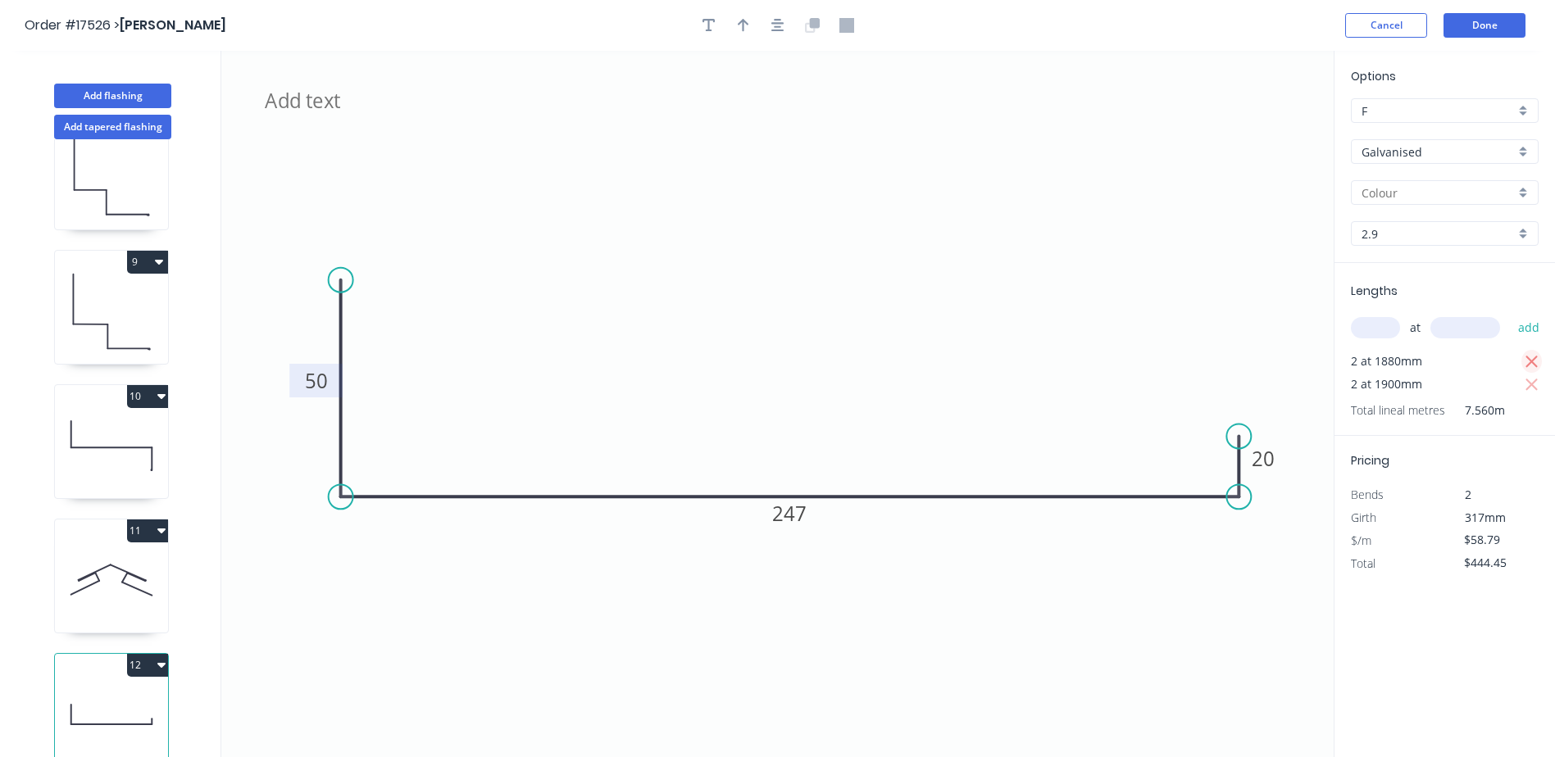
click at [1532, 359] on icon "button" at bounding box center [1531, 362] width 15 height 20
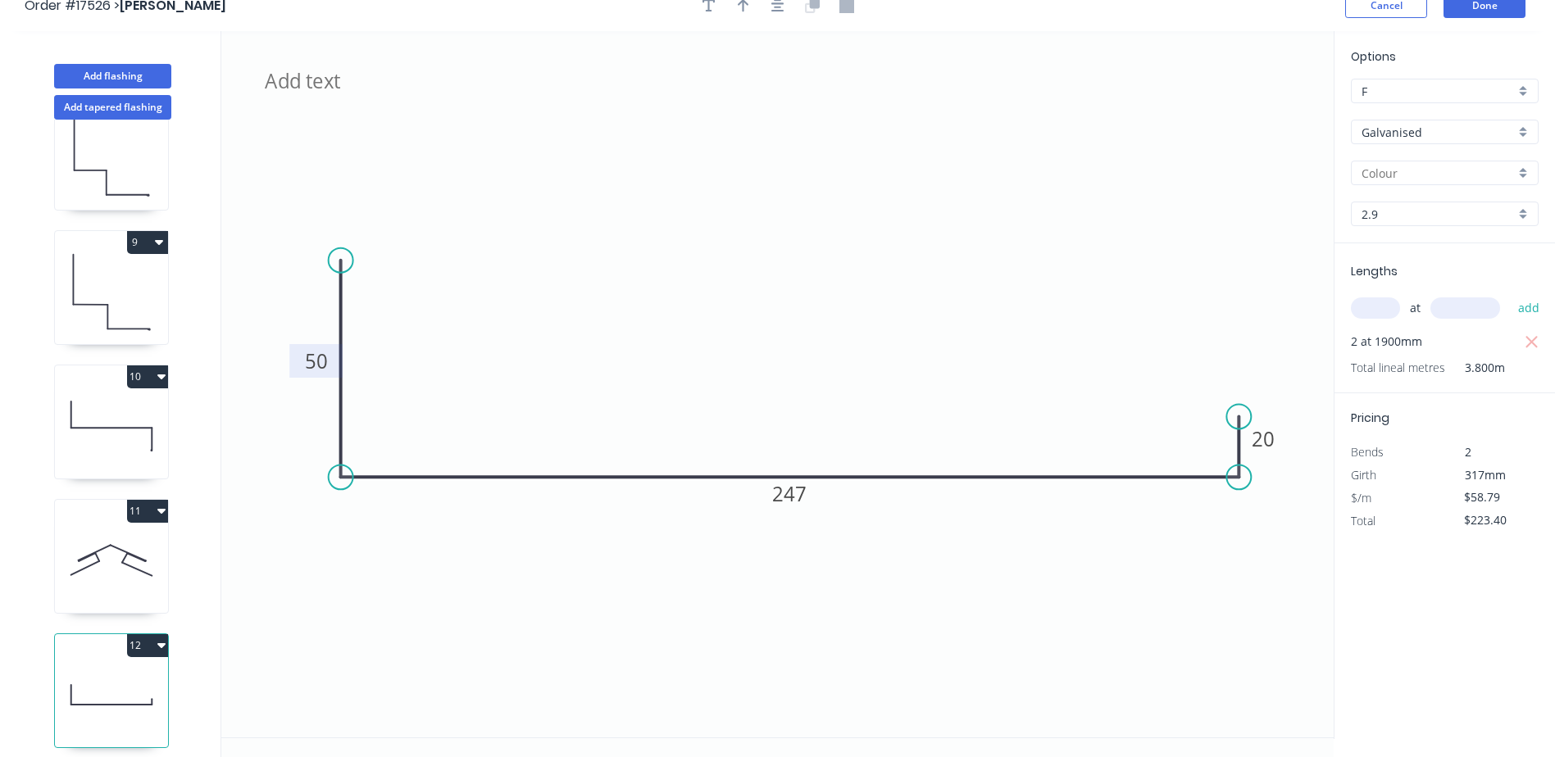
scroll to position [30, 0]
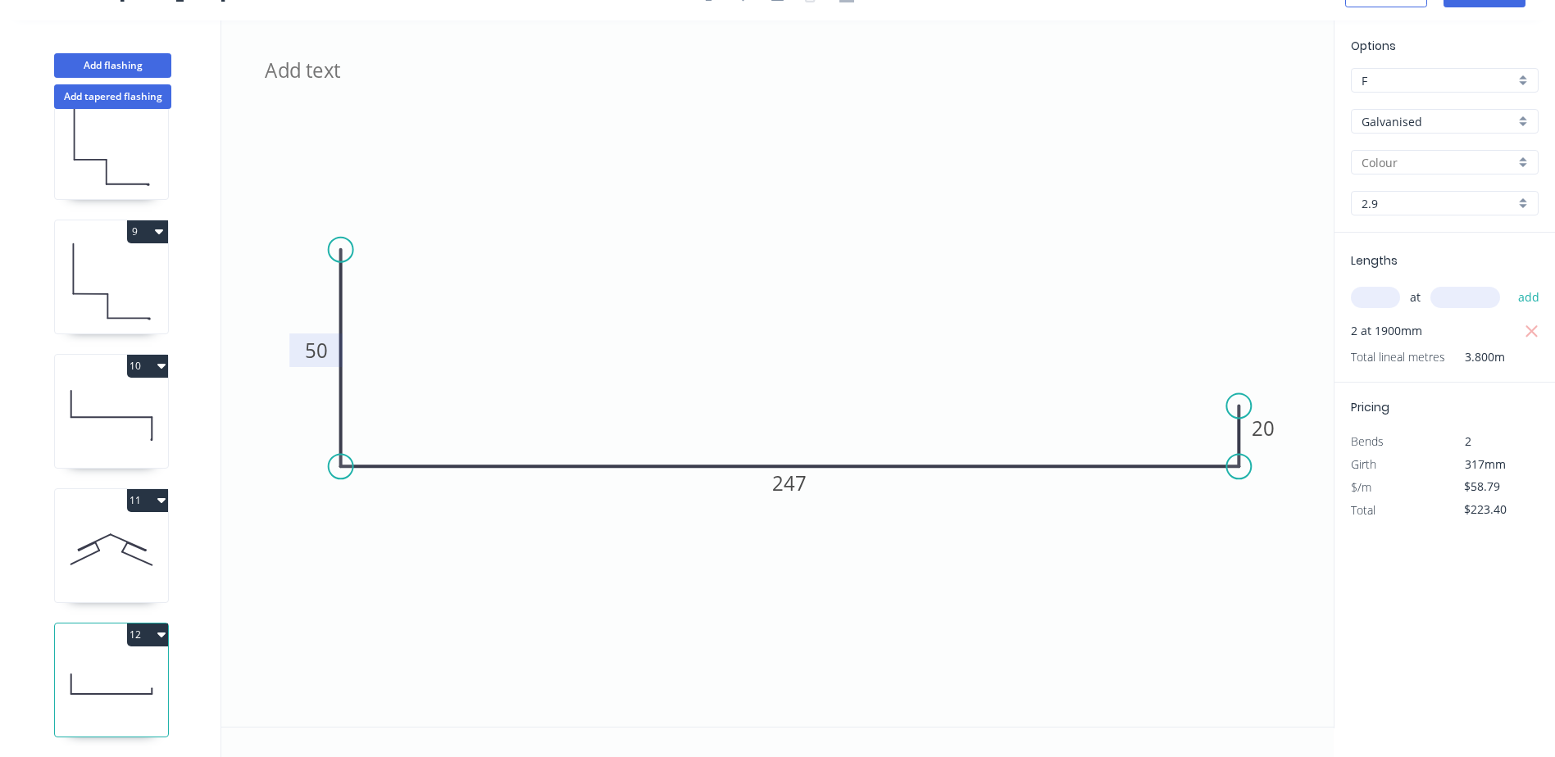
click at [157, 628] on icon "button" at bounding box center [161, 634] width 8 height 13
click at [56, 665] on div "Duplicate" at bounding box center [90, 676] width 126 height 24
type input "$0.00"
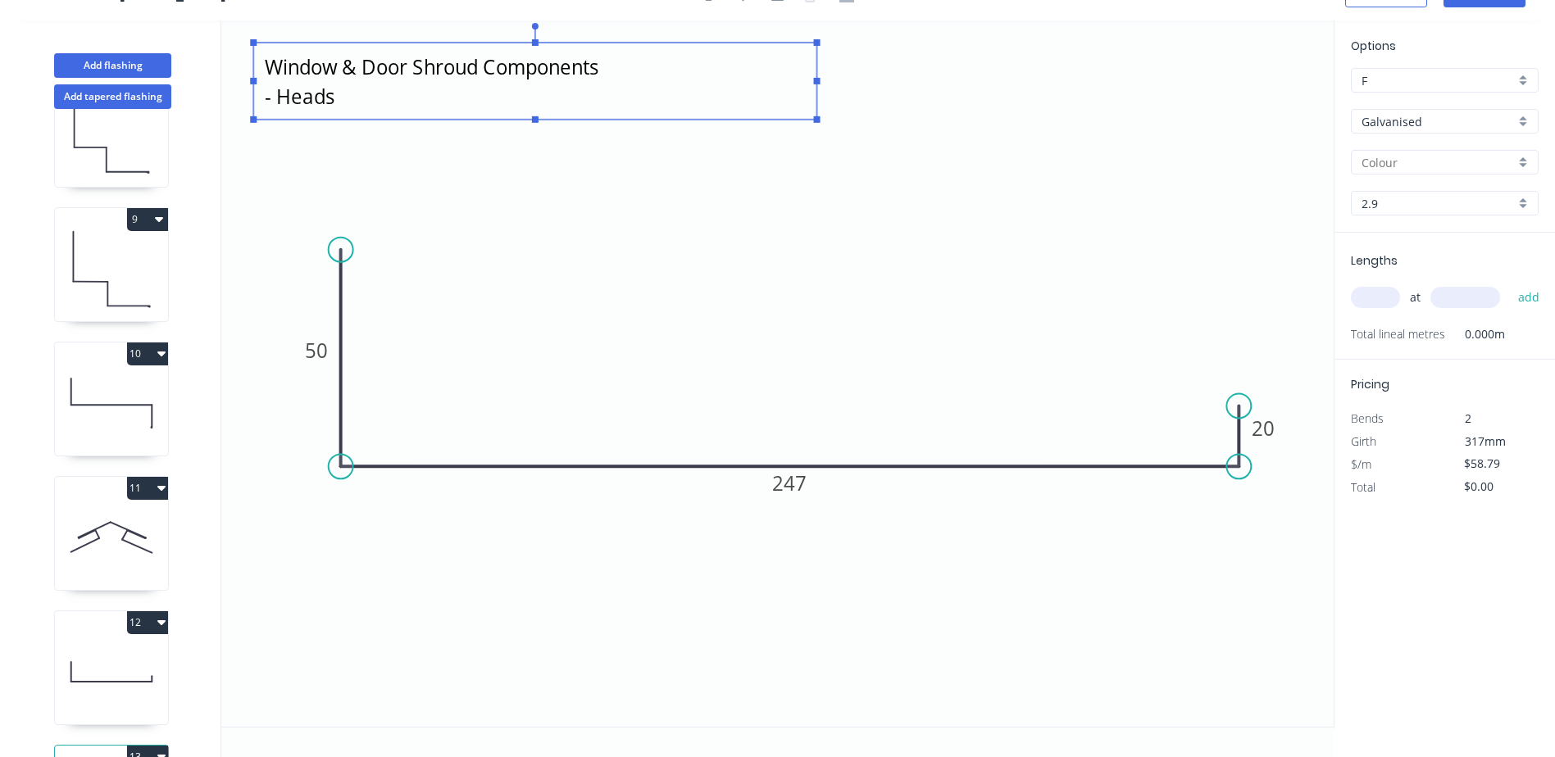
click at [316, 99] on textarea "Window & Door Shroud Components - Heads" at bounding box center [534, 81] width 547 height 61
click at [332, 99] on textarea "Window & Door Shroud Components - Heads" at bounding box center [534, 81] width 547 height 61
drag, startPoint x: 287, startPoint y: 97, endPoint x: 332, endPoint y: 97, distance: 45.1
click at [332, 97] on textarea "Window & Door Shroud Components - Heads" at bounding box center [534, 81] width 547 height 61
click at [416, 164] on icon "Window & Door Shroud Components - Sides/Sills 50 247 20" at bounding box center [777, 373] width 1112 height 706
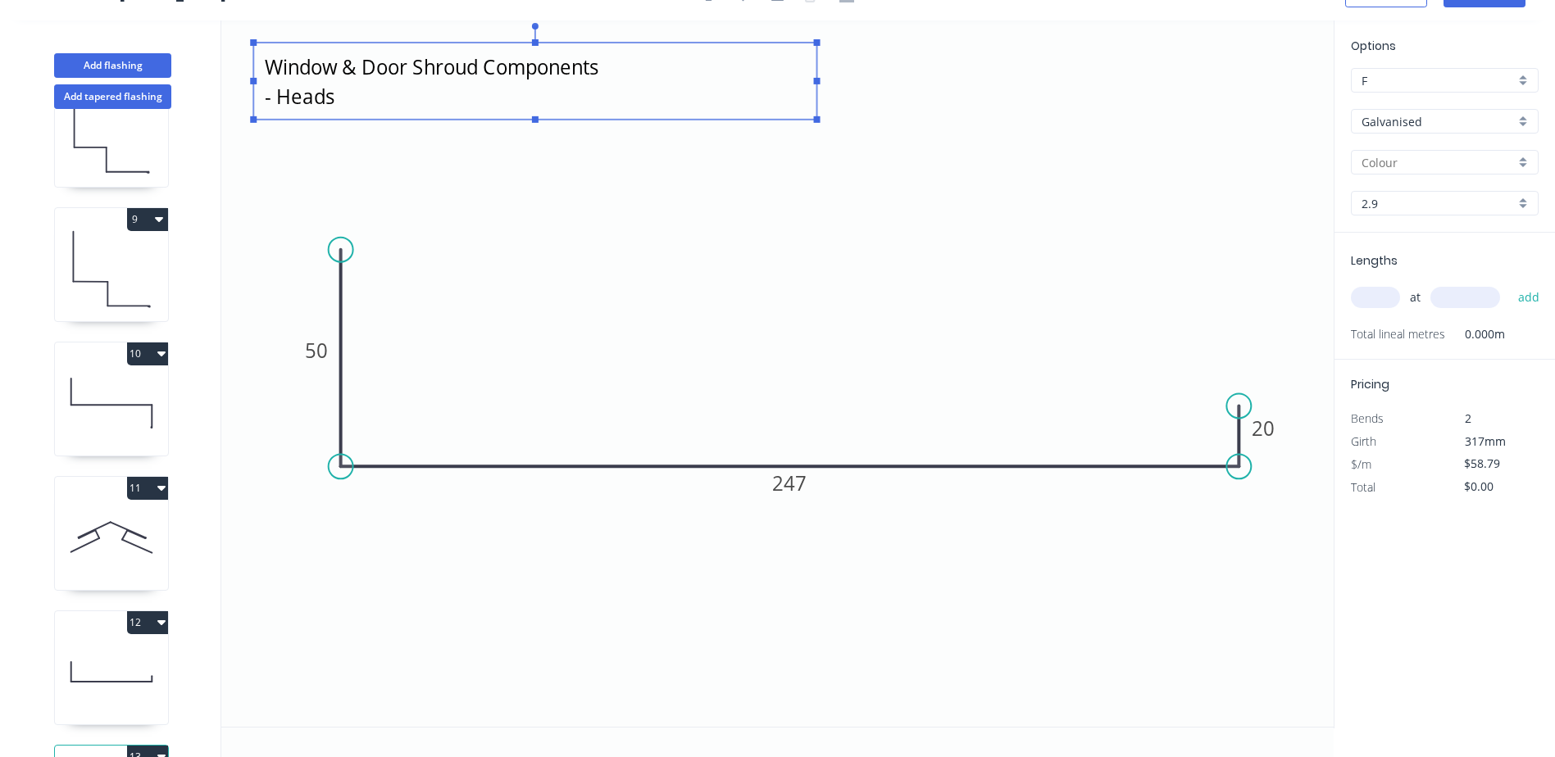
type textarea "Window & Door Shroud Components - Sides/Sills"
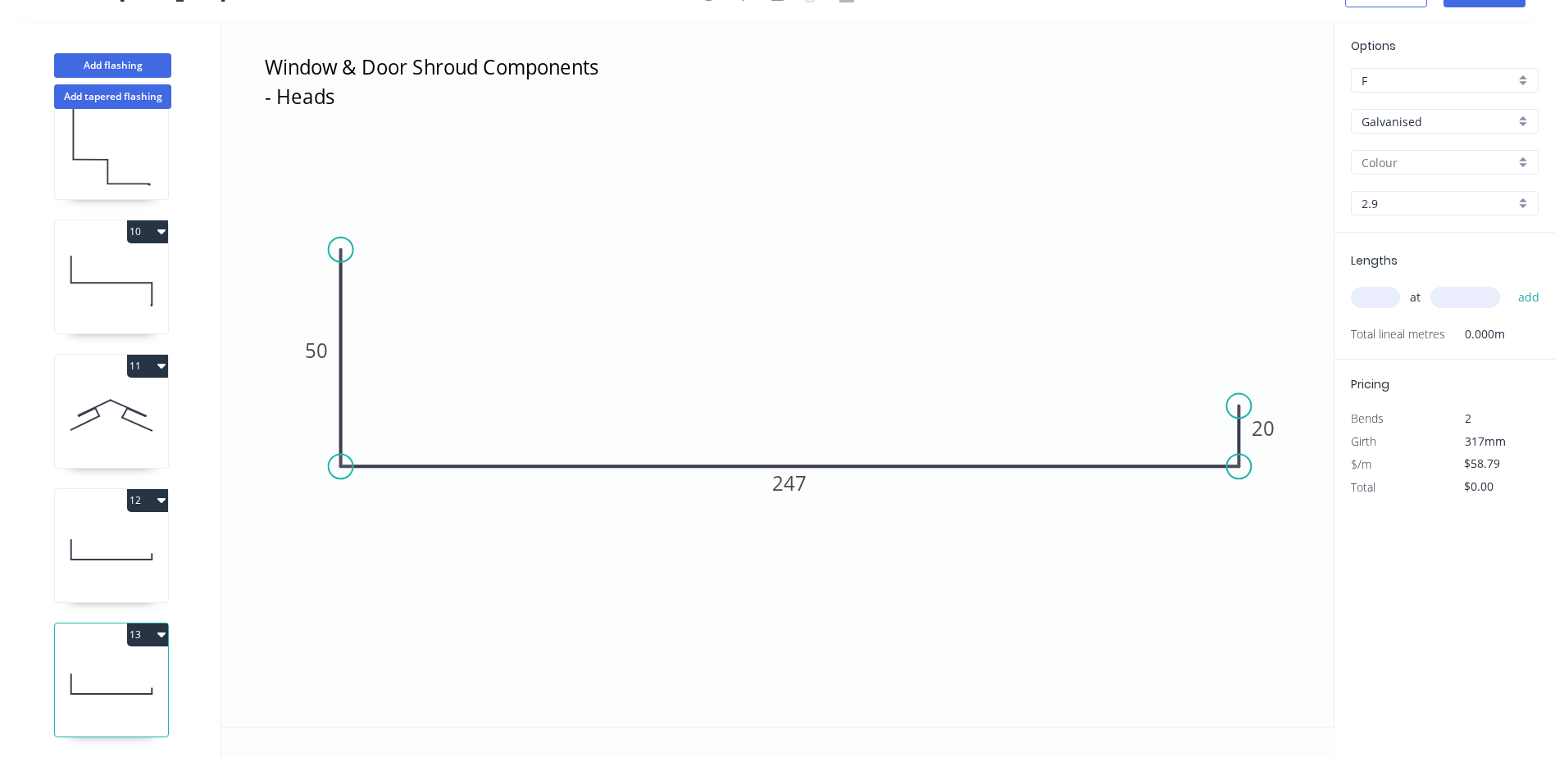
scroll to position [464, 0]
click at [791, 496] on tspan "247" at bounding box center [789, 483] width 34 height 27
click at [816, 488] on rect at bounding box center [789, 483] width 54 height 34
click at [802, 488] on tspan "247" at bounding box center [789, 483] width 34 height 27
click at [1292, 436] on div "Delete point" at bounding box center [1318, 430] width 165 height 34
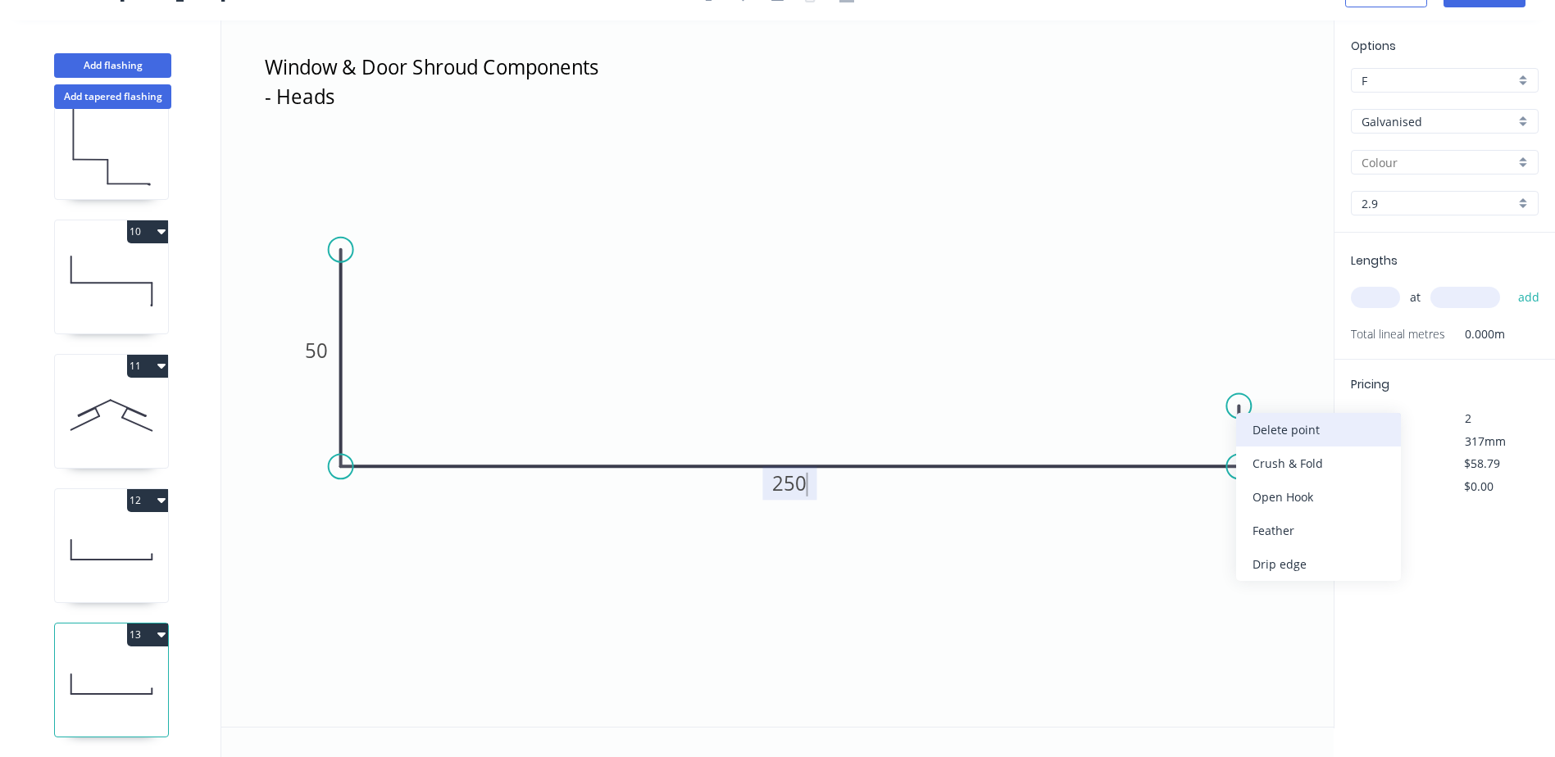
type input "$0.00"
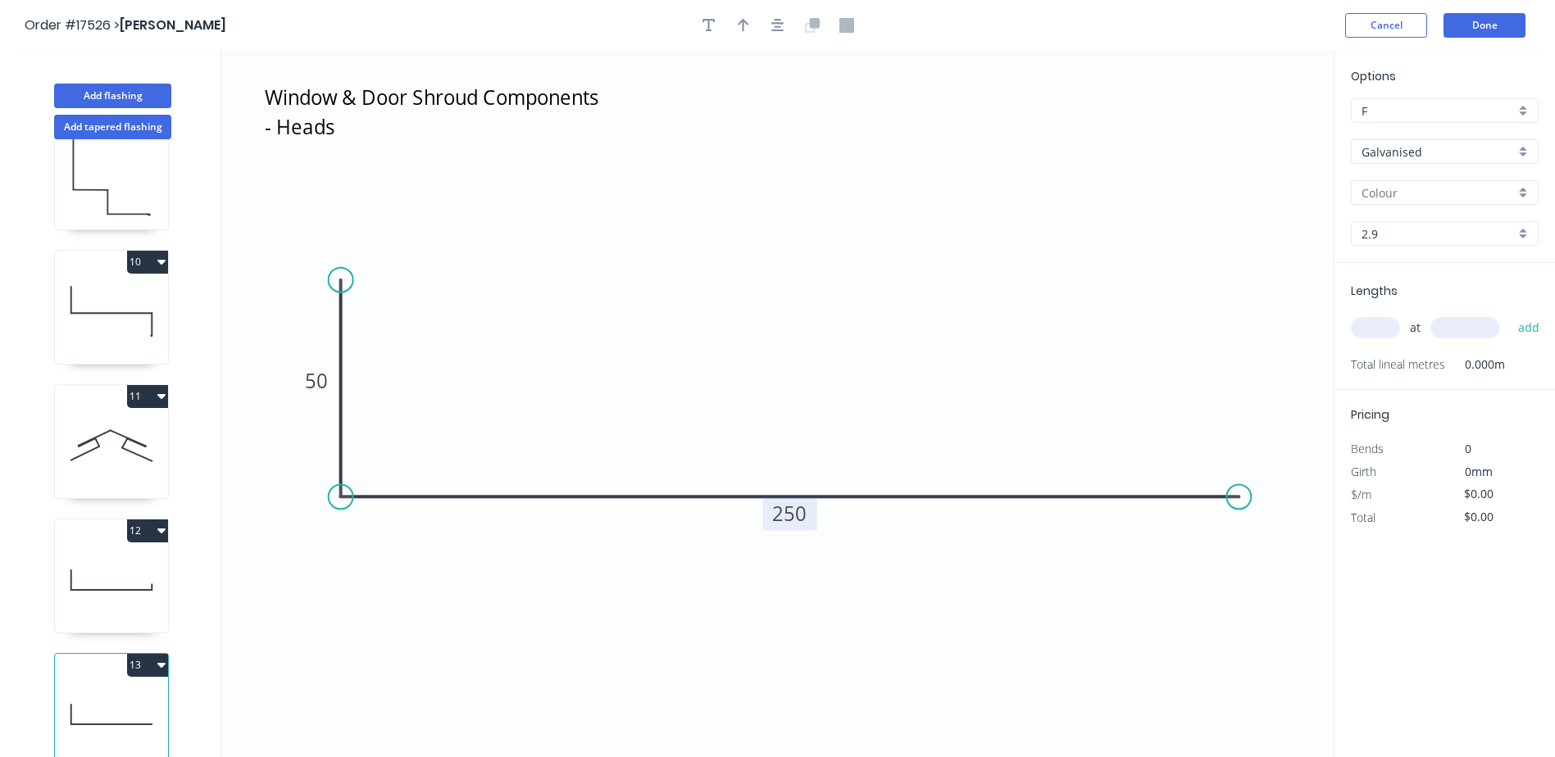
click at [1391, 293] on span "Lengths" at bounding box center [1374, 291] width 47 height 16
click at [1367, 331] on input "text" at bounding box center [1375, 327] width 49 height 21
type input "2"
type input "2220"
click at [1510, 314] on button "add" at bounding box center [1529, 328] width 39 height 28
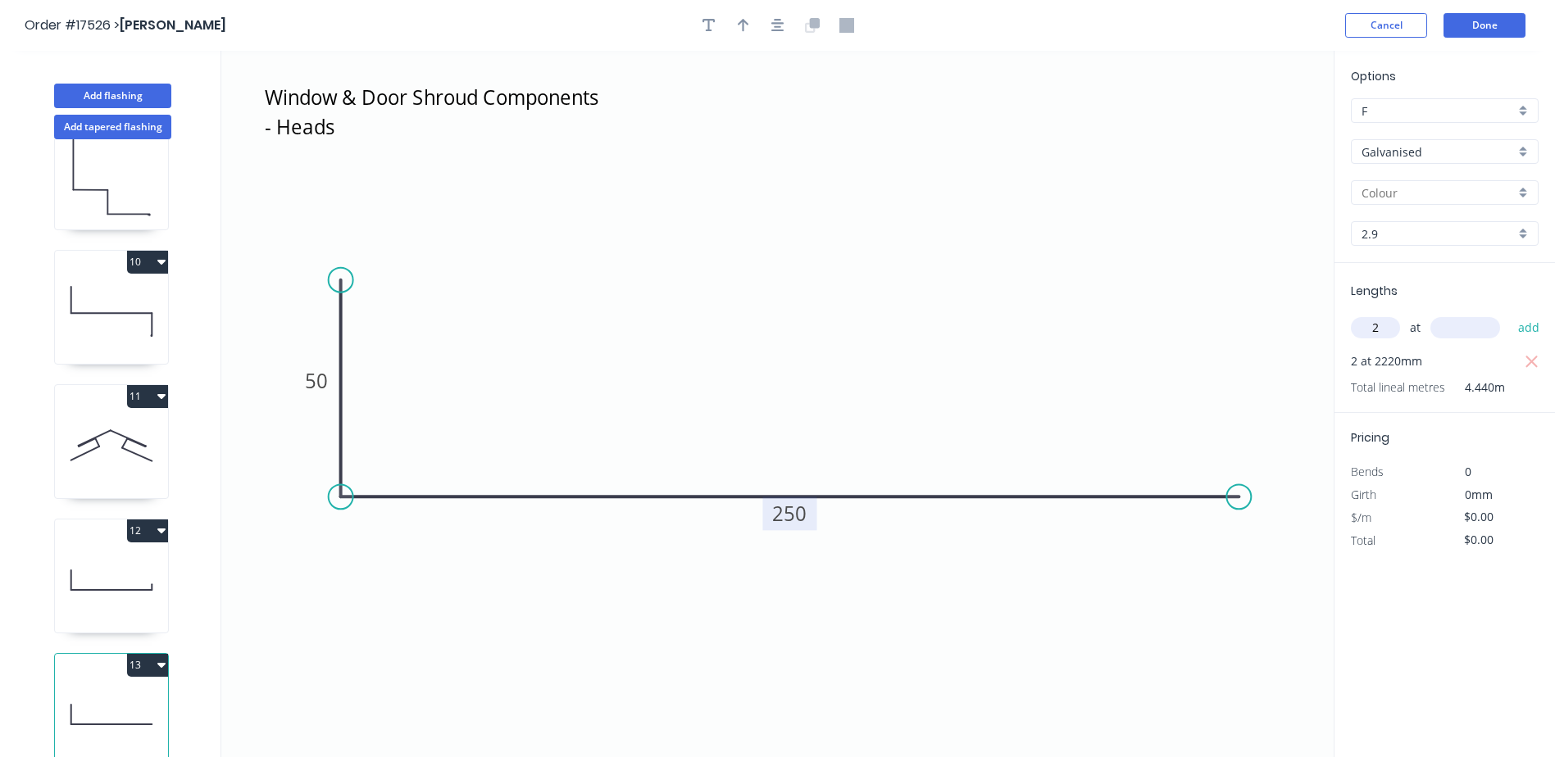
type input "2"
type input "1400"
click at [1510, 314] on button "add" at bounding box center [1529, 328] width 39 height 28
type input "2"
type input "2100"
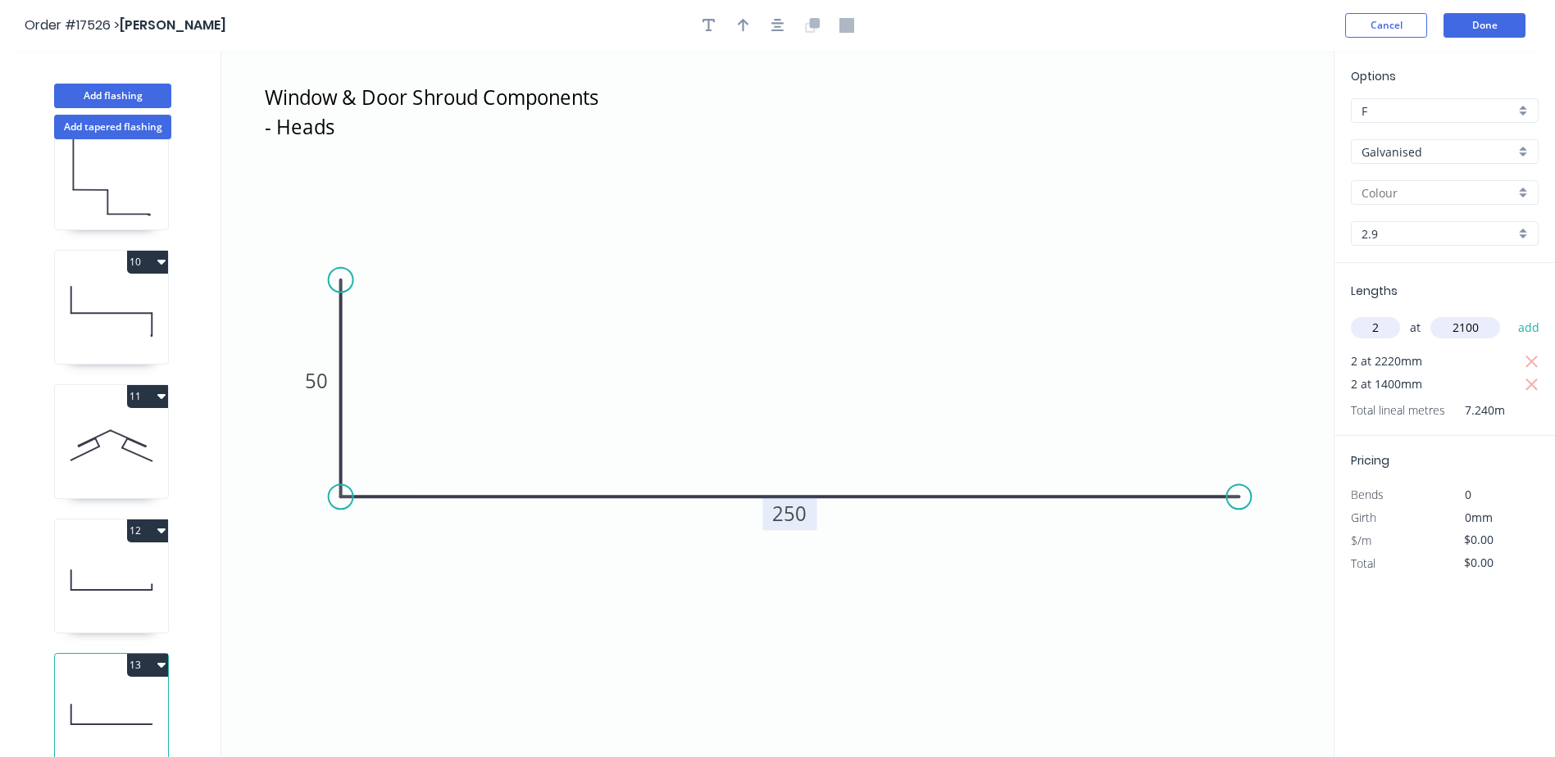
click at [1510, 314] on button "add" at bounding box center [1529, 328] width 39 height 28
click at [787, 607] on icon "Window & Door Shroud Components - Sides/Sills 50 250" at bounding box center [777, 404] width 1112 height 706
click at [802, 518] on tspan "250" at bounding box center [789, 513] width 34 height 27
type input "$43.76"
type input "$500.61"
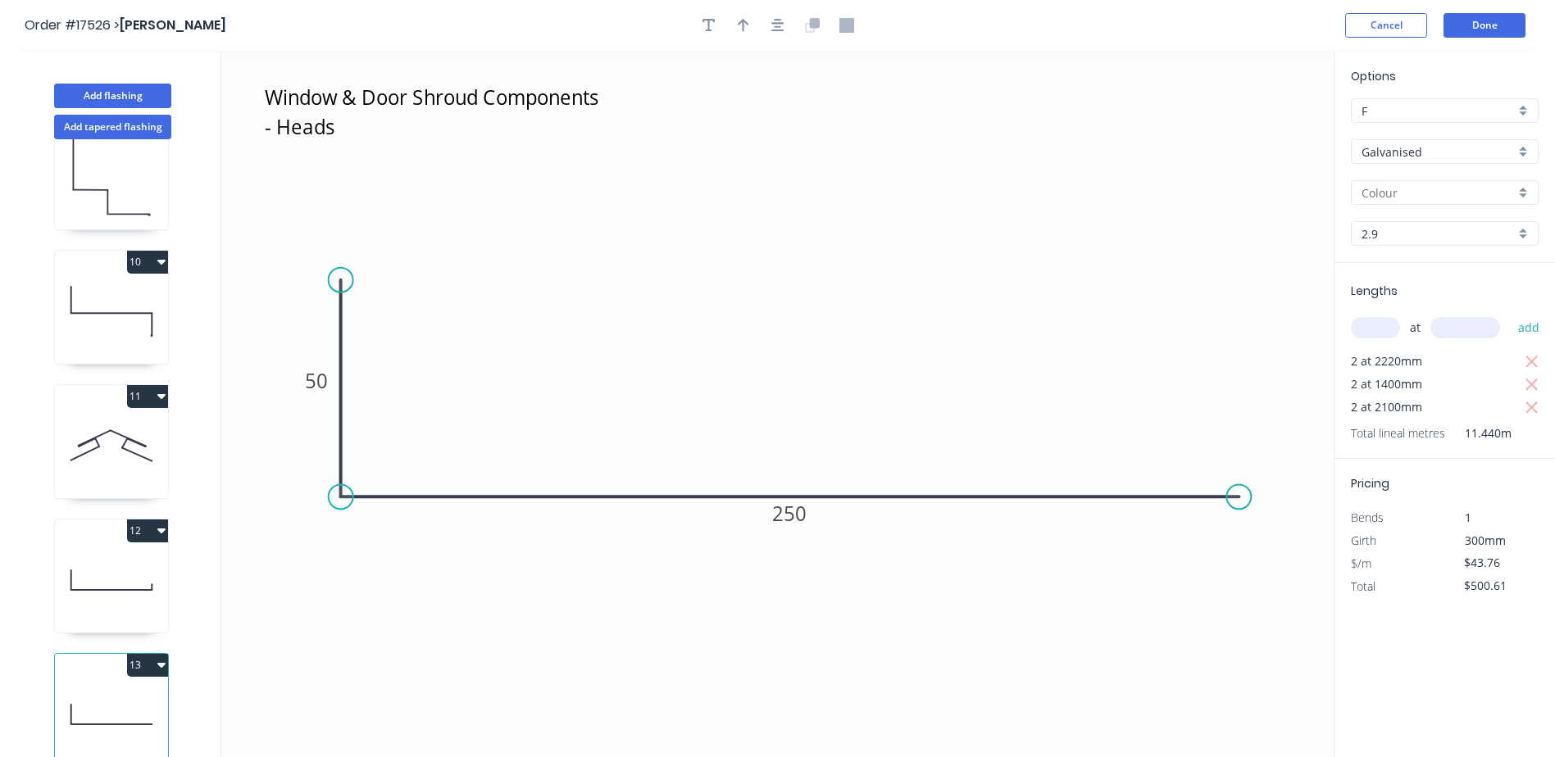
click at [992, 629] on icon "Window & Door Shroud Components - Sides/Sills 50 250" at bounding box center [777, 404] width 1112 height 706
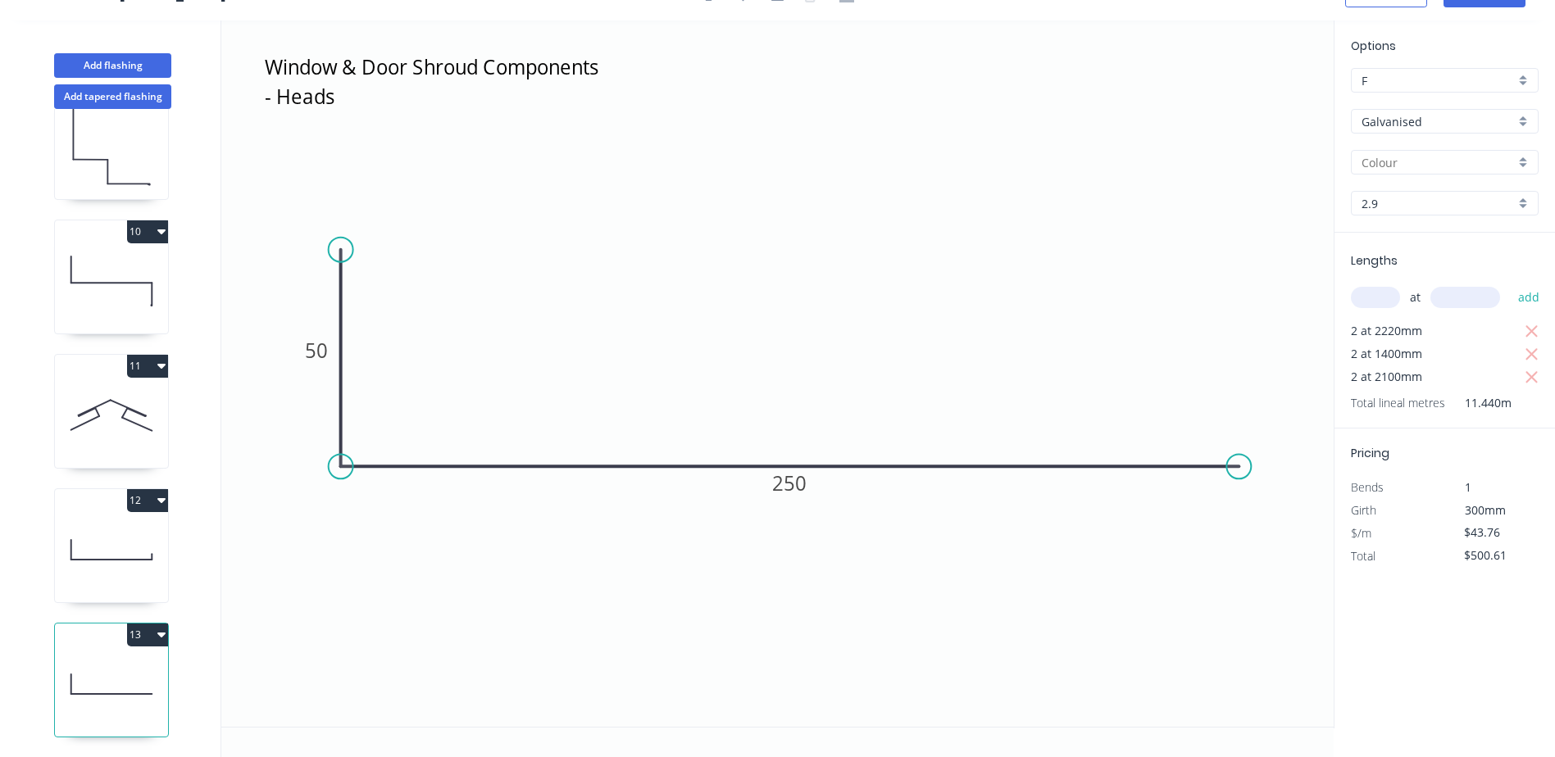
click at [129, 542] on icon at bounding box center [111, 550] width 113 height 105
type input "$58.79"
type input "$223.40"
click at [129, 542] on icon at bounding box center [111, 550] width 113 height 105
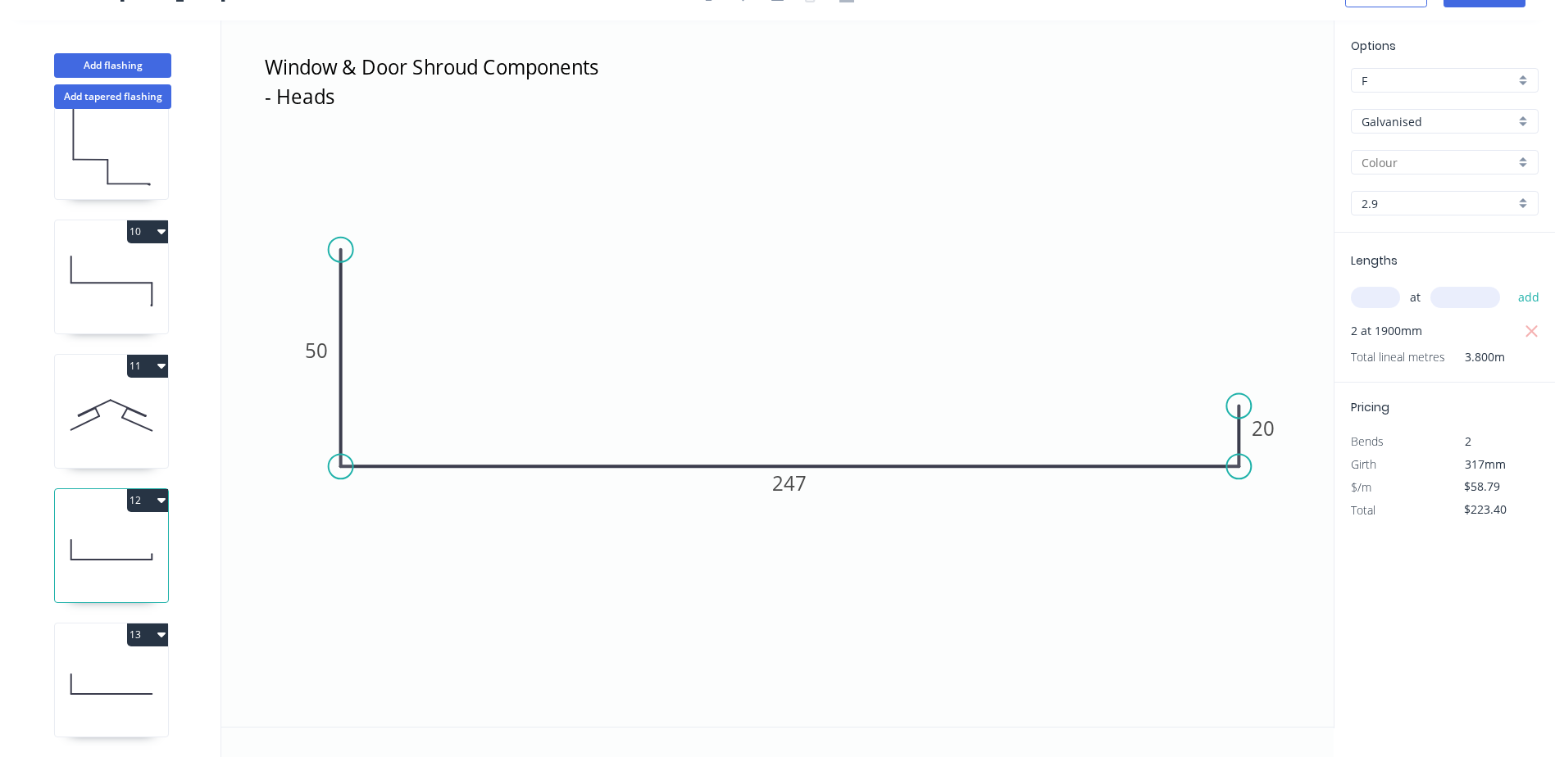
click at [120, 683] on icon at bounding box center [111, 684] width 113 height 105
type input "$43.76"
type input "$500.61"
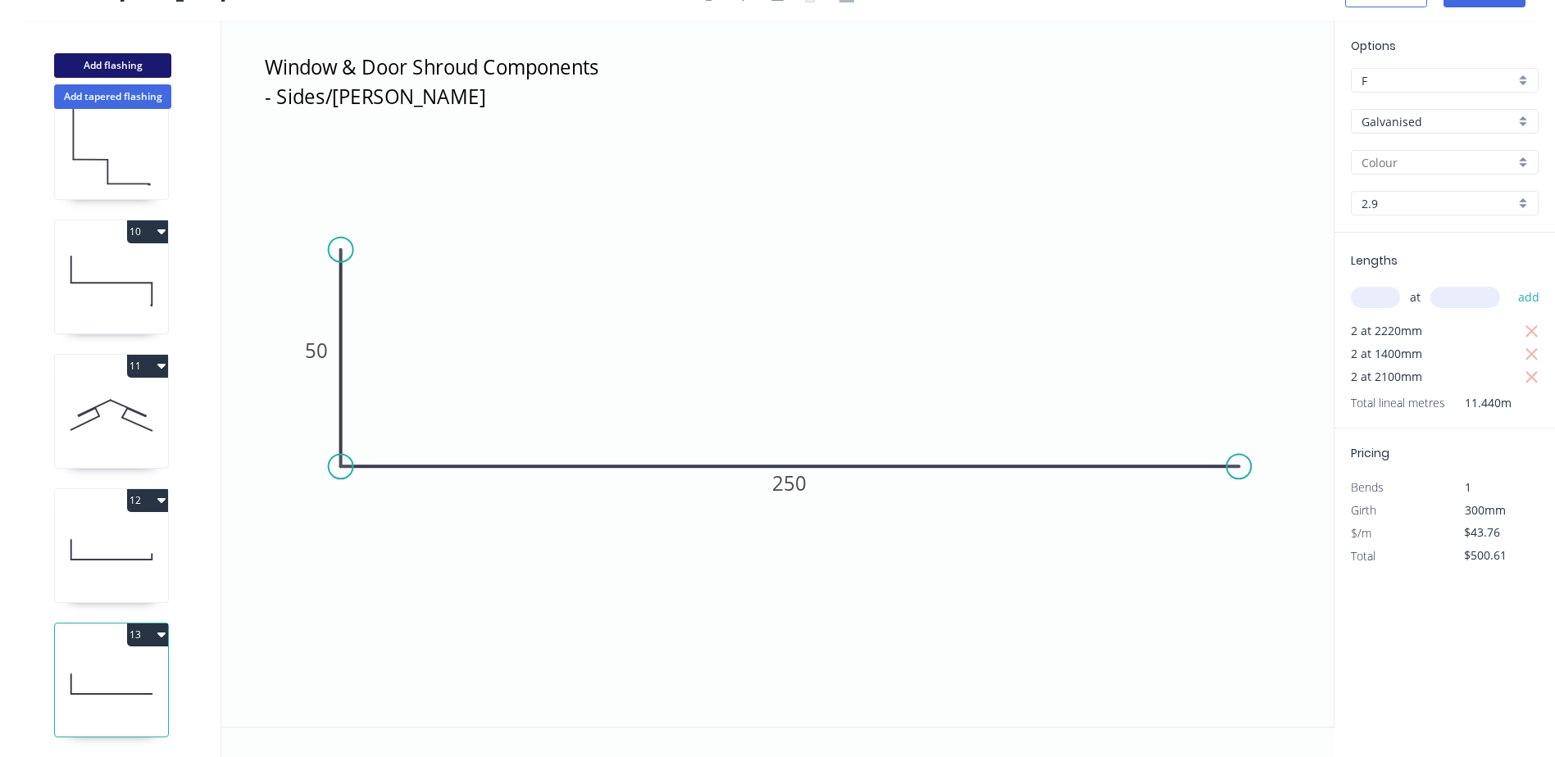
click at [126, 61] on button "Add flashing" at bounding box center [112, 65] width 117 height 25
type input "E"
type input "$0.00"
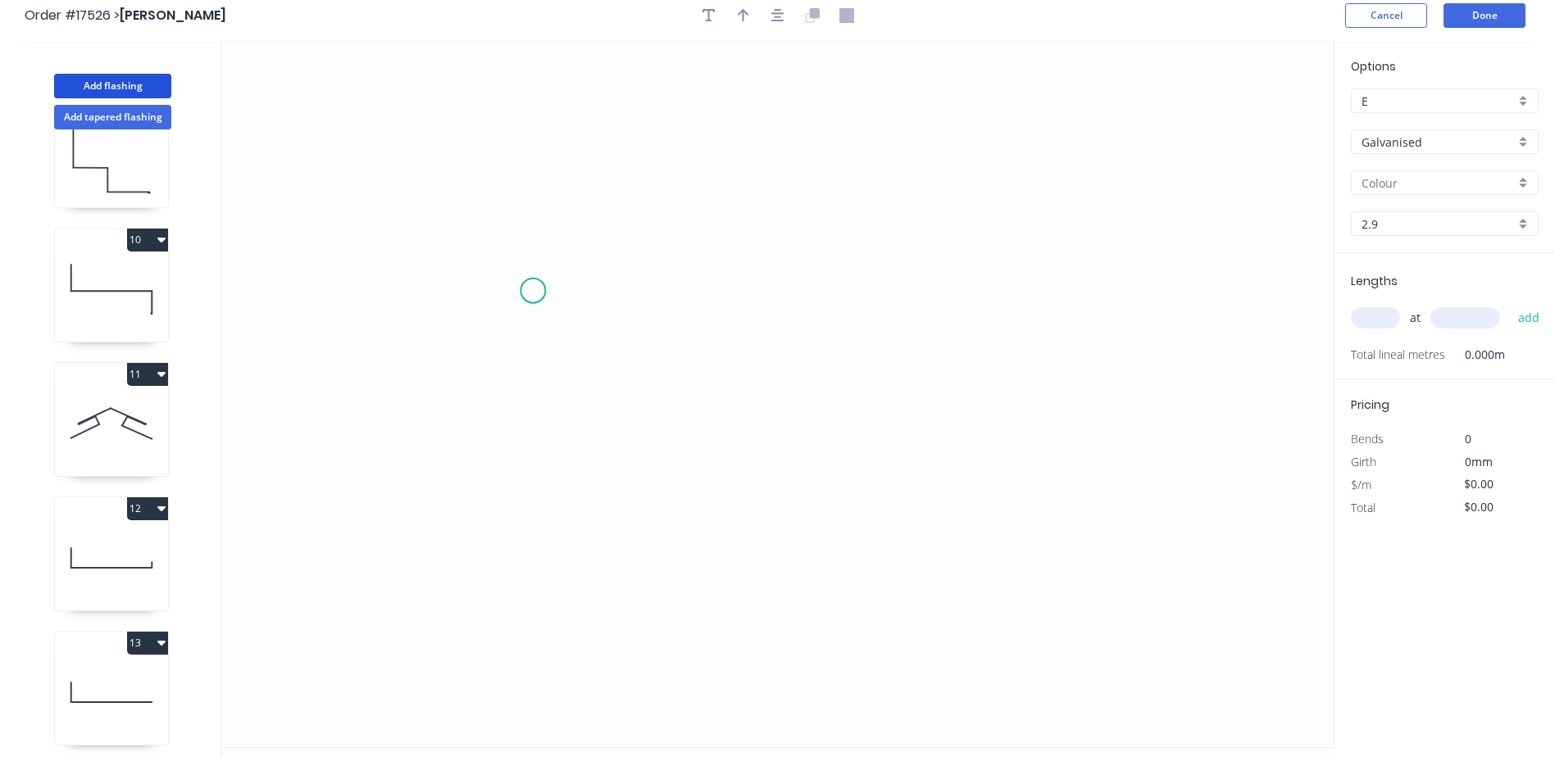
scroll to position [0, 0]
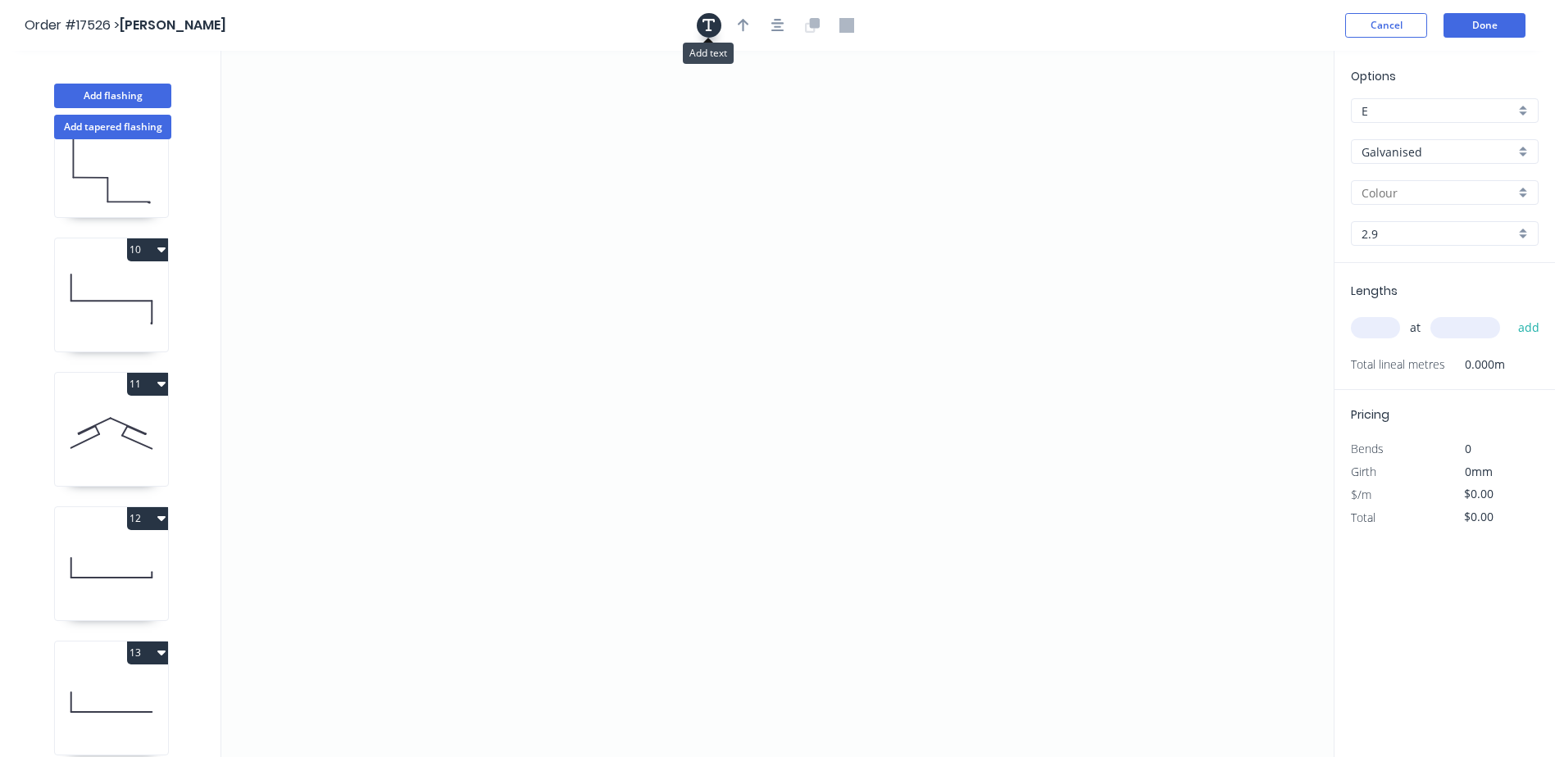
click at [717, 26] on button "button" at bounding box center [709, 25] width 25 height 25
click at [349, 109] on textarea at bounding box center [327, 115] width 133 height 61
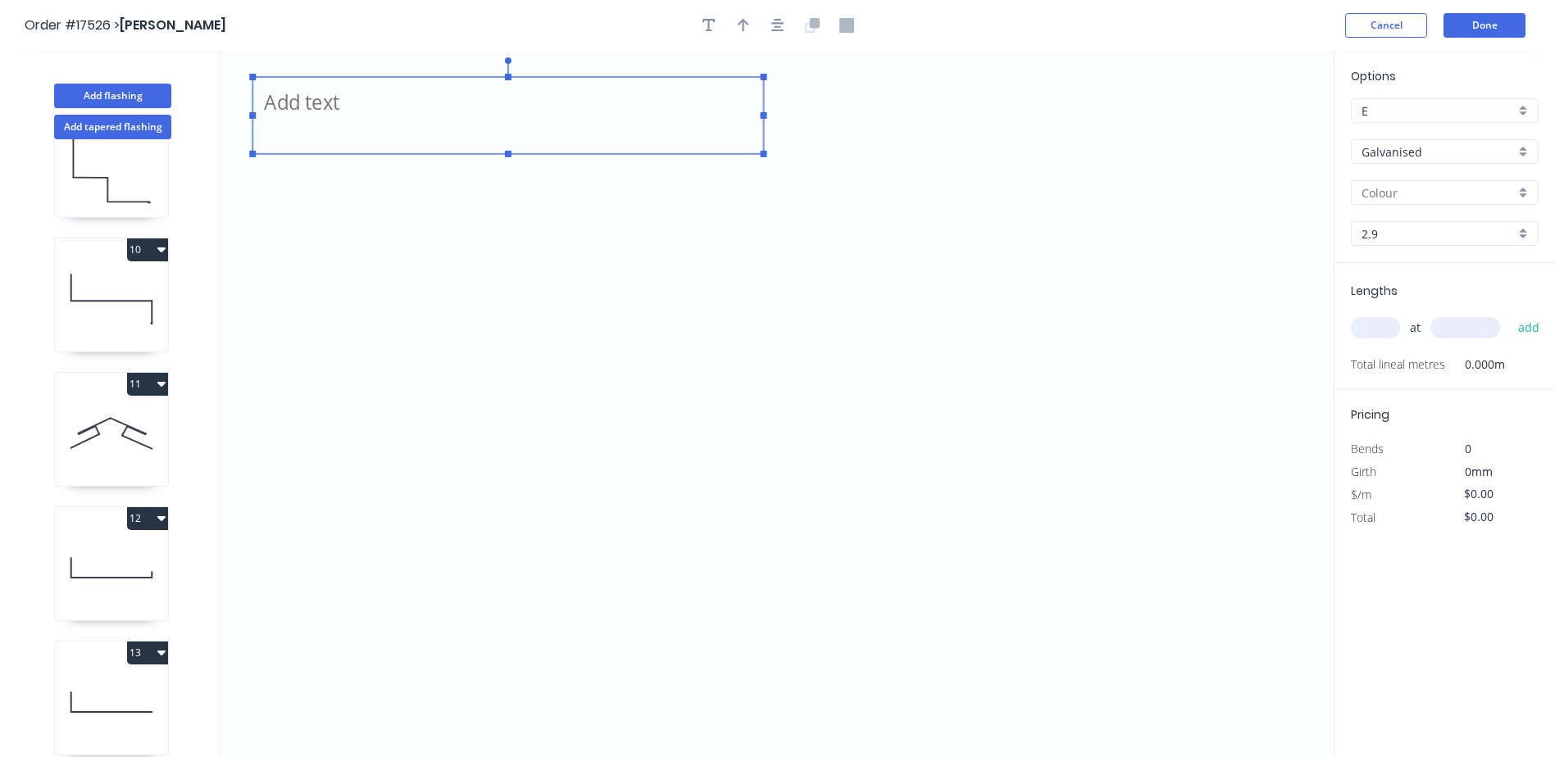
drag, startPoint x: 402, startPoint y: 116, endPoint x: 763, endPoint y: 128, distance: 361.6
click at [763, 128] on g at bounding box center [507, 107] width 517 height 100
click at [502, 102] on textarea "Window Head Flashings - TBC" at bounding box center [508, 115] width 494 height 61
type textarea "Window Head Flashings - Dimensions TBC"
click at [1523, 157] on div "Galvanised" at bounding box center [1445, 151] width 188 height 25
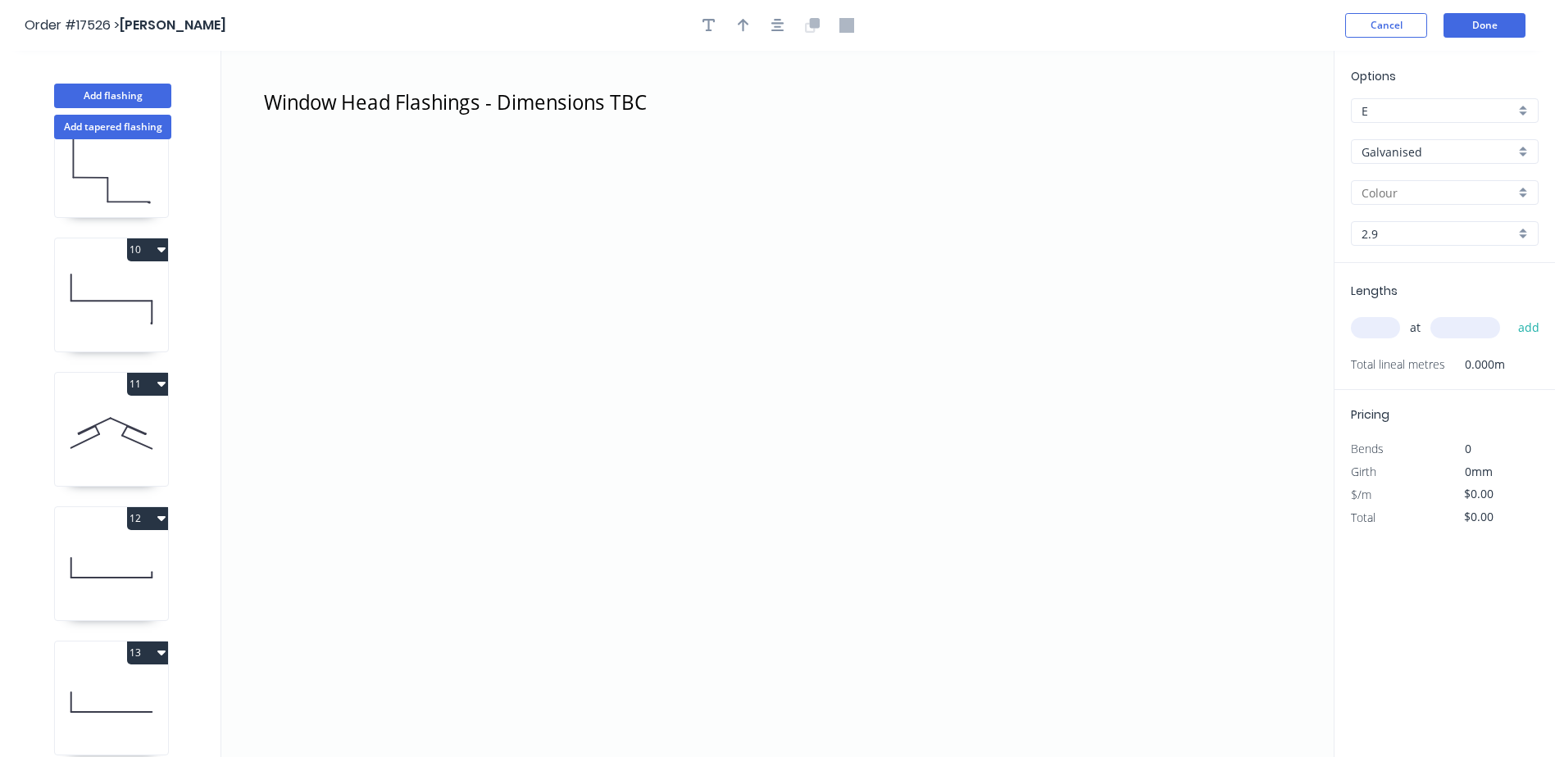
click at [1519, 154] on div "Galvanised" at bounding box center [1445, 151] width 188 height 25
click at [1461, 180] on div "Colorbond" at bounding box center [1445, 183] width 186 height 29
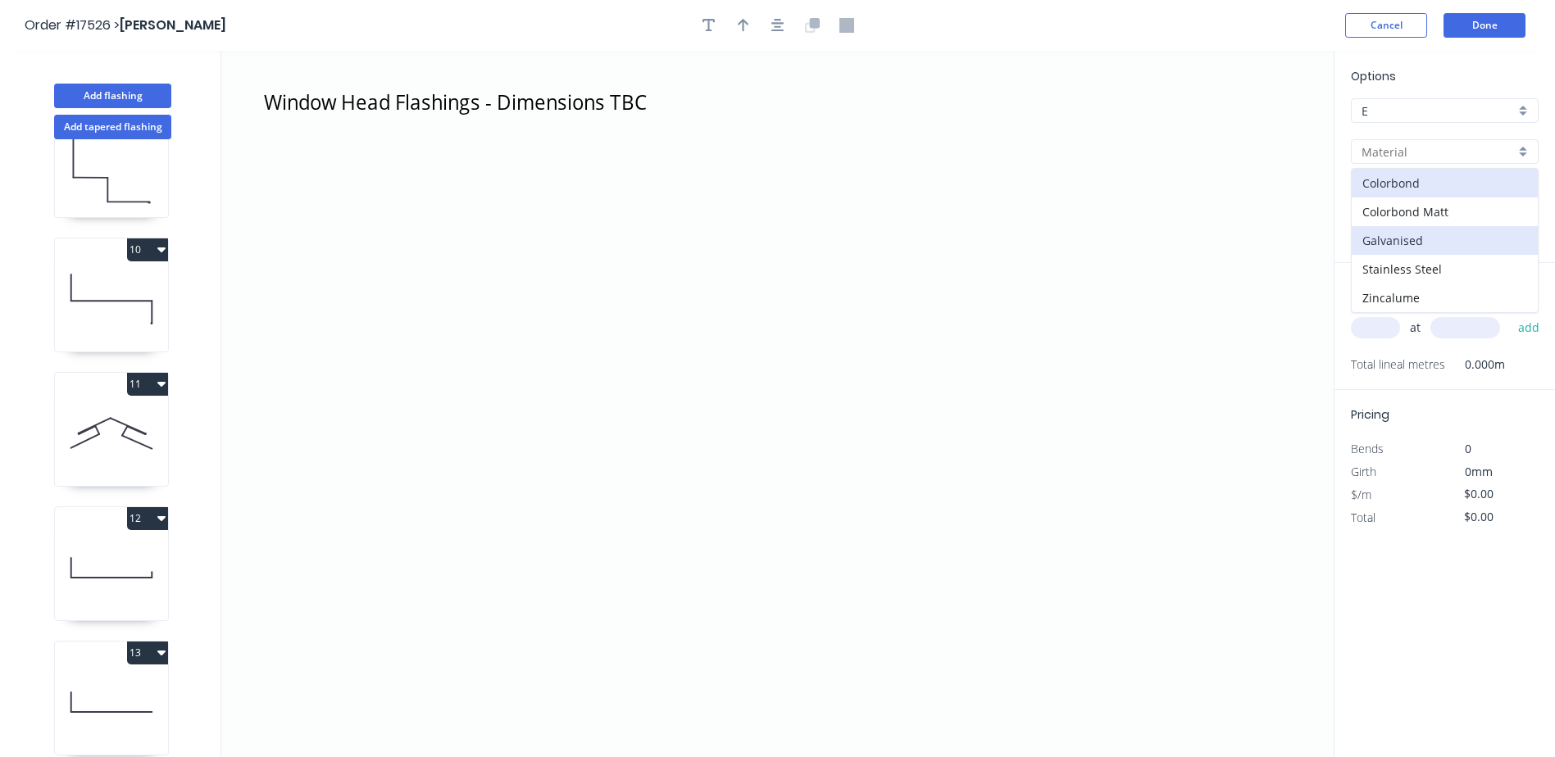
type input "Colorbond"
type input ".TBA"
type input "0.55"
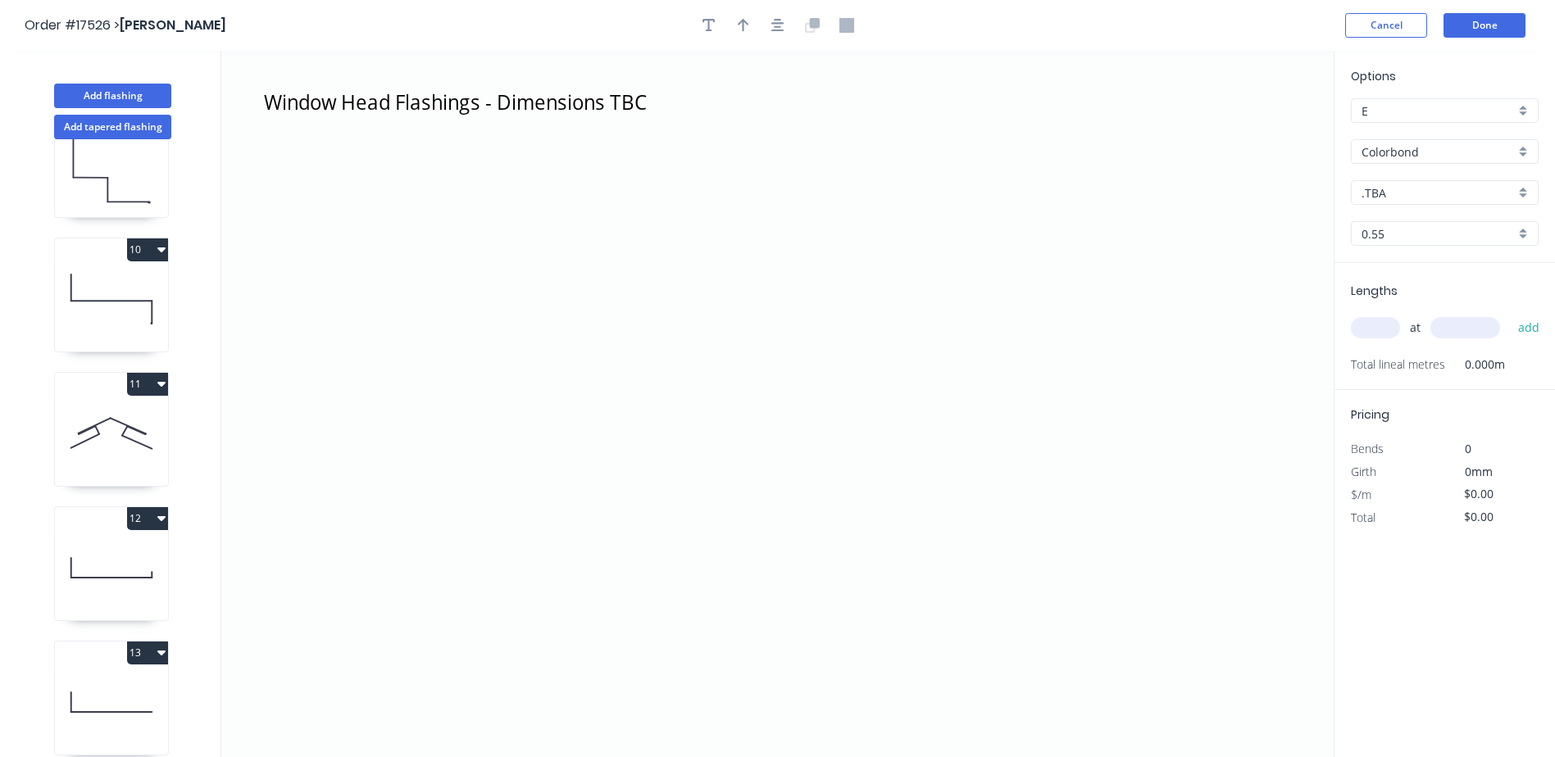
click at [1524, 197] on div ".TBA" at bounding box center [1445, 192] width 188 height 25
click at [1429, 269] on div "Monument" at bounding box center [1445, 269] width 186 height 29
type input "Monument"
